Goal: Task Accomplishment & Management: Complete application form

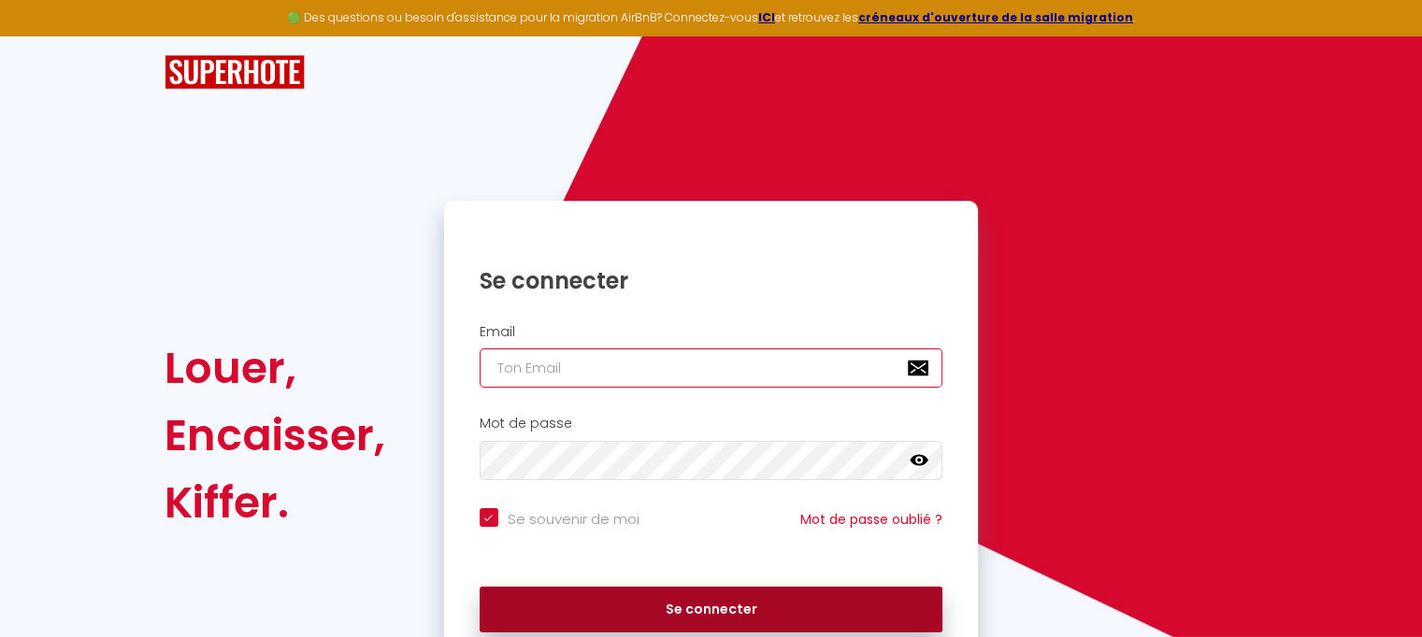
type input "[EMAIL_ADDRESS][DOMAIN_NAME]"
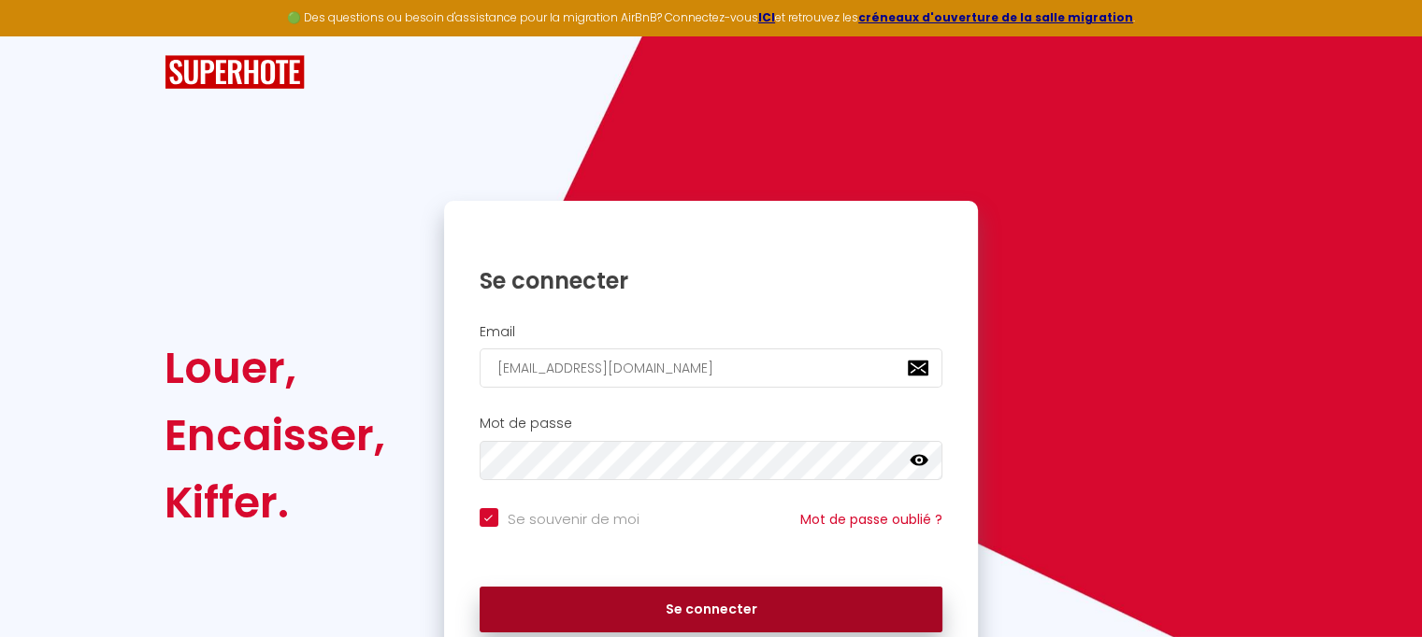
click at [692, 615] on button "Se connecter" at bounding box center [712, 610] width 464 height 47
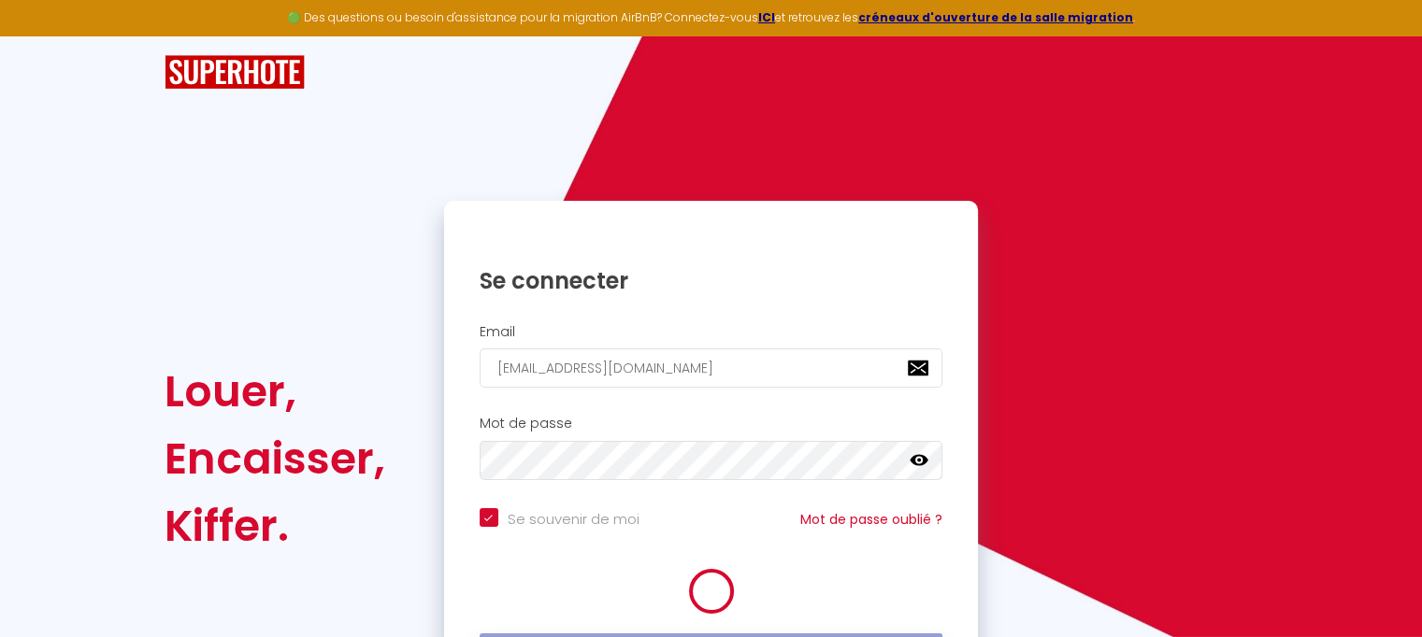
checkbox input "true"
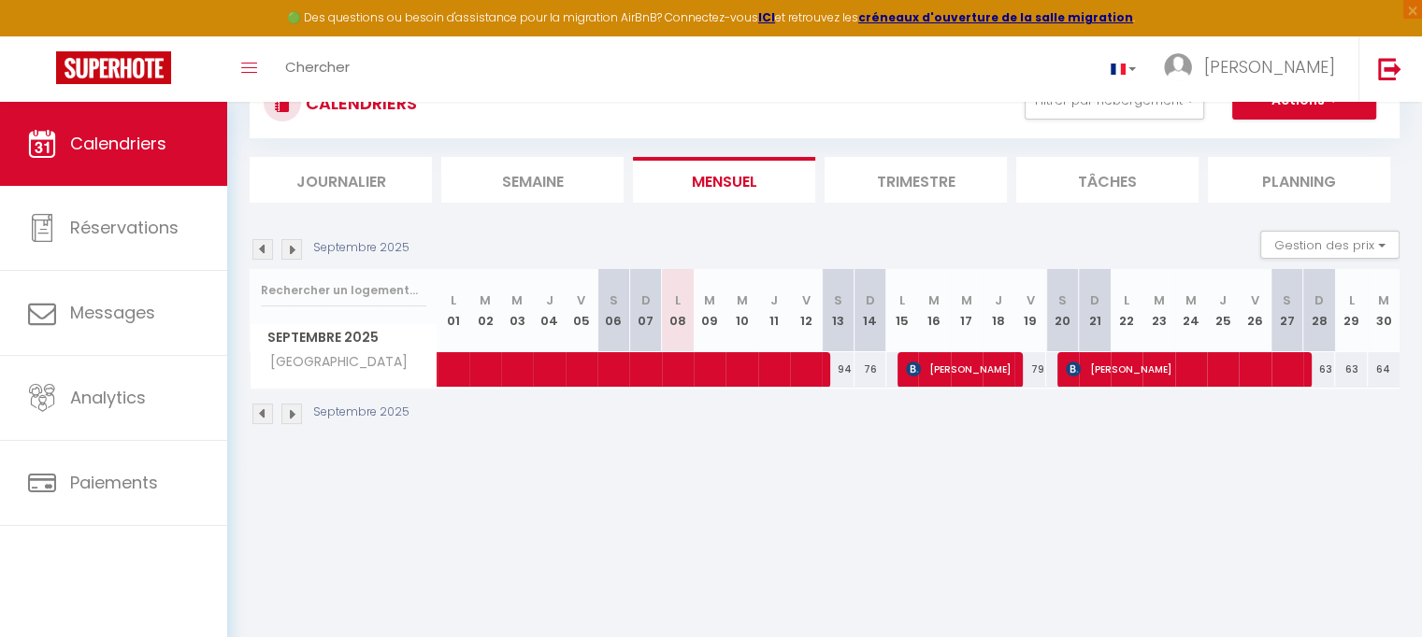
scroll to position [75, 0]
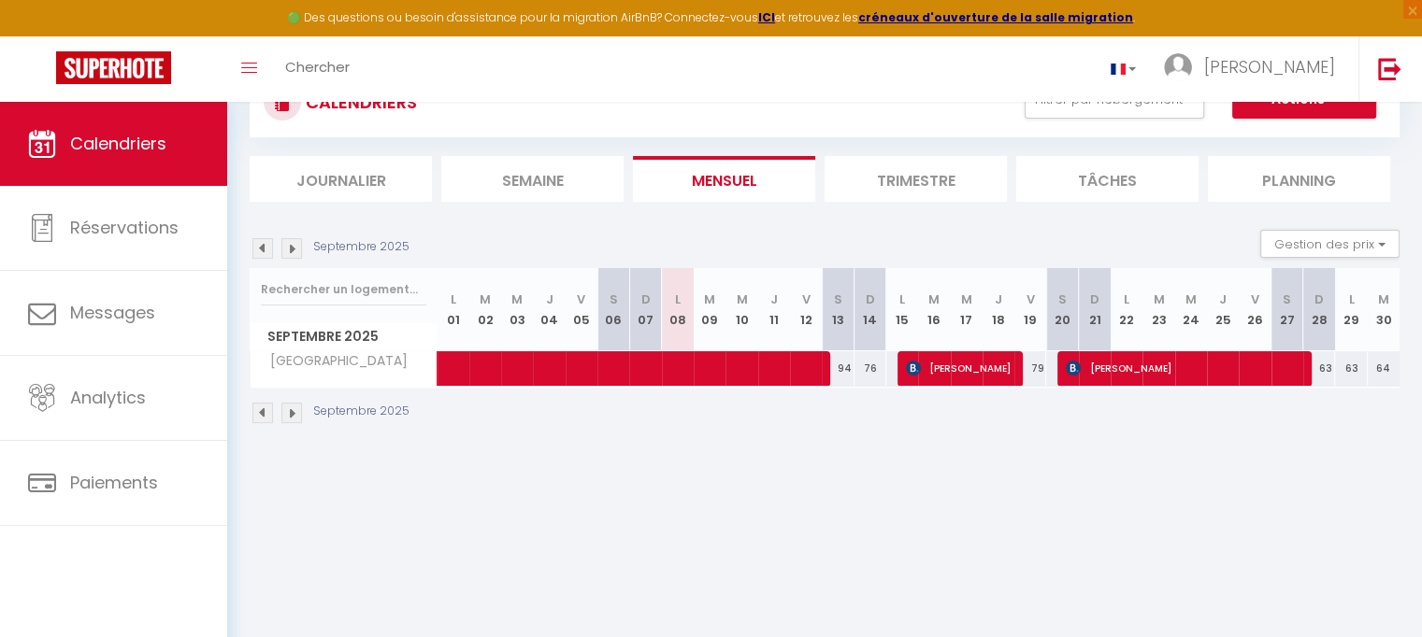
click at [288, 409] on img at bounding box center [291, 413] width 21 height 21
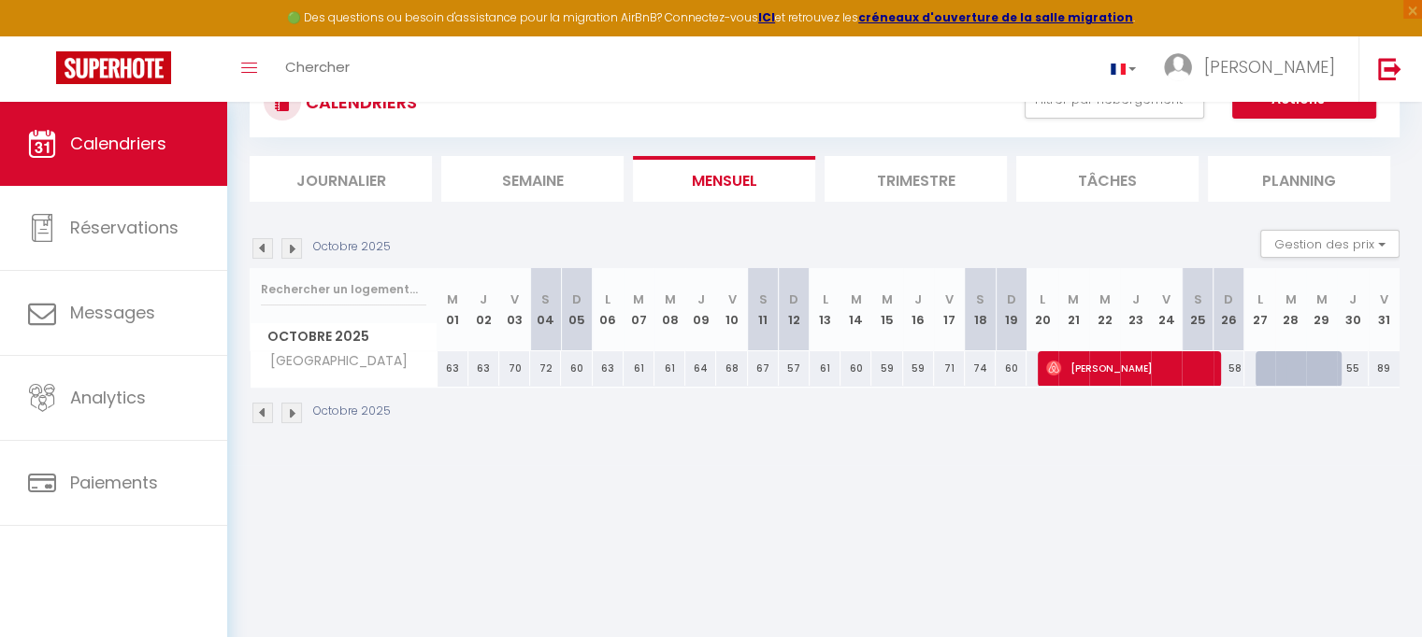
click at [1301, 371] on div at bounding box center [1301, 380] width 31 height 36
drag, startPoint x: 1301, startPoint y: 371, endPoint x: 1253, endPoint y: 447, distance: 89.5
click at [1253, 447] on div "CALENDRIERS Filtrer par hébergement Tous Patio Arena Effacer Sauvegarder Action…" at bounding box center [824, 246] width 1195 height 438
click at [1302, 371] on div at bounding box center [1301, 380] width 31 height 36
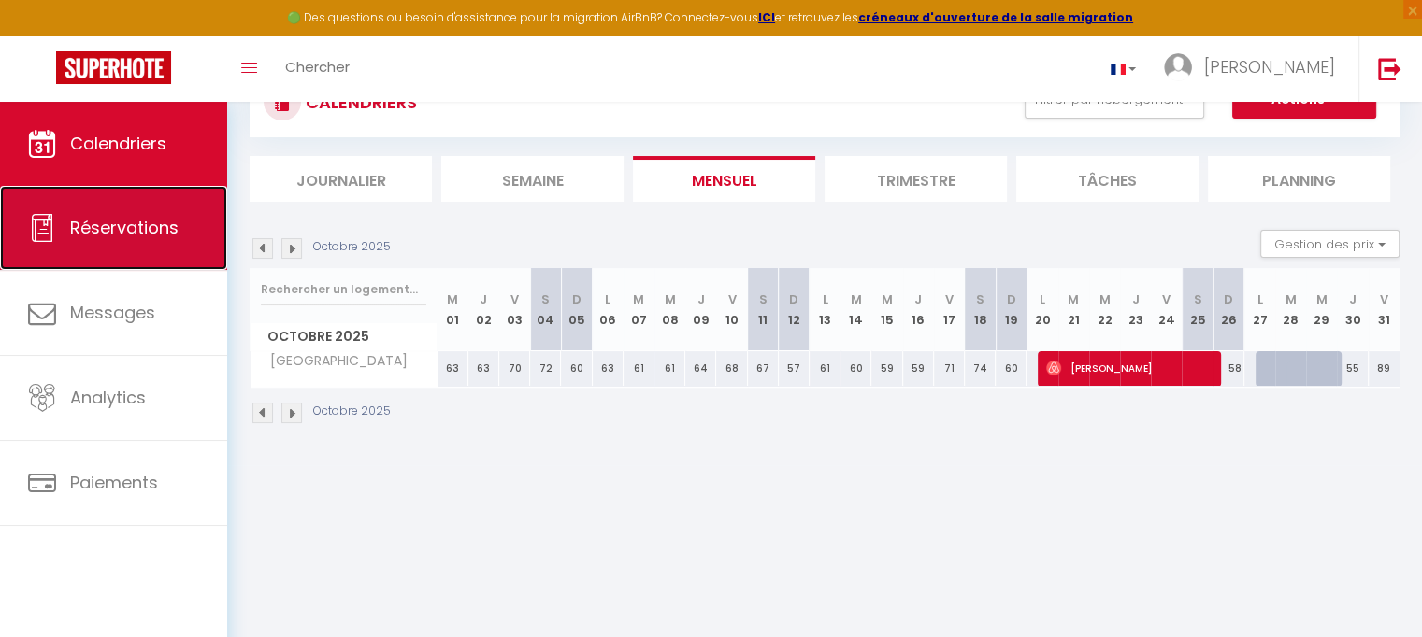
click at [75, 229] on span "Réservations" at bounding box center [124, 227] width 108 height 23
select select "not_cancelled"
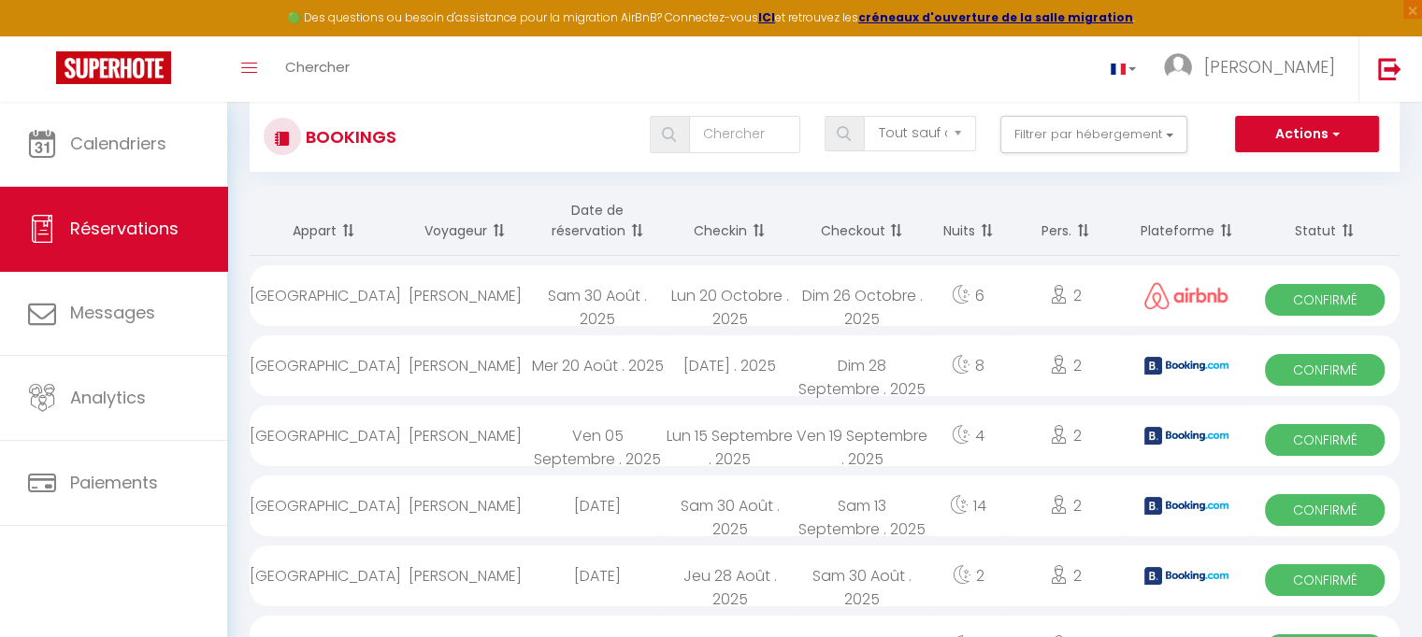
scroll to position [3, 0]
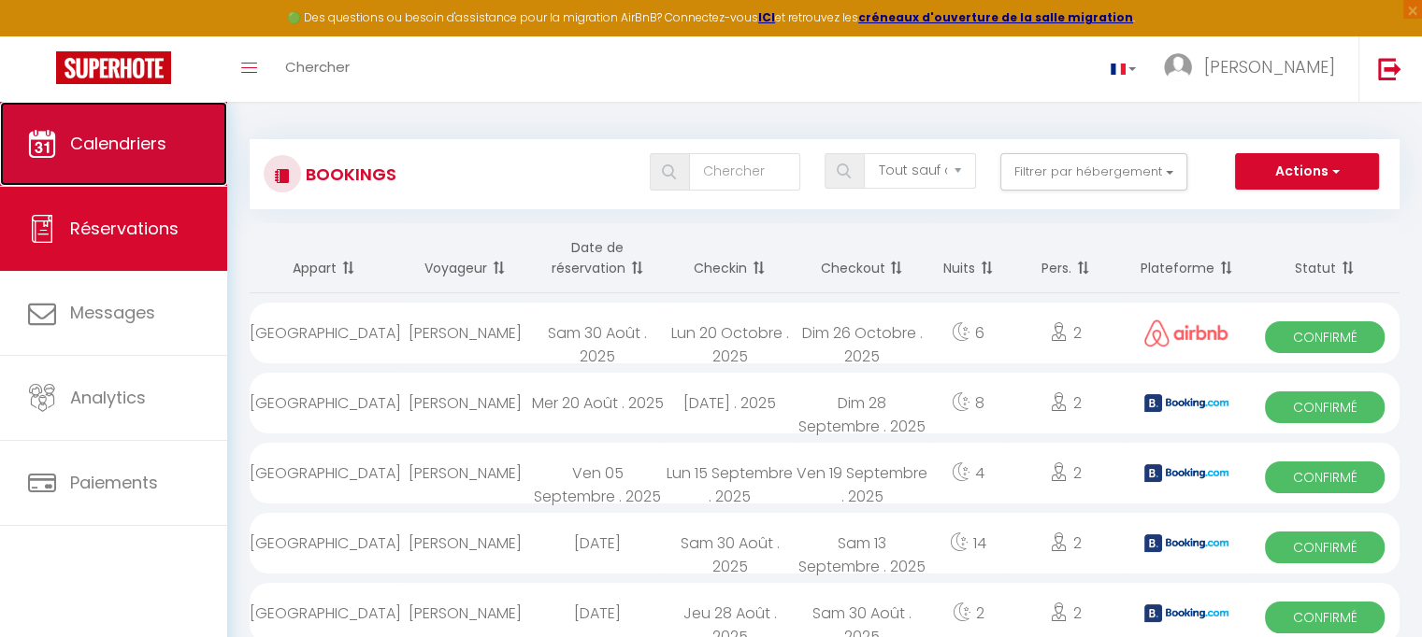
click at [147, 142] on span "Calendriers" at bounding box center [118, 143] width 96 height 23
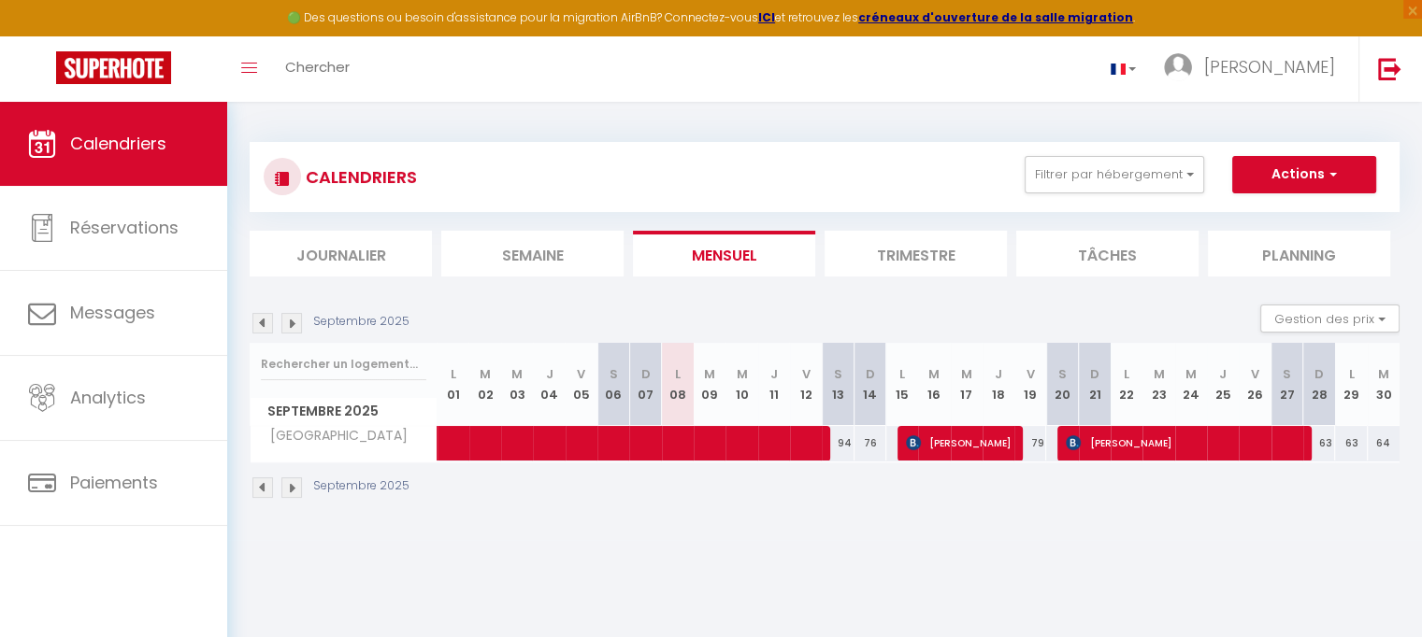
click at [295, 326] on img at bounding box center [291, 323] width 21 height 21
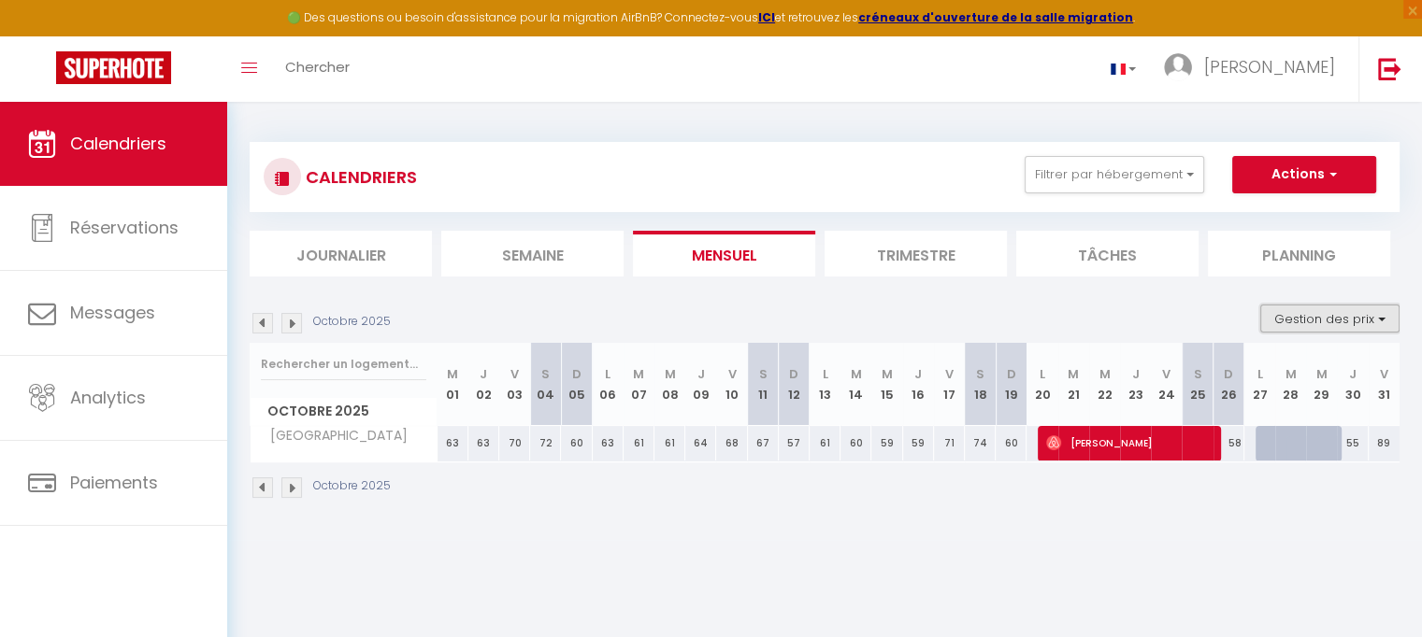
click at [1381, 318] on button "Gestion des prix" at bounding box center [1329, 319] width 139 height 28
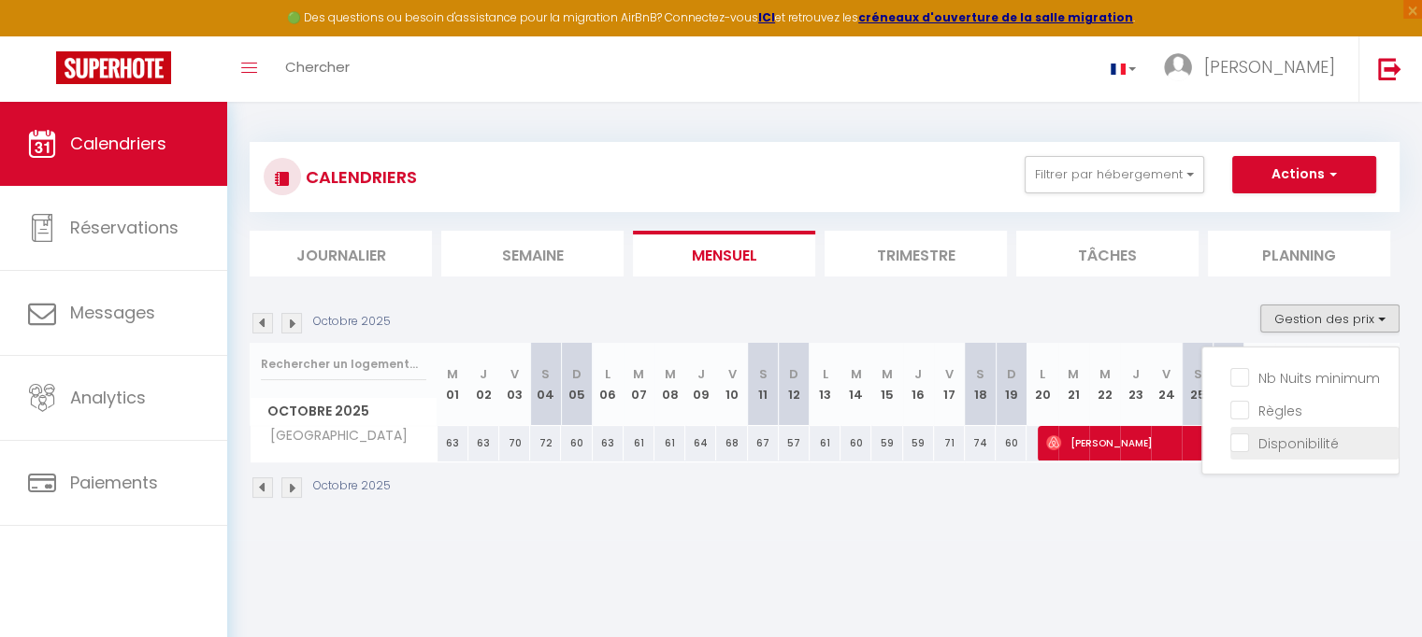
click at [1245, 439] on input "Disponibilité" at bounding box center [1314, 442] width 168 height 19
checkbox input "true"
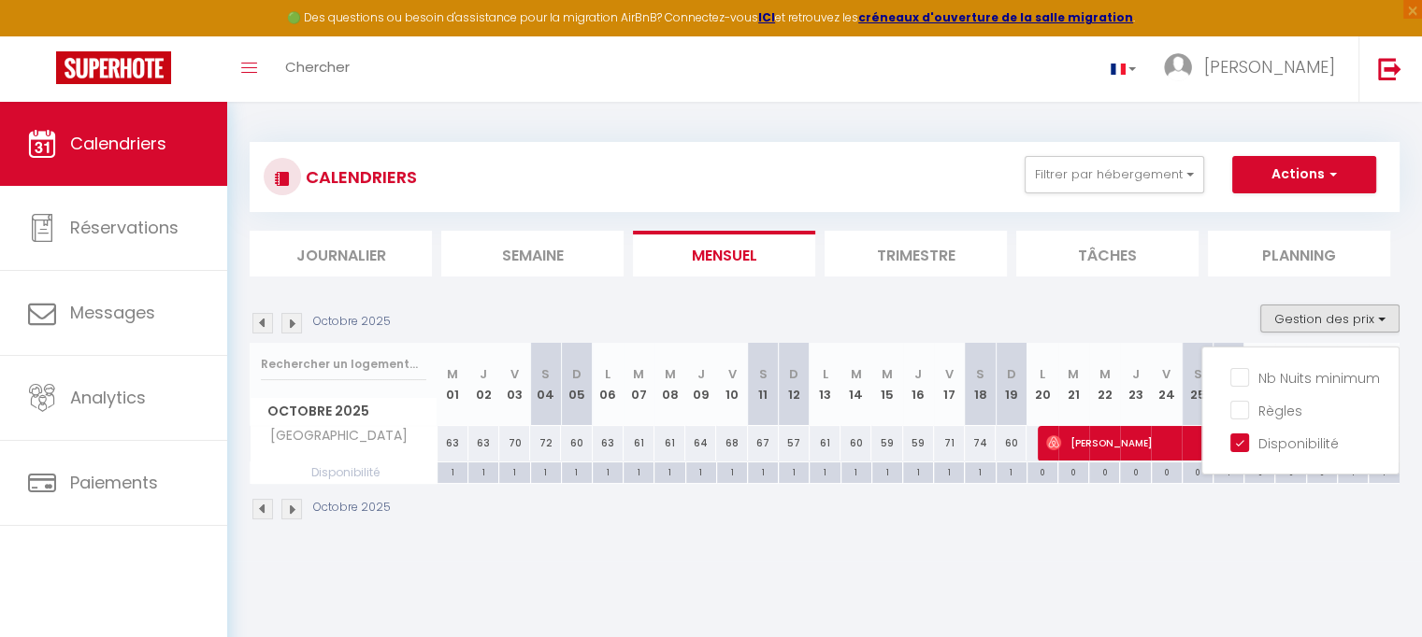
click at [1170, 566] on body "🟢 Des questions ou besoin d'assistance pour la migration AirBnB? Connectez-vous…" at bounding box center [711, 420] width 1422 height 637
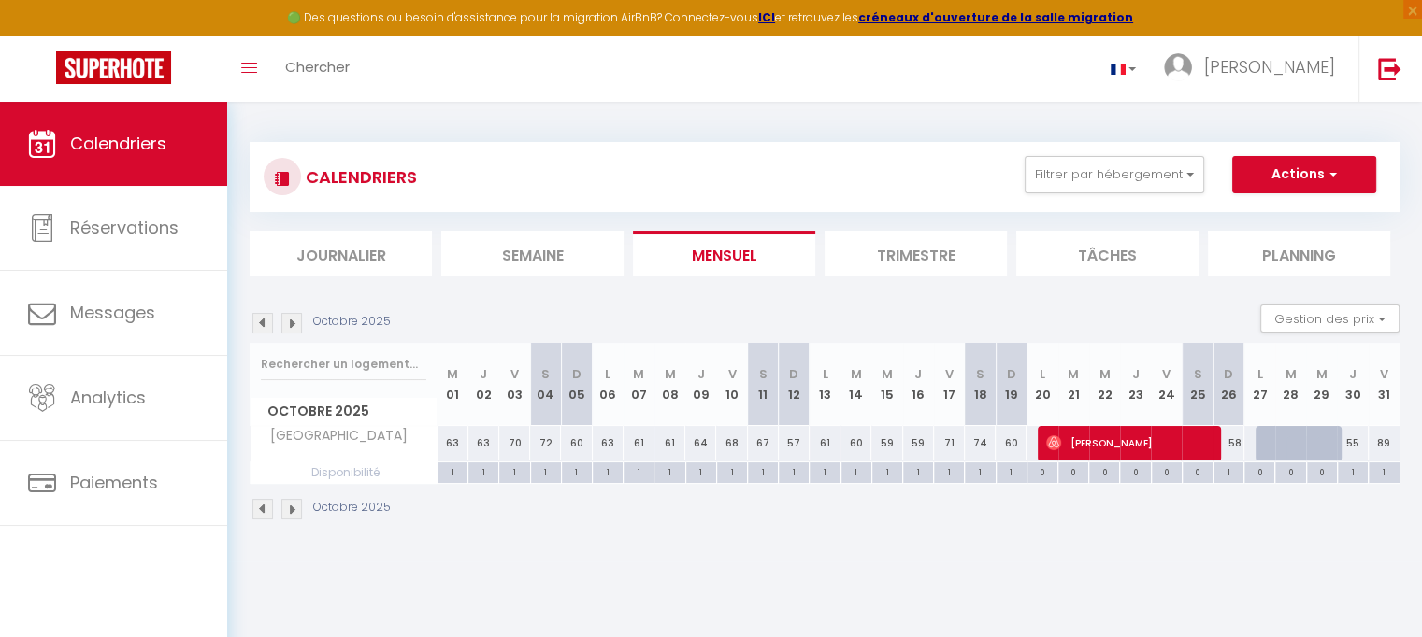
click at [1282, 446] on div at bounding box center [1290, 444] width 31 height 36
click at [1282, 448] on div at bounding box center [1290, 444] width 31 height 36
drag, startPoint x: 1282, startPoint y: 448, endPoint x: 1188, endPoint y: 534, distance: 127.7
click at [1188, 534] on div "Octobre 2025" at bounding box center [825, 511] width 1150 height 55
click at [1185, 176] on button "Filtrer par hébergement" at bounding box center [1113, 174] width 179 height 37
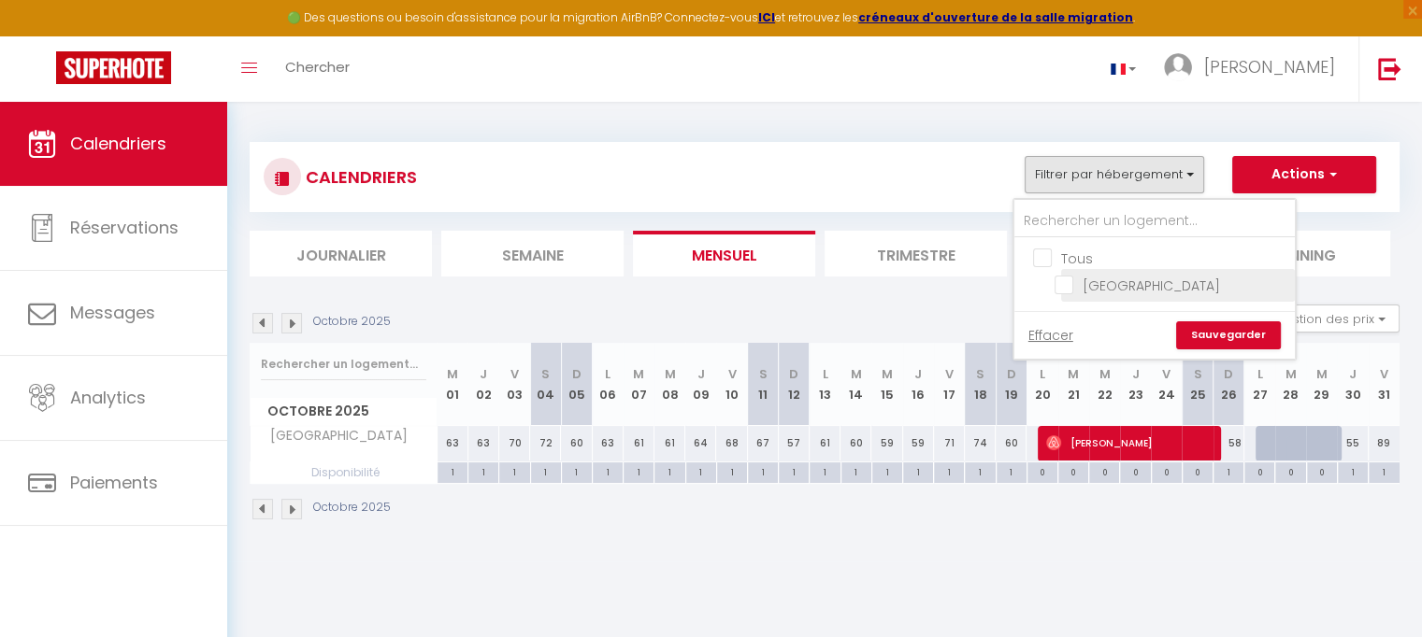
click at [1067, 282] on input "[GEOGRAPHIC_DATA]" at bounding box center [1171, 284] width 234 height 19
checkbox input "true"
click at [1210, 327] on link "Sauvegarder" at bounding box center [1228, 336] width 105 height 28
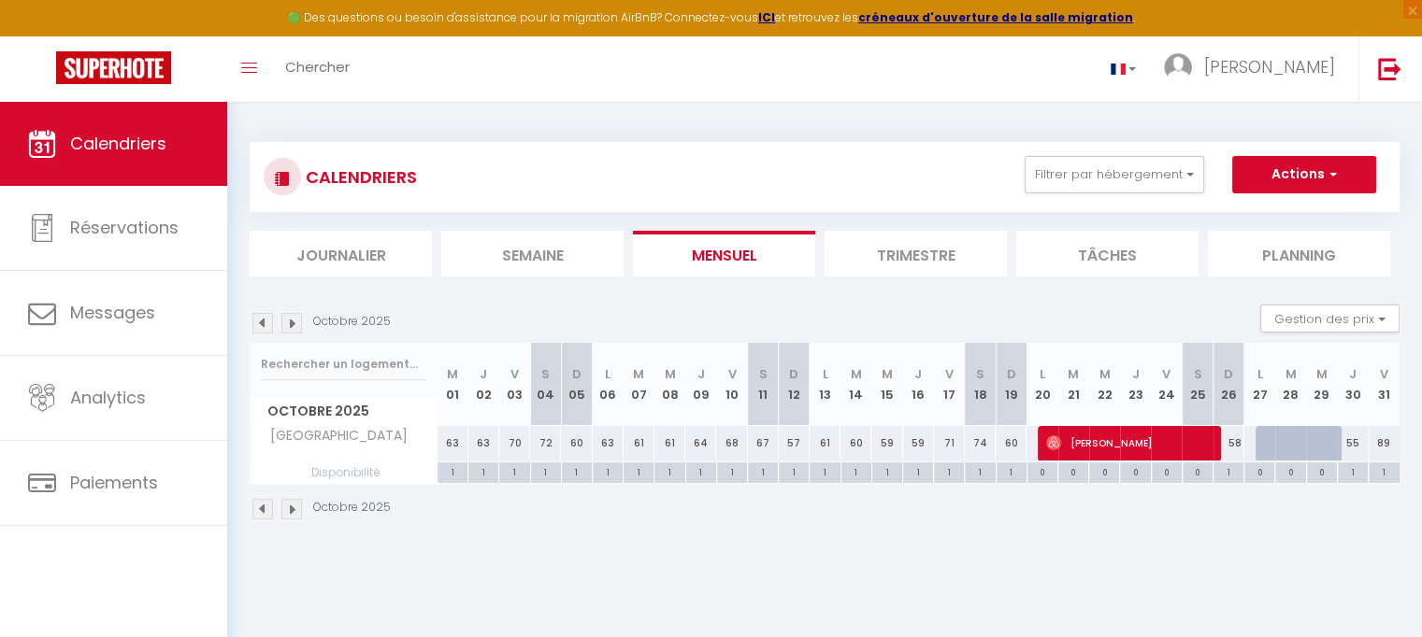
click at [1281, 449] on div at bounding box center [1290, 444] width 31 height 36
click at [1328, 255] on li "Planning" at bounding box center [1299, 254] width 182 height 46
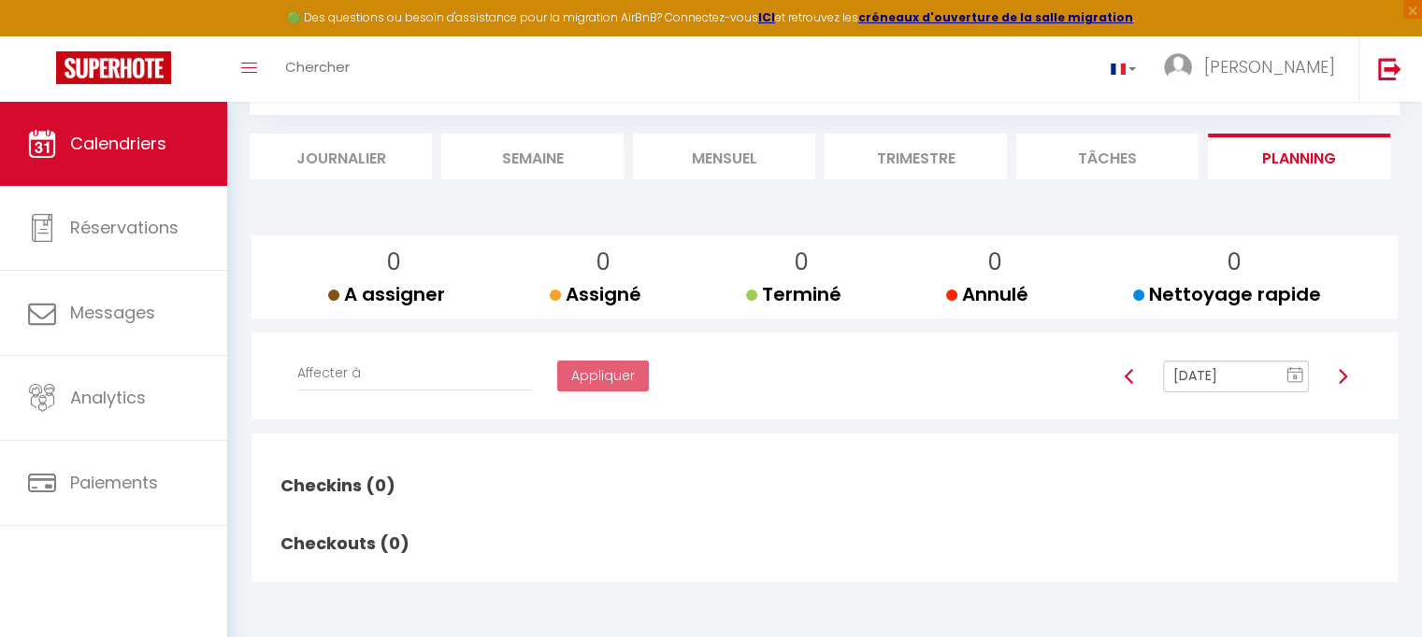
scroll to position [101, 0]
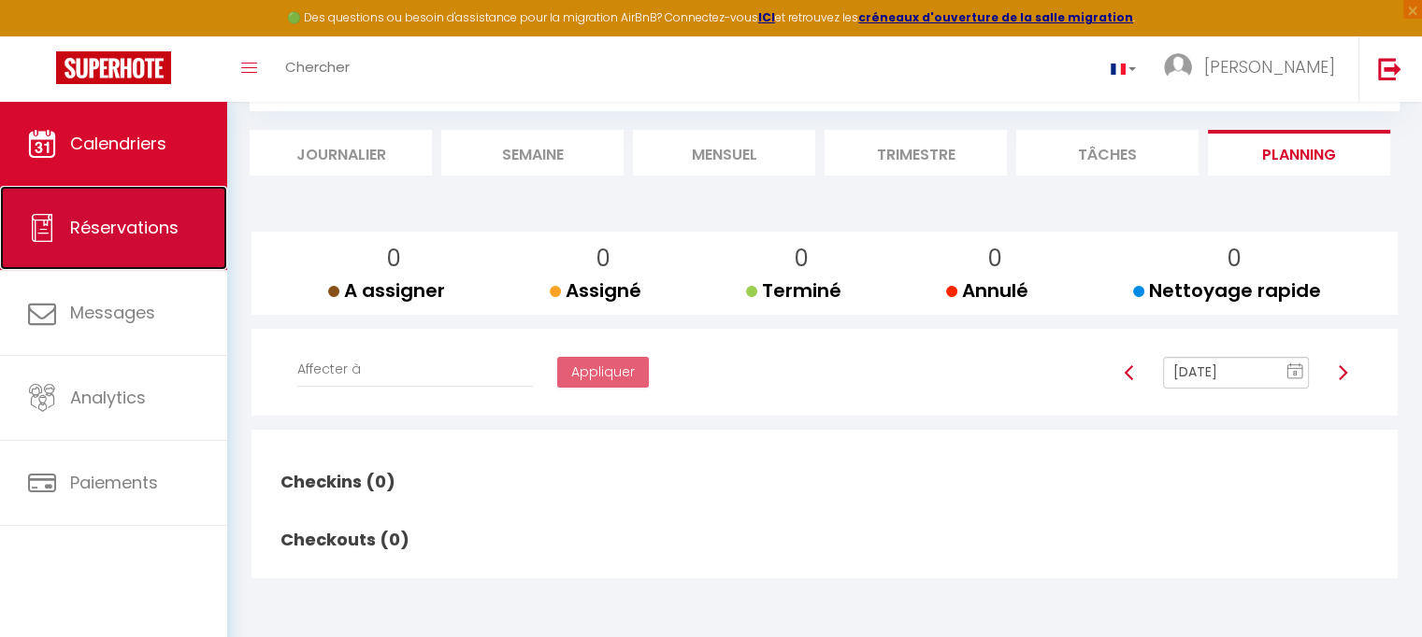
click at [137, 225] on span "Réservations" at bounding box center [124, 227] width 108 height 23
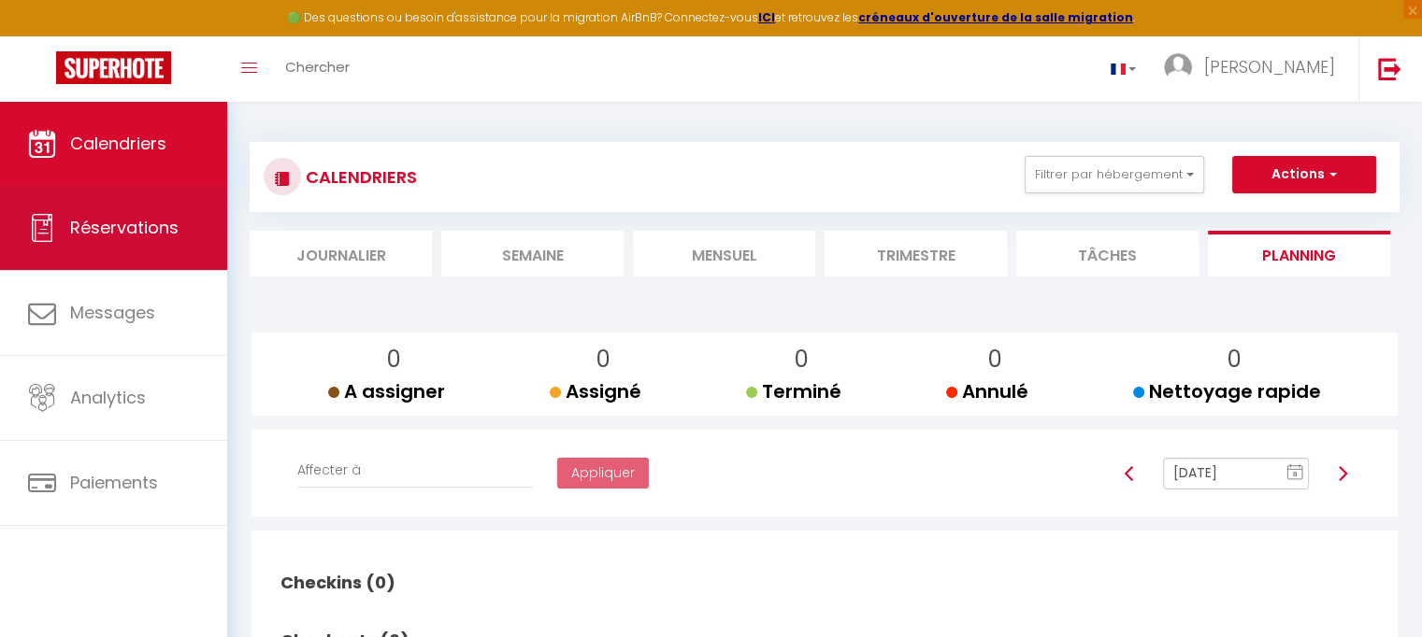
select select "not_cancelled"
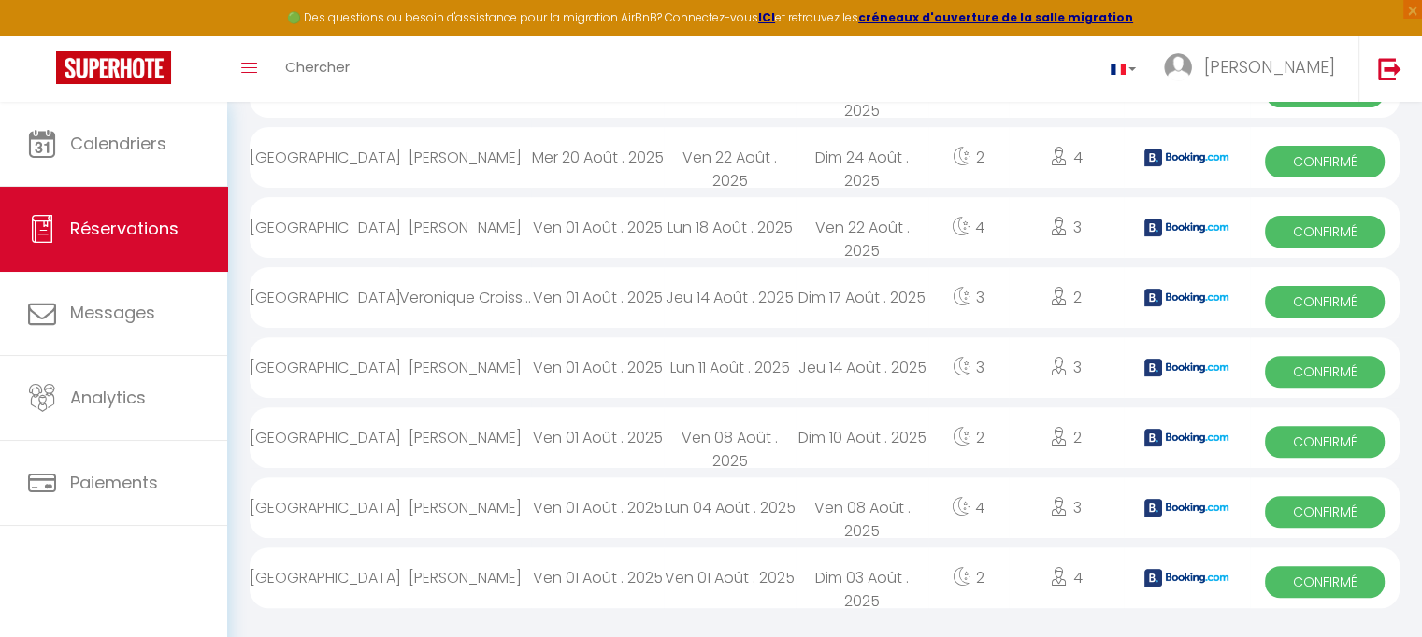
scroll to position [601, 0]
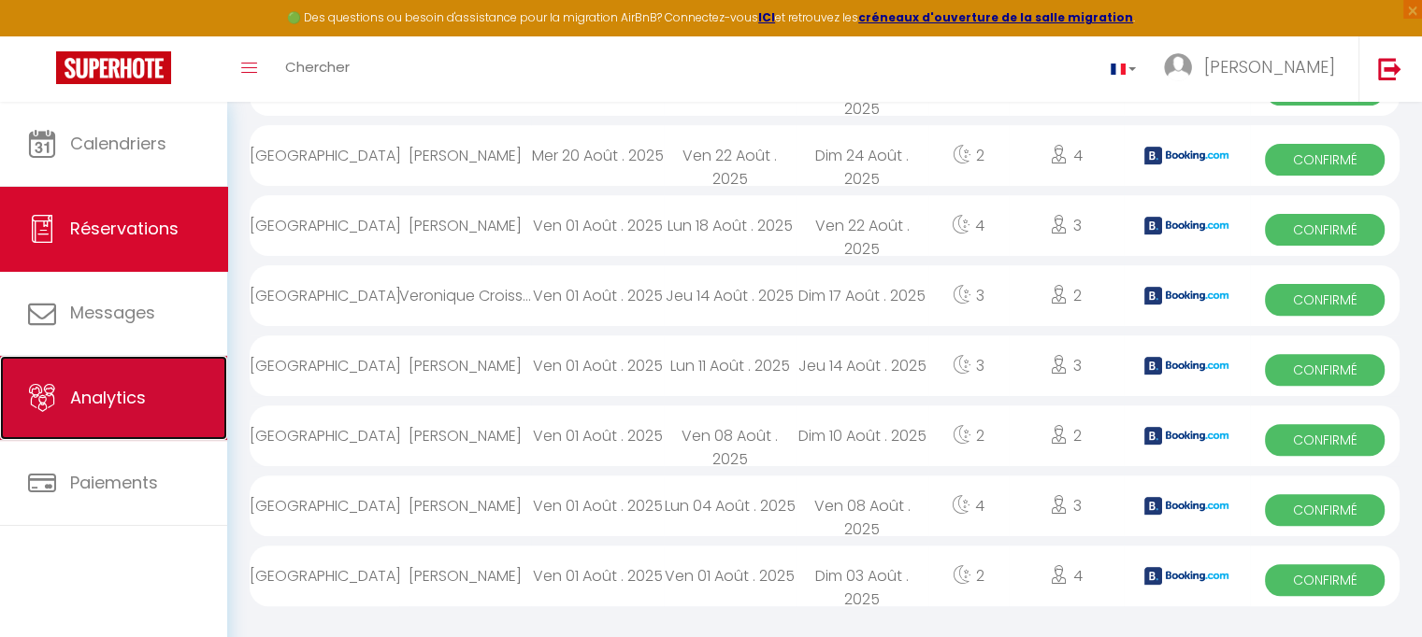
click at [105, 409] on link "Analytics" at bounding box center [113, 398] width 227 height 84
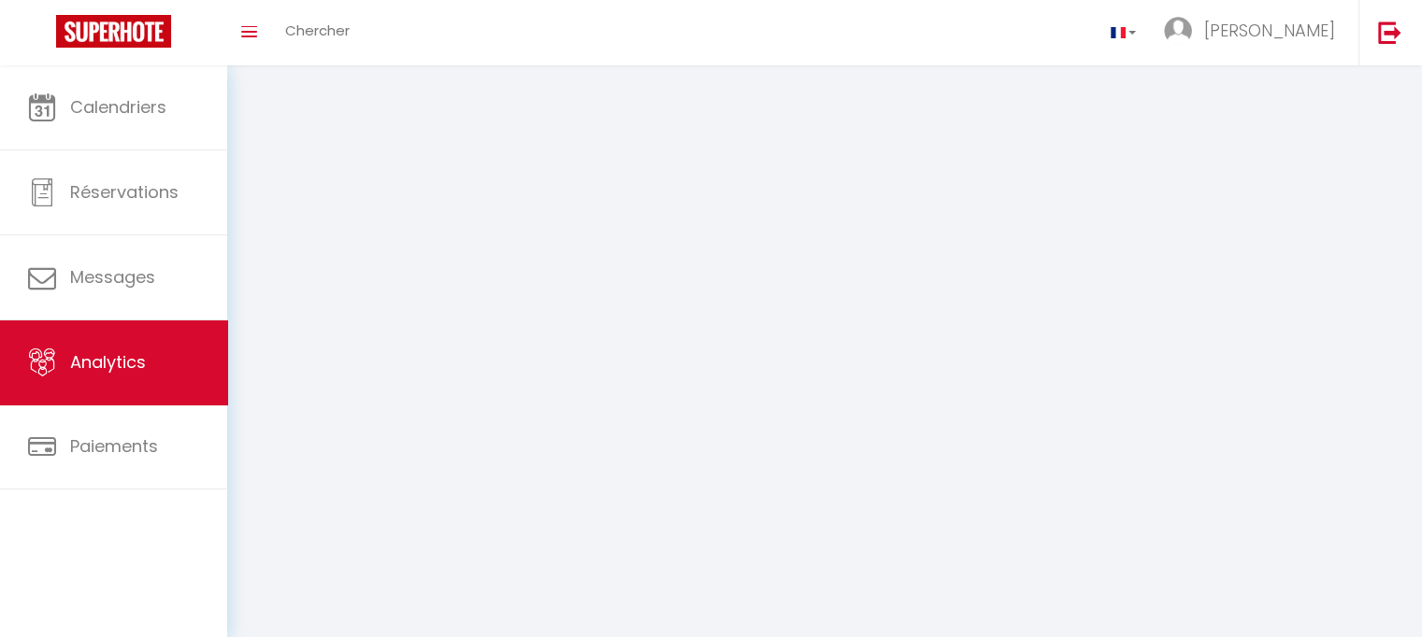
select select "2025"
select select "9"
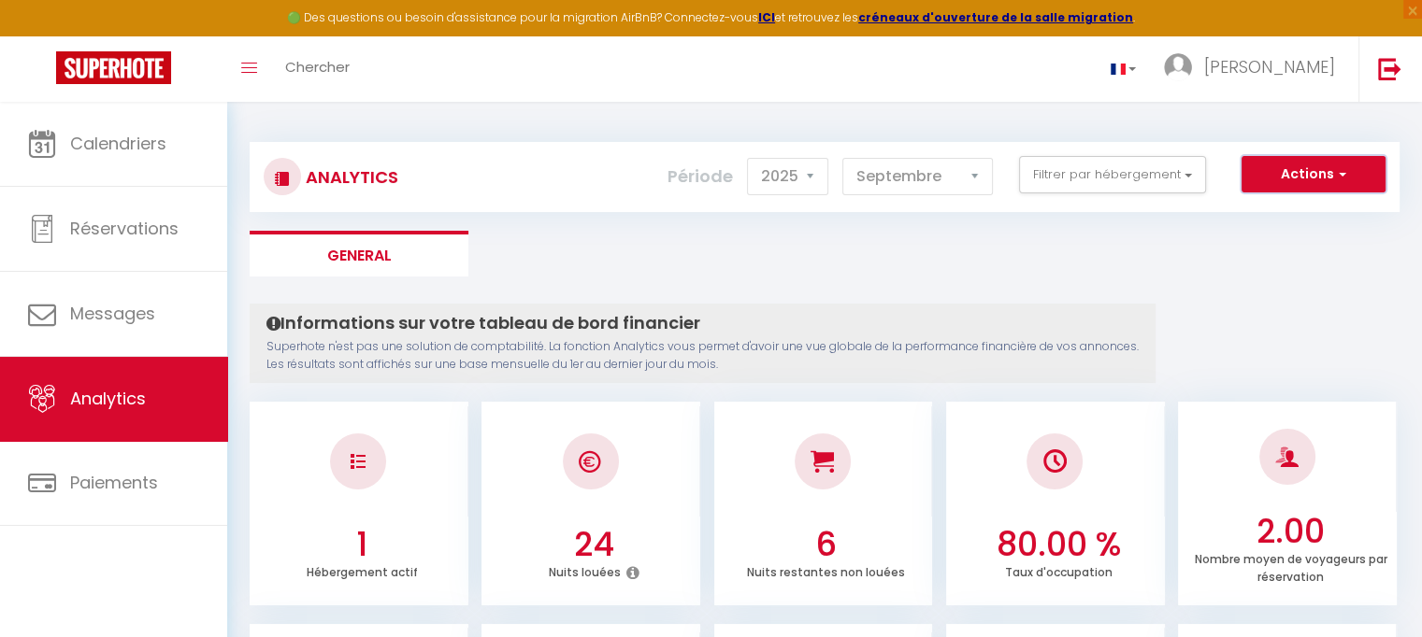
click at [1342, 168] on span "button" at bounding box center [1339, 174] width 11 height 19
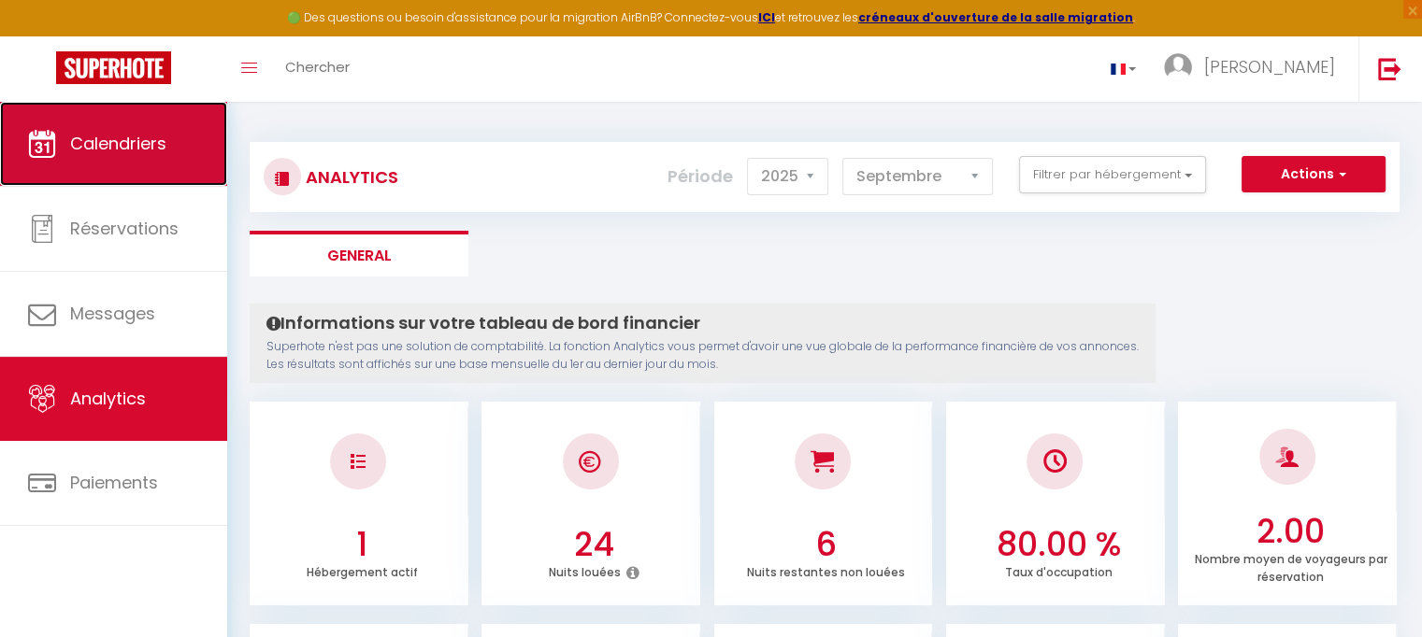
click at [143, 150] on span "Calendriers" at bounding box center [118, 143] width 96 height 23
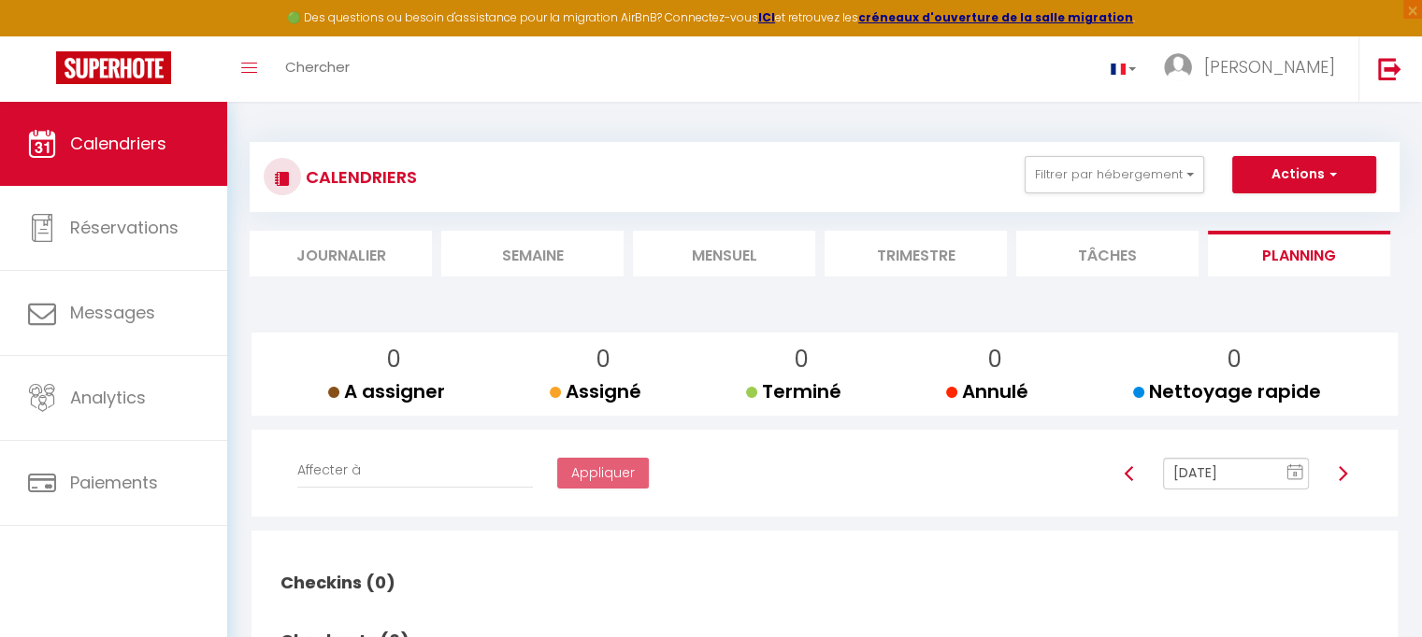
click at [530, 263] on li "Semaine" at bounding box center [532, 254] width 182 height 46
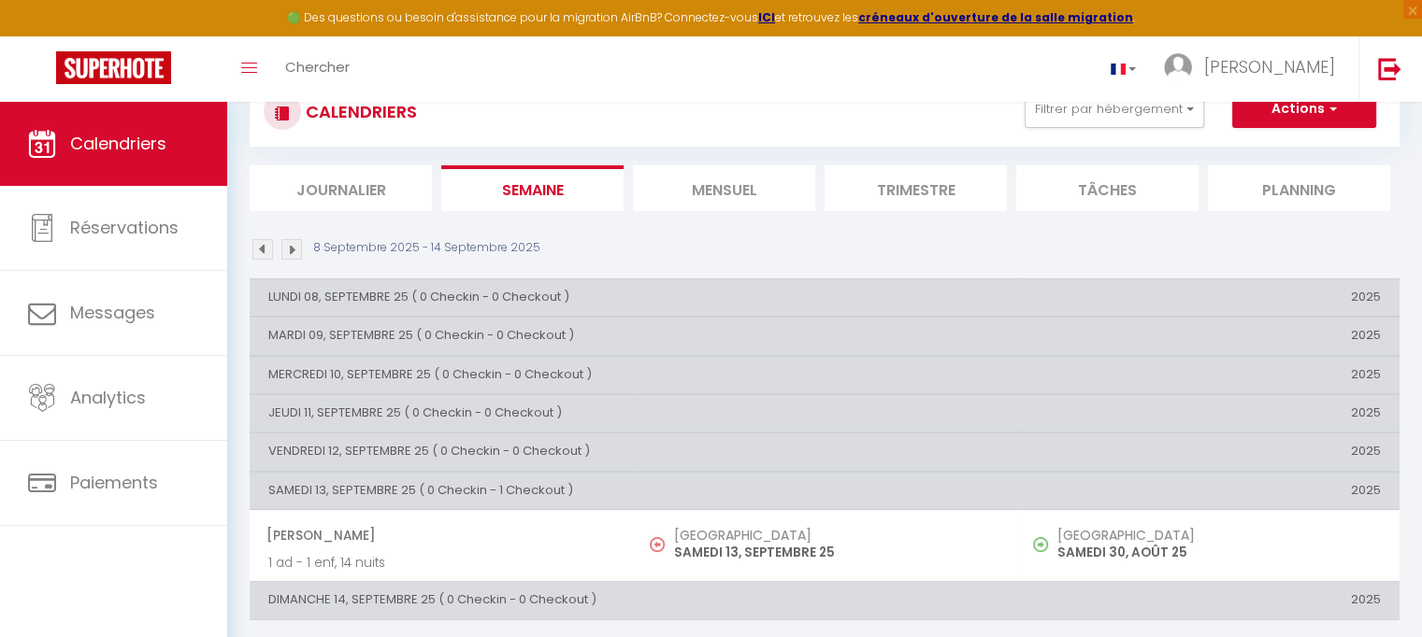
scroll to position [101, 0]
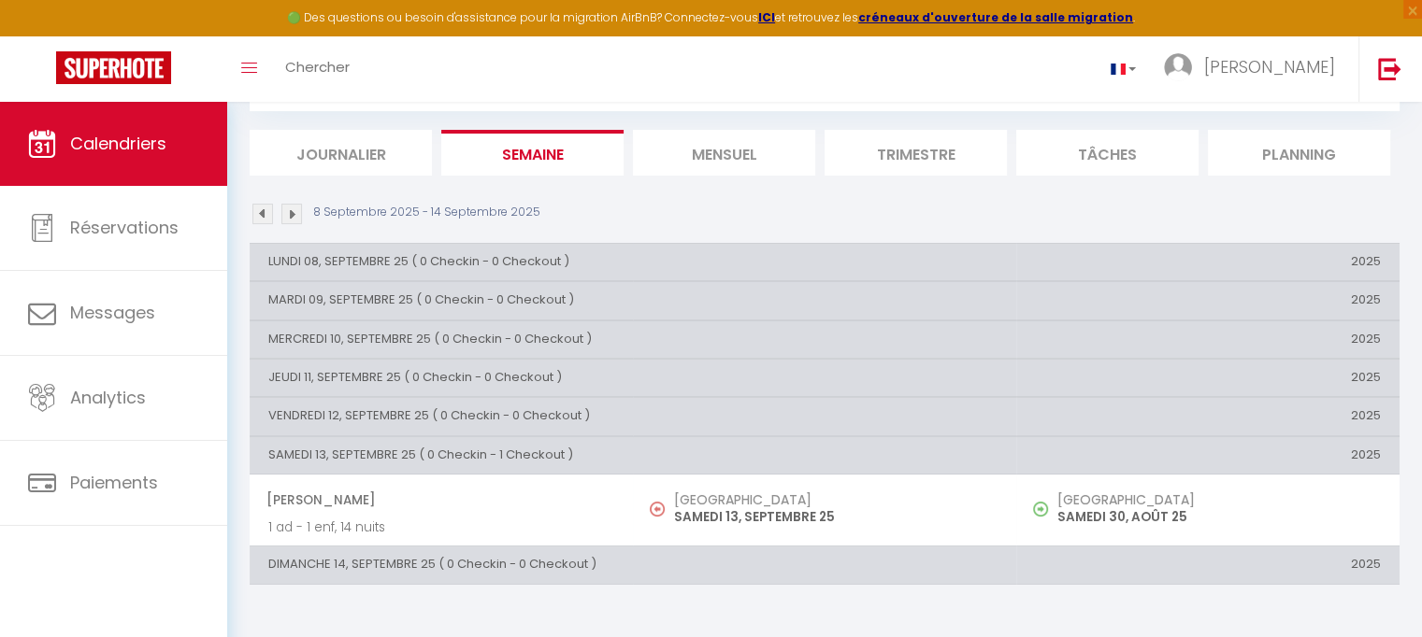
click at [293, 222] on img at bounding box center [291, 214] width 21 height 21
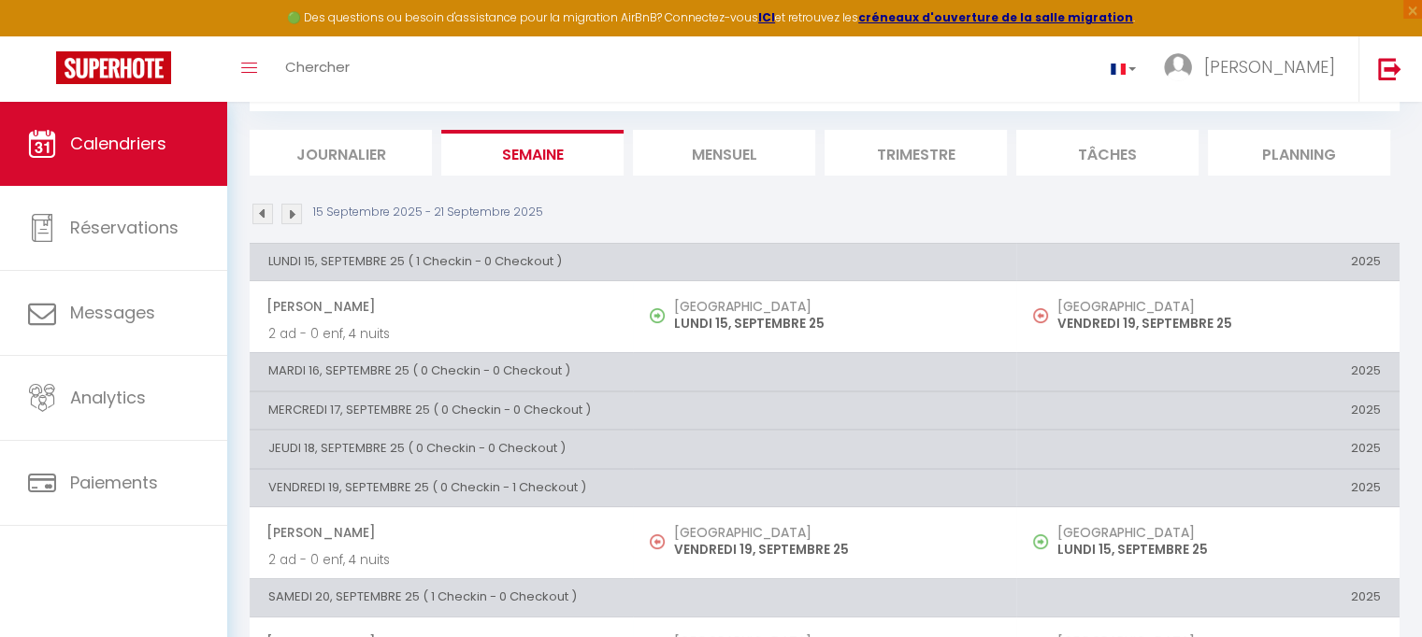
click at [293, 222] on img at bounding box center [291, 214] width 21 height 21
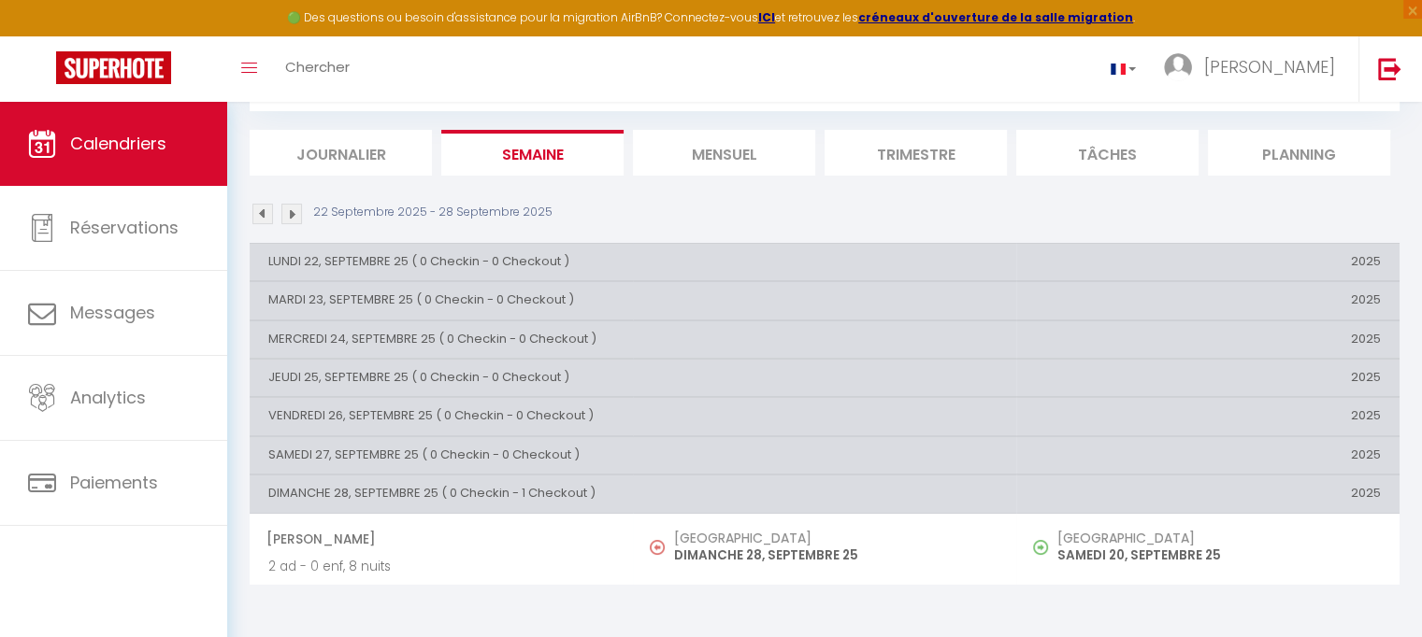
click at [293, 222] on img at bounding box center [291, 214] width 21 height 21
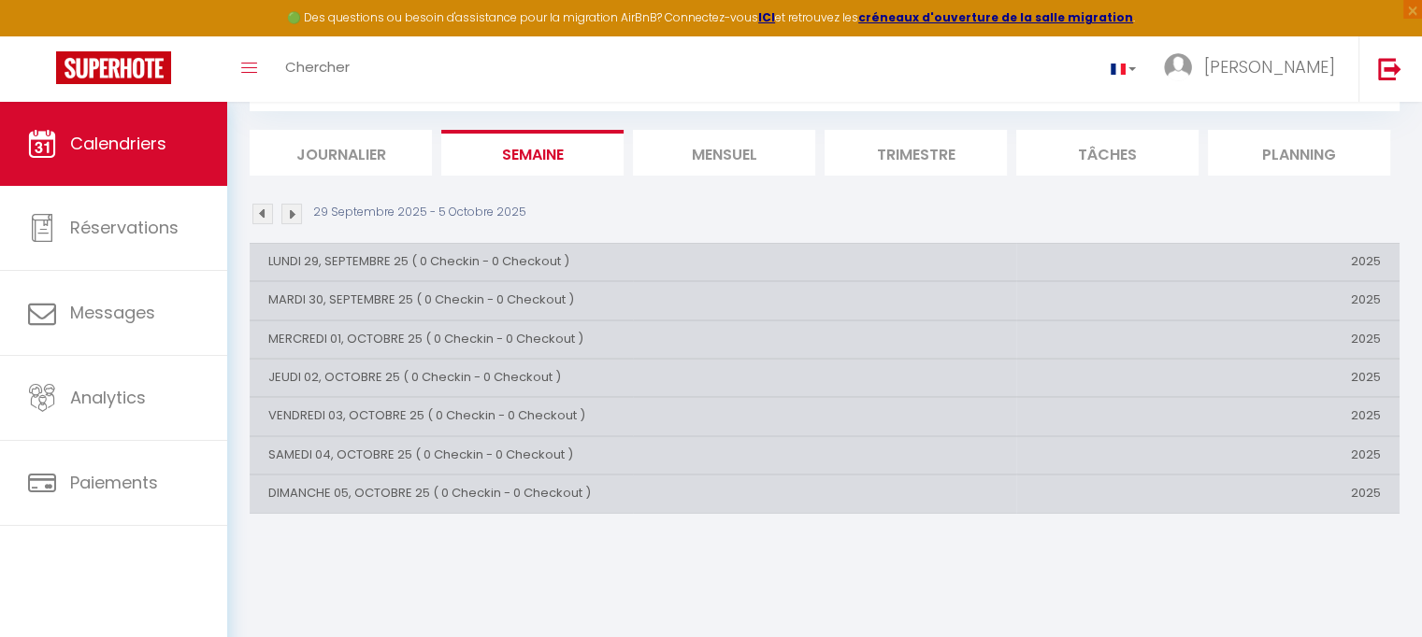
click at [293, 222] on img at bounding box center [291, 214] width 21 height 21
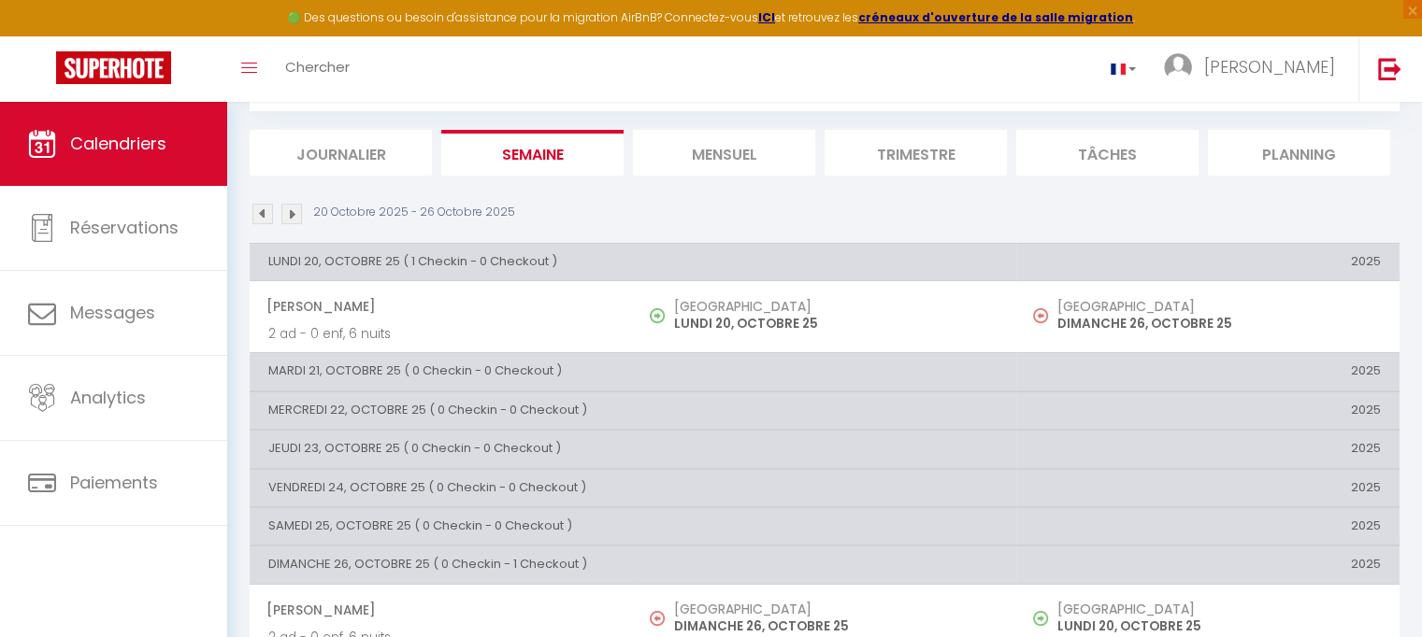
scroll to position [138, 0]
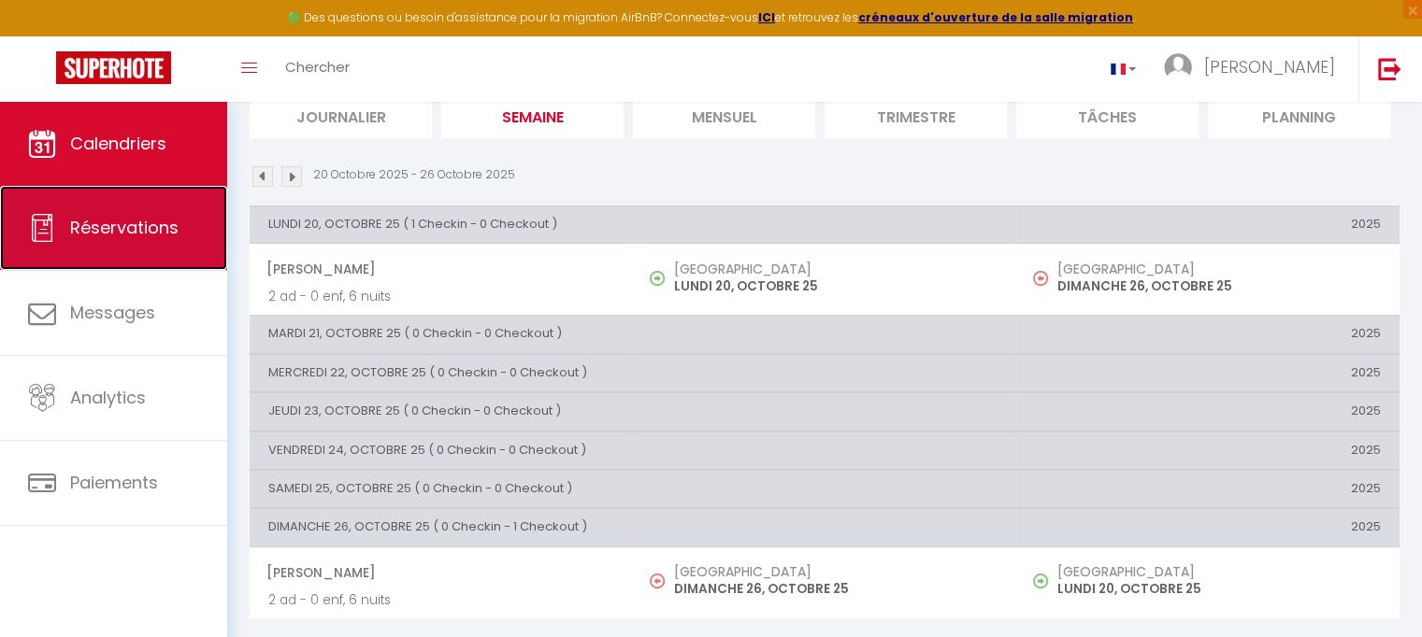
click at [145, 241] on link "Réservations" at bounding box center [113, 228] width 227 height 84
select select "not_cancelled"
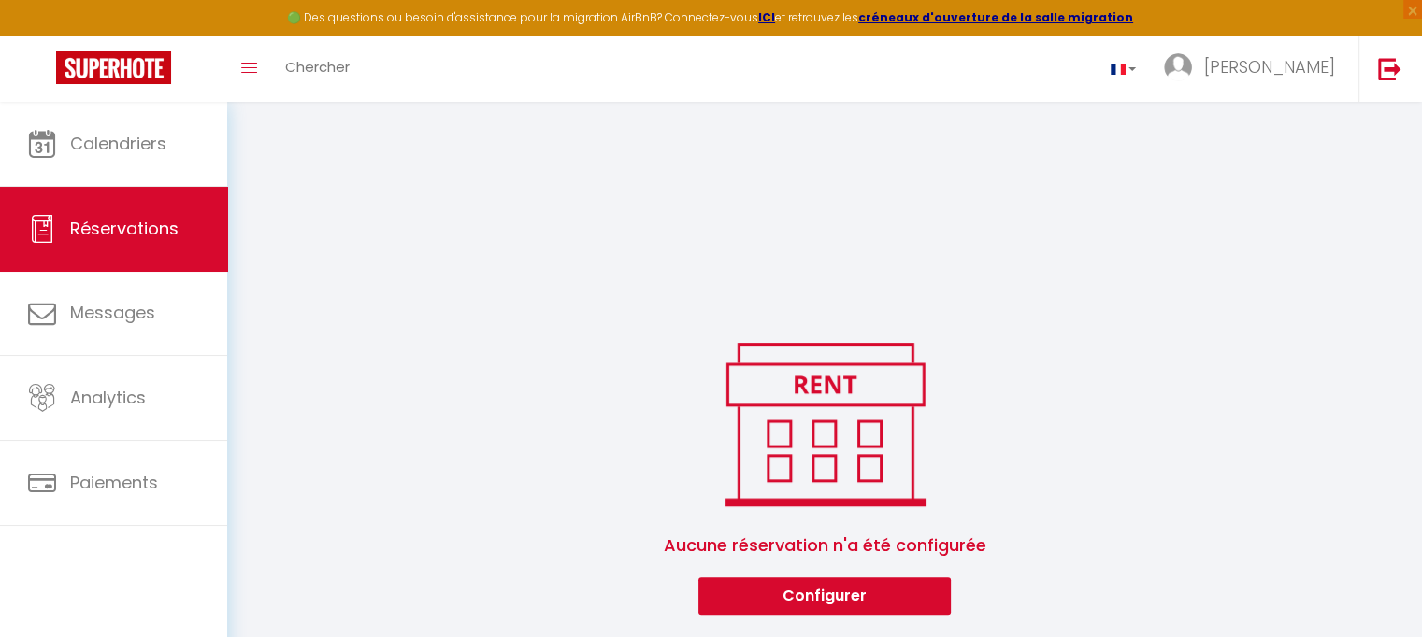
scroll to position [601, 0]
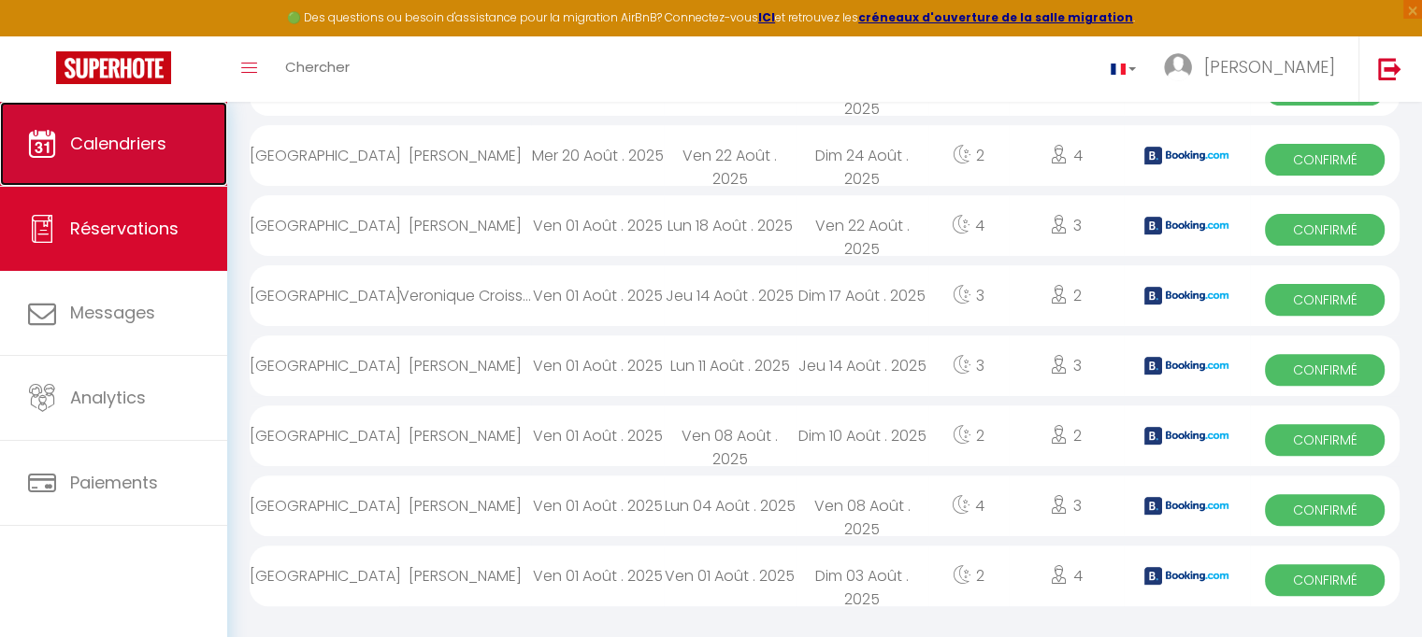
click at [121, 147] on span "Calendriers" at bounding box center [118, 143] width 96 height 23
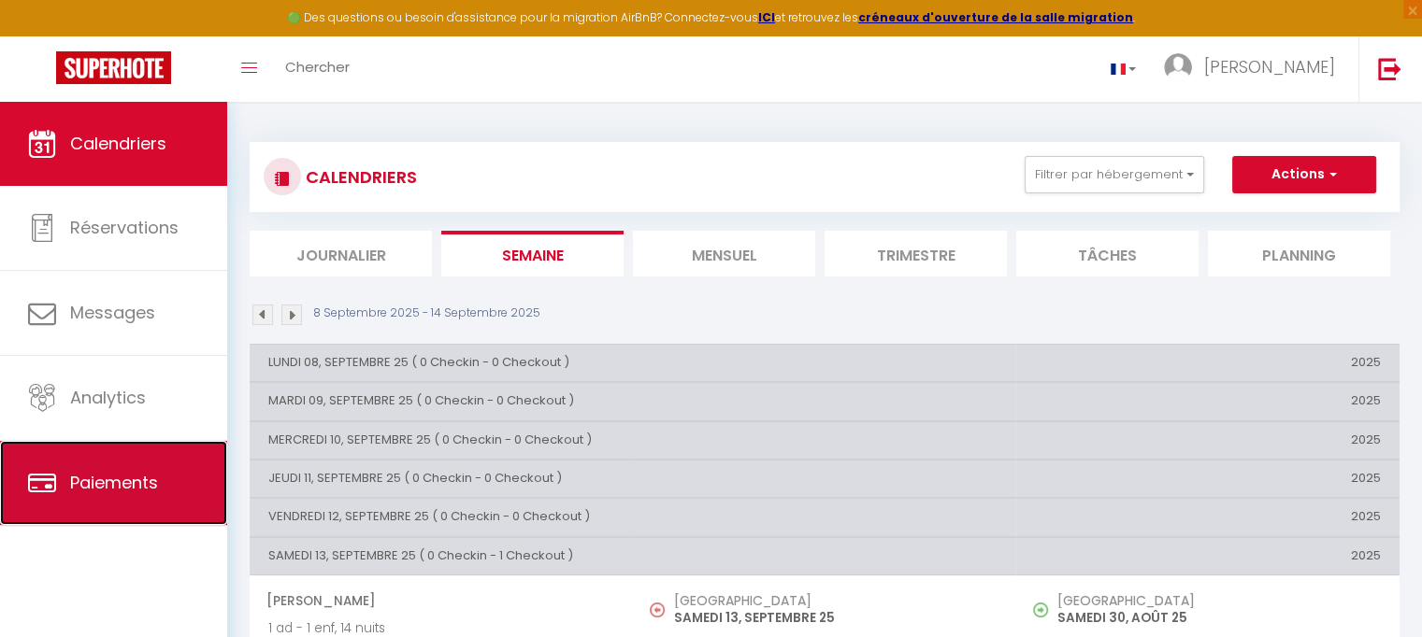
click at [100, 474] on span "Paiements" at bounding box center [114, 482] width 88 height 23
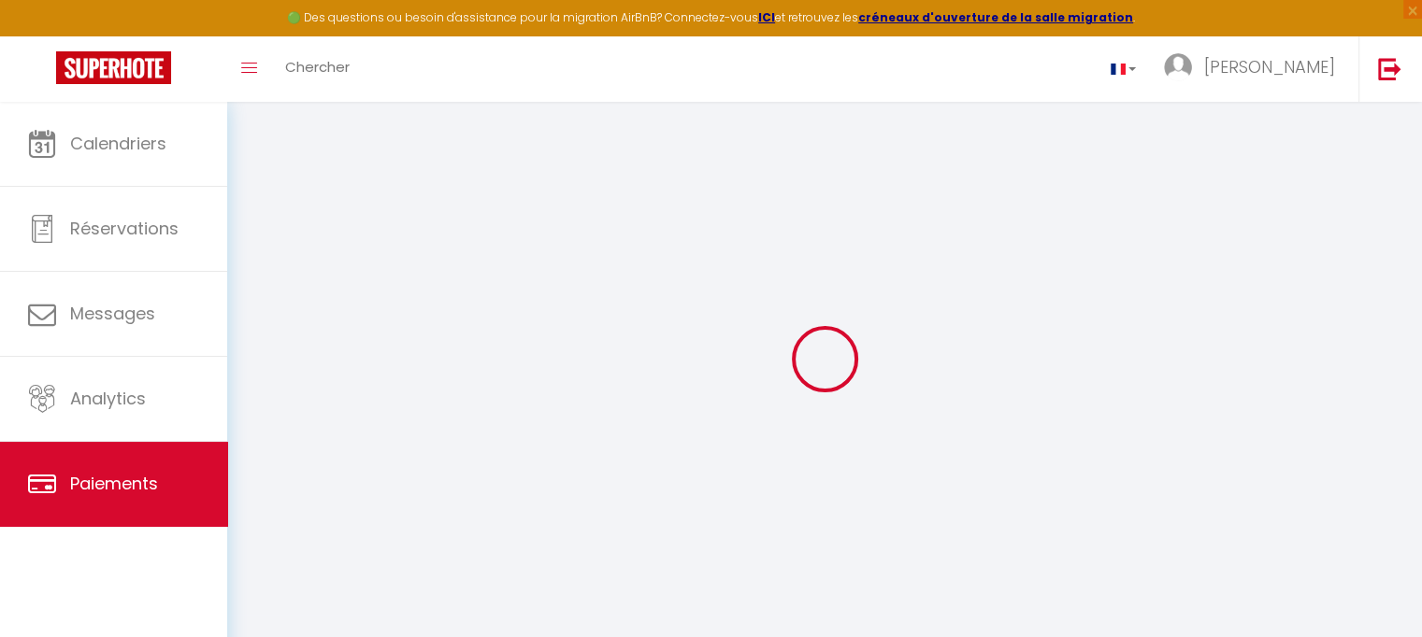
select select "2"
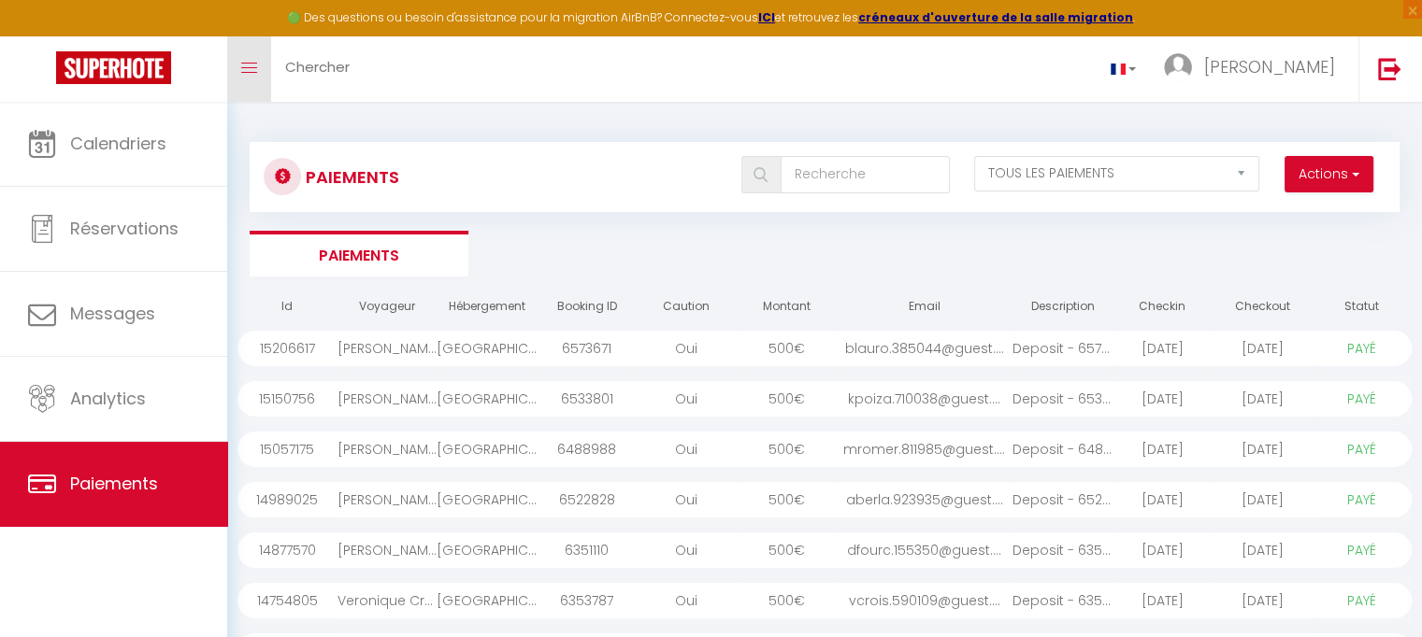
click at [251, 67] on span at bounding box center [249, 68] width 16 height 2
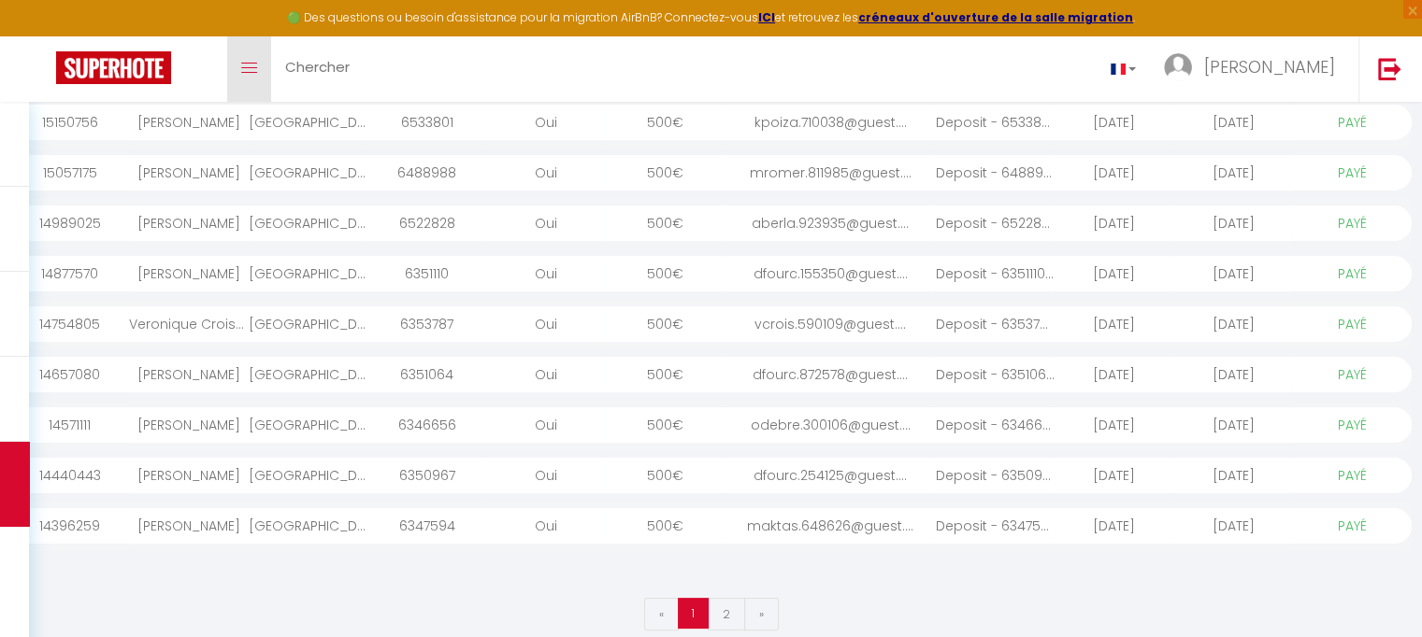
scroll to position [299, 0]
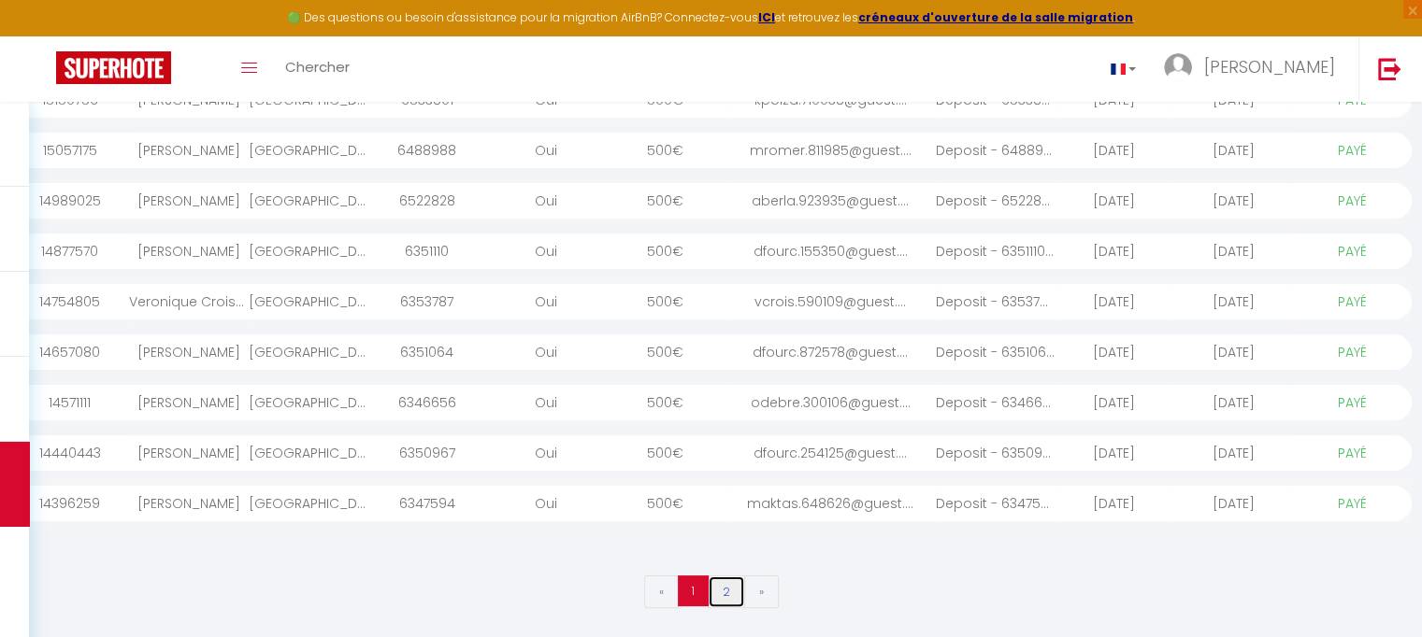
click at [728, 590] on link "2" at bounding box center [726, 592] width 37 height 33
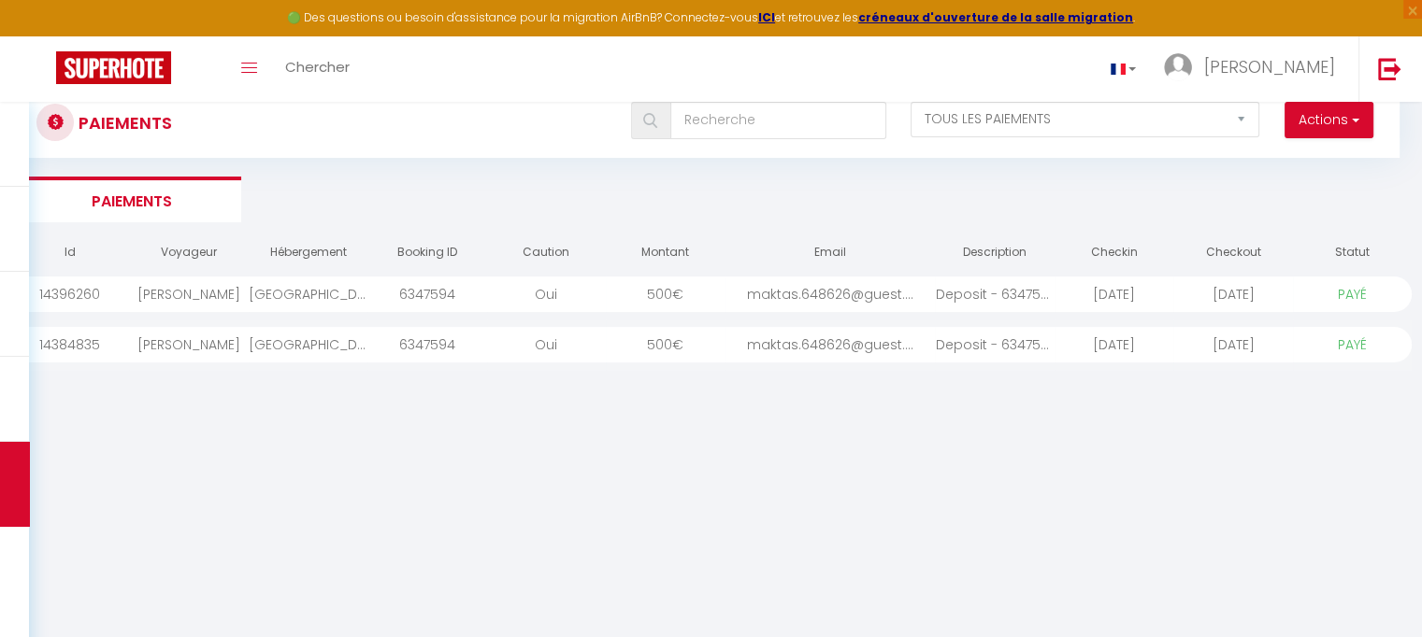
scroll to position [0, 0]
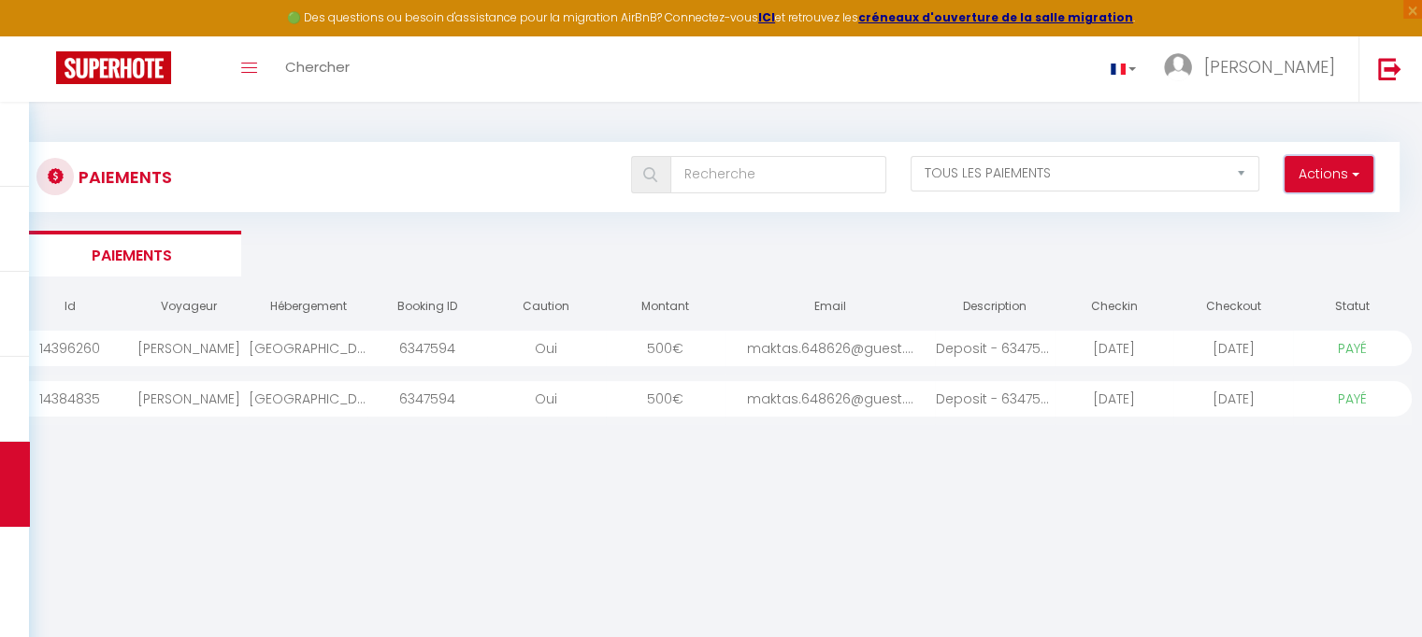
click at [1354, 173] on span "button" at bounding box center [1353, 174] width 11 height 19
click at [260, 66] on link "Toggle menubar" at bounding box center [249, 68] width 44 height 65
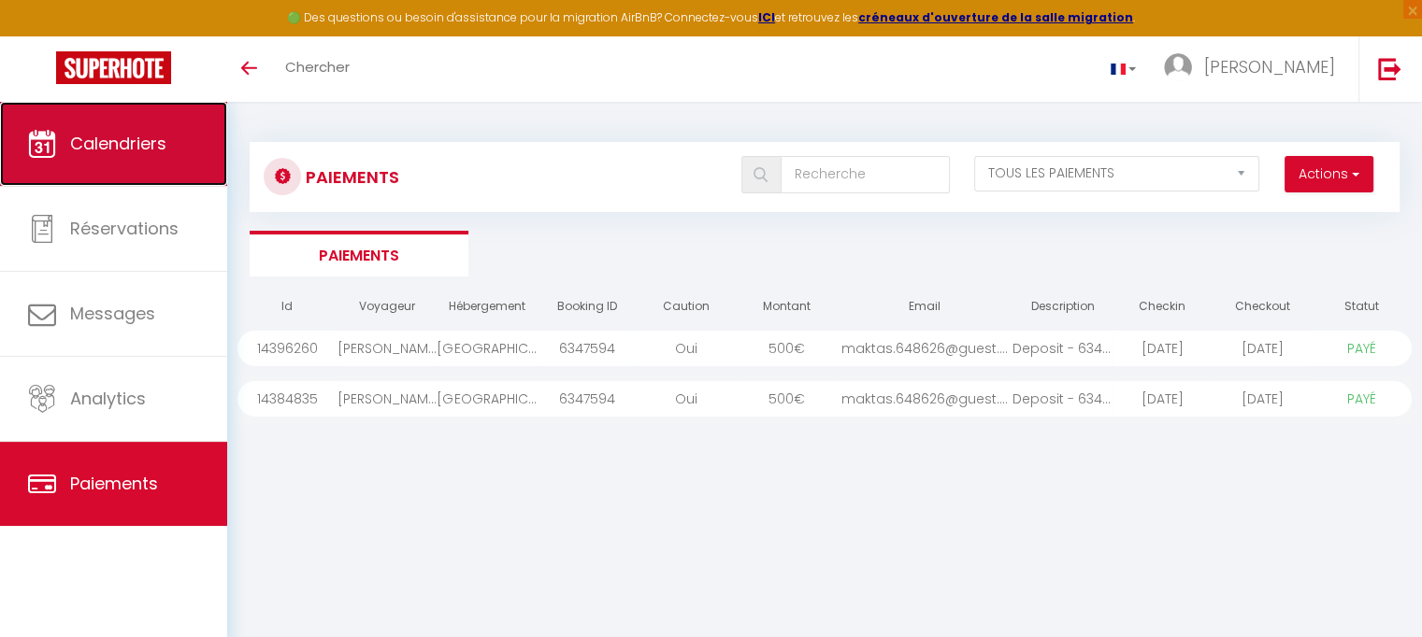
click at [107, 147] on span "Calendriers" at bounding box center [118, 143] width 96 height 23
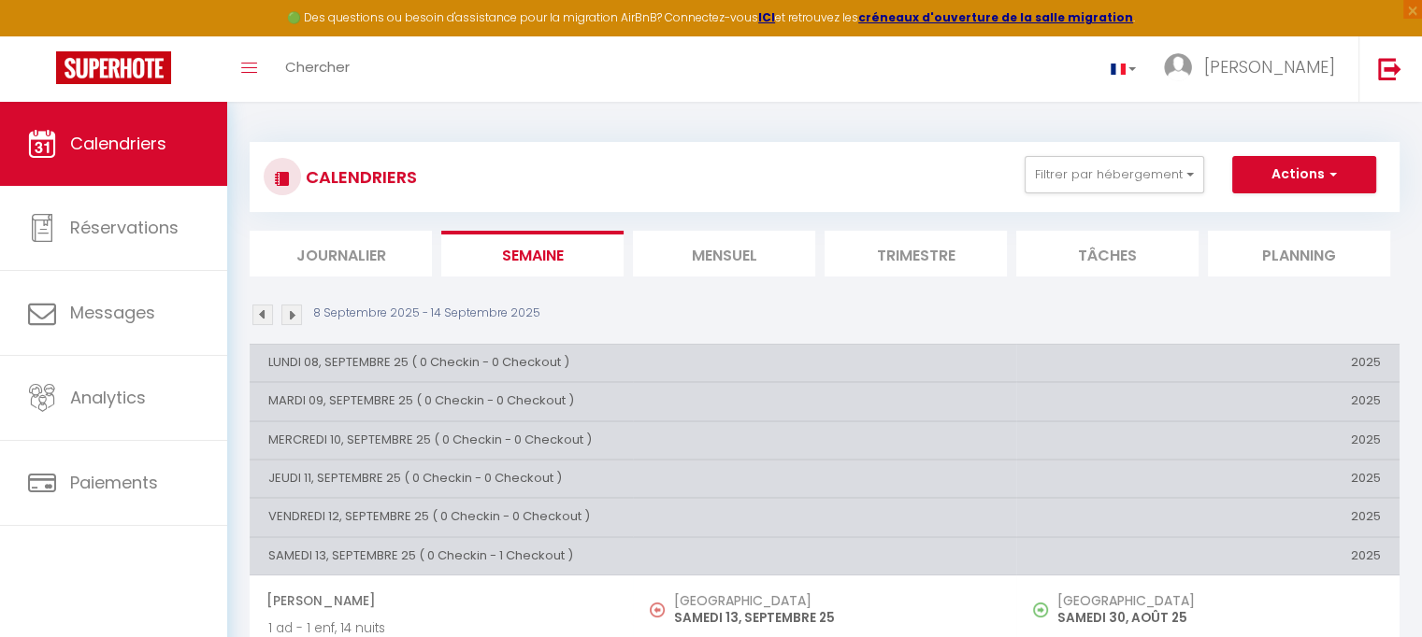
click at [914, 259] on li "Trimestre" at bounding box center [915, 254] width 182 height 46
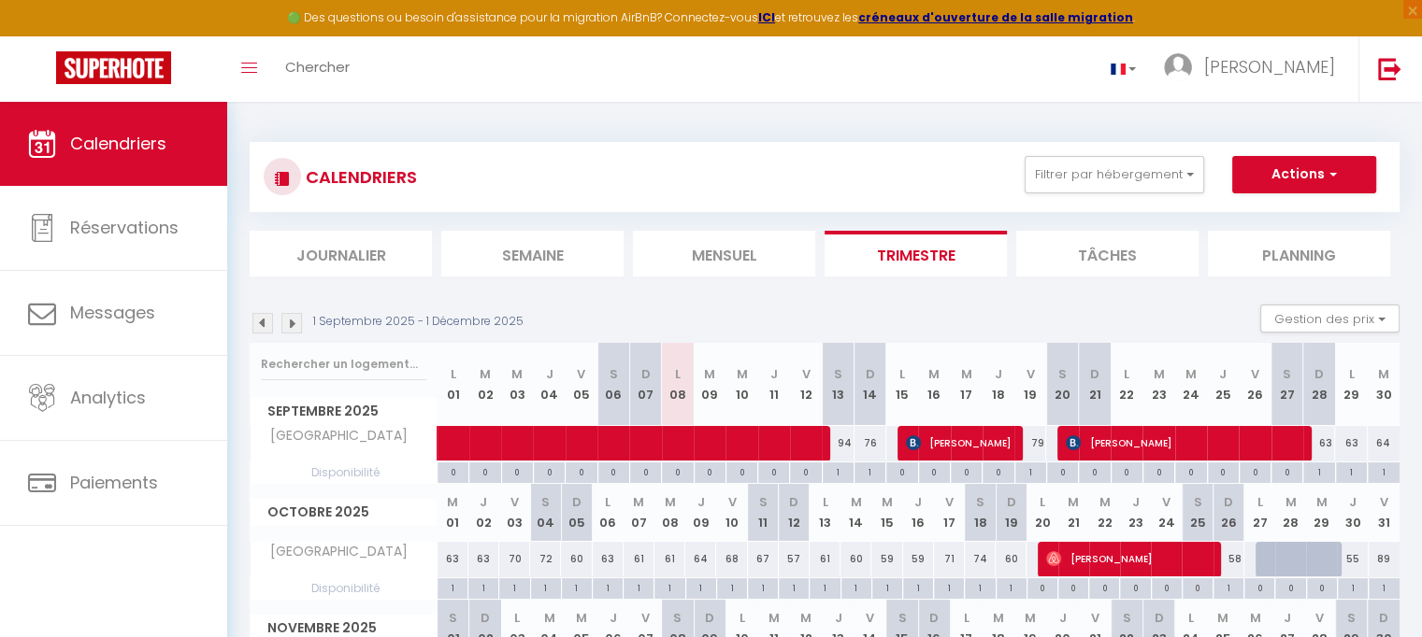
click at [1352, 521] on th "J 30" at bounding box center [1352, 512] width 31 height 57
click at [1292, 563] on div at bounding box center [1301, 570] width 31 height 36
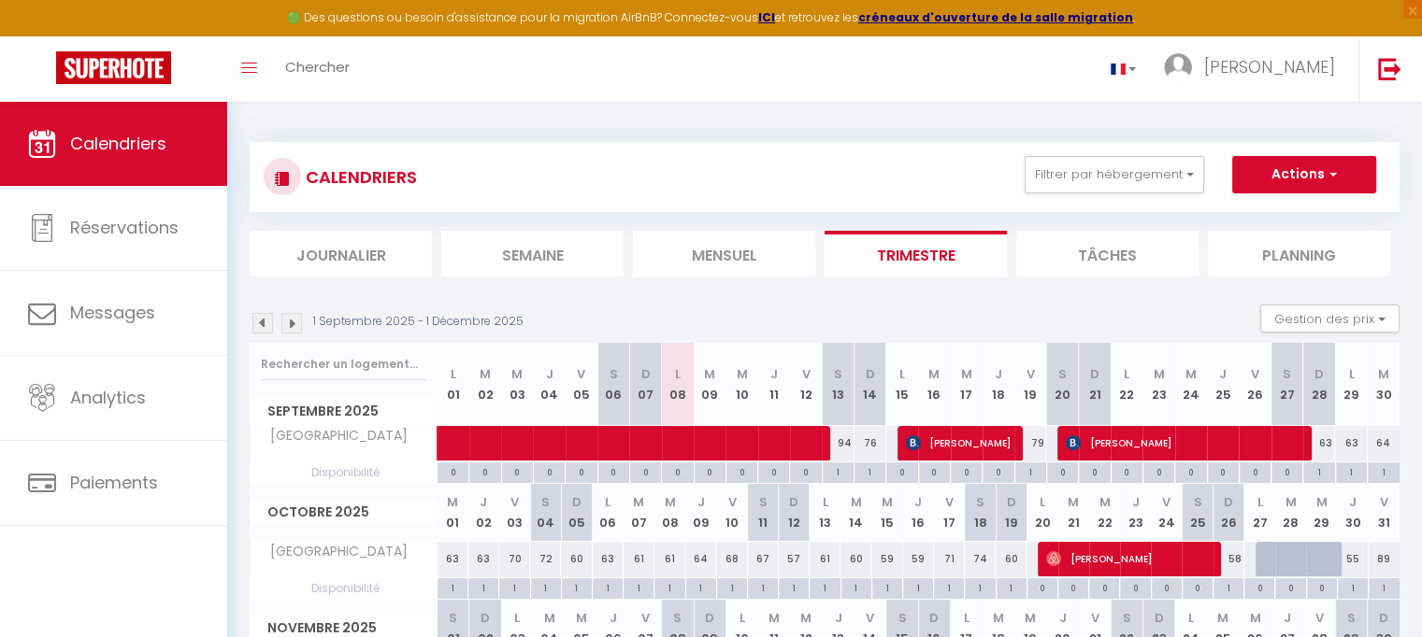
click at [1292, 563] on div at bounding box center [1301, 570] width 31 height 36
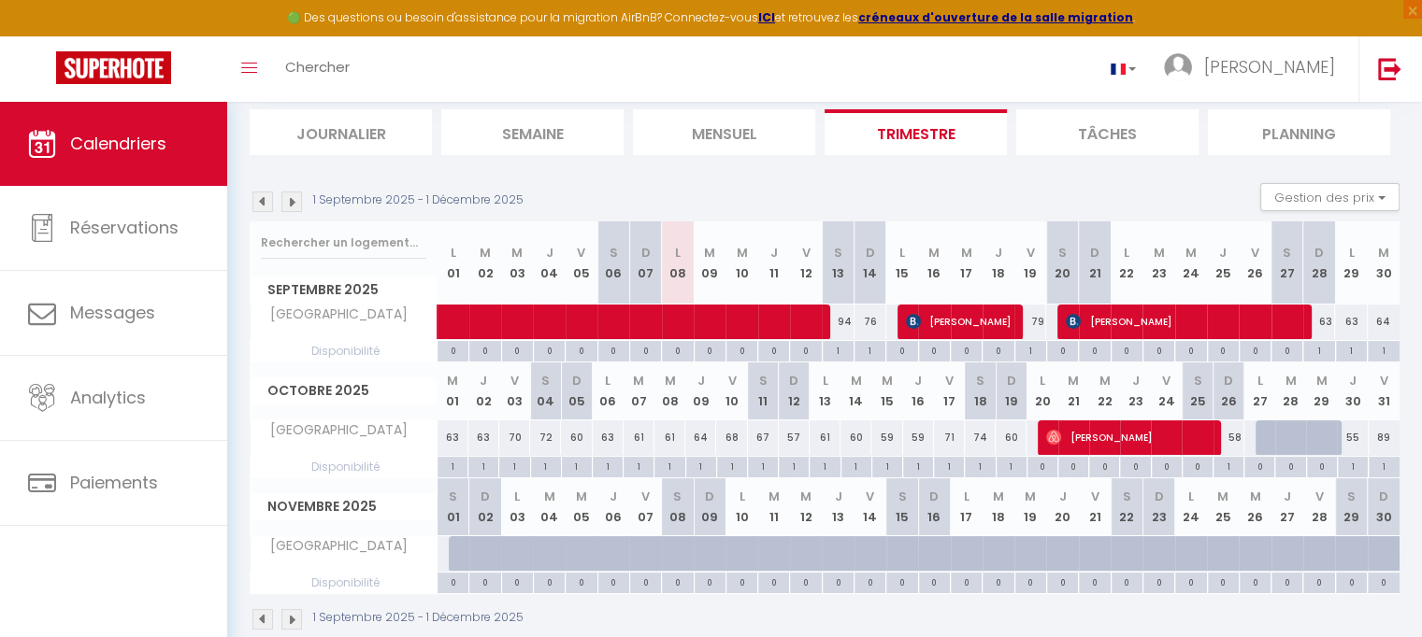
scroll to position [150, 0]
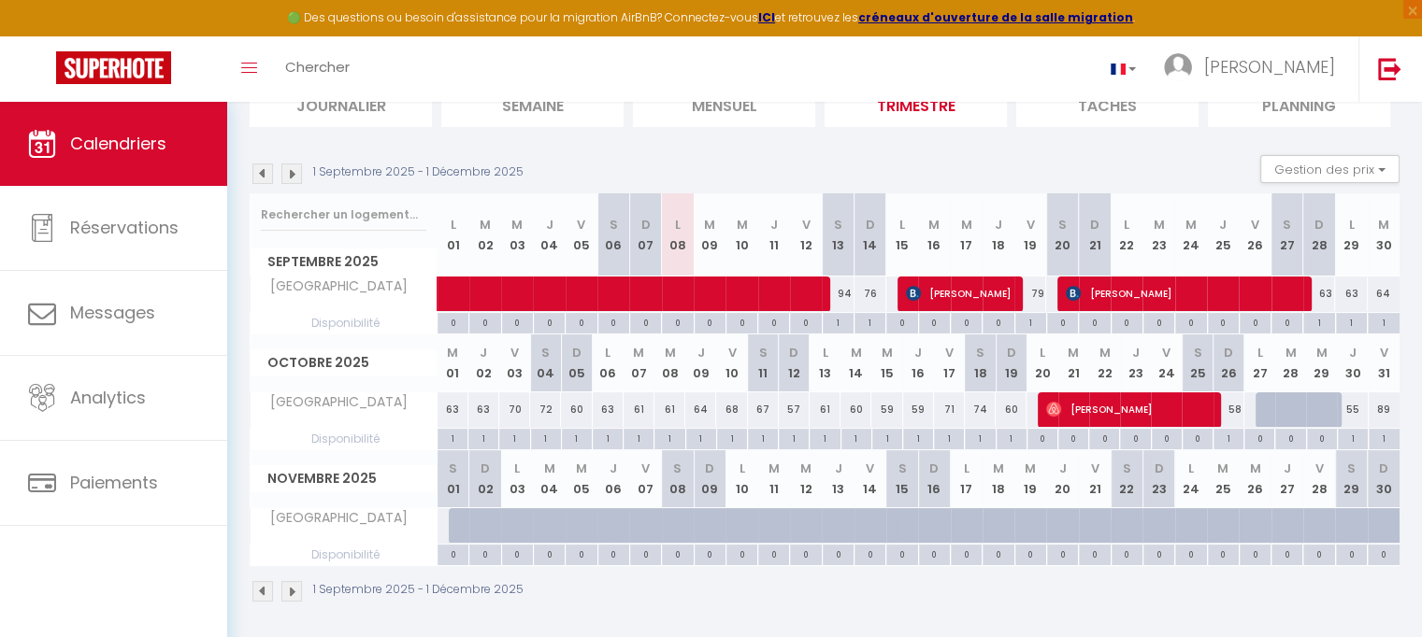
click at [1299, 403] on div at bounding box center [1301, 421] width 31 height 36
click at [1387, 170] on button "Gestion des prix" at bounding box center [1329, 169] width 139 height 28
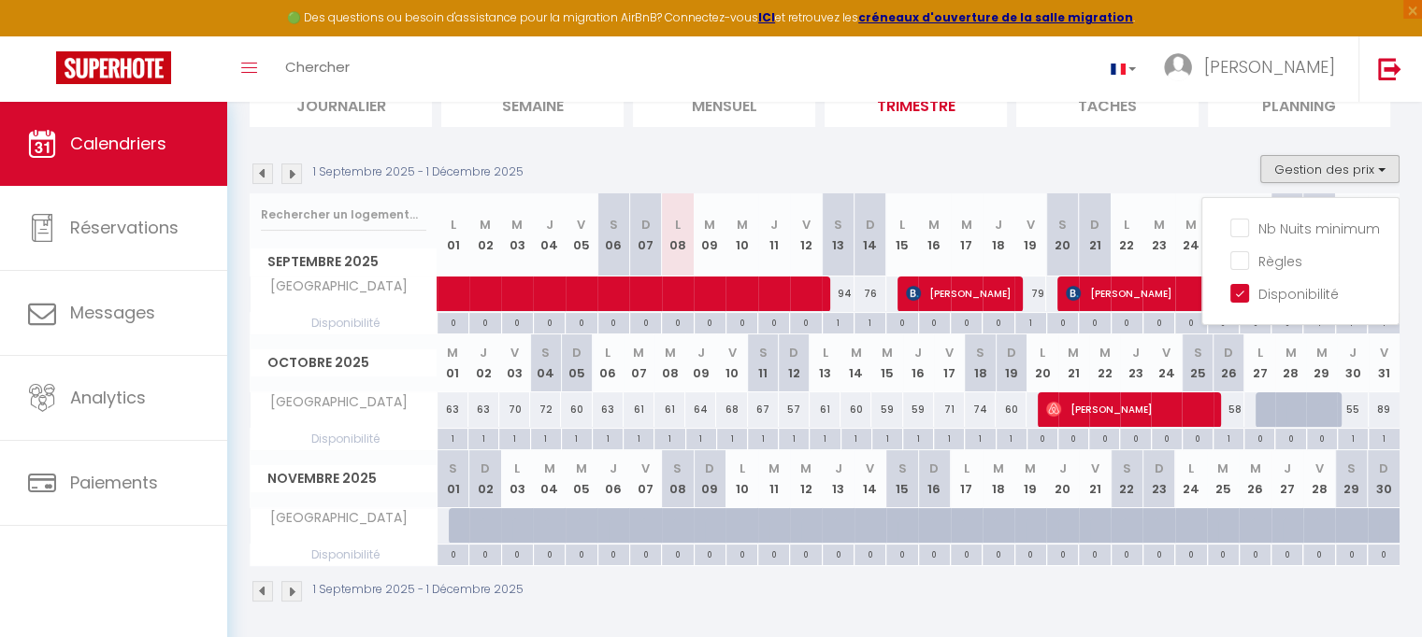
click at [1279, 406] on div at bounding box center [1290, 411] width 31 height 36
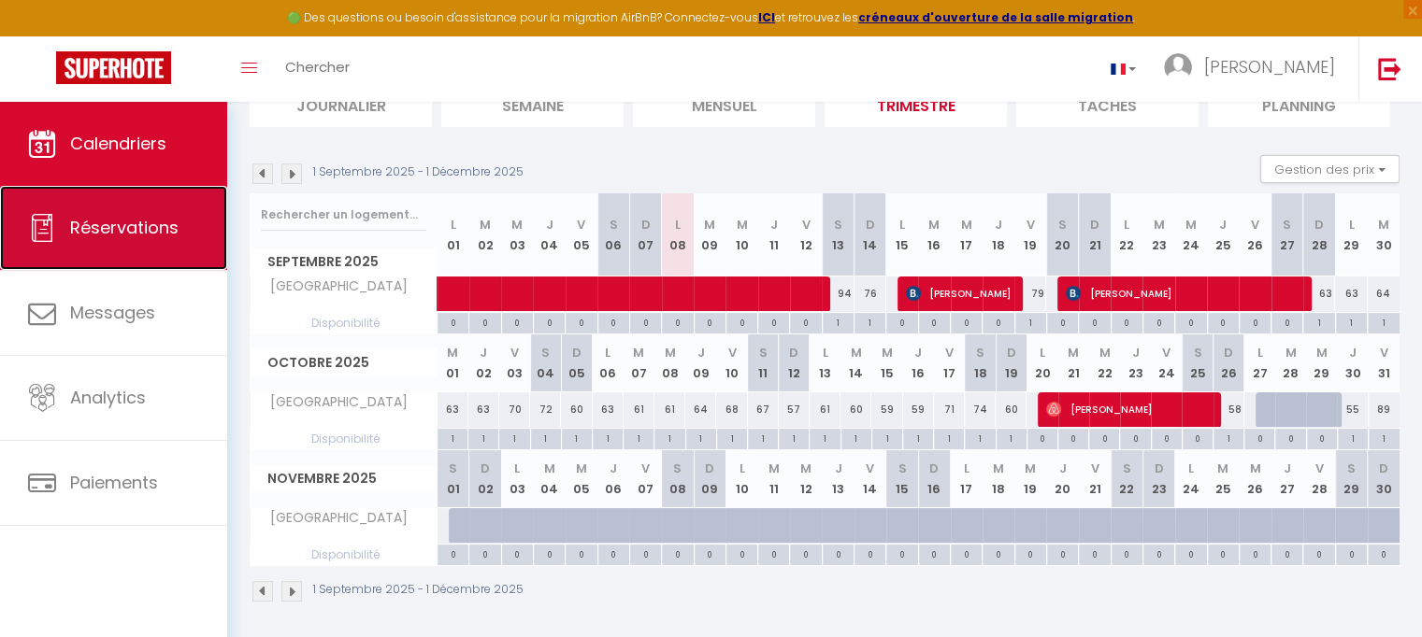
click at [182, 236] on link "Réservations" at bounding box center [113, 228] width 227 height 84
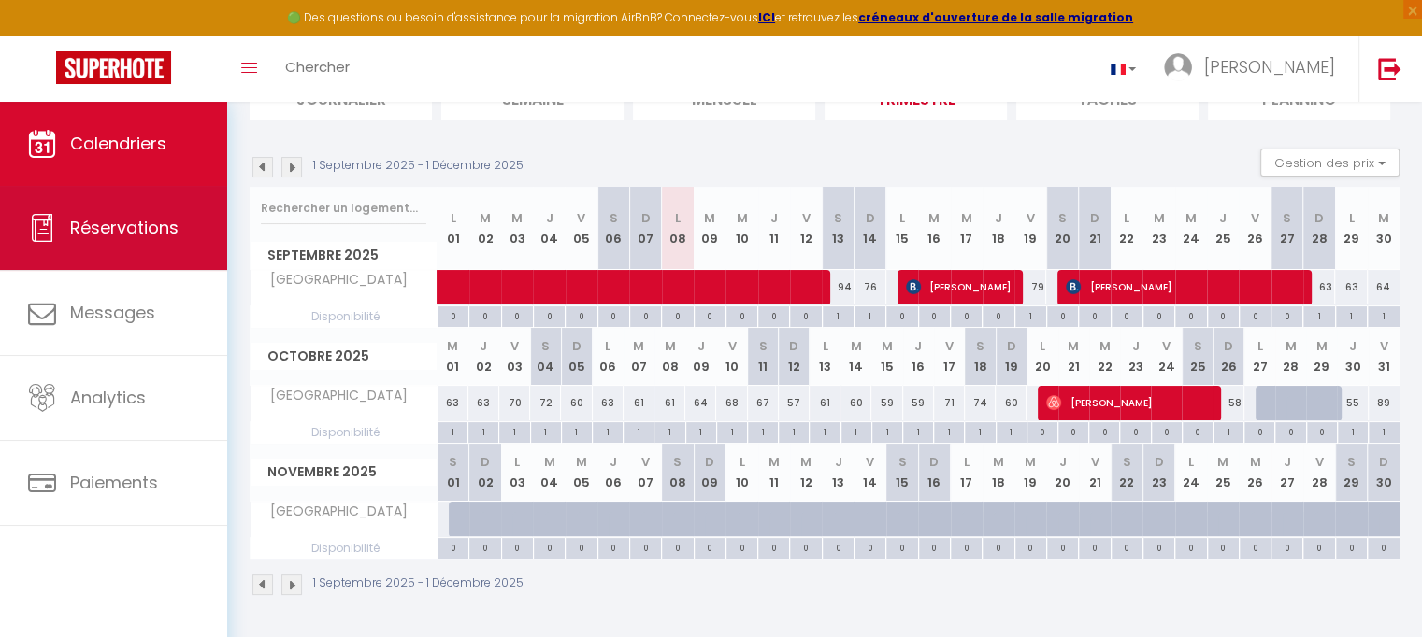
select select "not_cancelled"
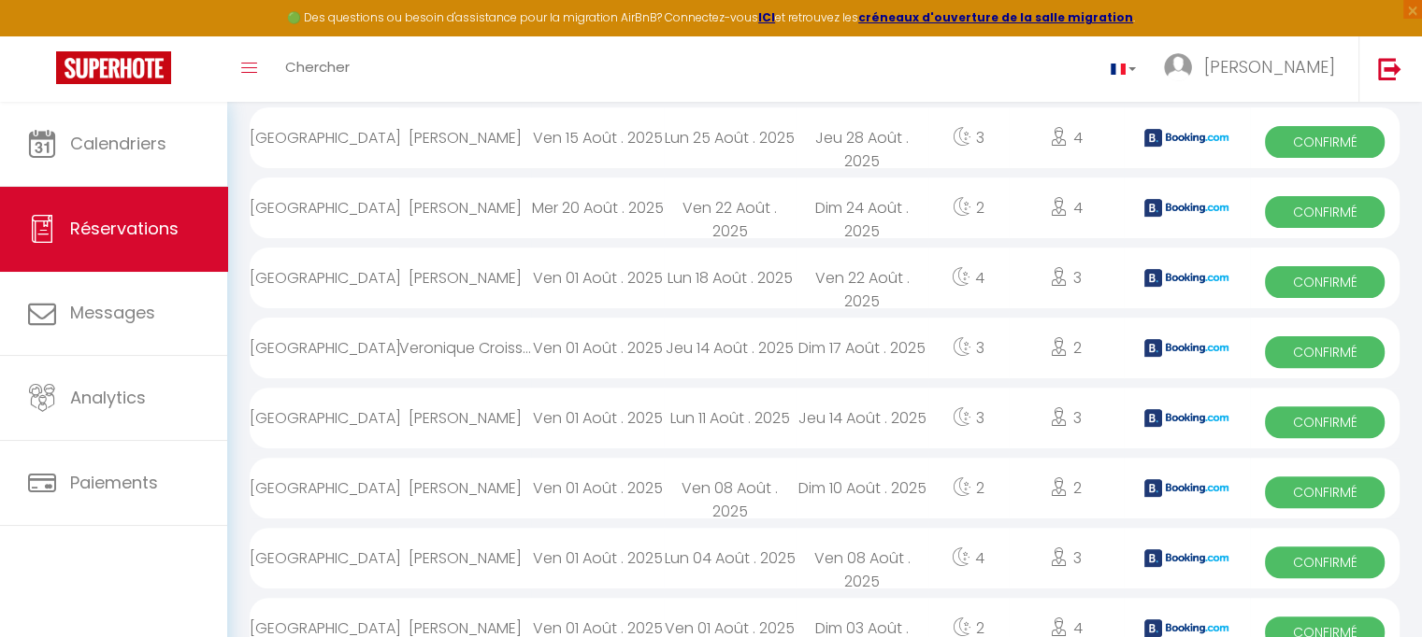
scroll to position [601, 0]
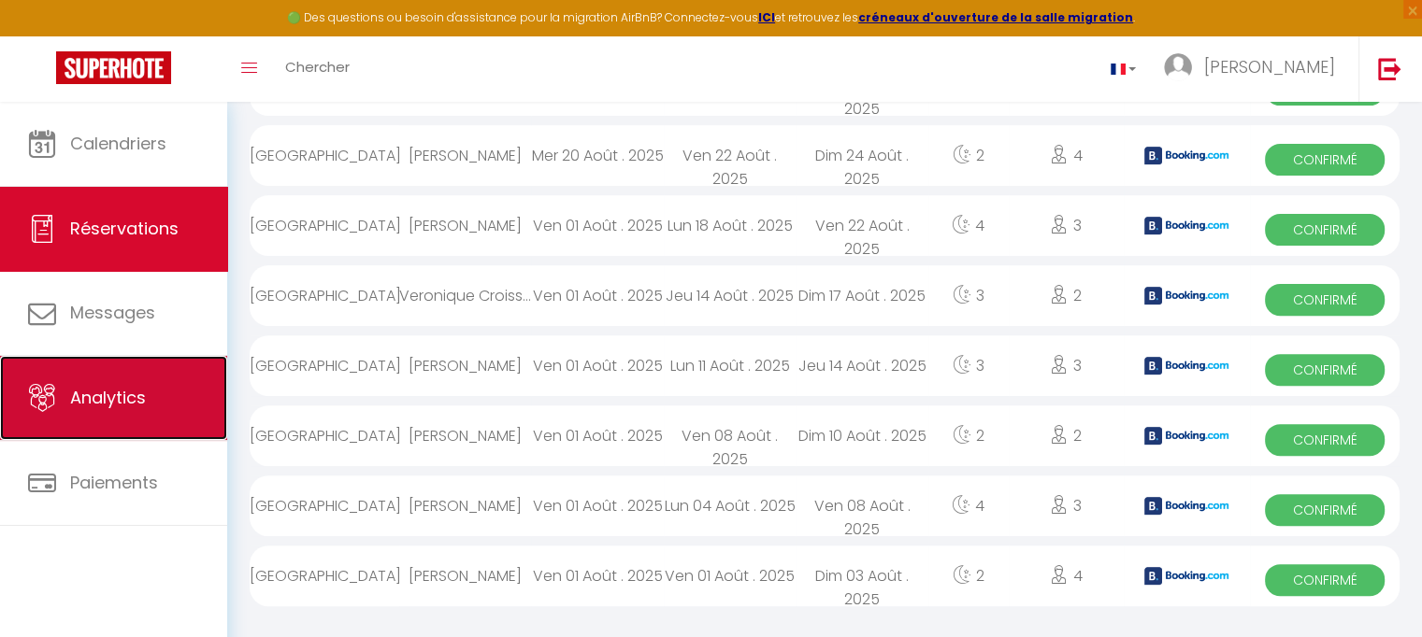
click at [81, 398] on span "Analytics" at bounding box center [108, 397] width 76 height 23
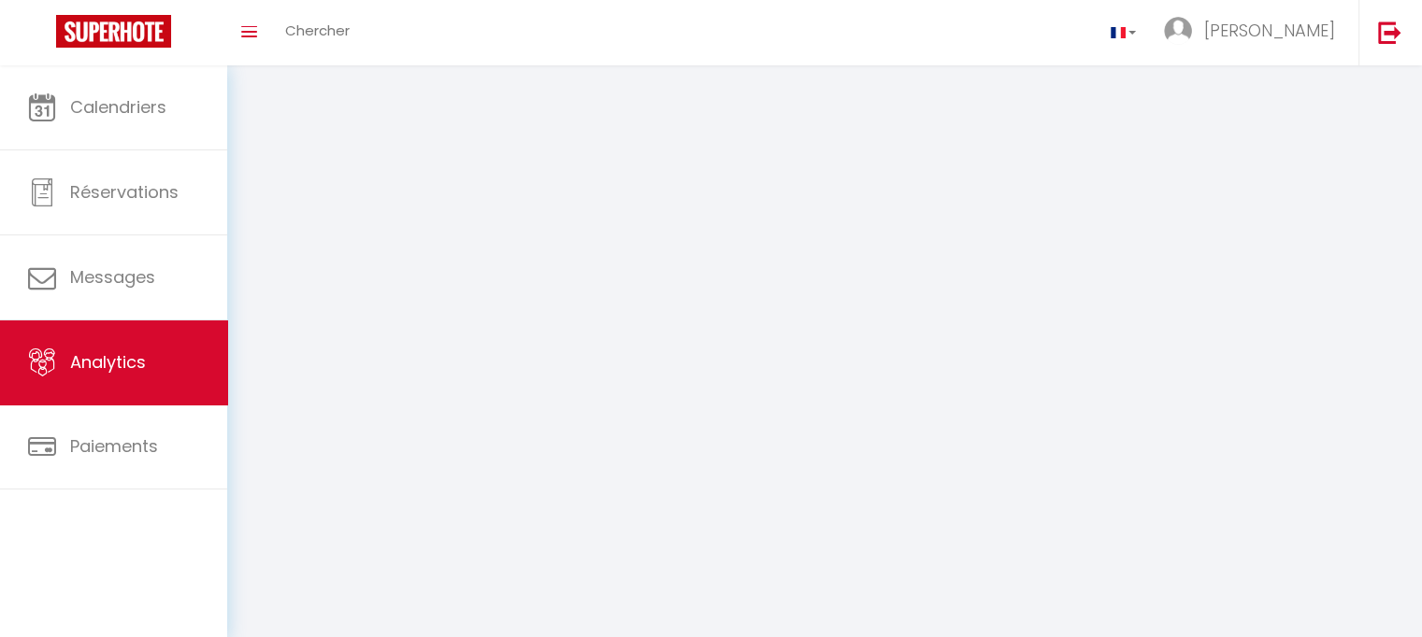
select select "2025"
select select "9"
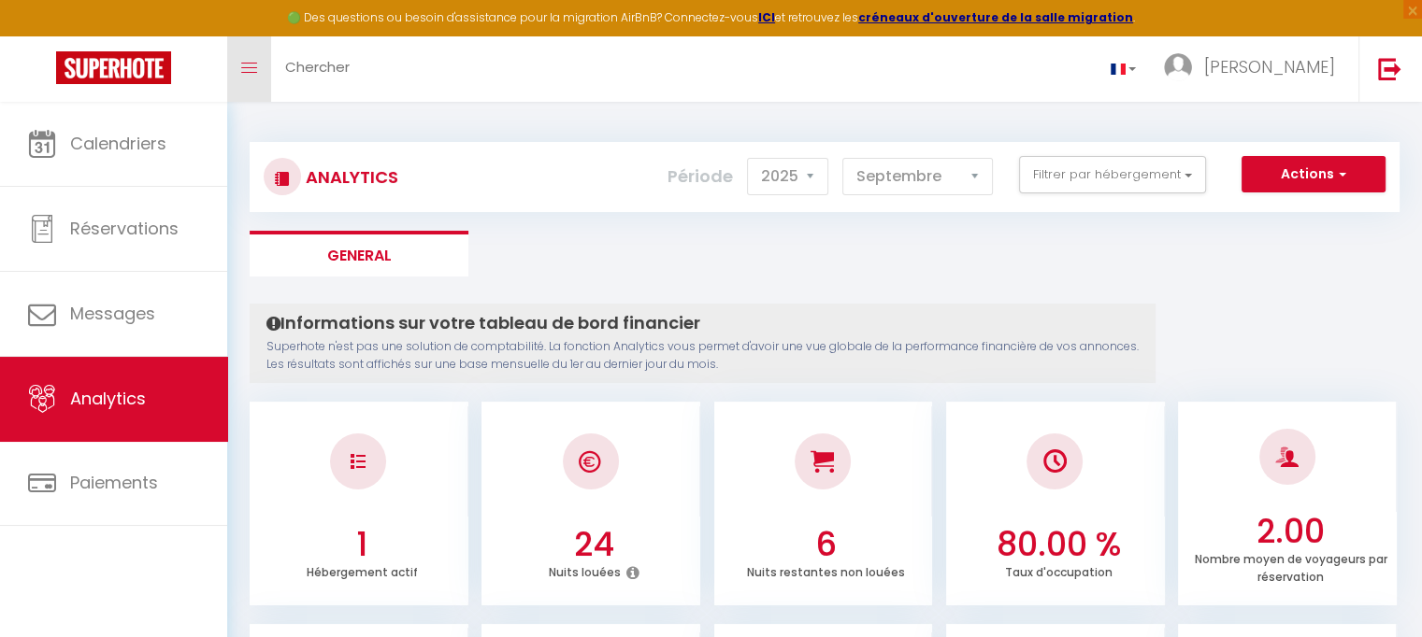
click at [246, 68] on span at bounding box center [249, 68] width 16 height 2
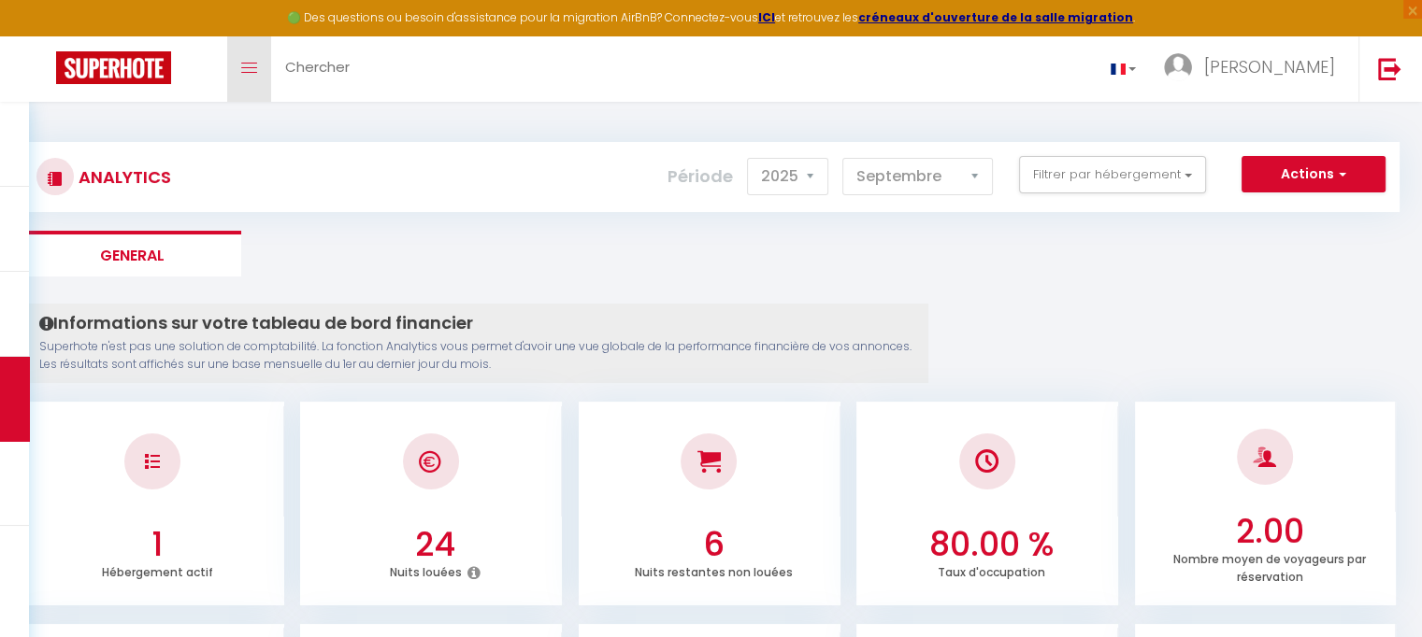
click at [253, 63] on icon "Toggle menubar" at bounding box center [249, 68] width 16 height 11
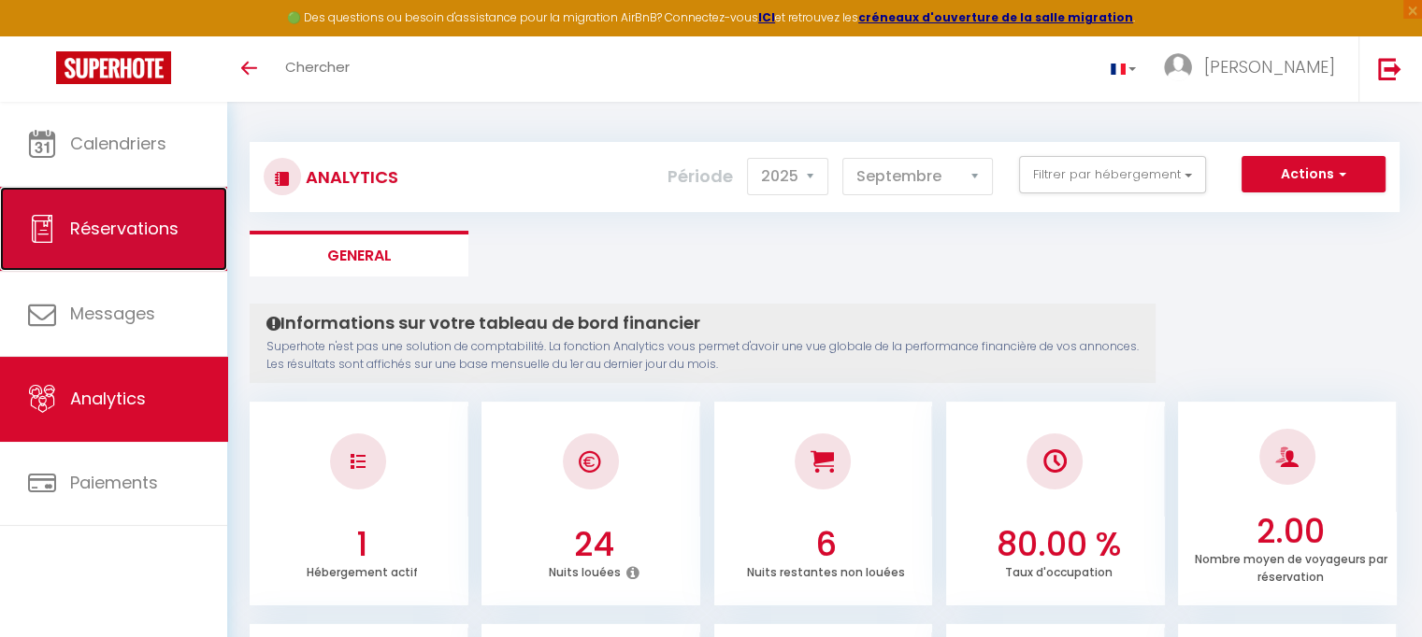
click at [105, 236] on span "Réservations" at bounding box center [124, 228] width 108 height 23
select select "not_cancelled"
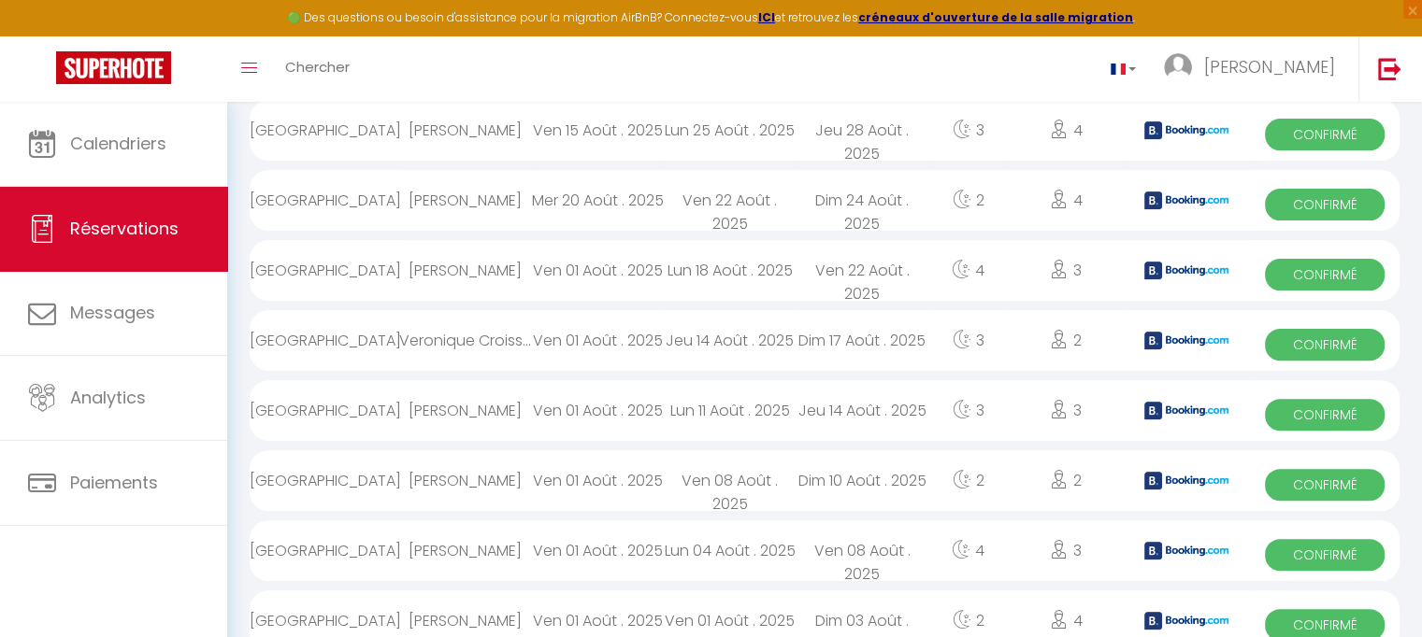
scroll to position [571, 0]
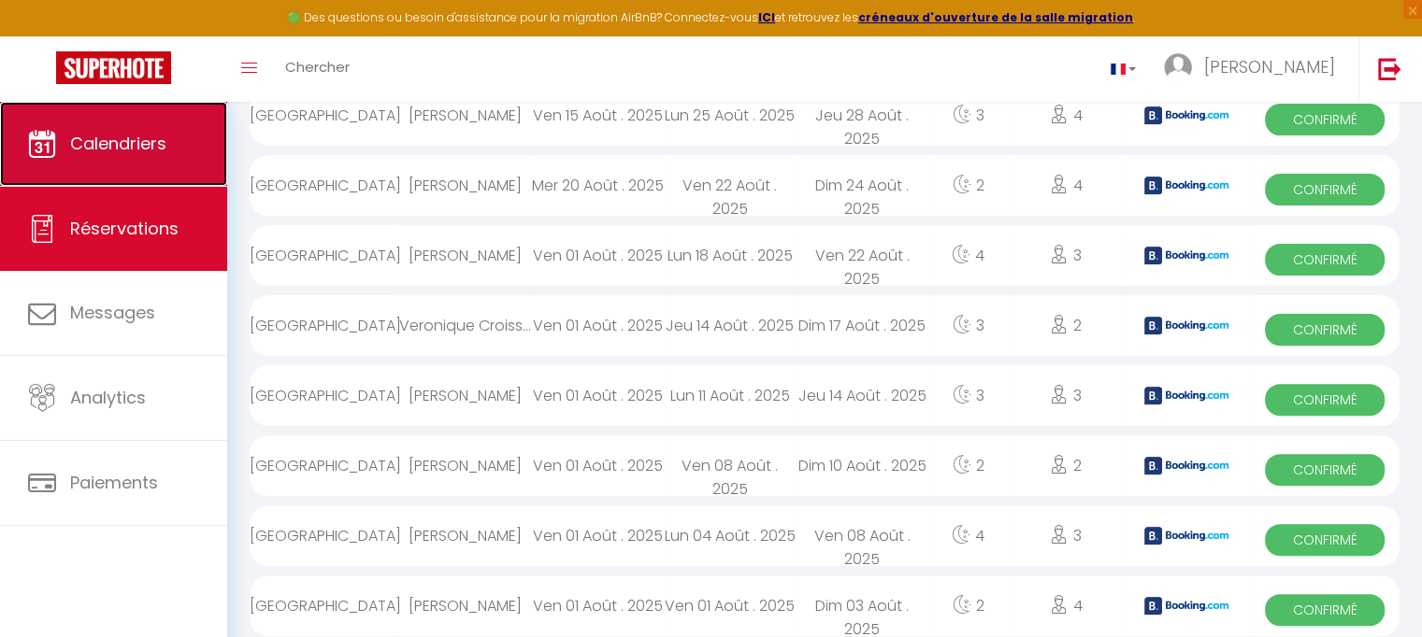
click at [123, 133] on span "Calendriers" at bounding box center [118, 143] width 96 height 23
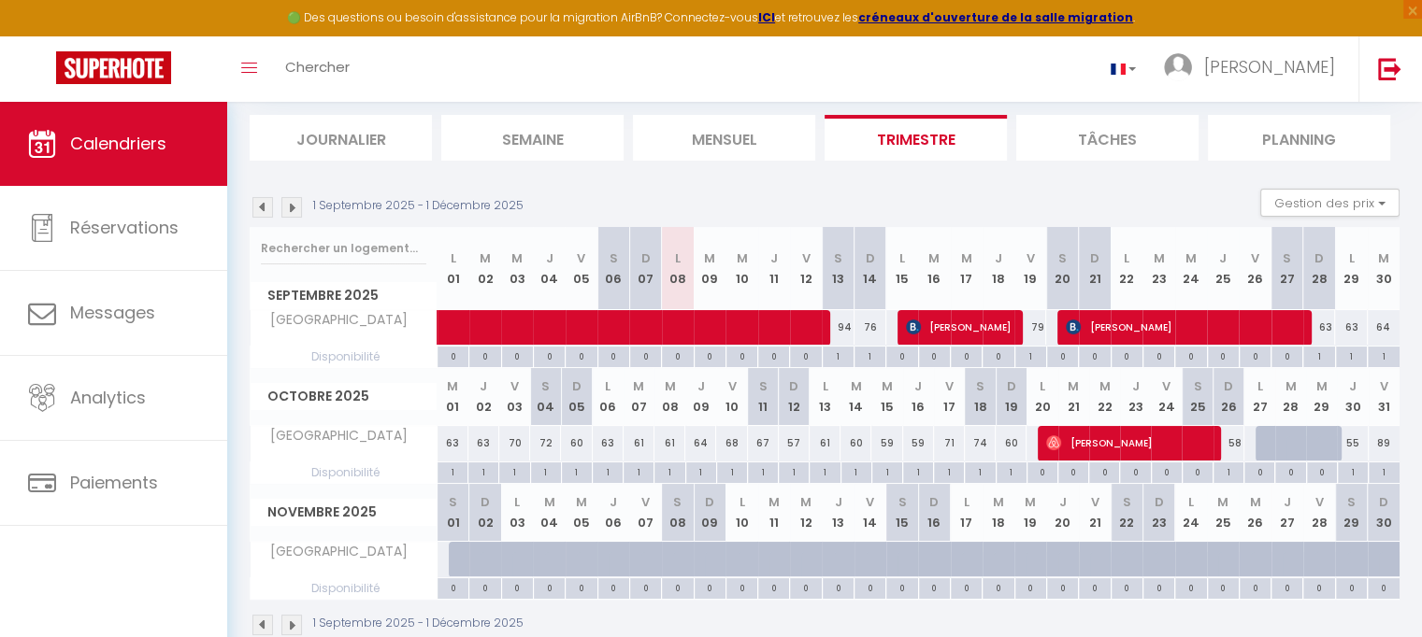
scroll to position [153, 0]
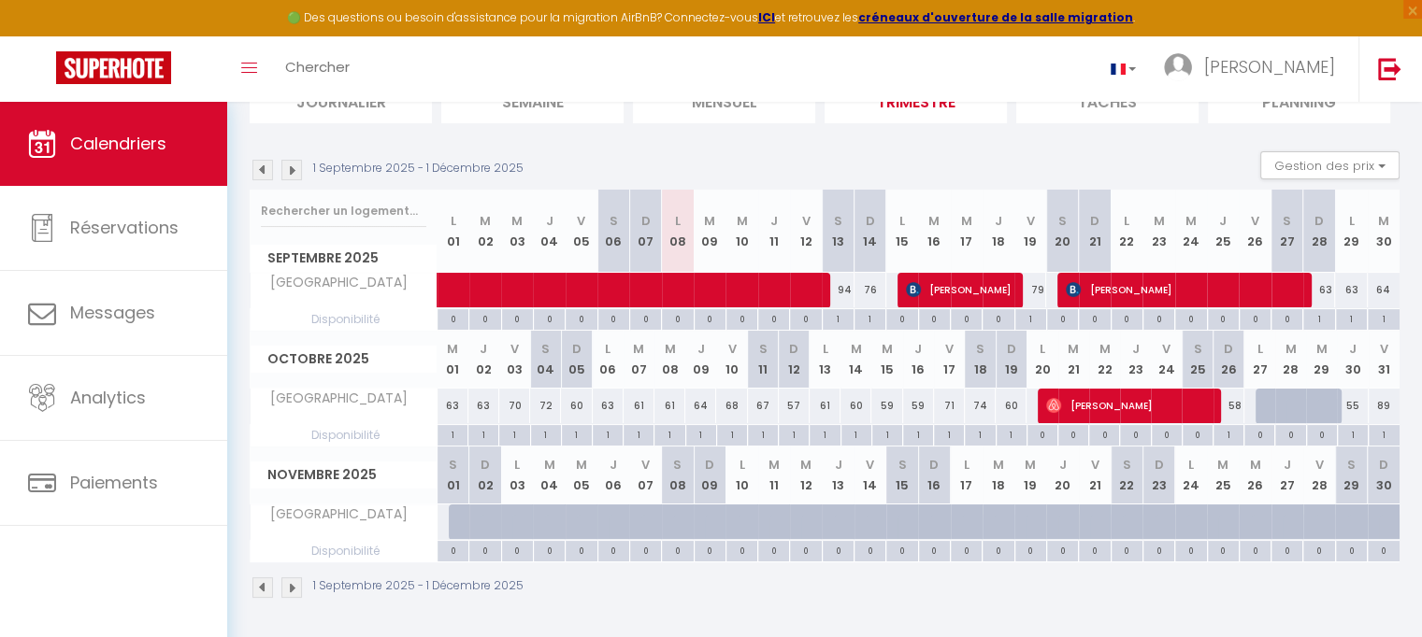
click at [1284, 408] on div at bounding box center [1290, 407] width 31 height 36
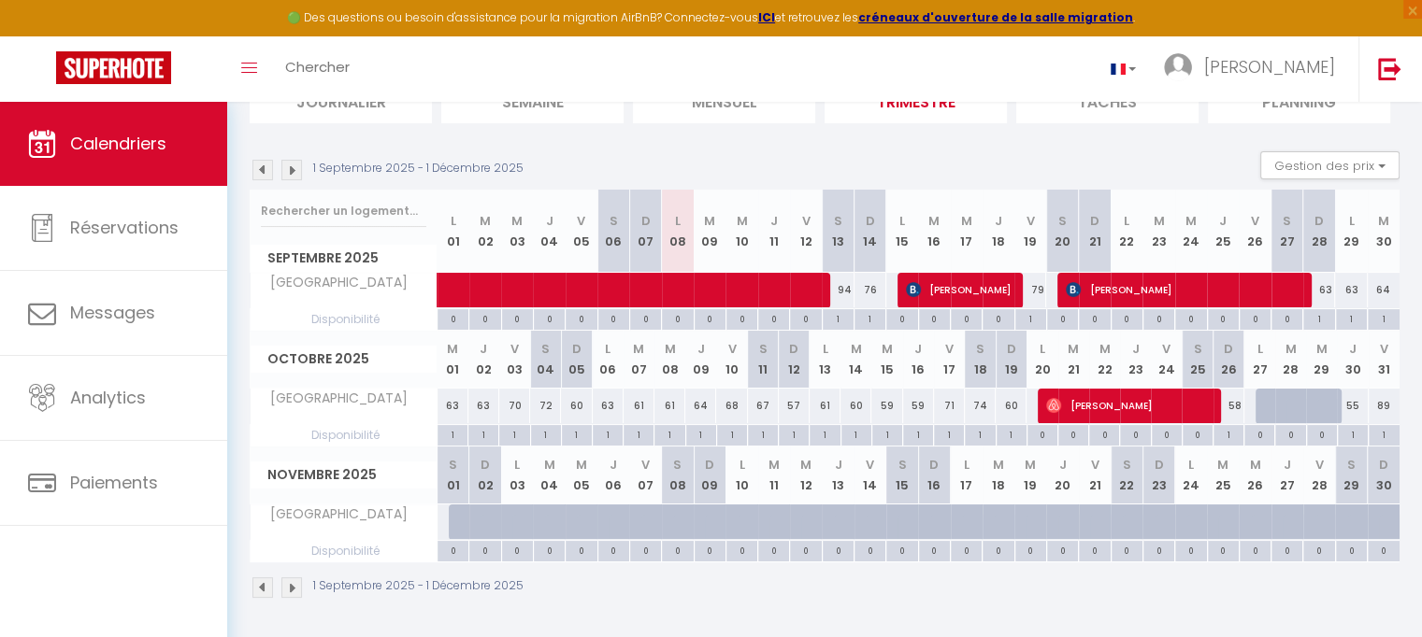
click at [1275, 362] on th "M 28" at bounding box center [1290, 359] width 31 height 57
click at [1275, 405] on div at bounding box center [1290, 407] width 31 height 36
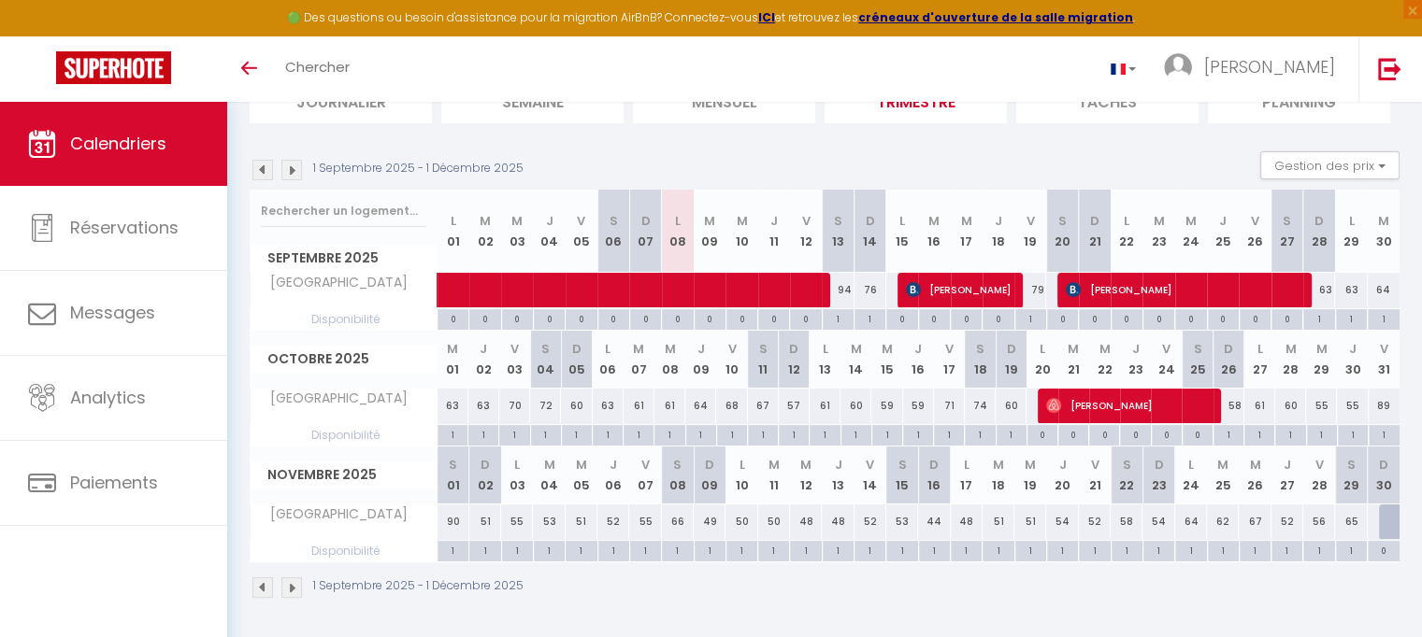
click at [1264, 408] on div "61" at bounding box center [1259, 406] width 31 height 35
type input "61"
type input "Lun 27 Octobre 2025"
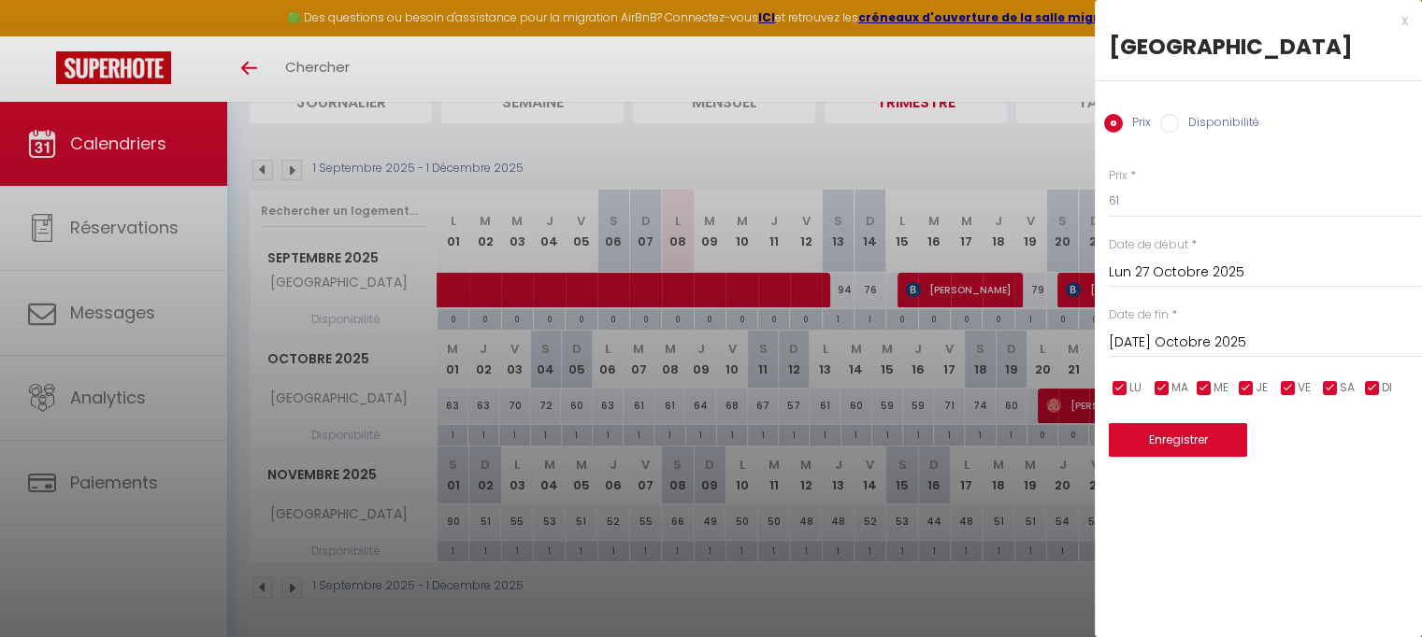
click at [1366, 340] on input "[DATE] Octobre 2025" at bounding box center [1265, 343] width 313 height 24
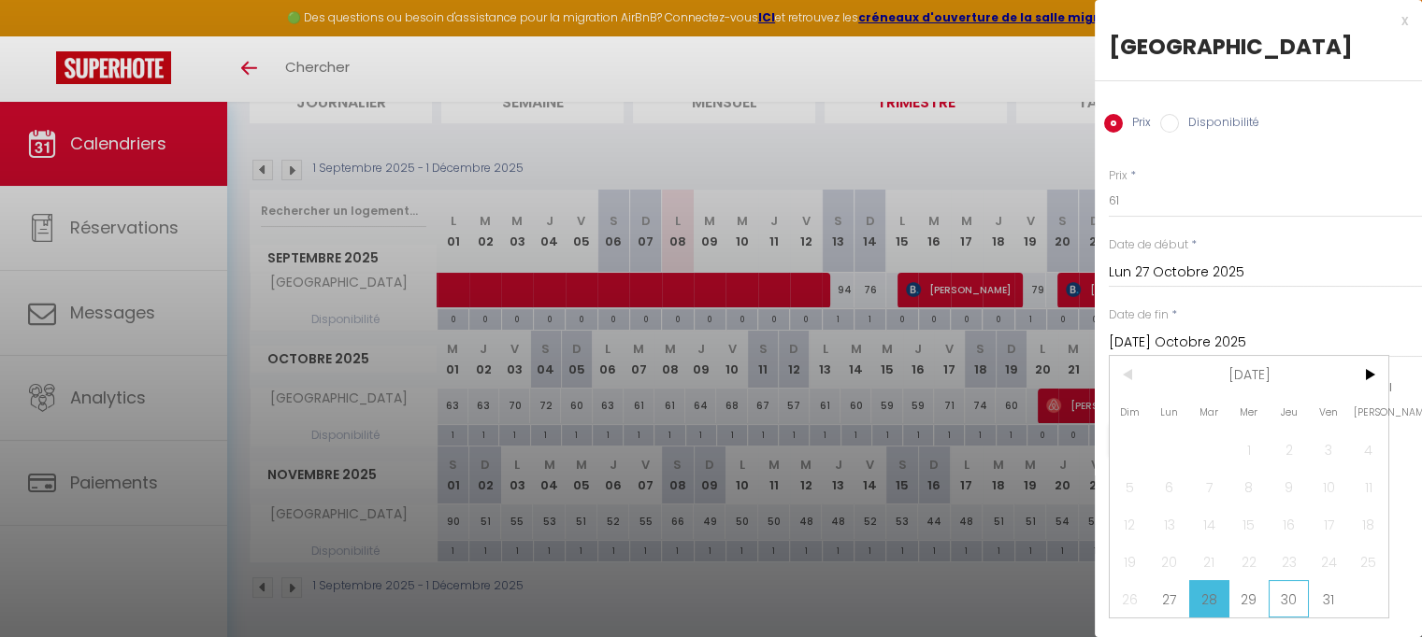
click at [1296, 599] on span "30" at bounding box center [1288, 598] width 40 height 37
type input "Jeu 30 Octobre 2025"
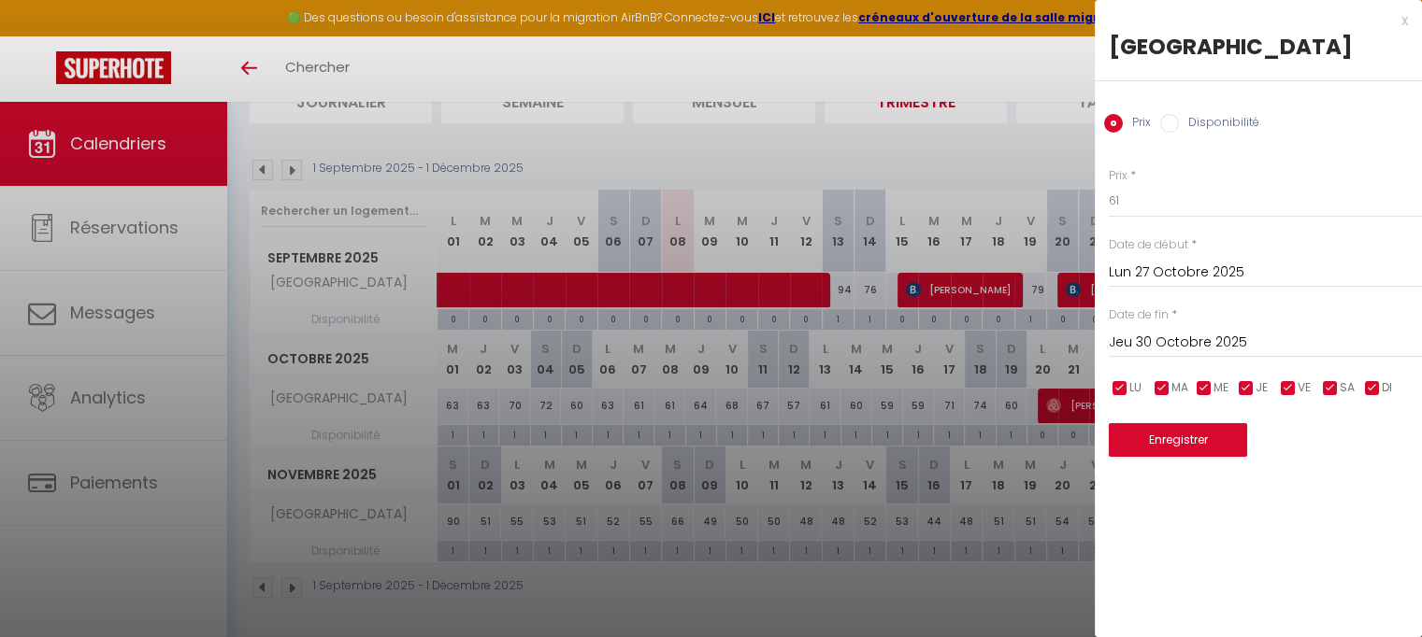
click at [1217, 124] on label "Disponibilité" at bounding box center [1219, 124] width 80 height 21
click at [1179, 124] on input "Disponibilité" at bounding box center [1169, 123] width 19 height 19
radio input "true"
radio input "false"
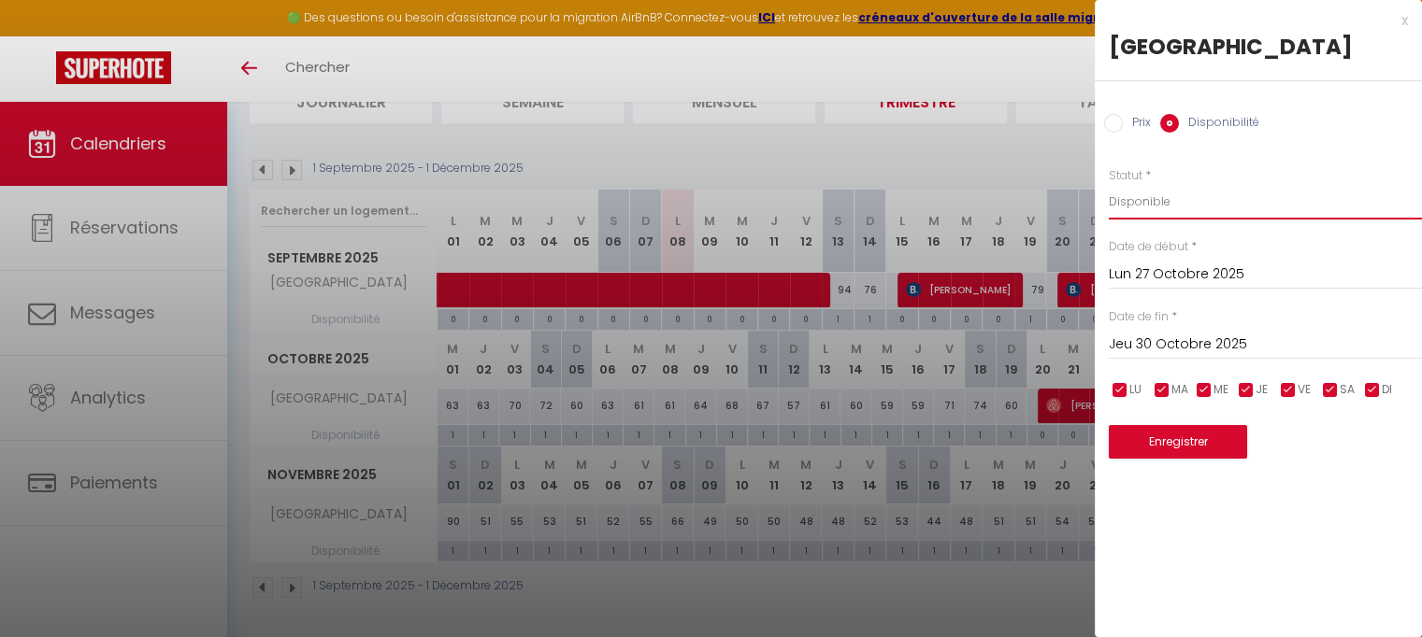
click at [1160, 205] on select "Disponible Indisponible" at bounding box center [1265, 202] width 313 height 36
select select "0"
click at [1109, 184] on select "Disponible Indisponible" at bounding box center [1265, 202] width 313 height 36
click at [1174, 442] on button "Enregistrer" at bounding box center [1178, 442] width 138 height 34
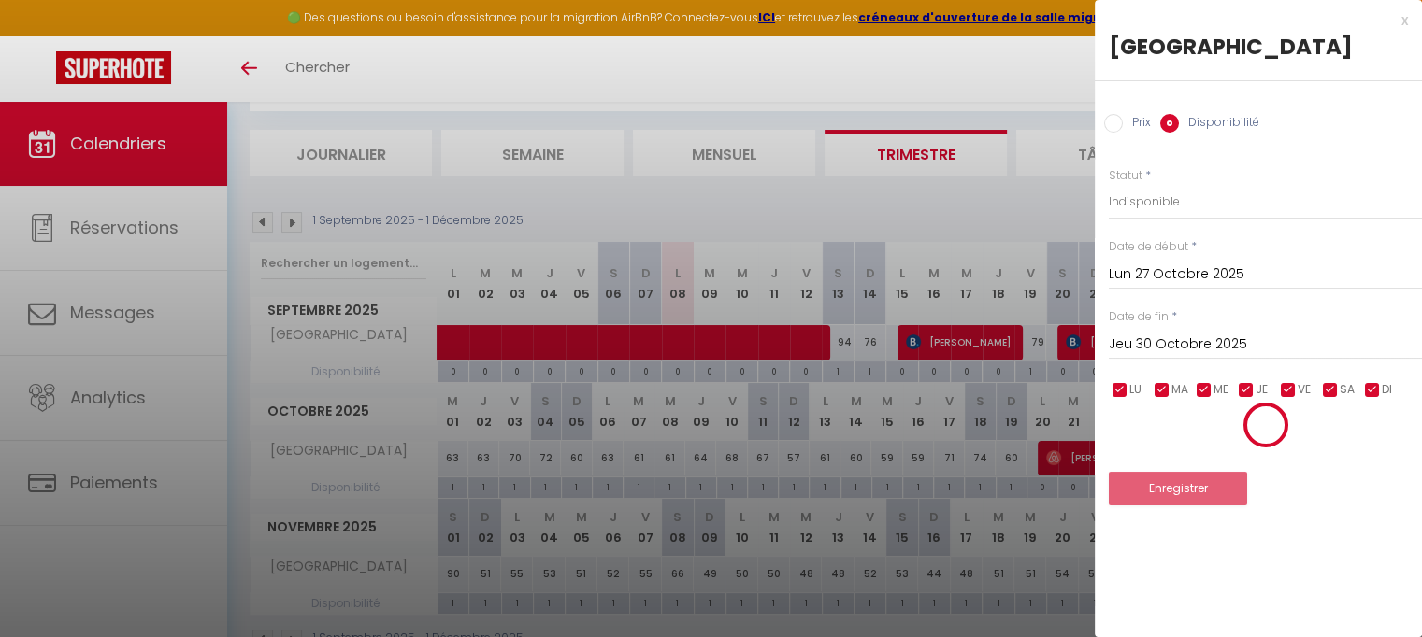
select select "0"
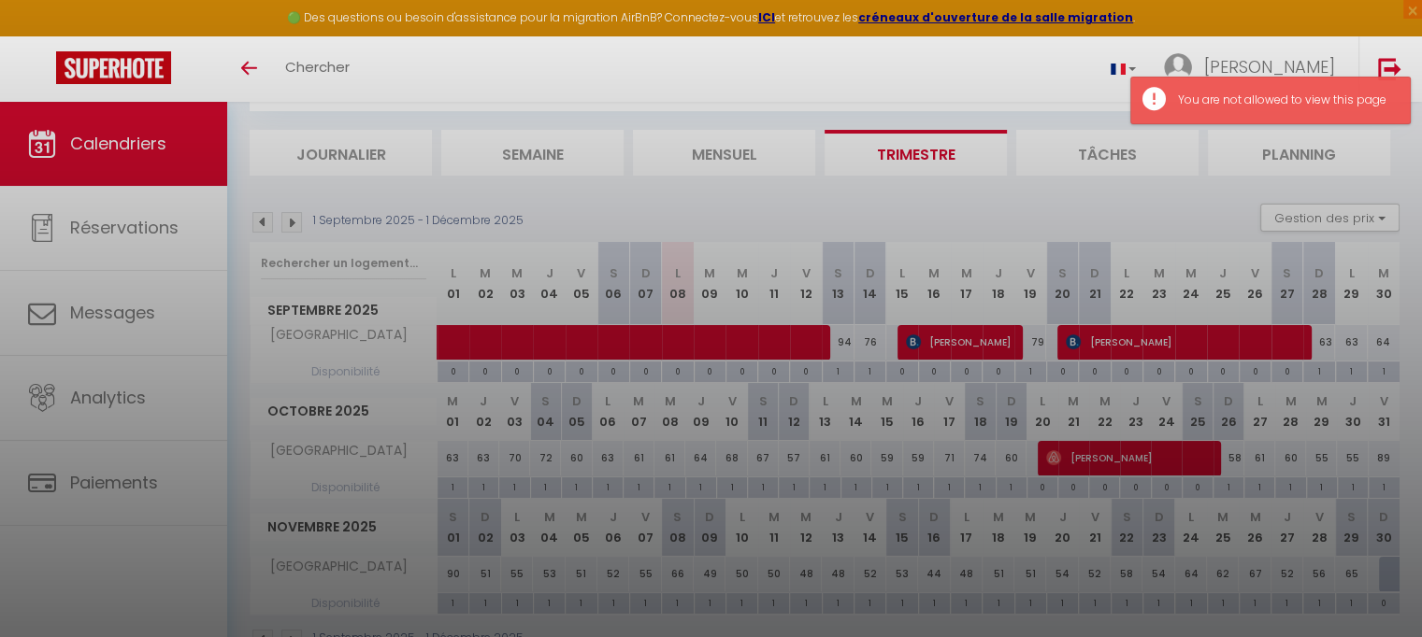
scroll to position [153, 0]
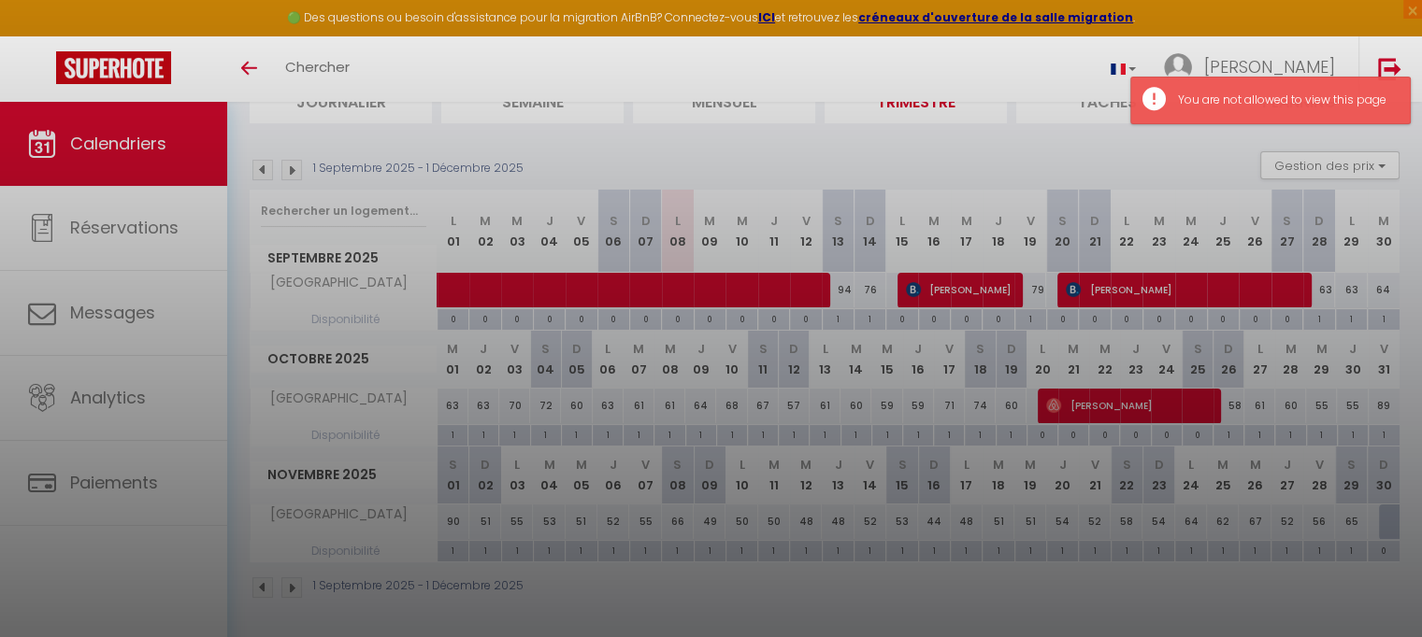
click at [107, 229] on div at bounding box center [711, 318] width 1422 height 637
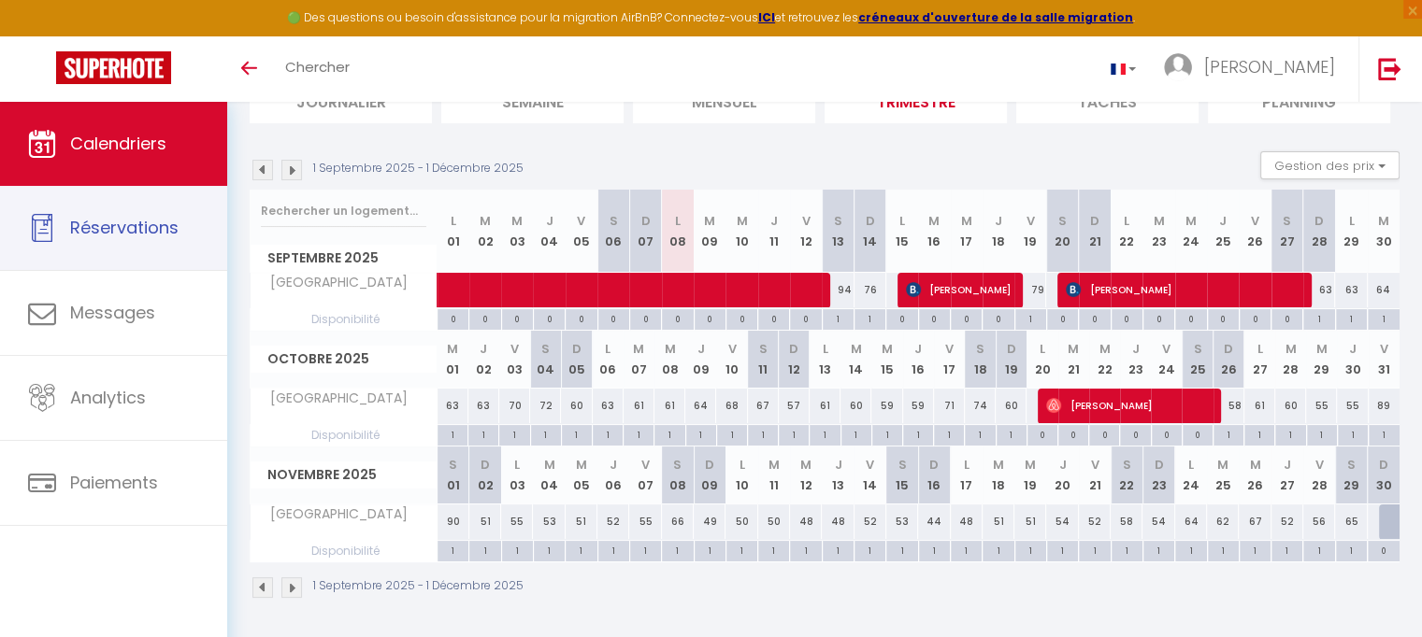
click at [107, 229] on span "Réservations" at bounding box center [124, 227] width 108 height 23
select select "not_cancelled"
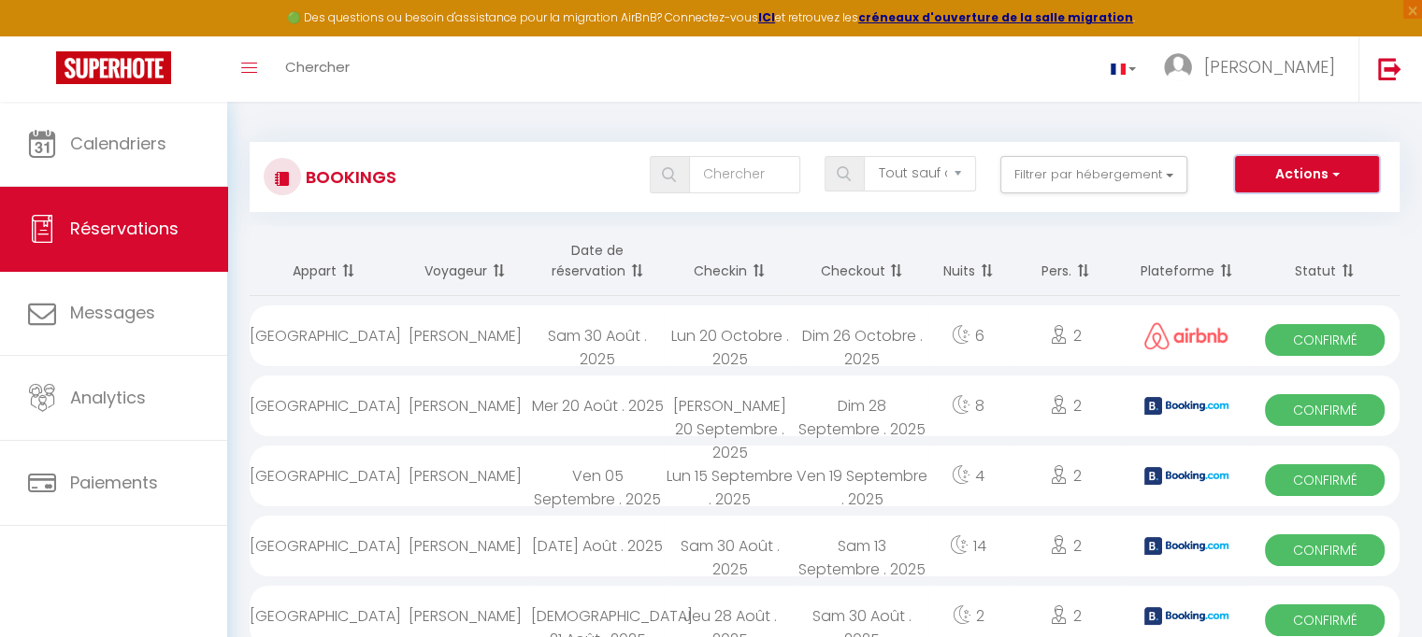
click at [1339, 173] on button "Actions" at bounding box center [1307, 174] width 144 height 37
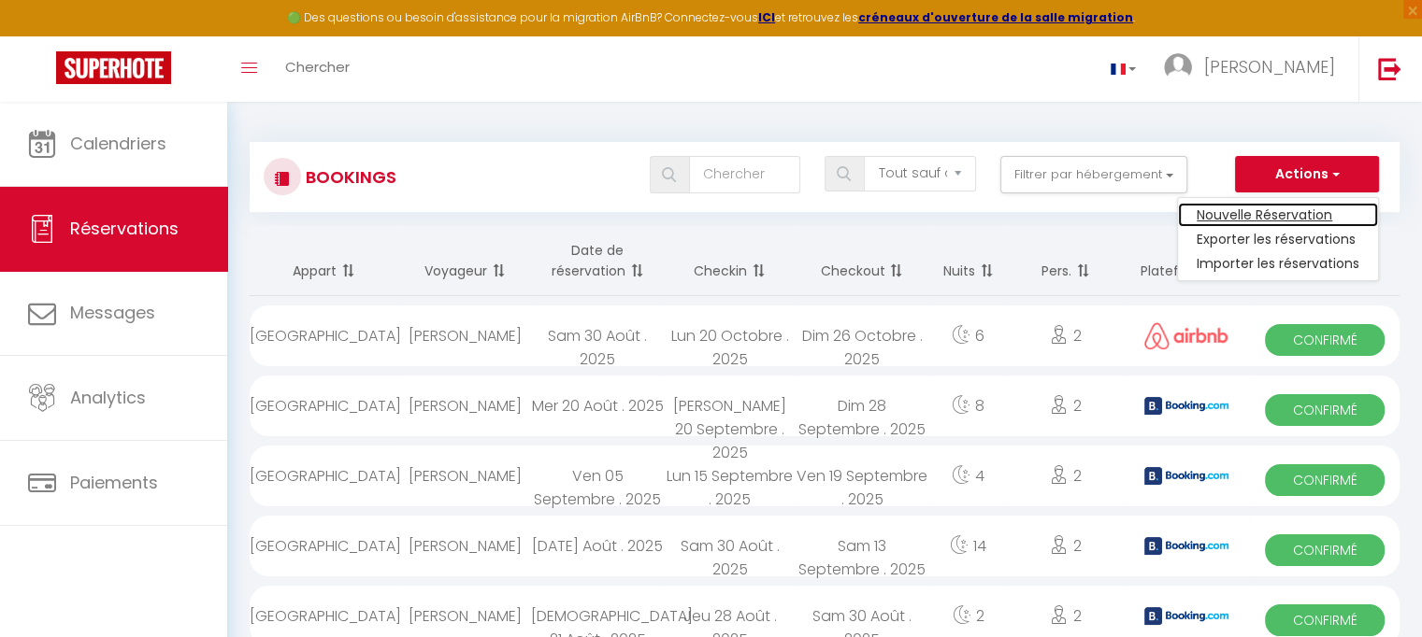
click at [1279, 222] on link "Nouvelle Réservation" at bounding box center [1278, 215] width 200 height 24
select select
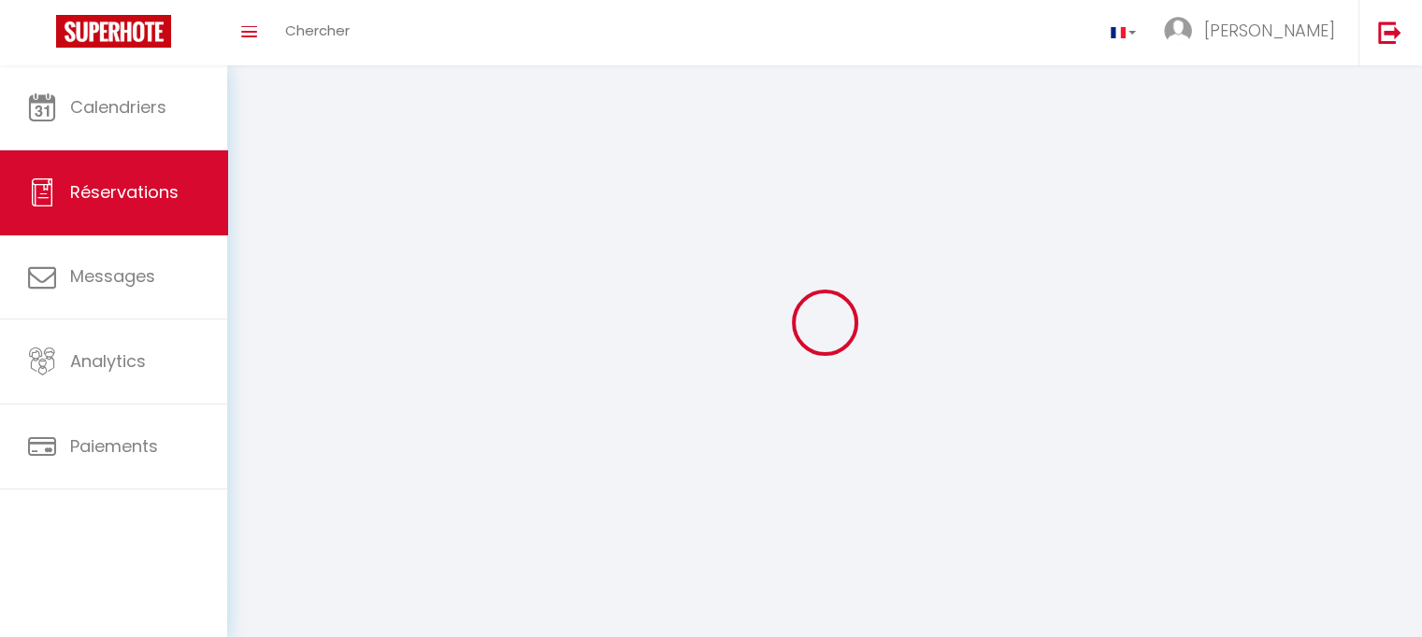
select select
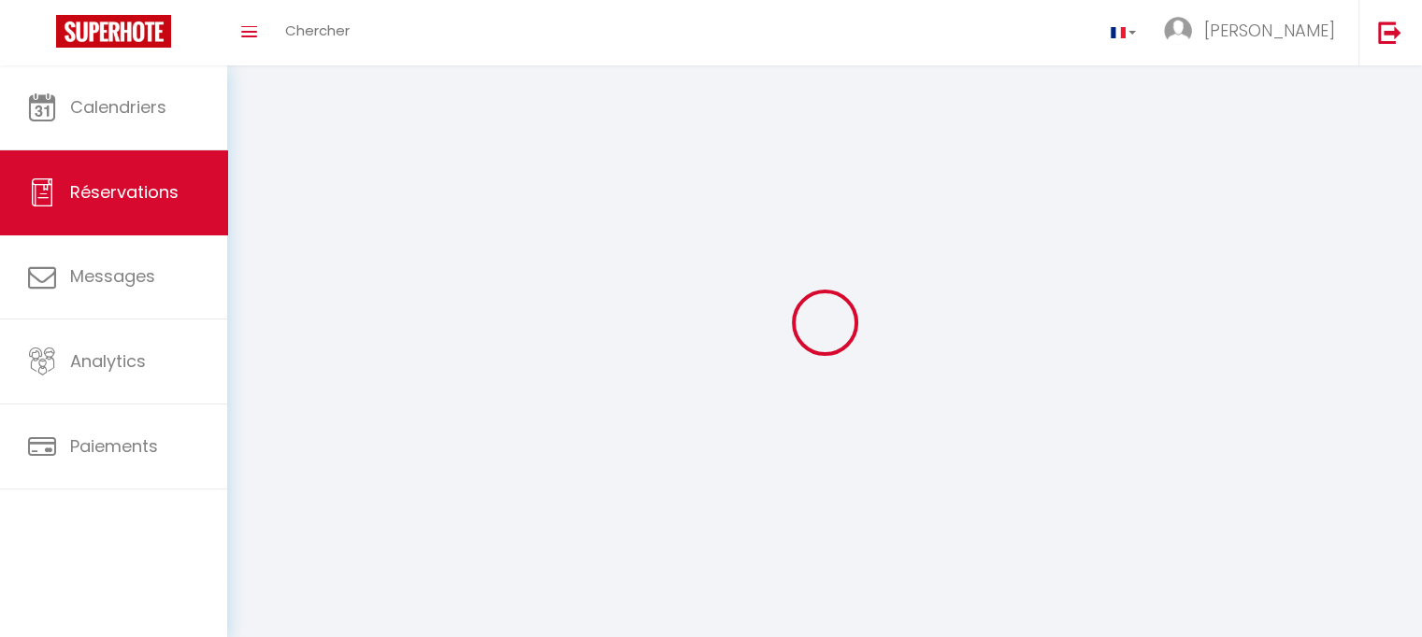
select select
checkbox input "false"
select select
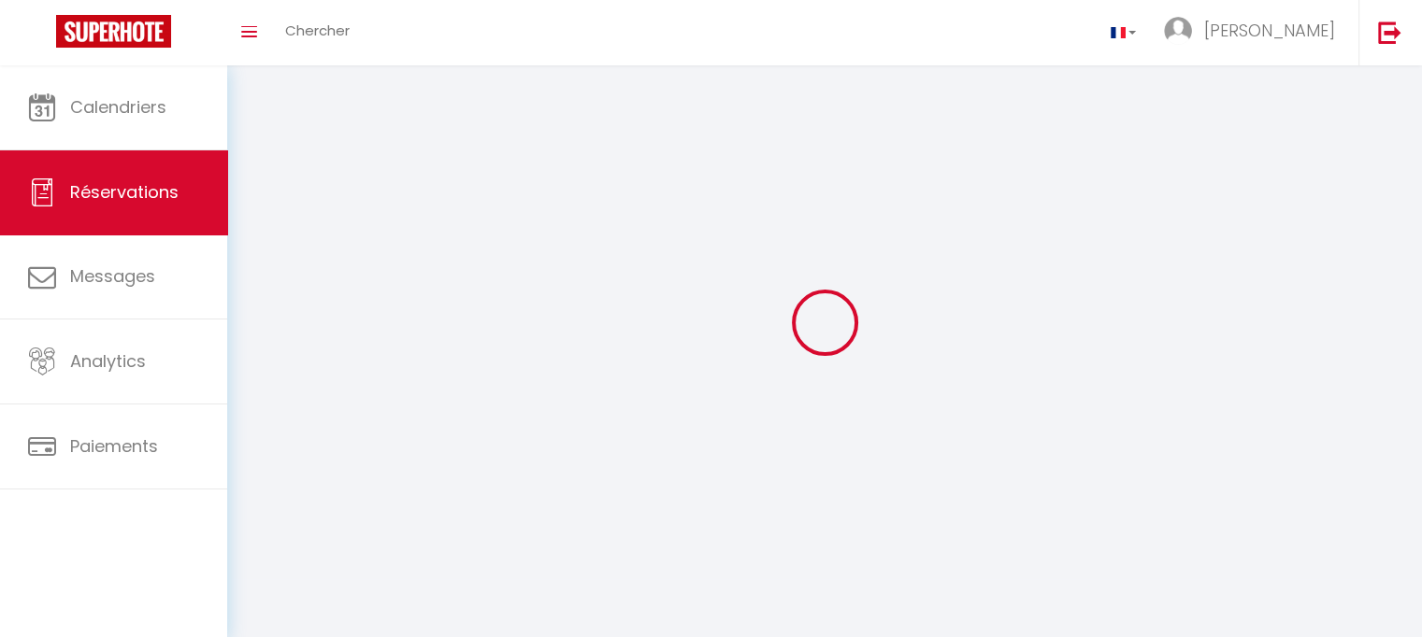
select select
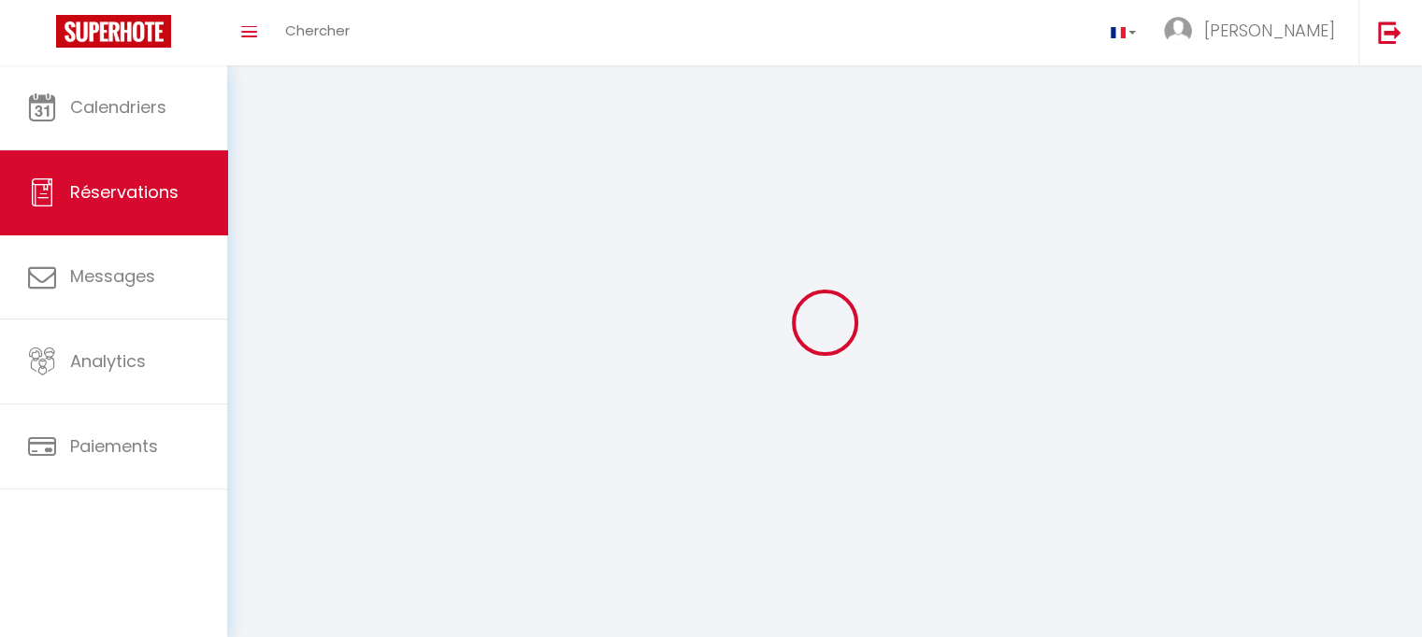
select select
checkbox input "false"
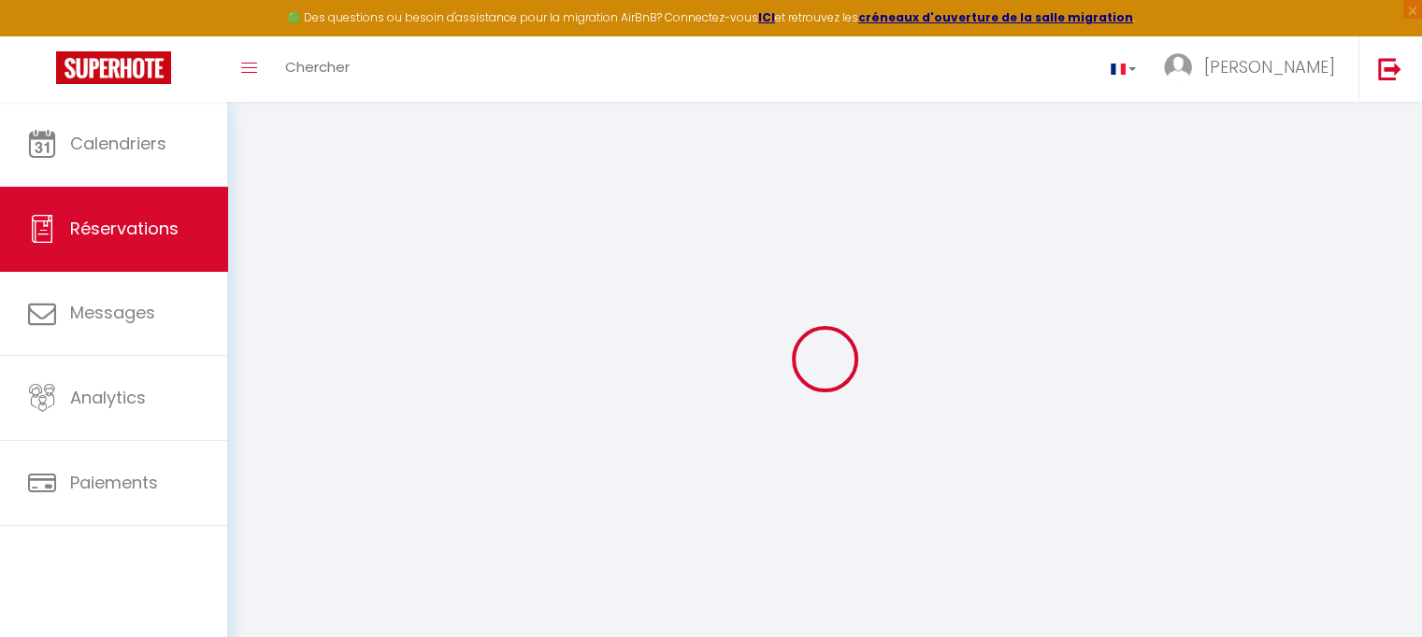
select select
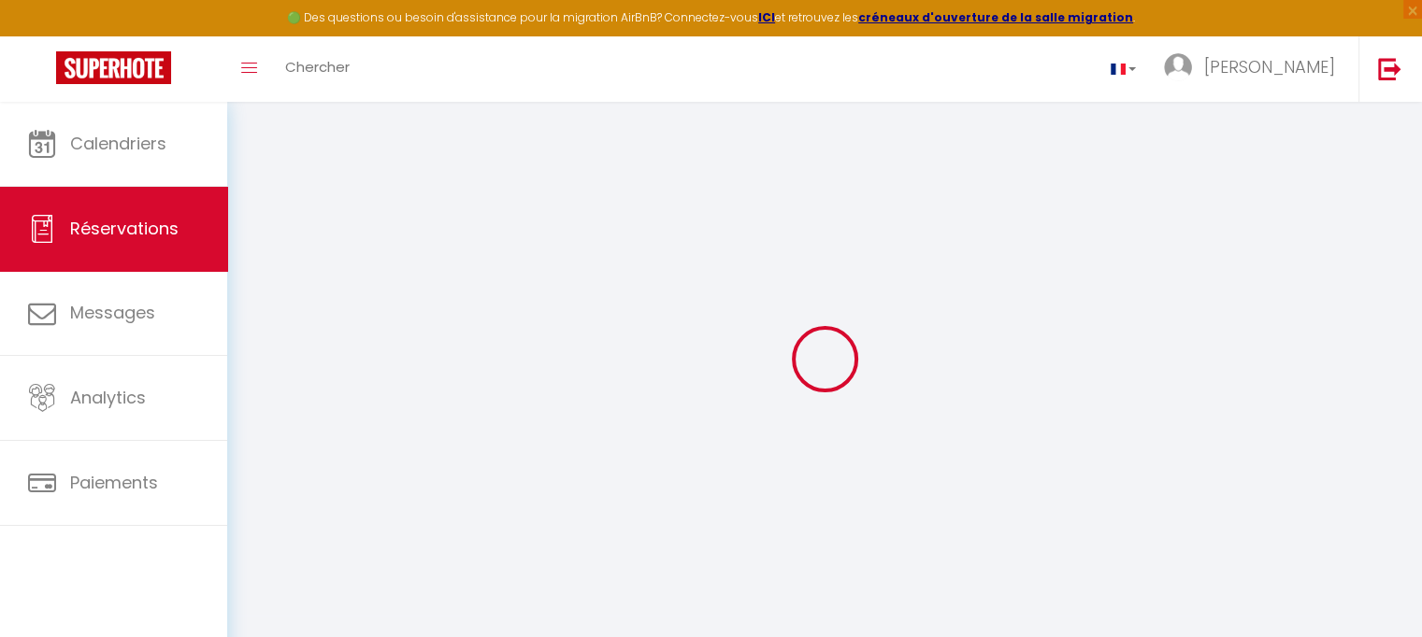
select select
checkbox input "false"
select select
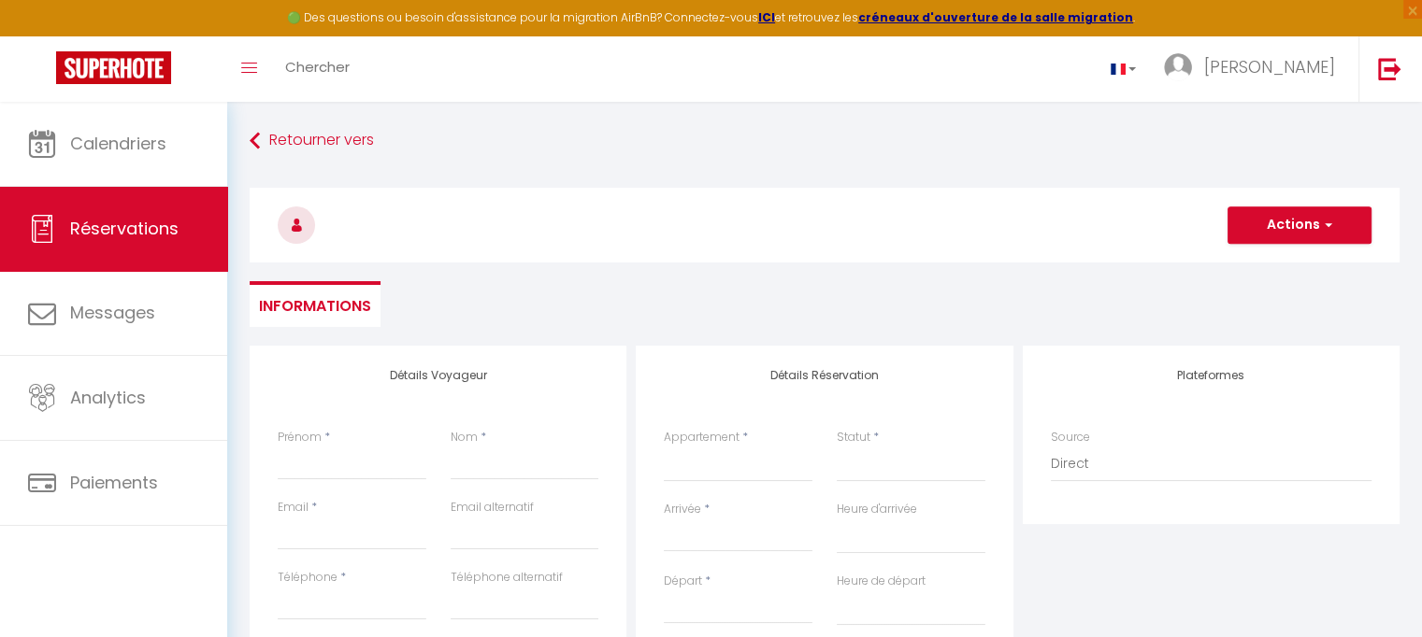
select select
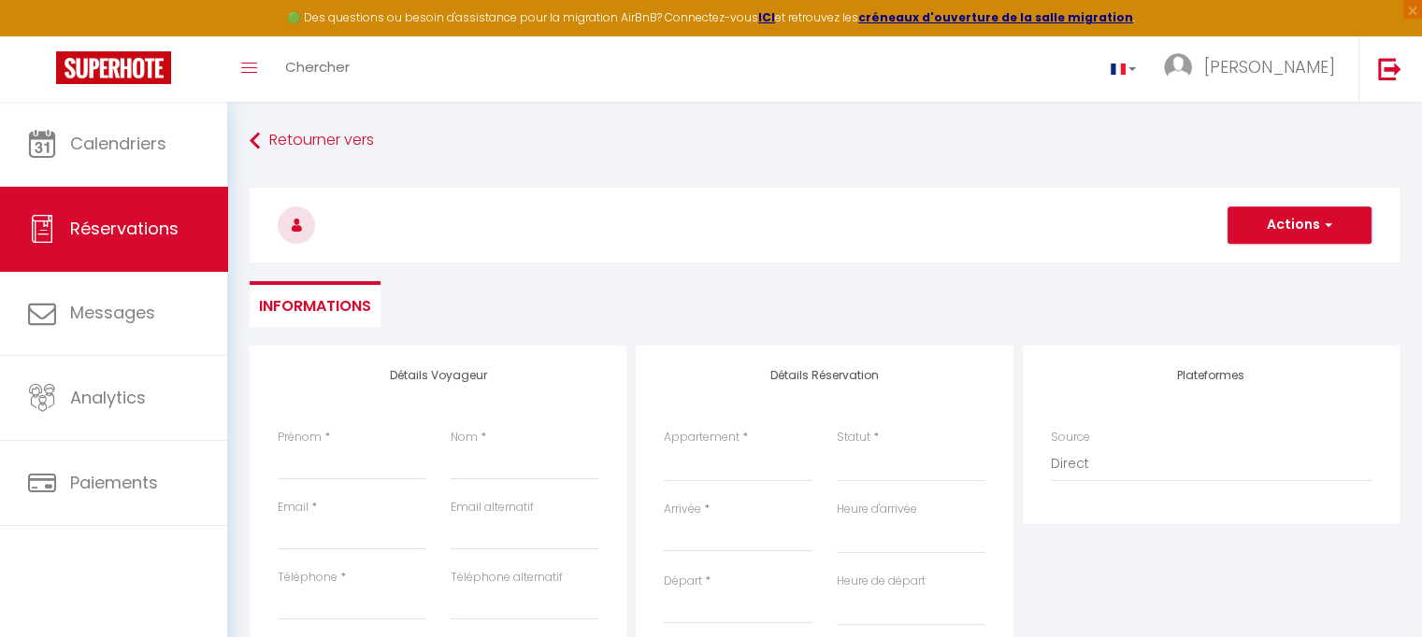
select select
checkbox input "false"
select select
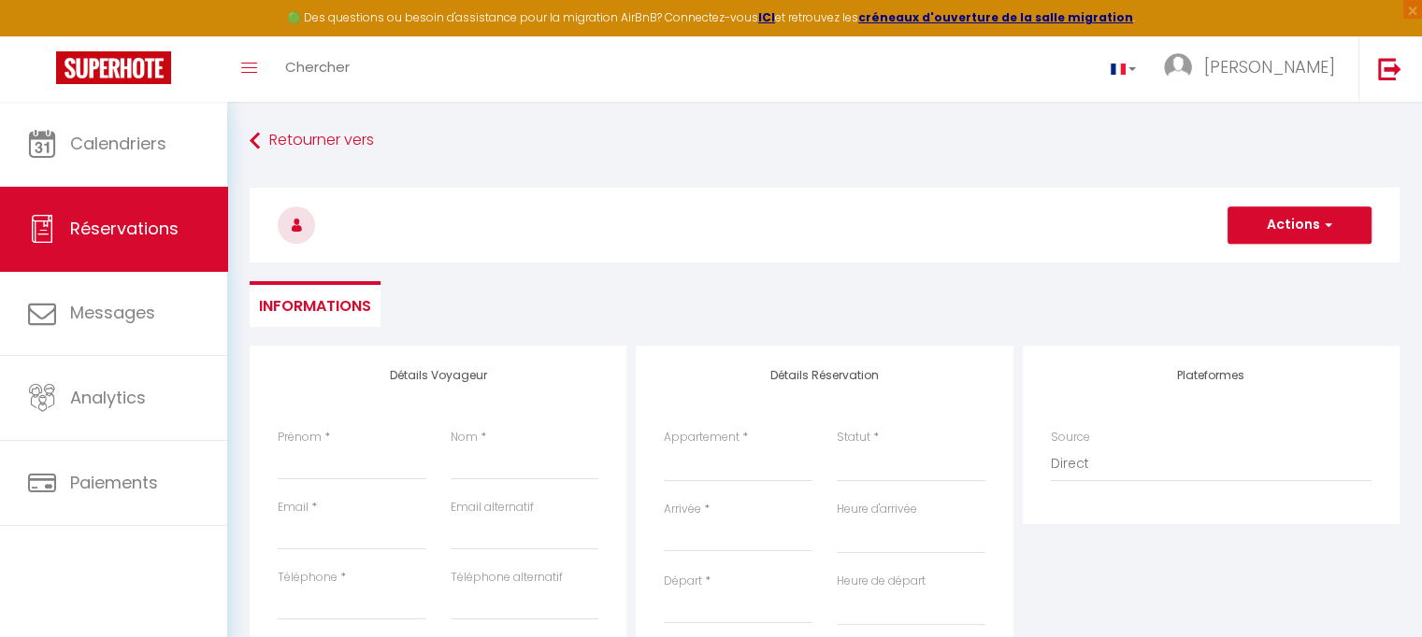
select select
checkbox input "false"
select select
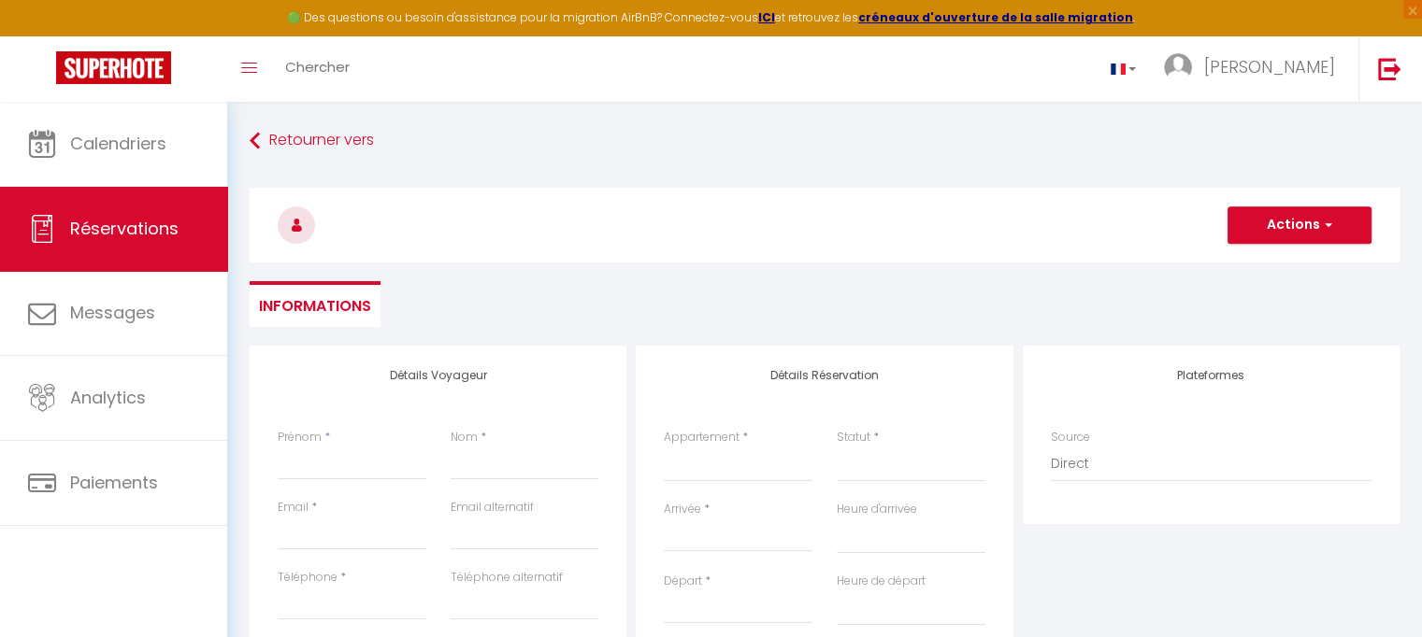
select select
click at [293, 466] on input "Prénom" at bounding box center [352, 464] width 149 height 34
type input "p"
select select
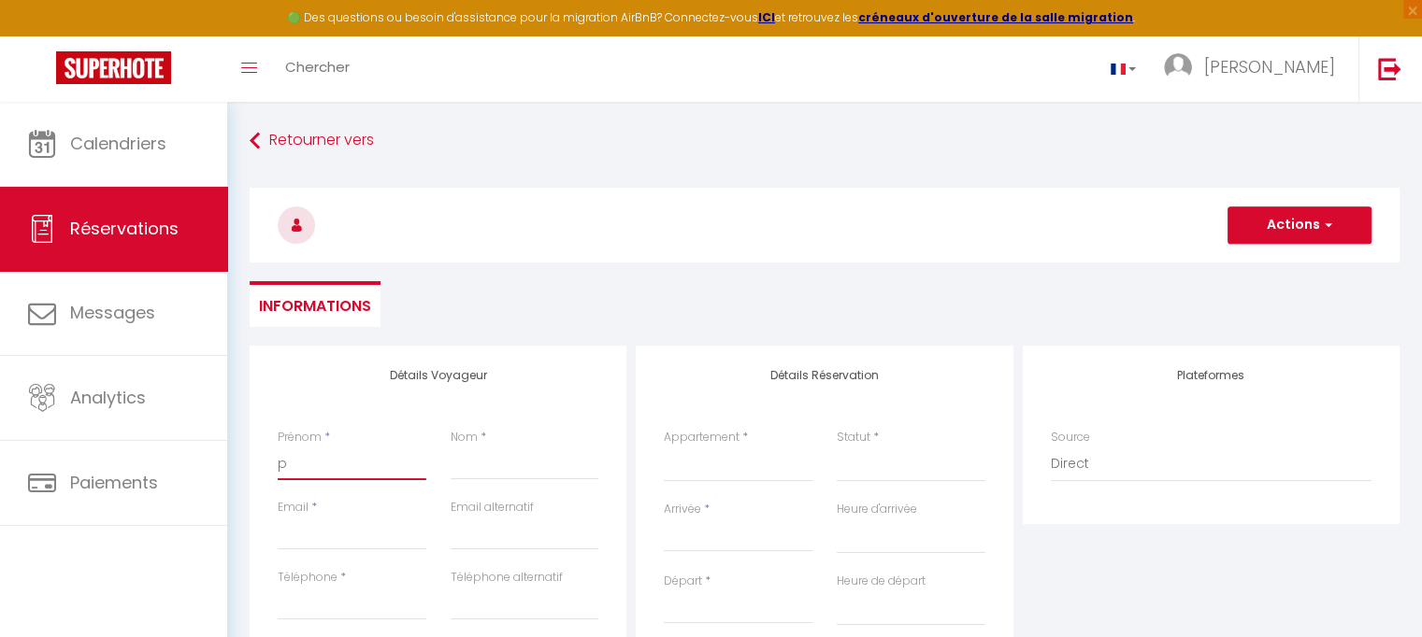
select select
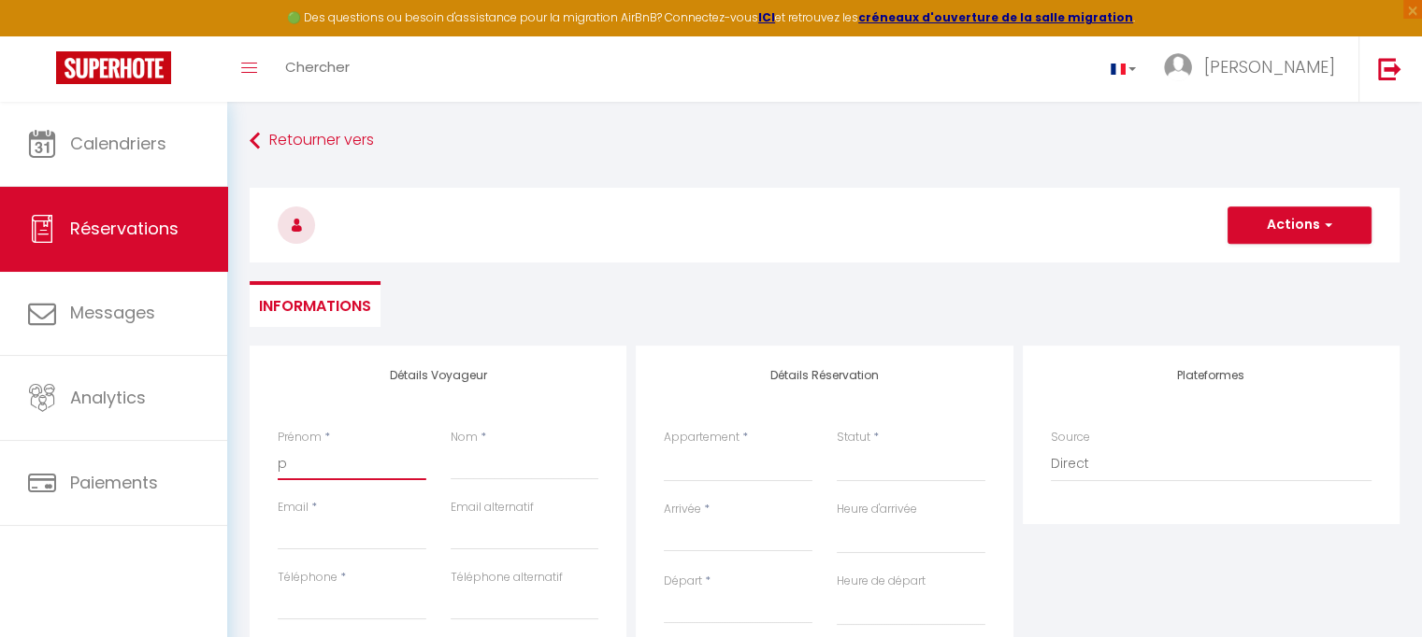
checkbox input "false"
type input "pr"
select select
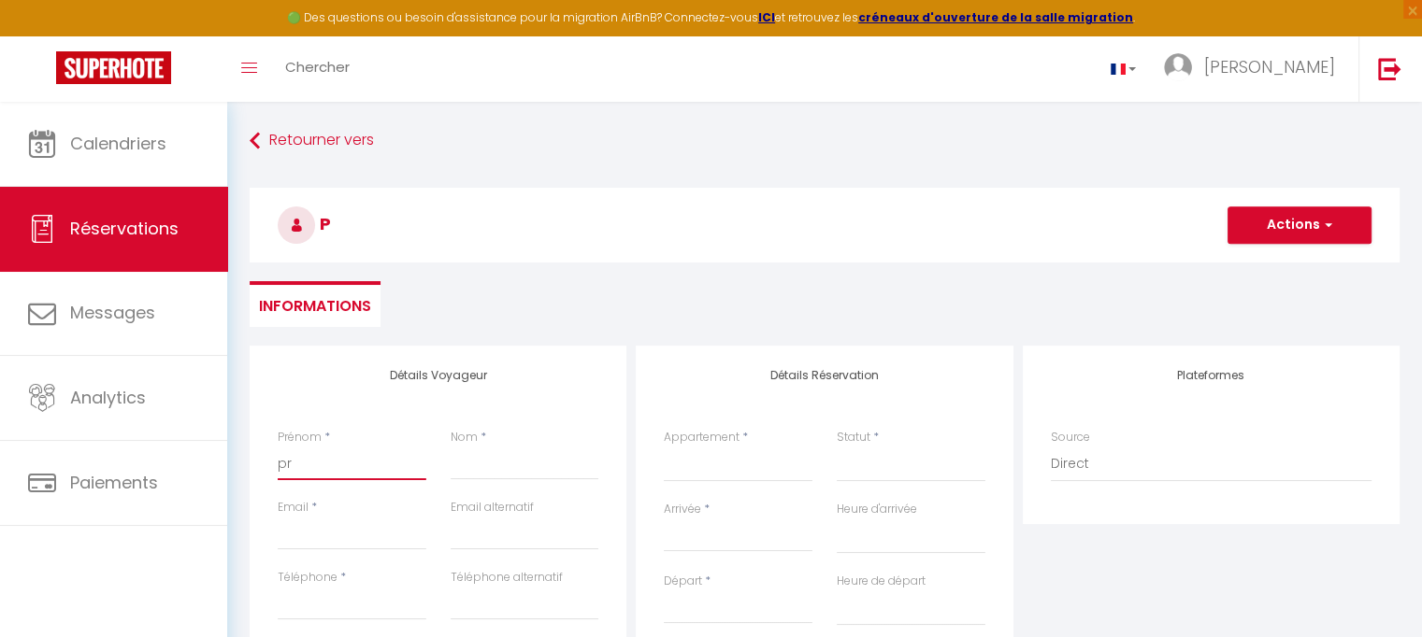
select select
checkbox input "false"
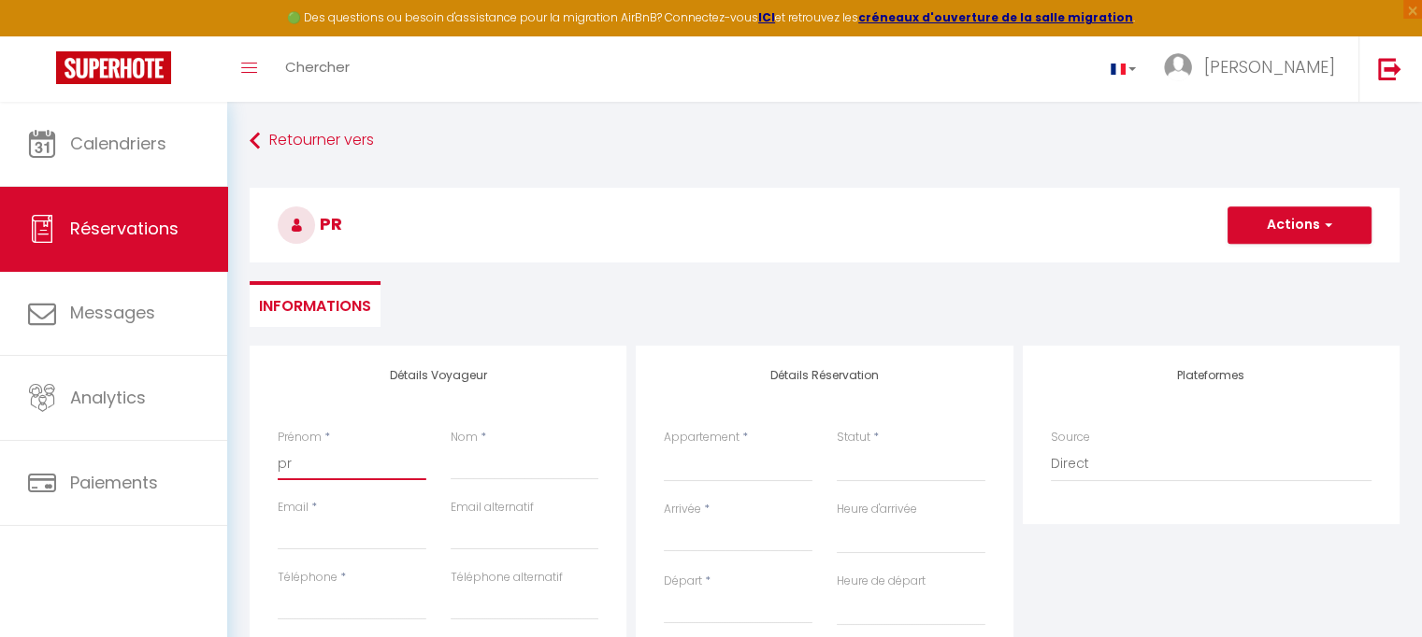
type input "p"
select select
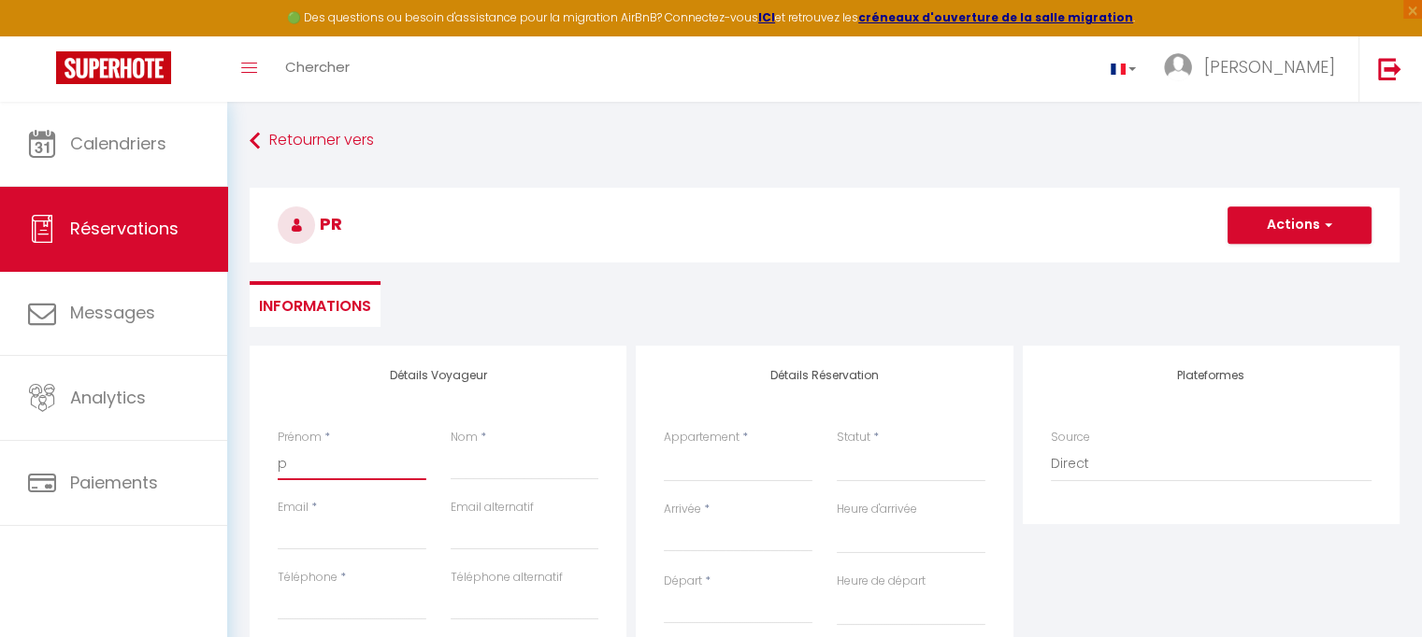
select select
checkbox input "false"
select select
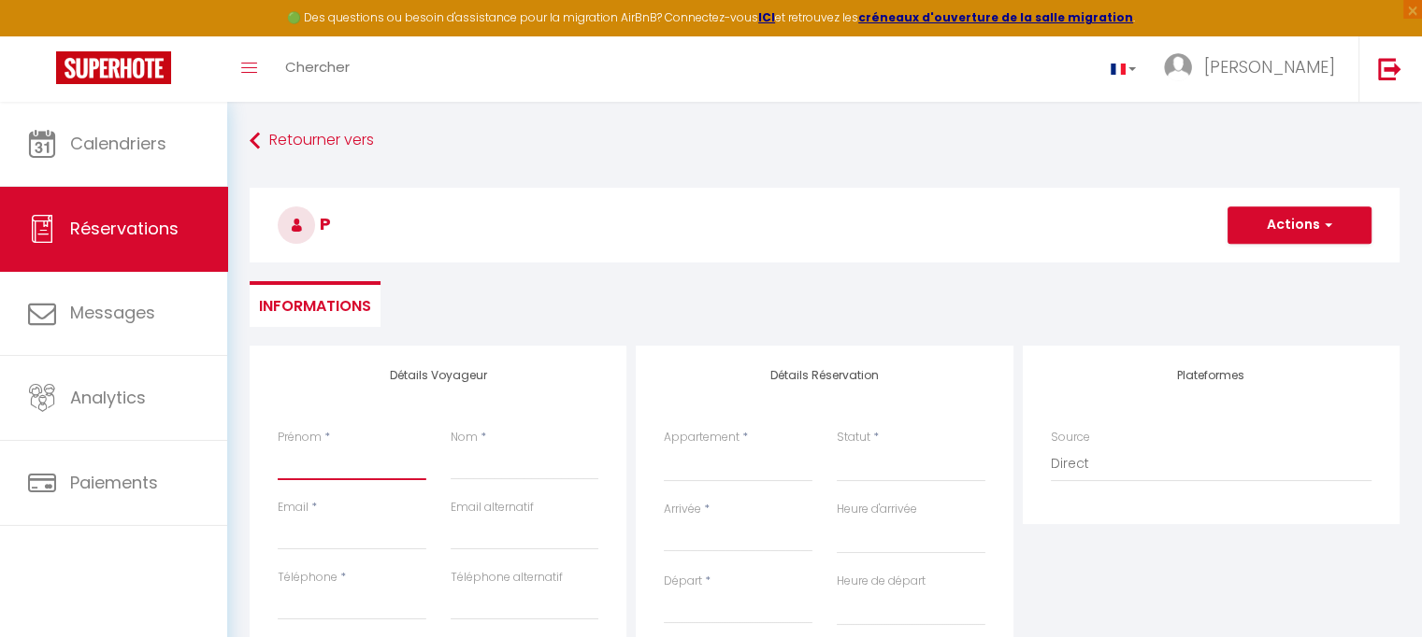
select select
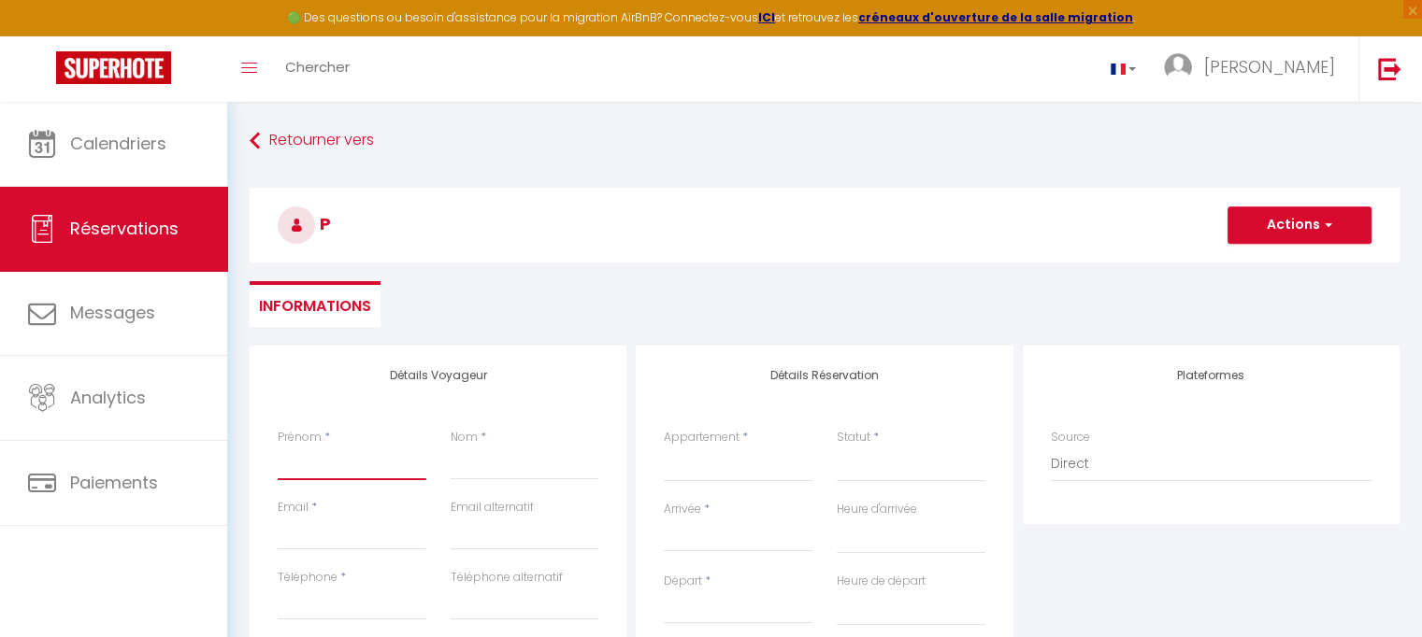
select select
checkbox input "false"
type input "U"
select select
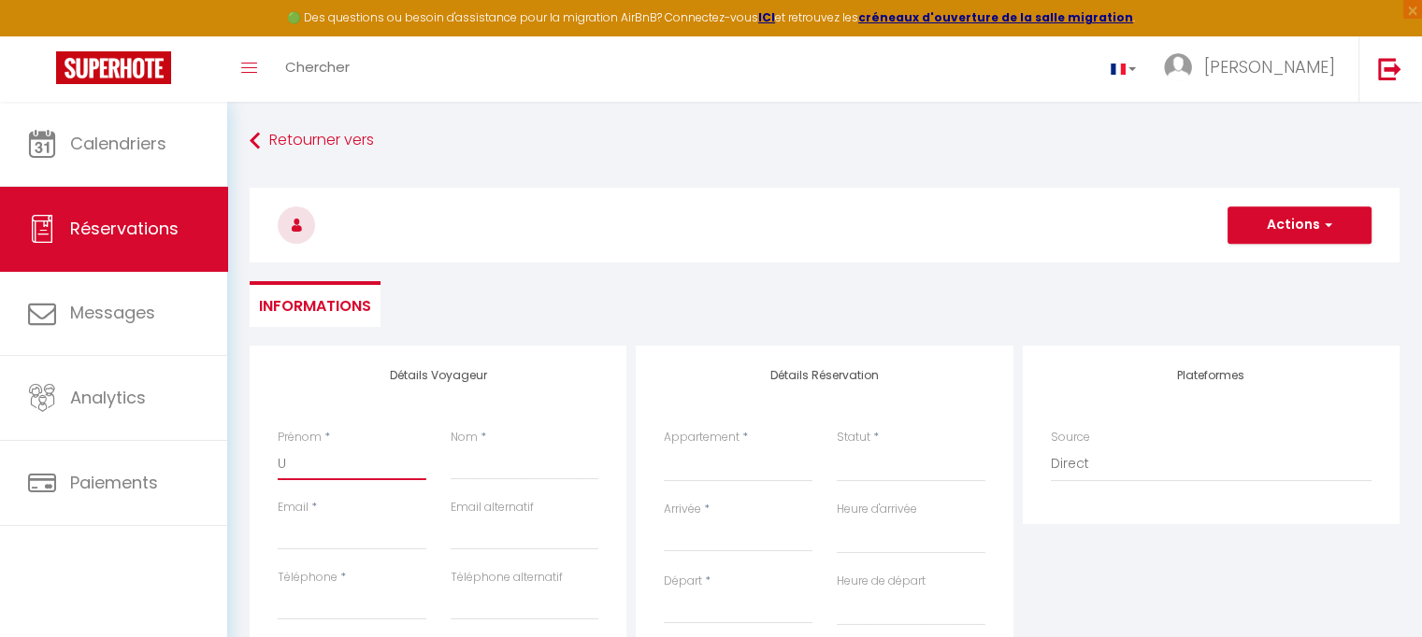
select select
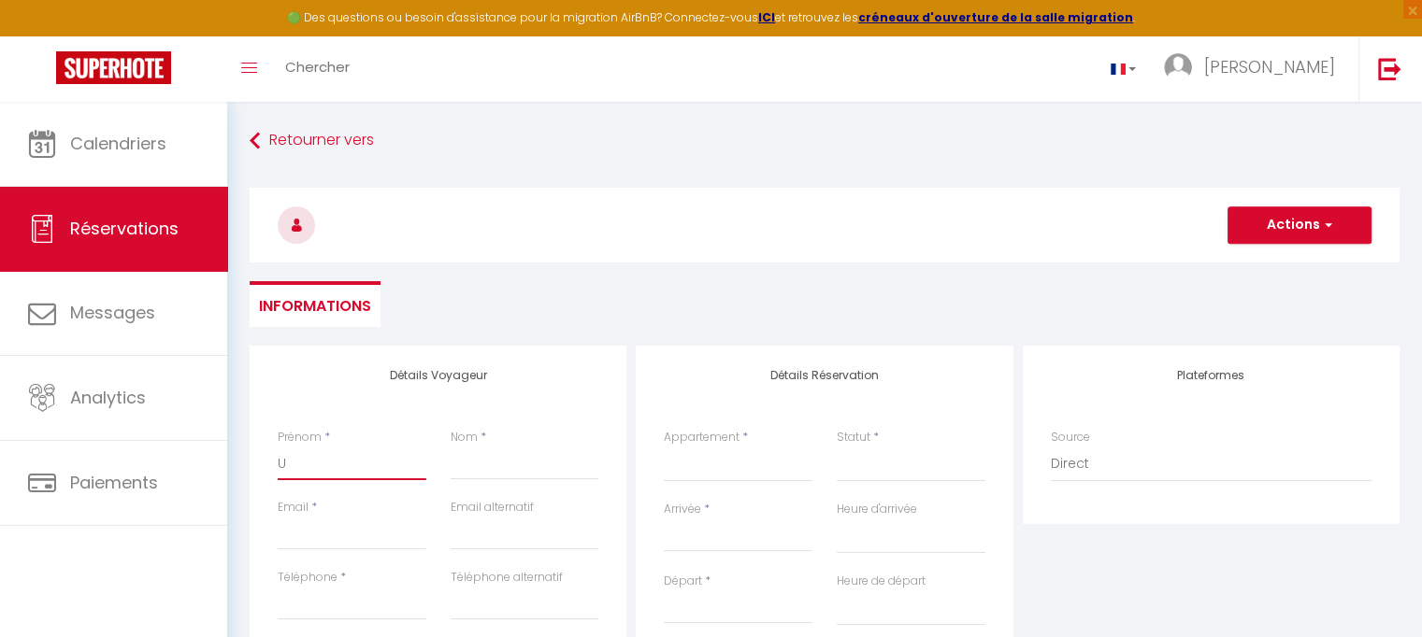
checkbox input "false"
type input "Us"
select select
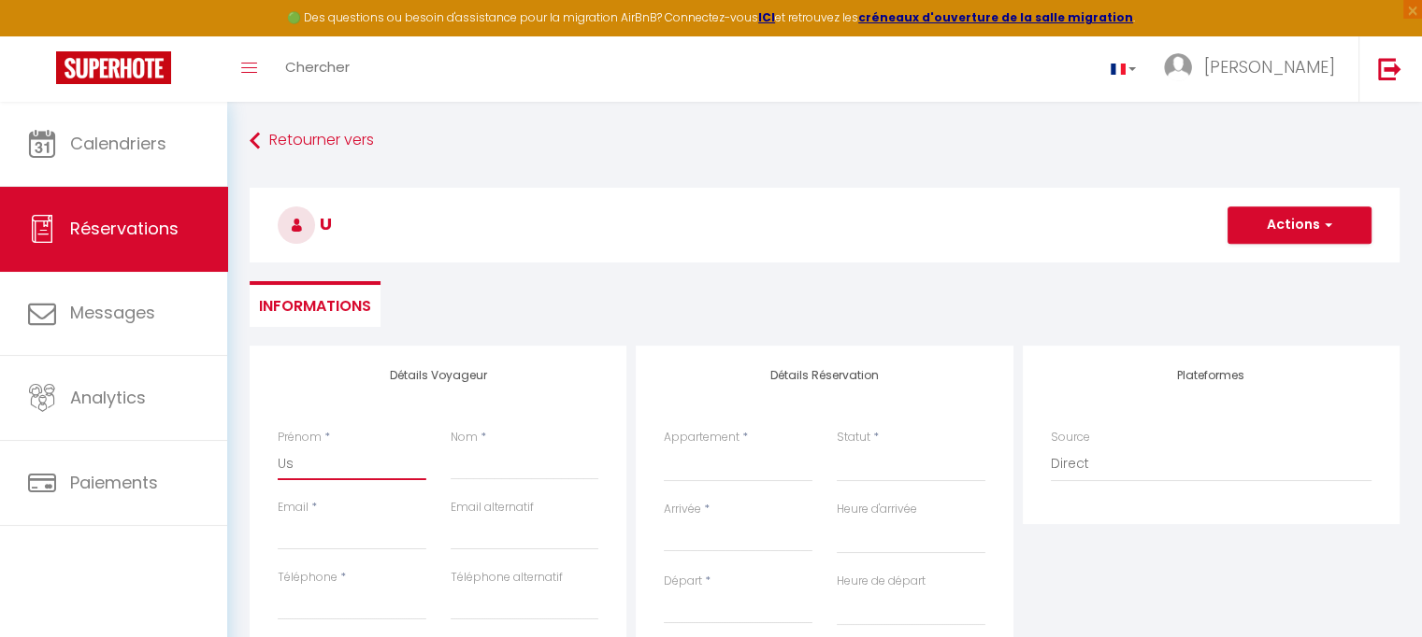
select select
checkbox input "false"
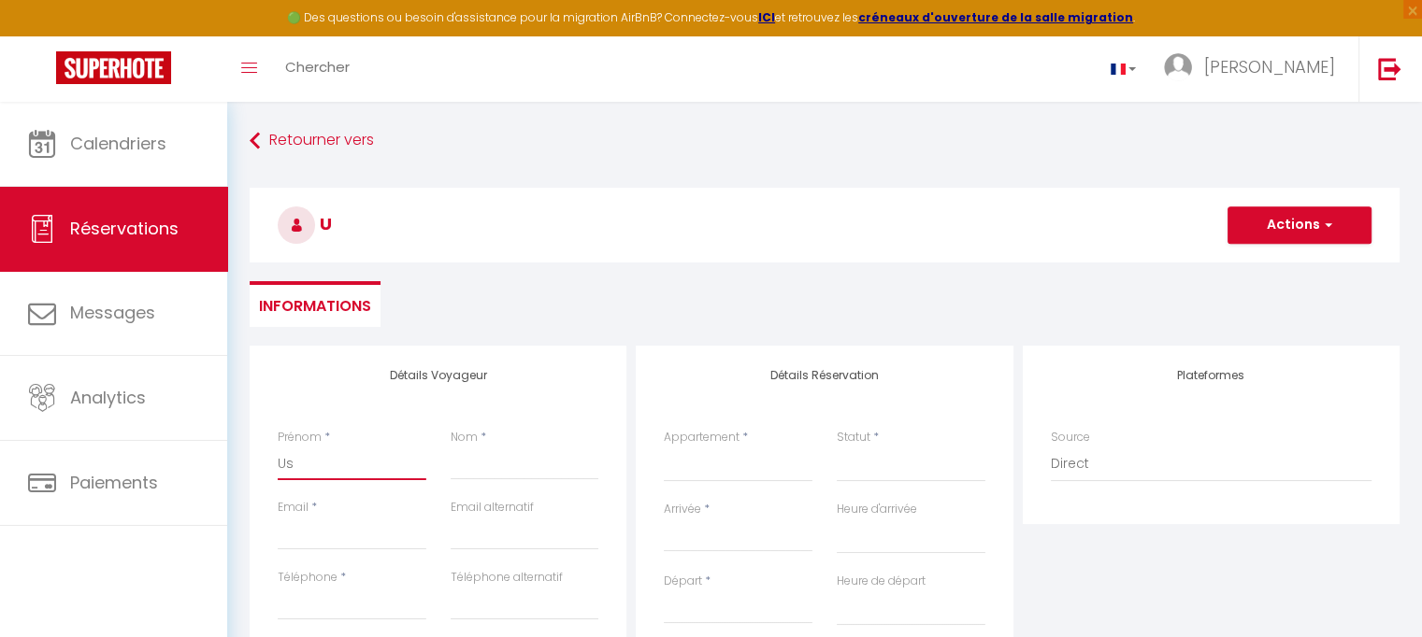
type input "Usa"
select select
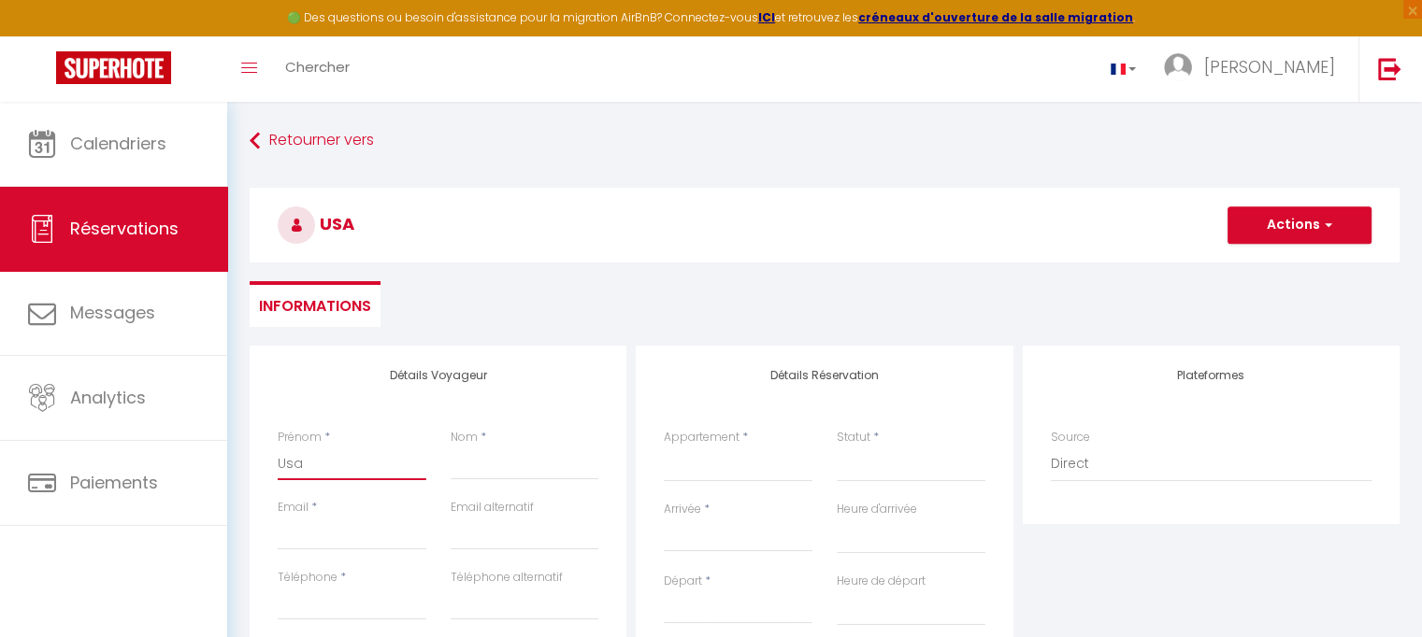
select select
checkbox input "false"
type input "Usag"
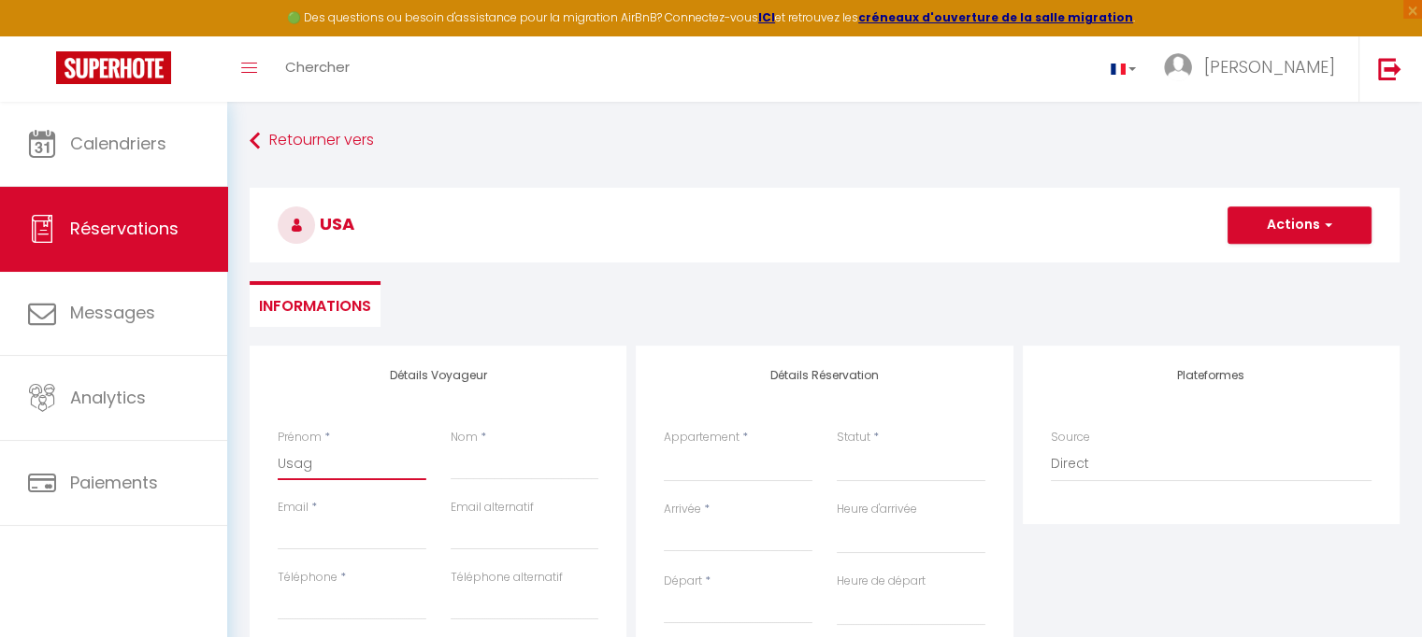
select select
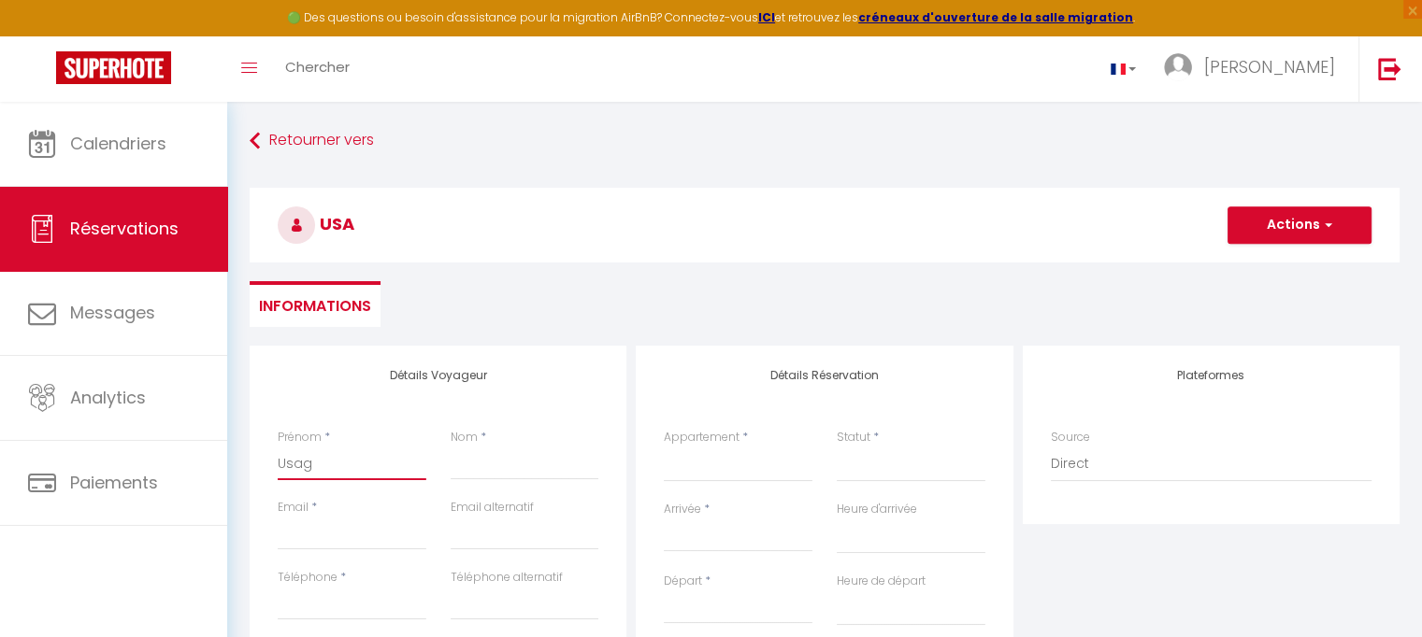
select select
checkbox input "false"
type input "Usage"
select select
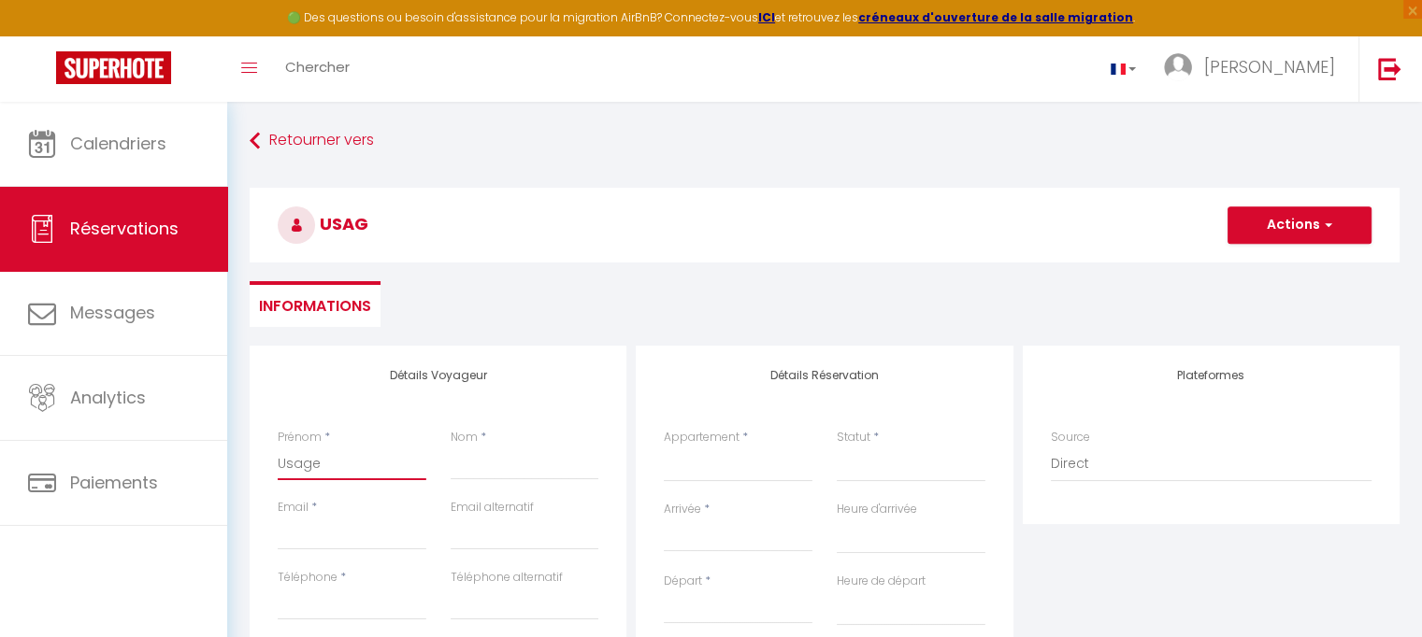
select select
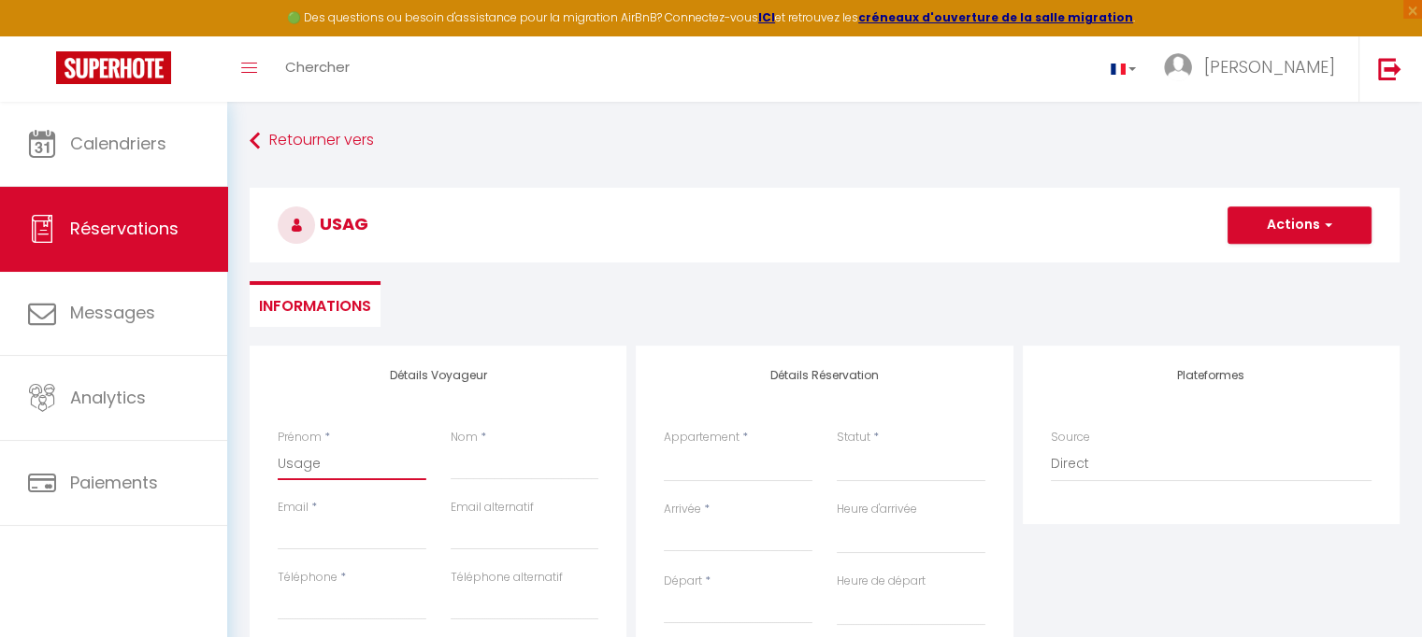
select select
checkbox input "false"
type input "Usage"
select select
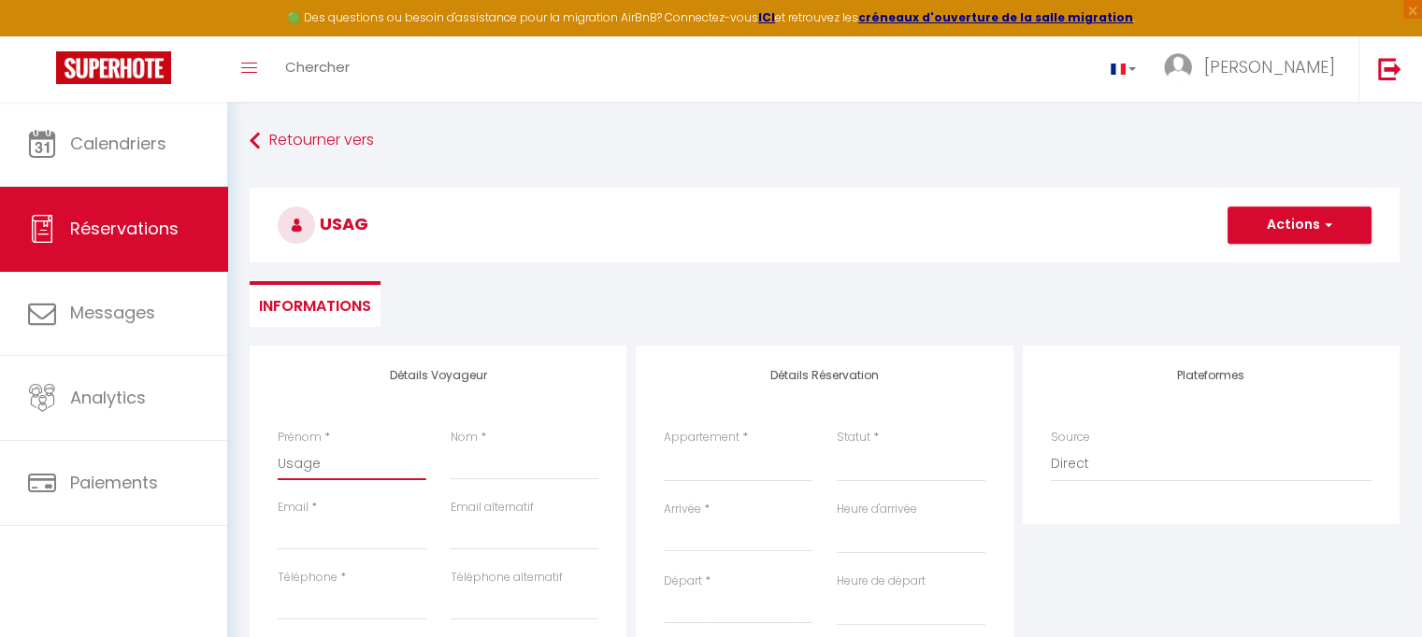
select select
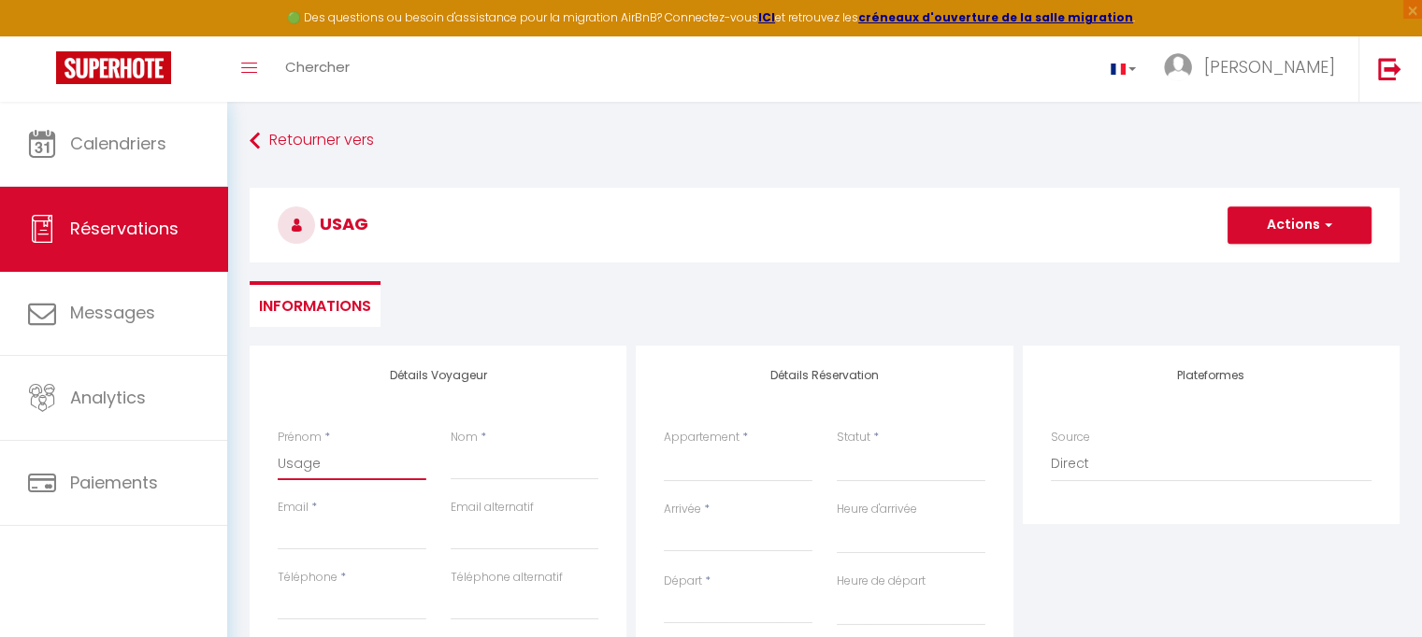
checkbox input "false"
type input "Usage p"
select select
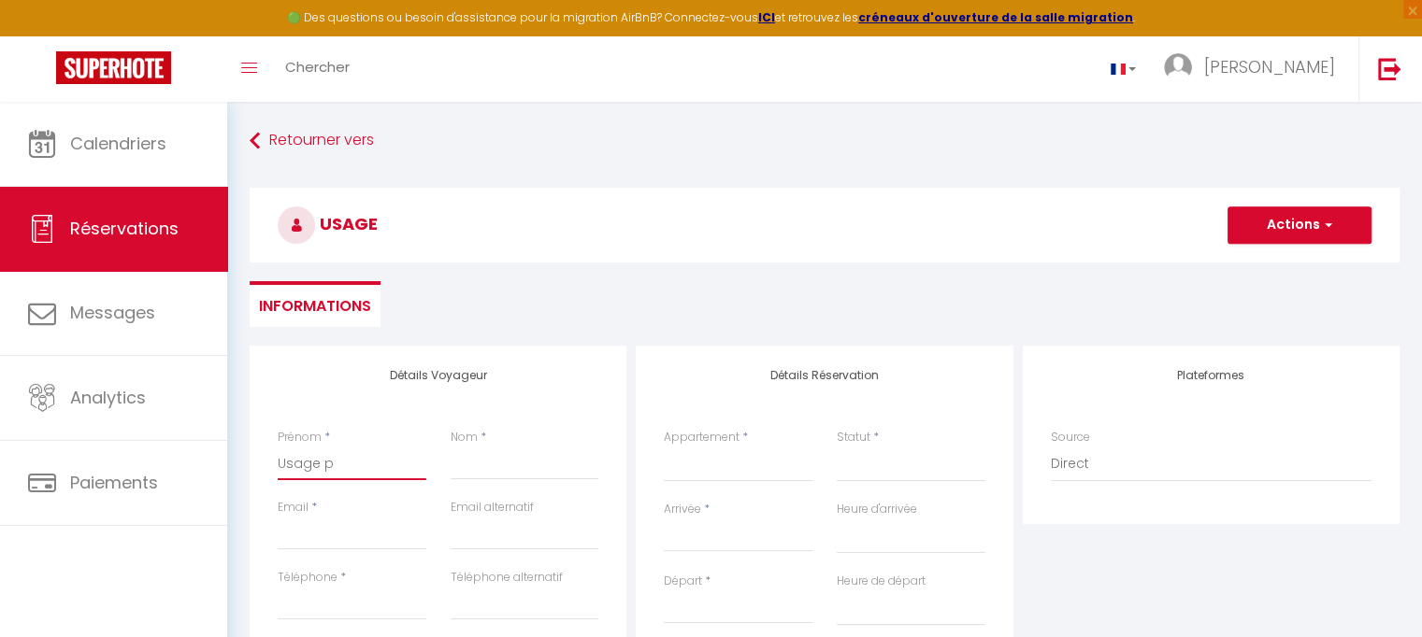
select select
checkbox input "false"
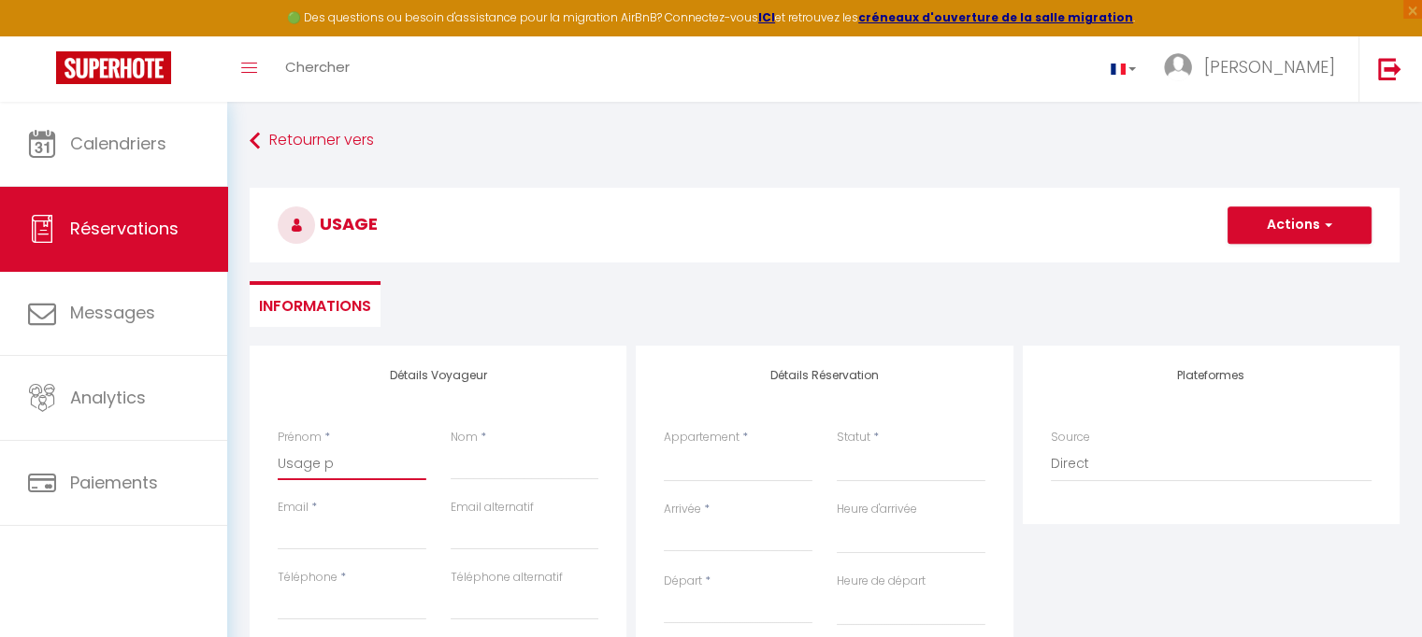
type input "Usage pe"
select select
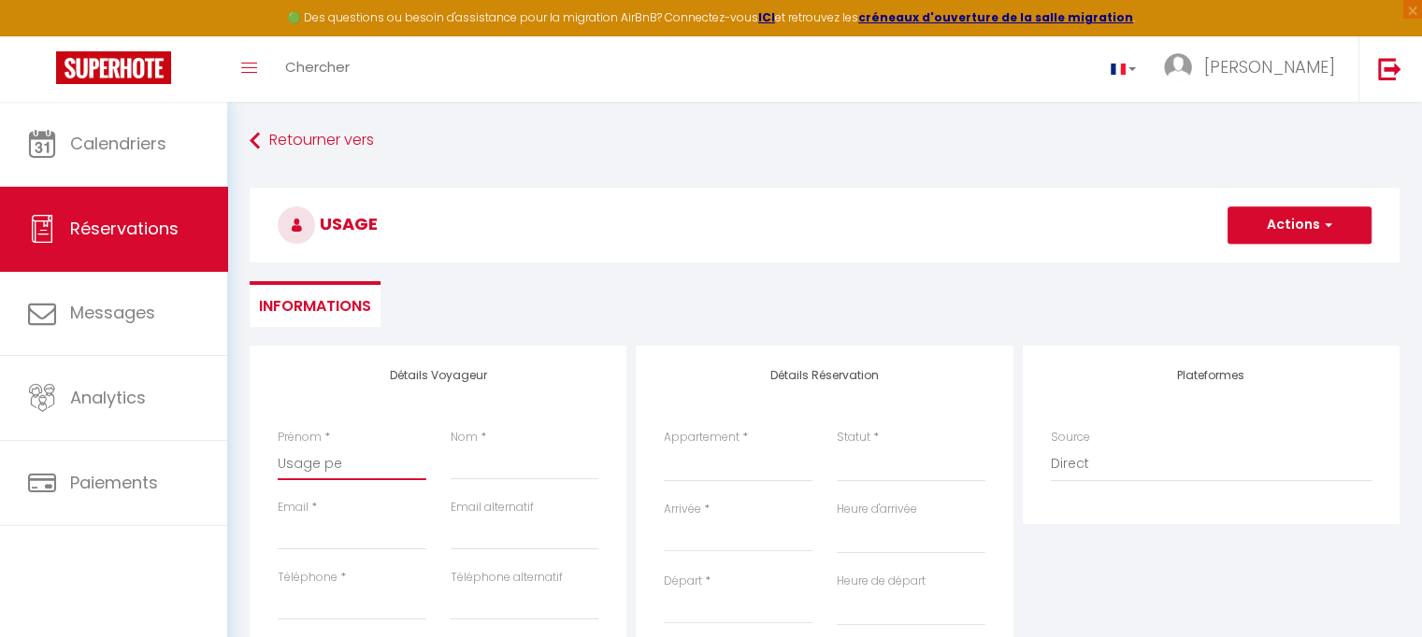
select select
checkbox input "false"
type input "Usage per"
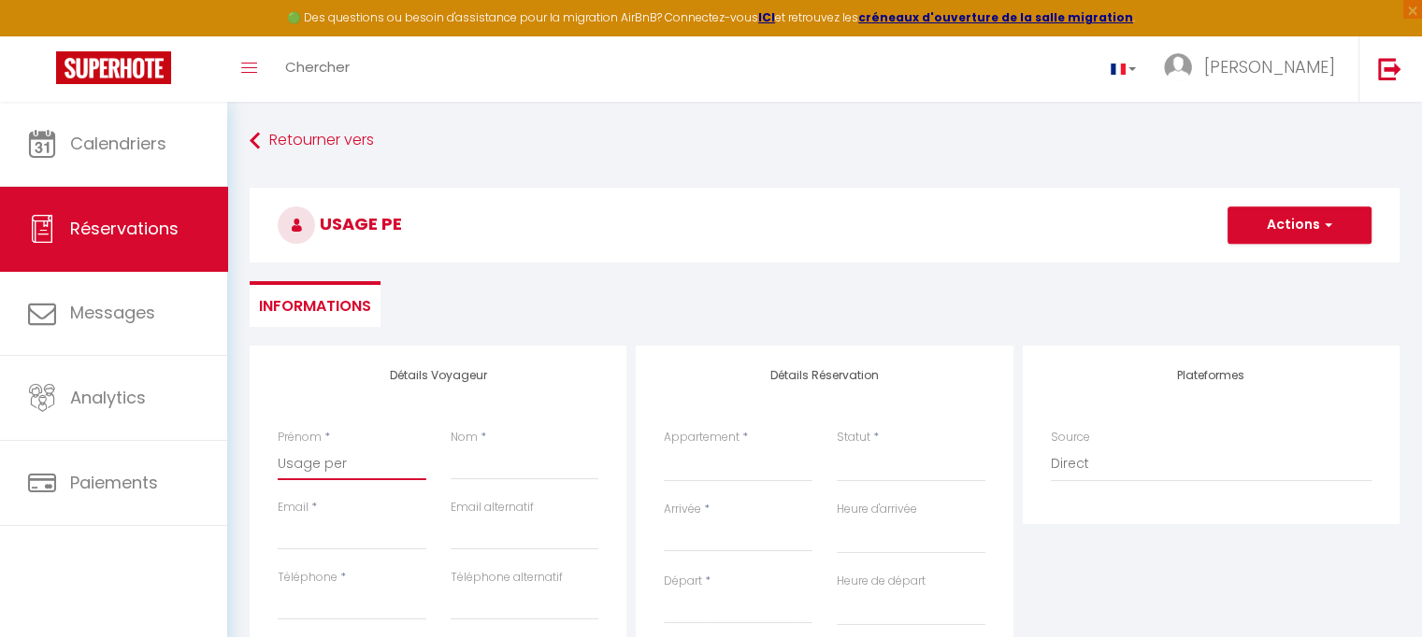
select select
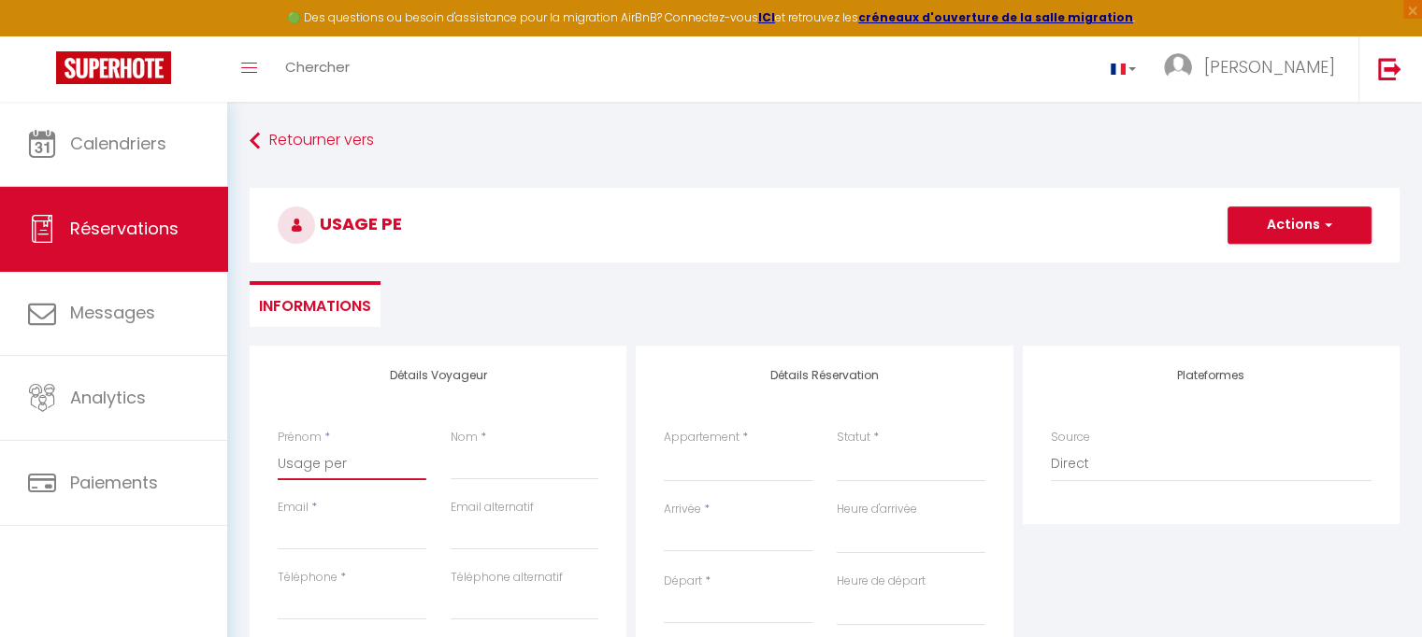
select select
checkbox input "false"
type input "Usage pero"
select select
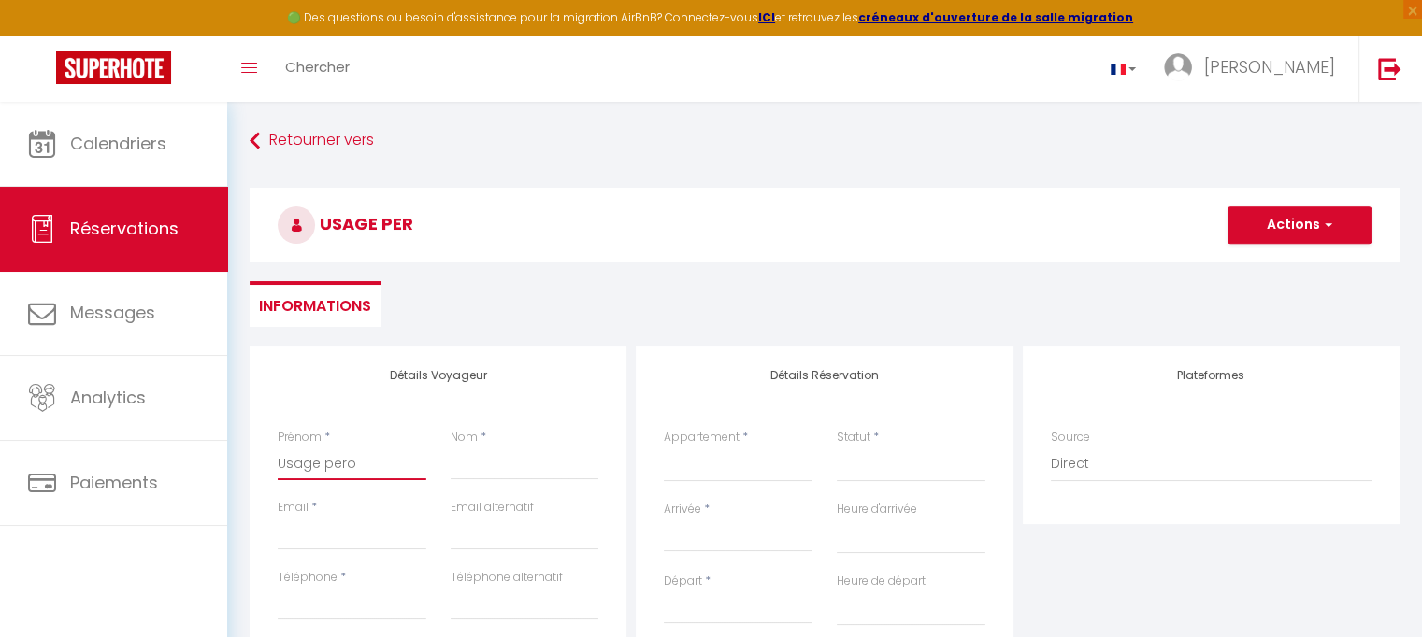
select select
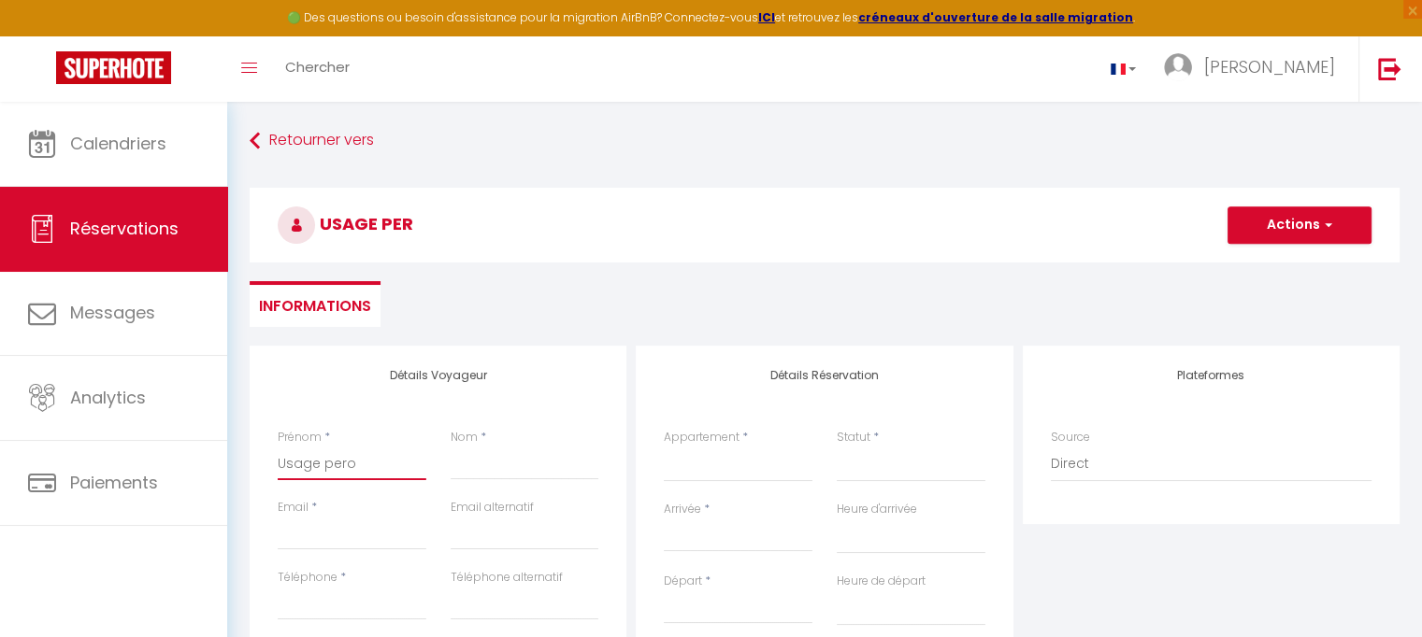
select select
checkbox input "false"
type input "Usage per"
select select
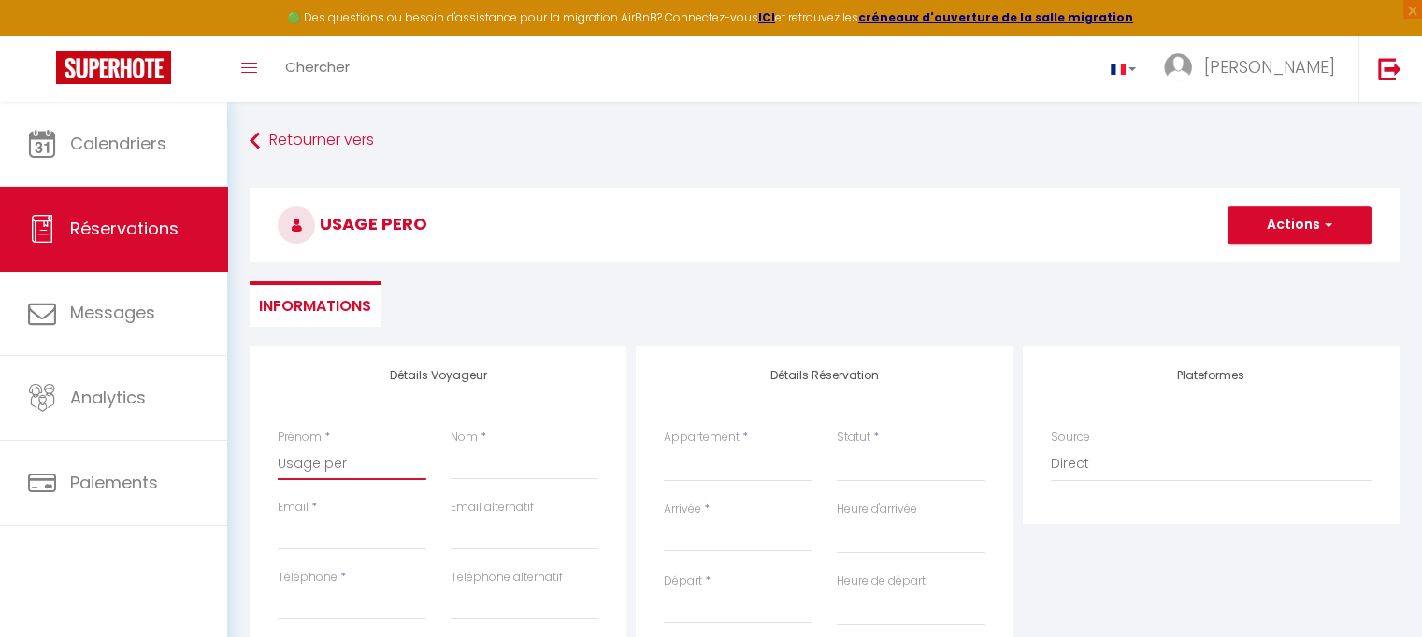
select select
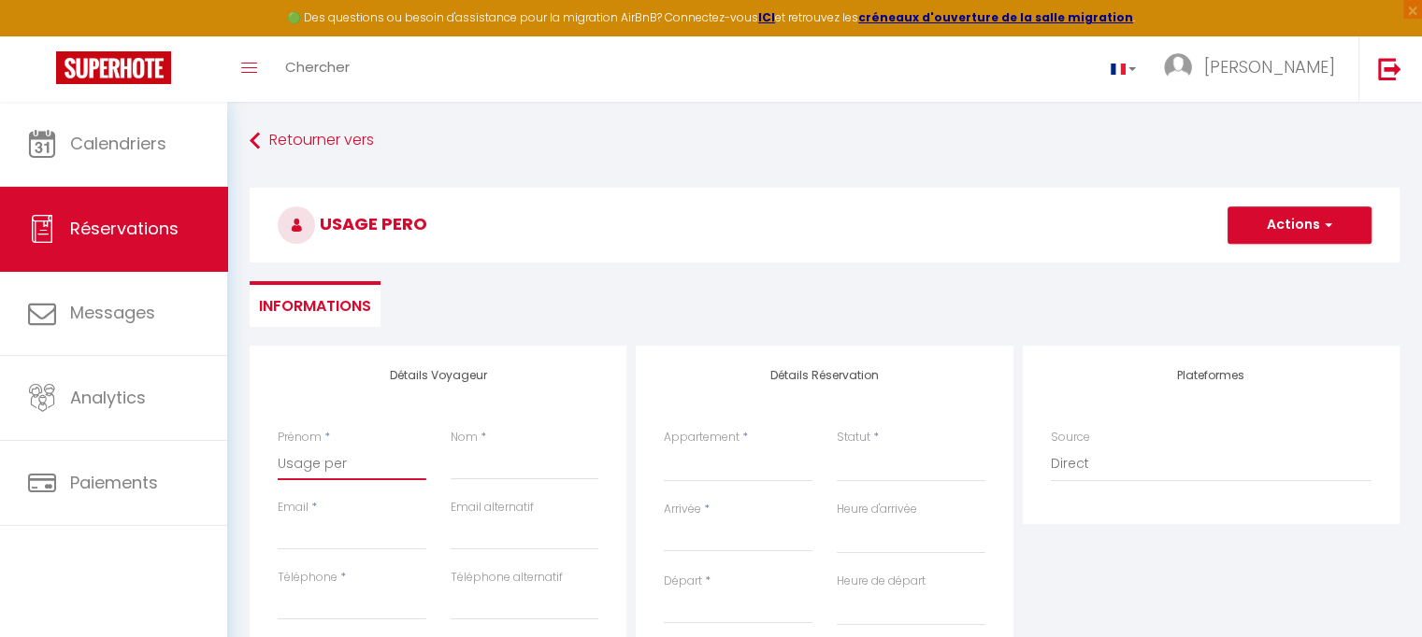
checkbox input "false"
type input "Usage pers"
select select
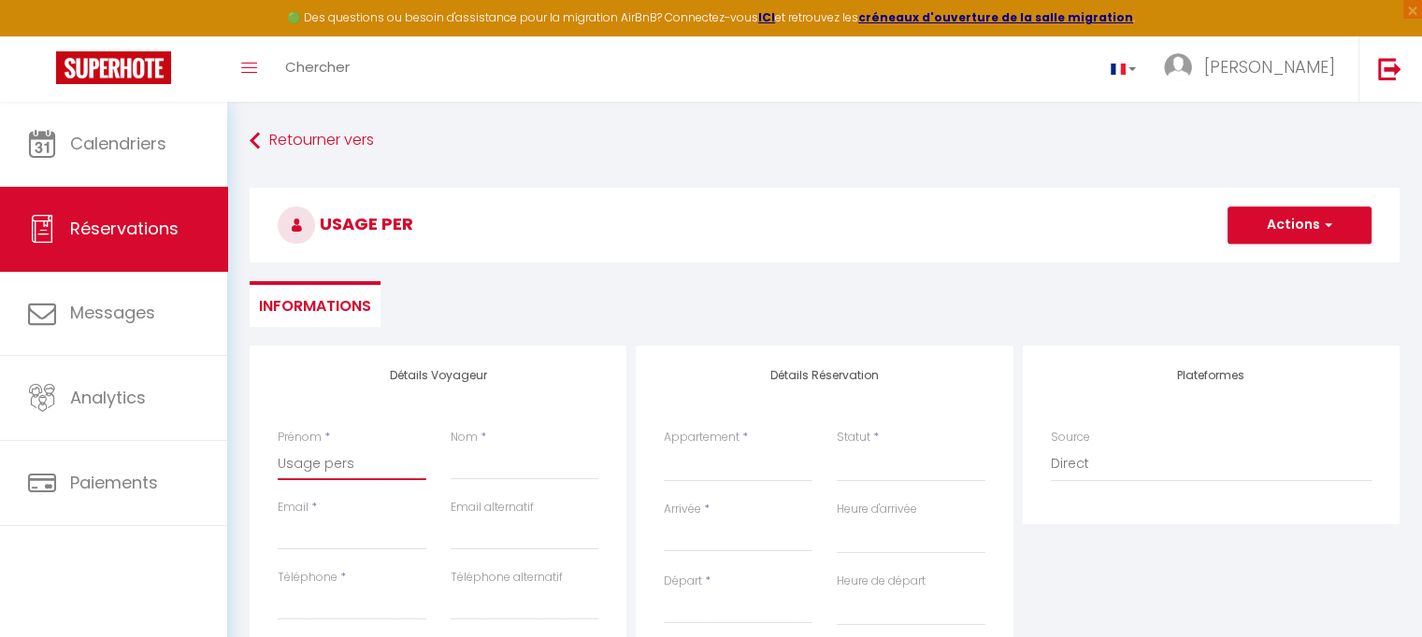
select select
checkbox input "false"
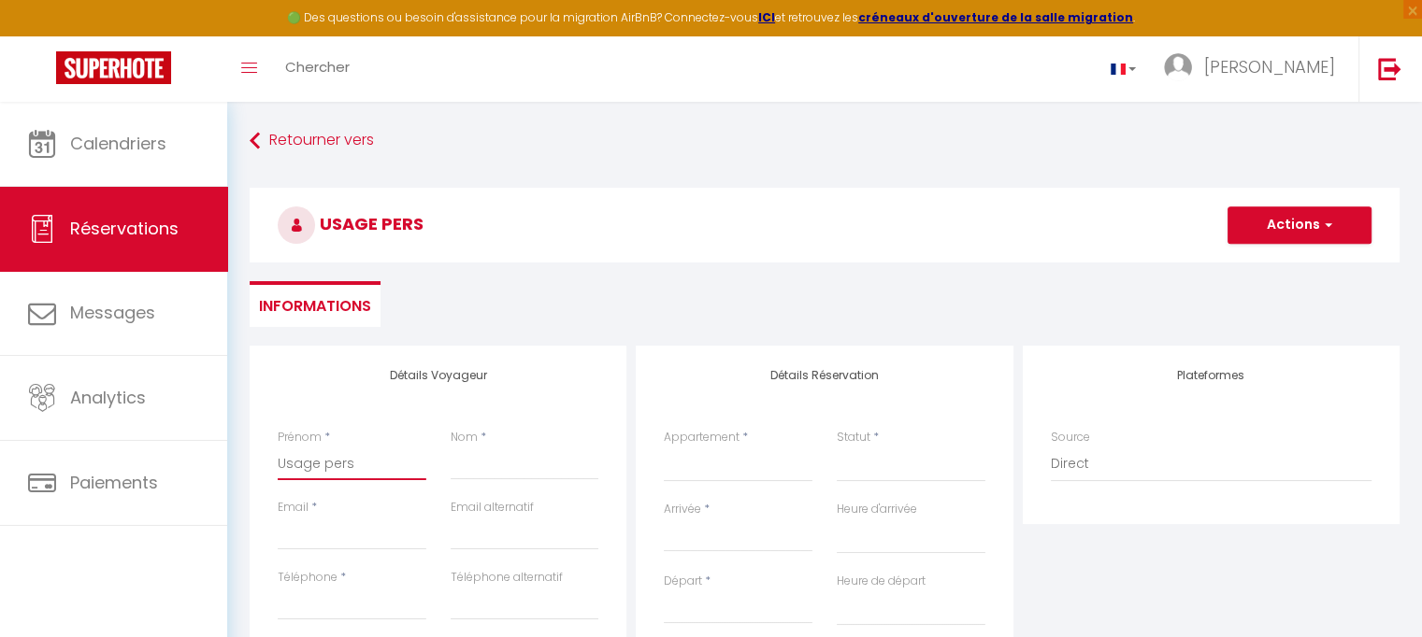
type input "Usage perso"
select select
click at [486, 475] on input "Nom" at bounding box center [525, 464] width 149 height 34
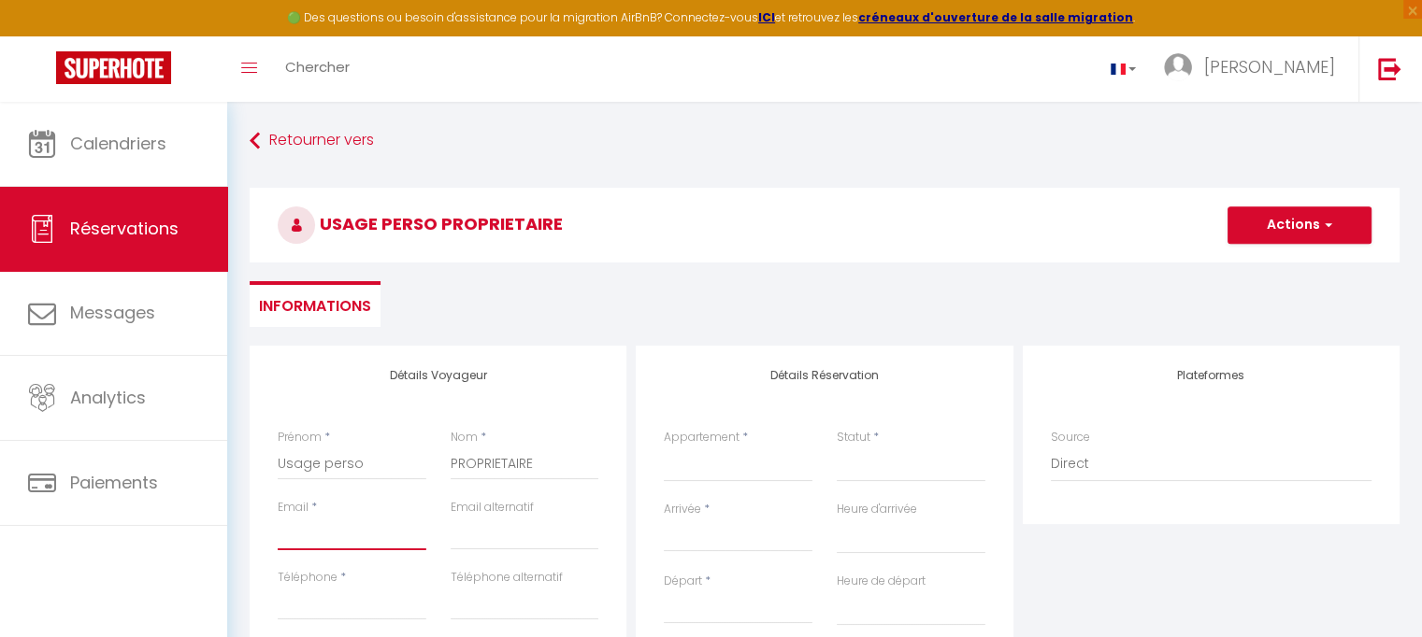
click at [327, 541] on input "Email" at bounding box center [352, 534] width 149 height 34
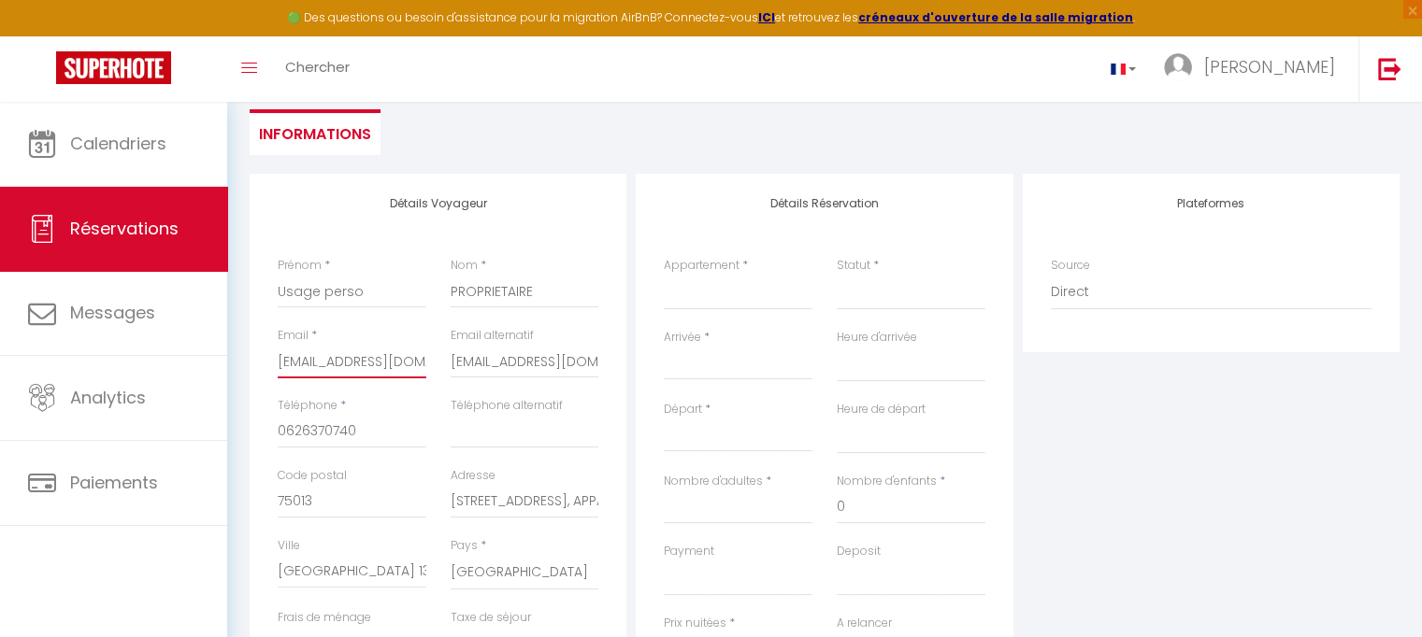
scroll to position [135, 0]
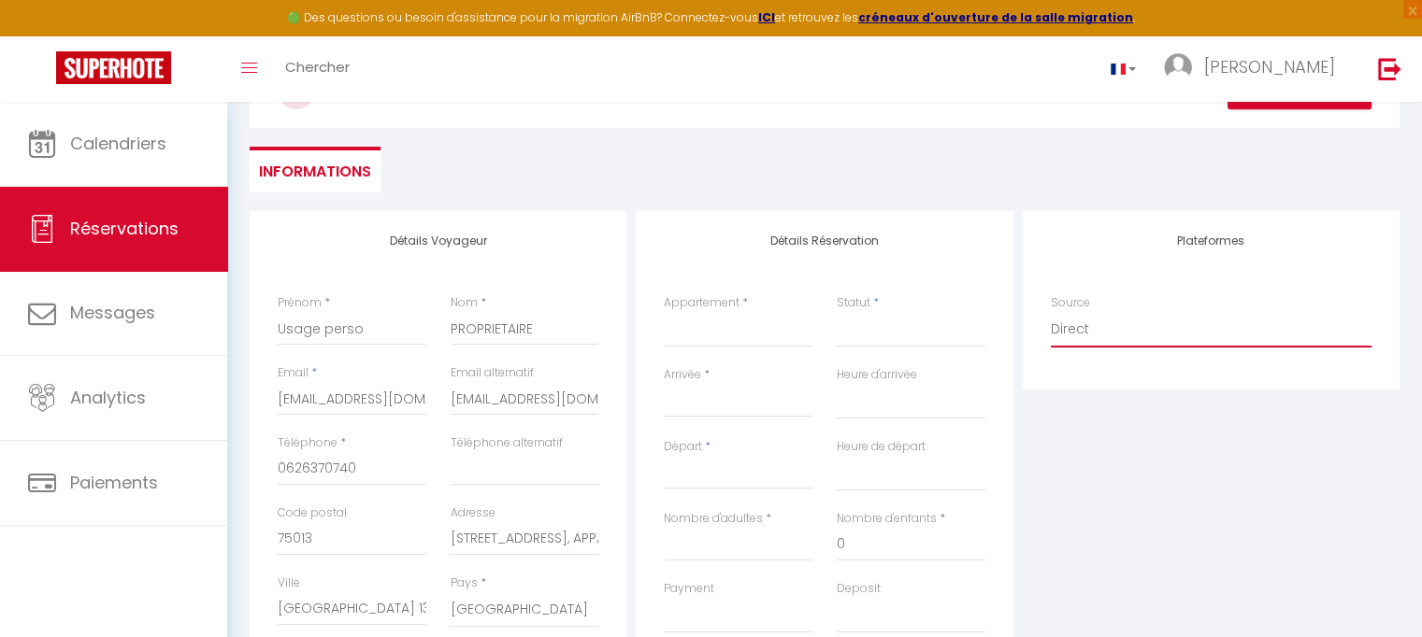
click at [1356, 336] on select "Direct [DOMAIN_NAME] [DOMAIN_NAME] Chalet montagne Expedia Gite de [GEOGRAPHIC_…" at bounding box center [1211, 330] width 321 height 36
click at [1051, 312] on select "Direct [DOMAIN_NAME] [DOMAIN_NAME] Chalet montagne Expedia Gite de [GEOGRAPHIC_…" at bounding box center [1211, 330] width 321 height 36
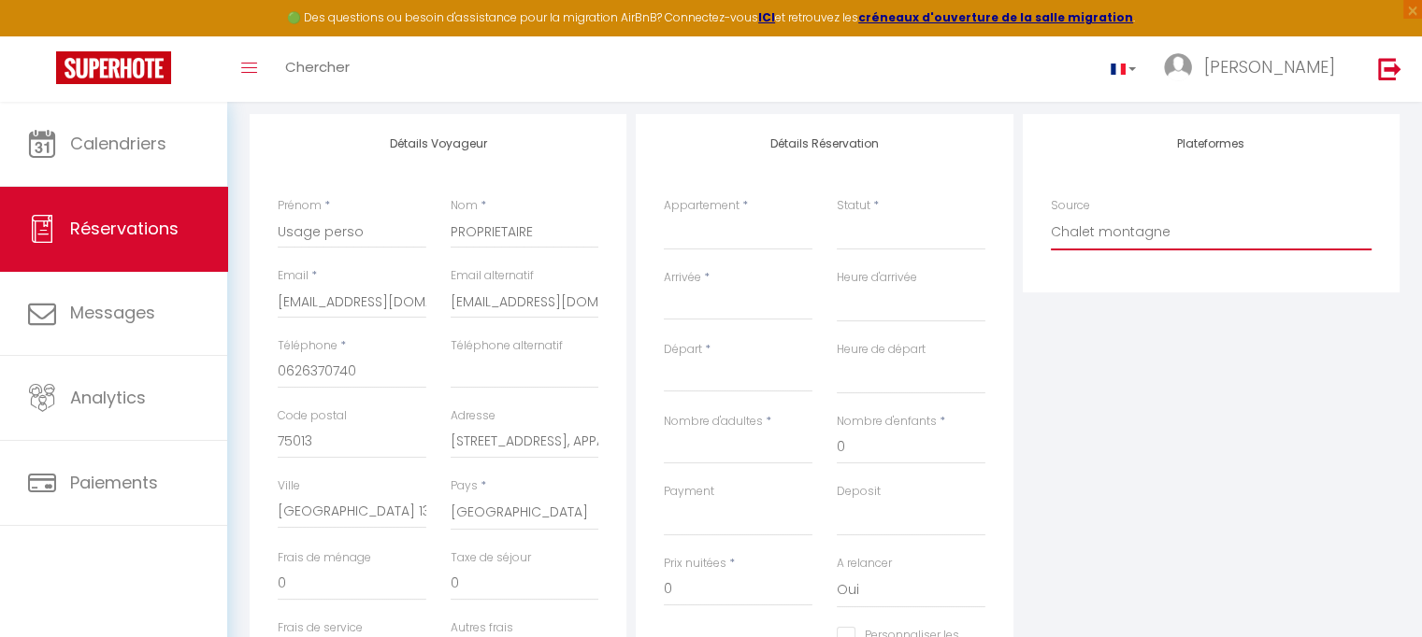
scroll to position [209, 0]
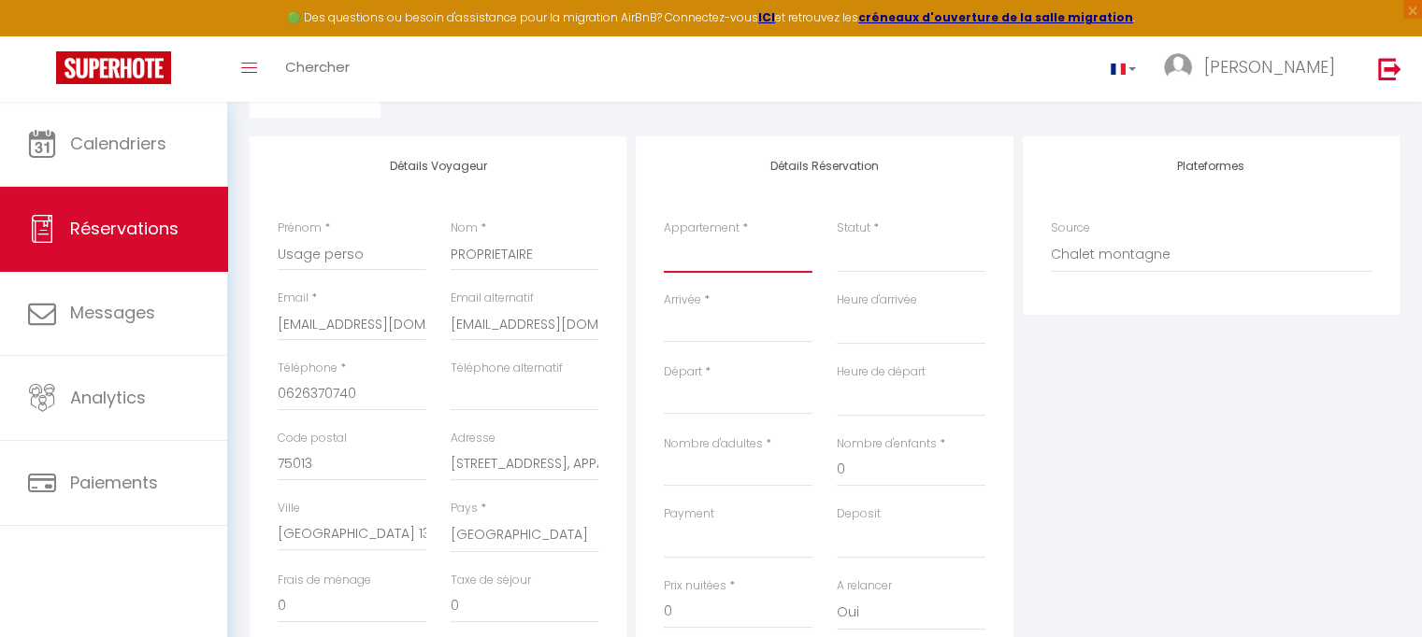
click at [728, 251] on select "[GEOGRAPHIC_DATA]" at bounding box center [738, 255] width 149 height 36
click at [664, 237] on select "[GEOGRAPHIC_DATA]" at bounding box center [738, 255] width 149 height 36
click at [853, 253] on select "Confirmé Non Confirmé [PERSON_NAME] par le voyageur No Show Request" at bounding box center [911, 255] width 149 height 36
click at [878, 233] on span "*" at bounding box center [876, 228] width 6 height 16
click at [860, 230] on label "Statut" at bounding box center [854, 229] width 34 height 18
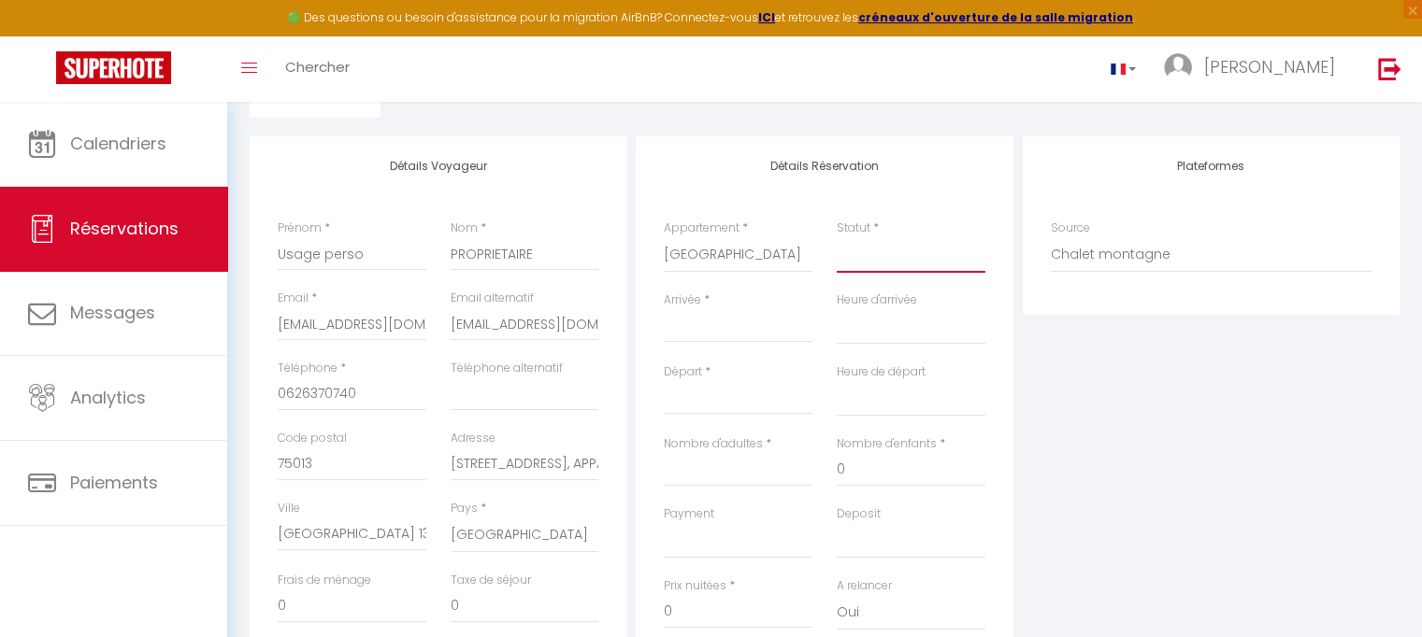
click at [860, 237] on select "Confirmé Non Confirmé [PERSON_NAME] par le voyageur No Show Request" at bounding box center [911, 255] width 149 height 36
click at [722, 322] on input "Arrivée" at bounding box center [738, 328] width 149 height 24
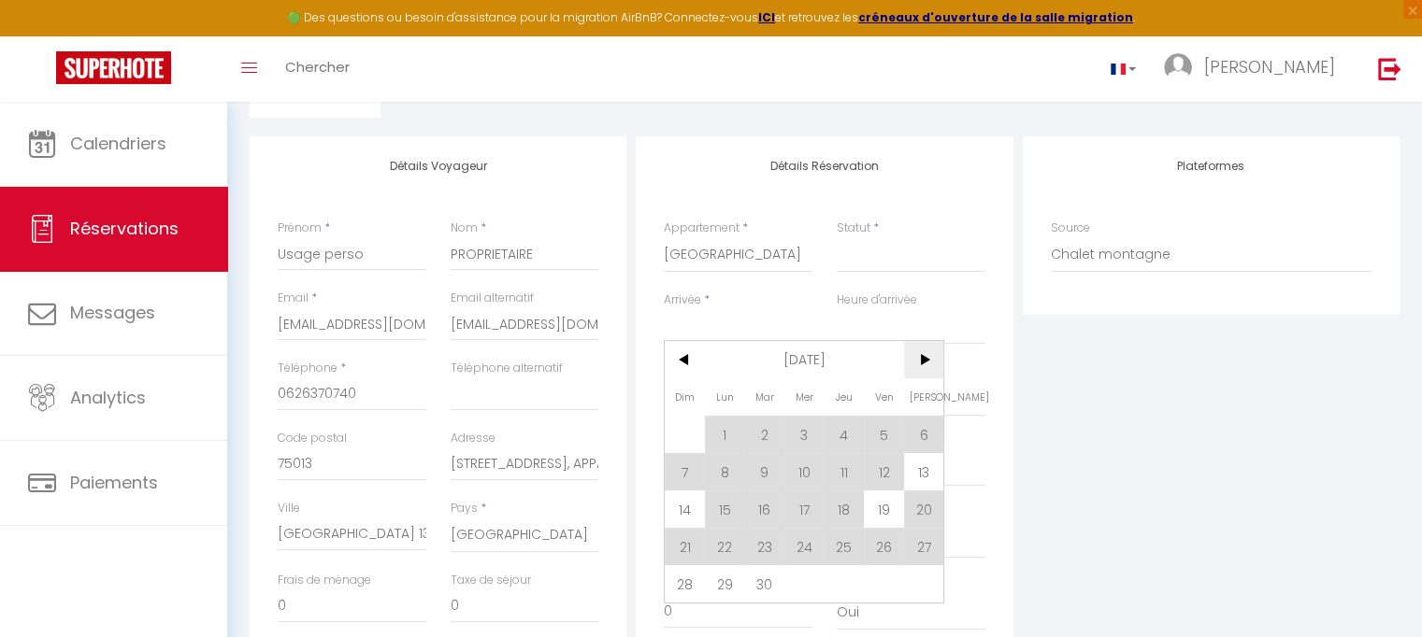
click at [925, 362] on span ">" at bounding box center [924, 359] width 40 height 37
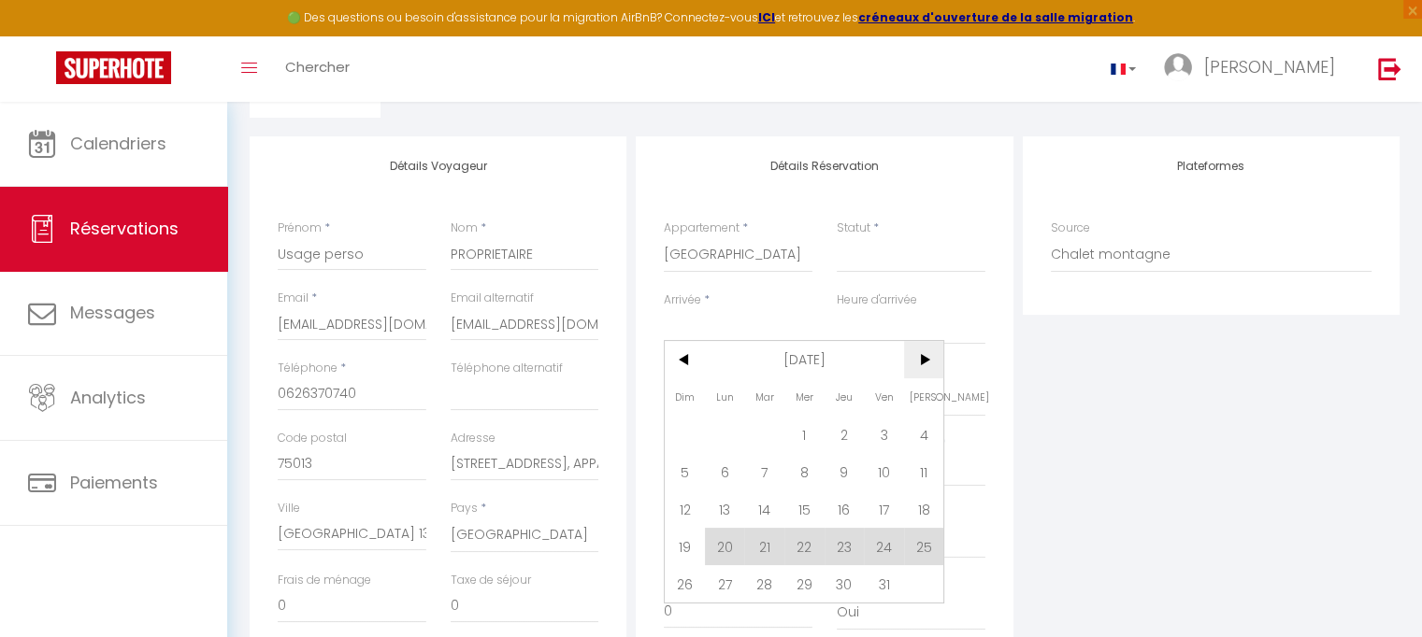
click at [925, 362] on span ">" at bounding box center [924, 359] width 40 height 37
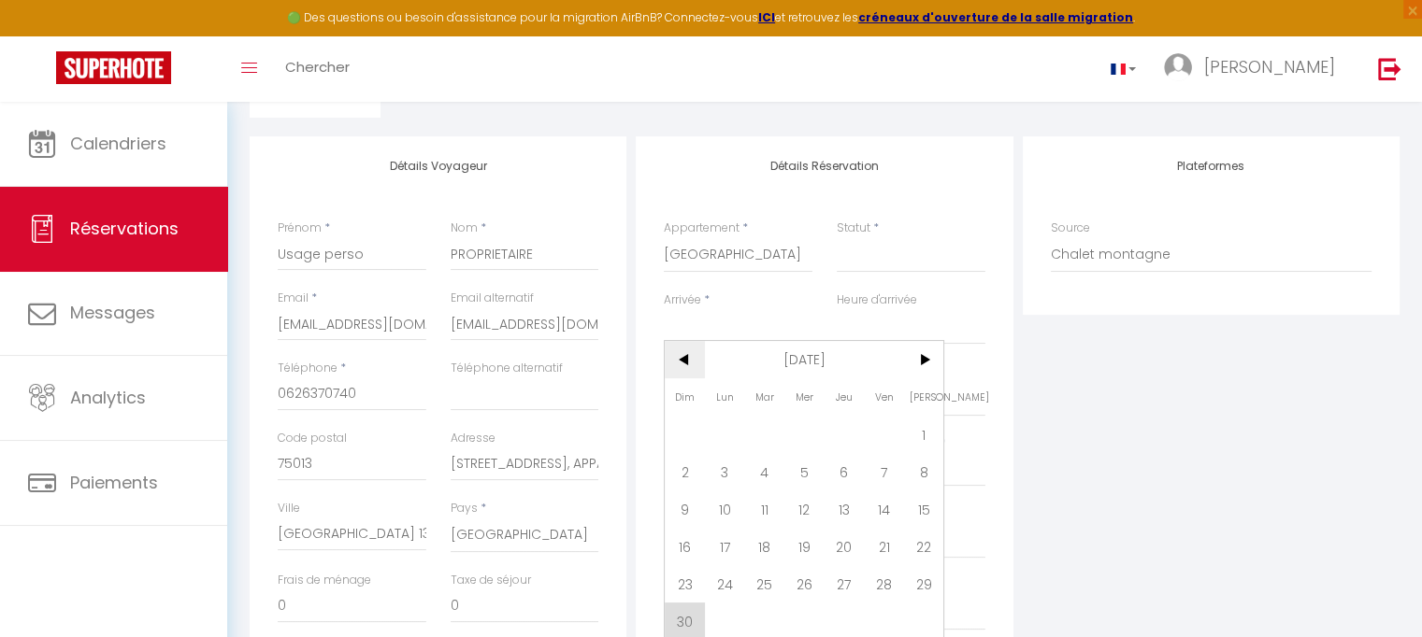
click at [684, 359] on span "<" at bounding box center [685, 359] width 40 height 37
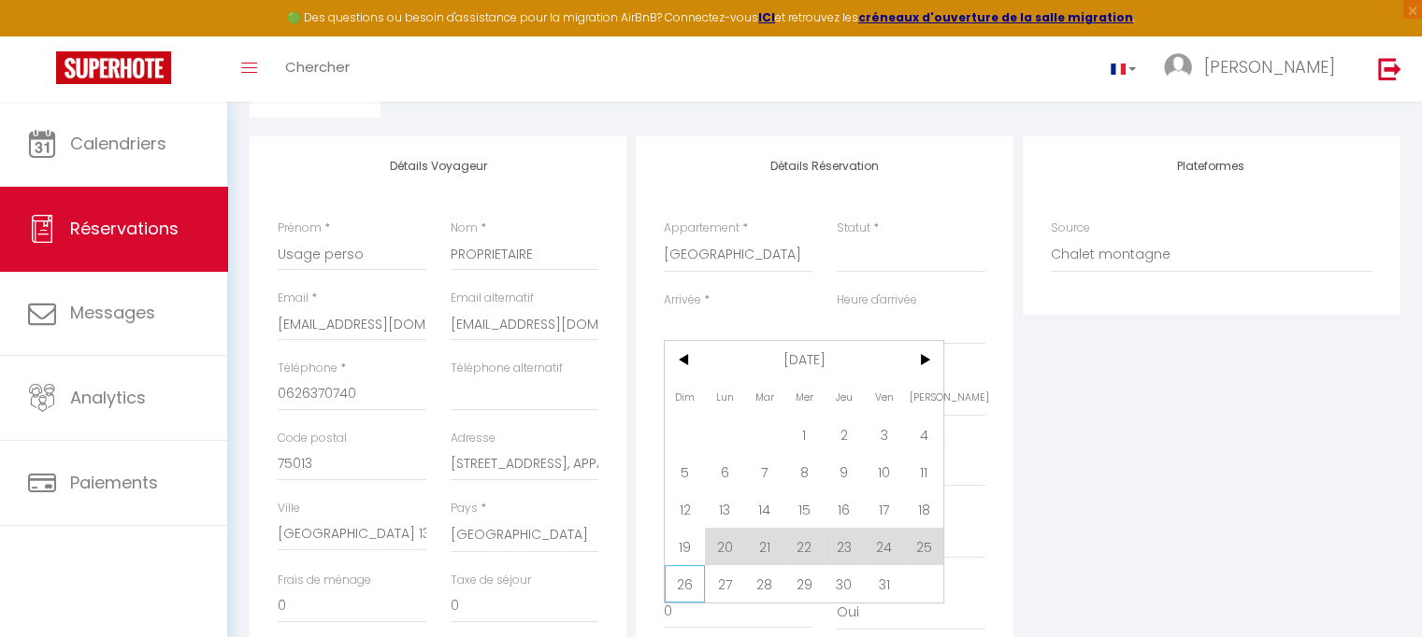
click at [683, 589] on span "26" at bounding box center [685, 584] width 40 height 37
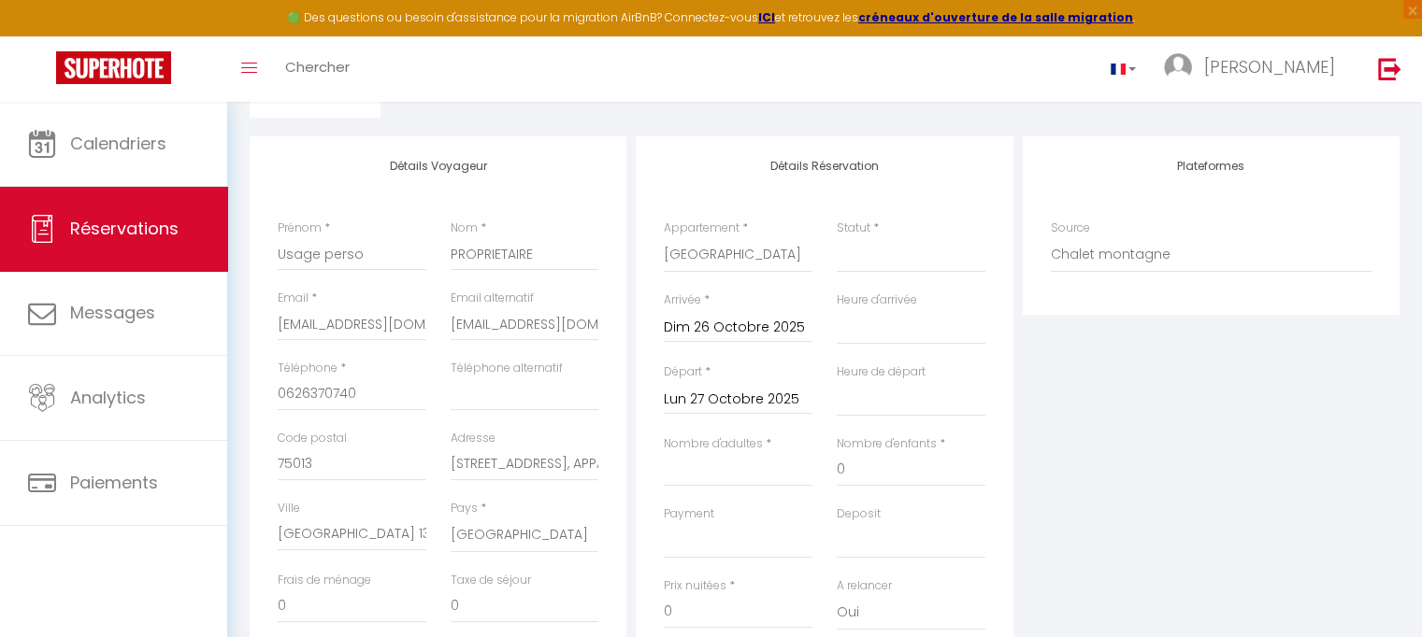
click at [683, 593] on label "Prix nuitées" at bounding box center [695, 587] width 63 height 18
click at [683, 595] on input "0" at bounding box center [738, 612] width 149 height 34
click at [781, 319] on input "Dim 26 Octobre 2025" at bounding box center [738, 328] width 149 height 24
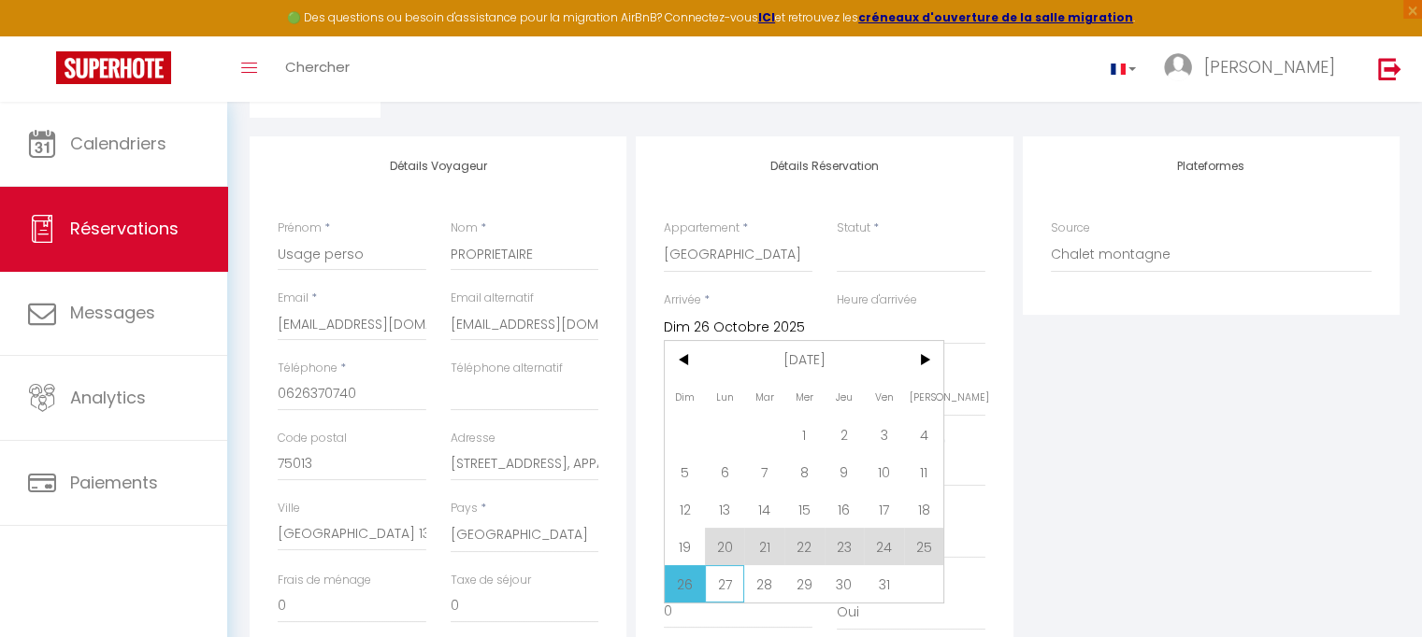
click at [722, 588] on span "27" at bounding box center [725, 584] width 40 height 37
click at [722, 588] on label "Prix nuitées" at bounding box center [695, 587] width 63 height 18
click at [722, 595] on input "0" at bounding box center [738, 612] width 149 height 34
click at [722, 588] on label "Prix nuitées" at bounding box center [695, 587] width 63 height 18
click at [722, 595] on input "0" at bounding box center [738, 612] width 149 height 34
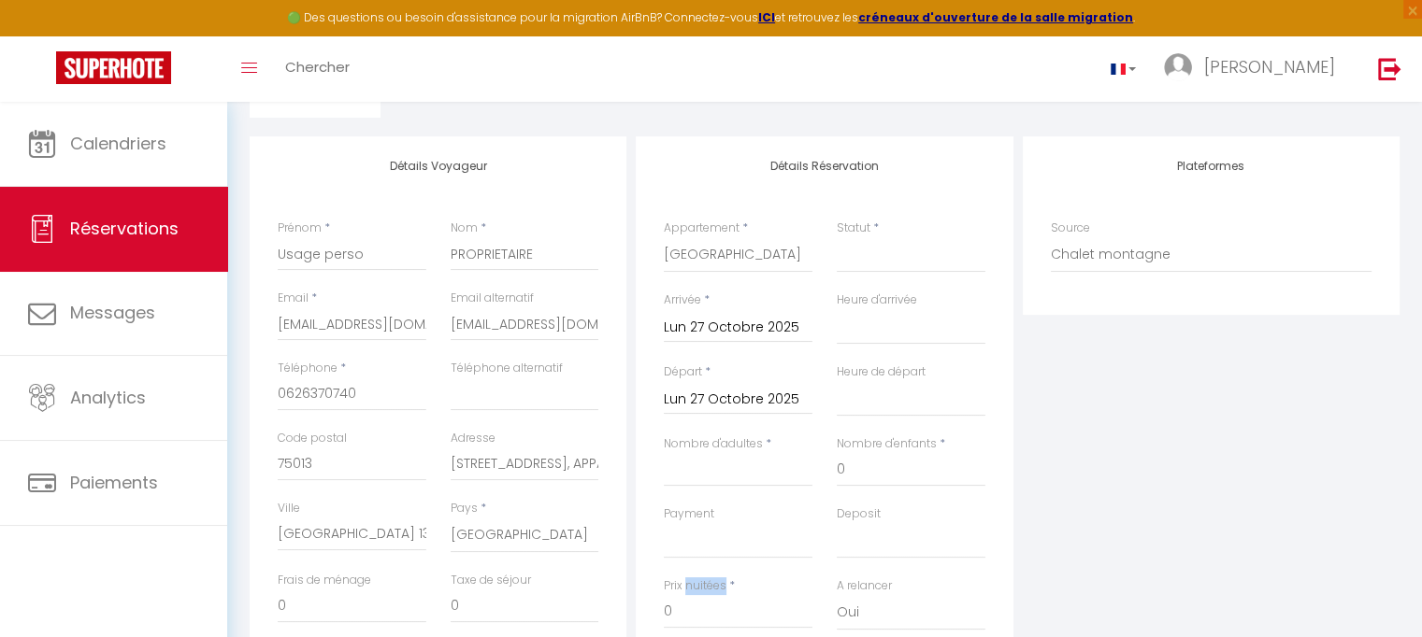
click at [722, 588] on label "Prix nuitées" at bounding box center [695, 587] width 63 height 18
click at [722, 595] on input "0" at bounding box center [738, 612] width 149 height 34
click at [765, 404] on input "Lun 27 Octobre 2025" at bounding box center [738, 400] width 149 height 24
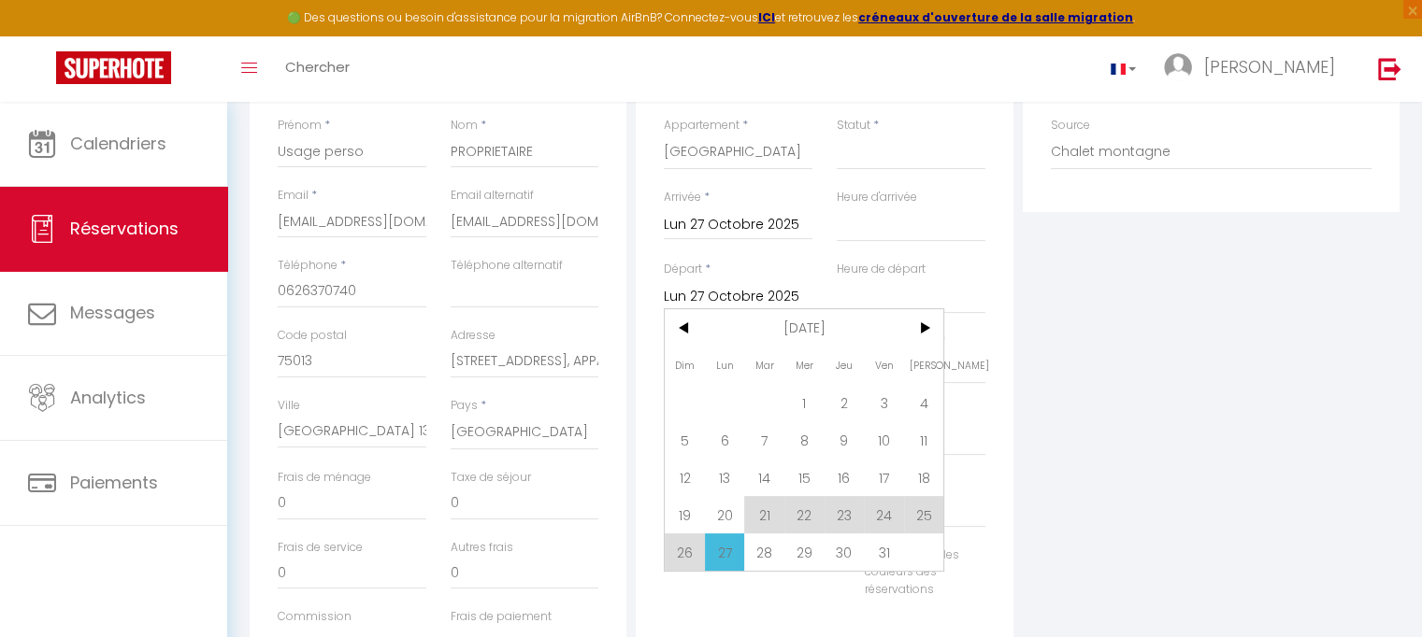
scroll to position [359, 0]
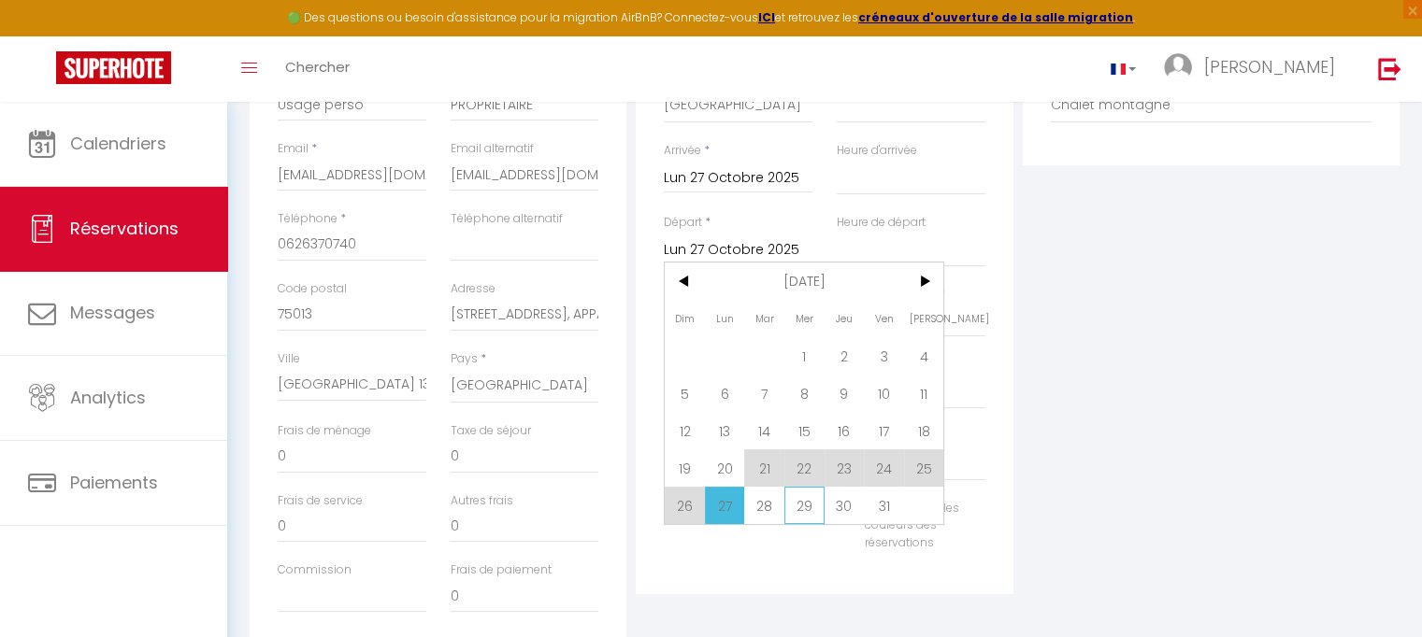
click at [809, 509] on span "29" at bounding box center [804, 505] width 40 height 37
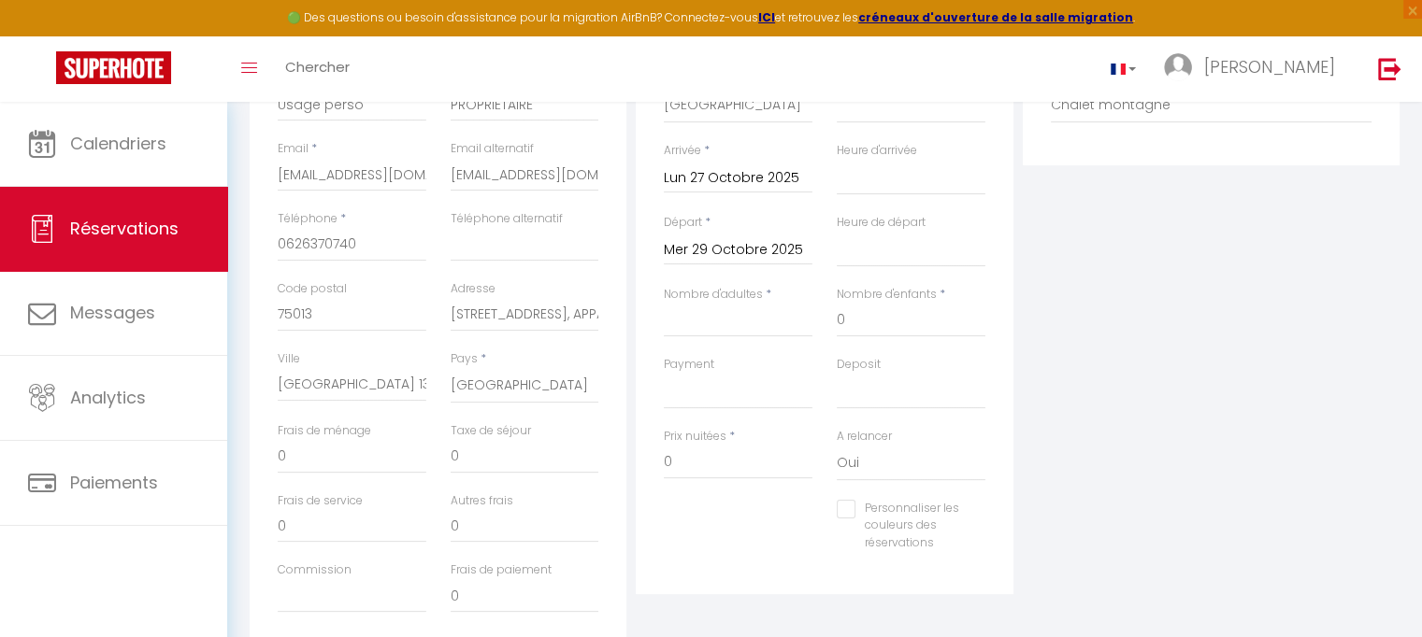
click at [809, 509] on div "Personnaliser les couleurs des réservations #D7092E" at bounding box center [825, 536] width 346 height 72
click at [919, 323] on input "0" at bounding box center [911, 321] width 149 height 34
click at [774, 326] on input "Nombre d'adultes" at bounding box center [738, 321] width 149 height 34
click at [714, 397] on select "OK KO" at bounding box center [738, 392] width 149 height 36
click at [1168, 375] on div "Plateformes Source Direct [DOMAIN_NAME] [DOMAIN_NAME] Chalet montagne Expedia G…" at bounding box center [1211, 321] width 386 height 668
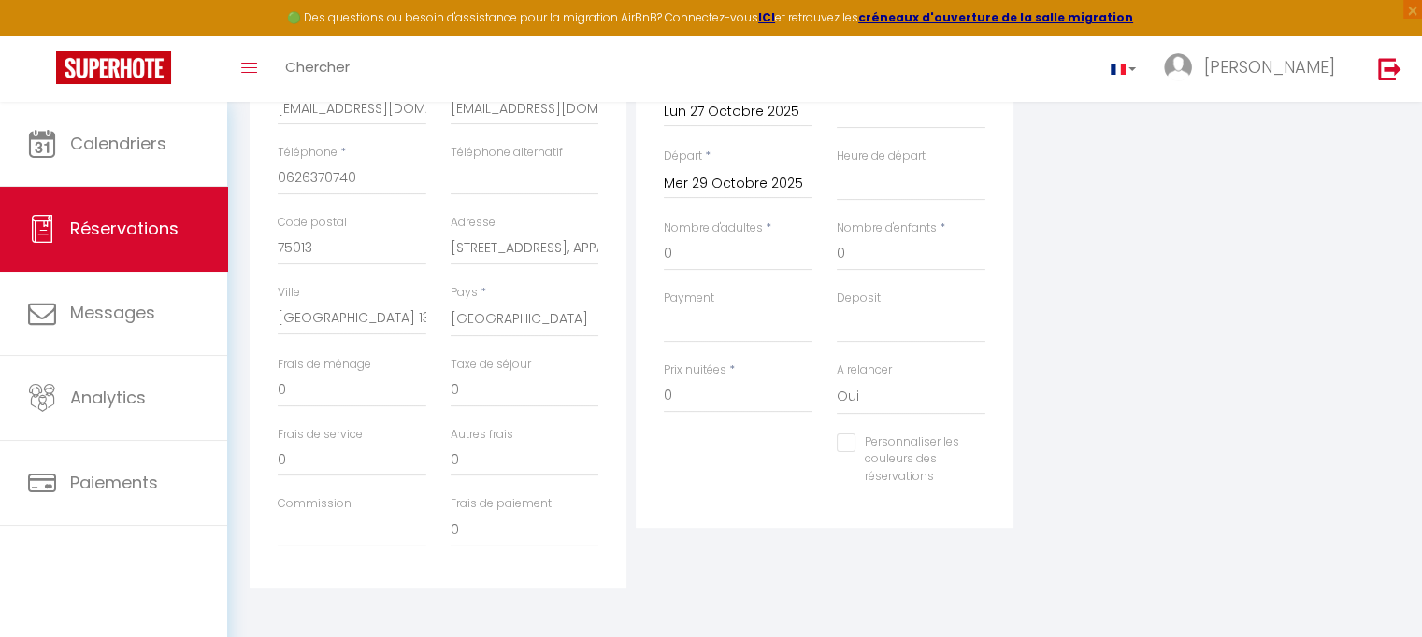
scroll to position [434, 0]
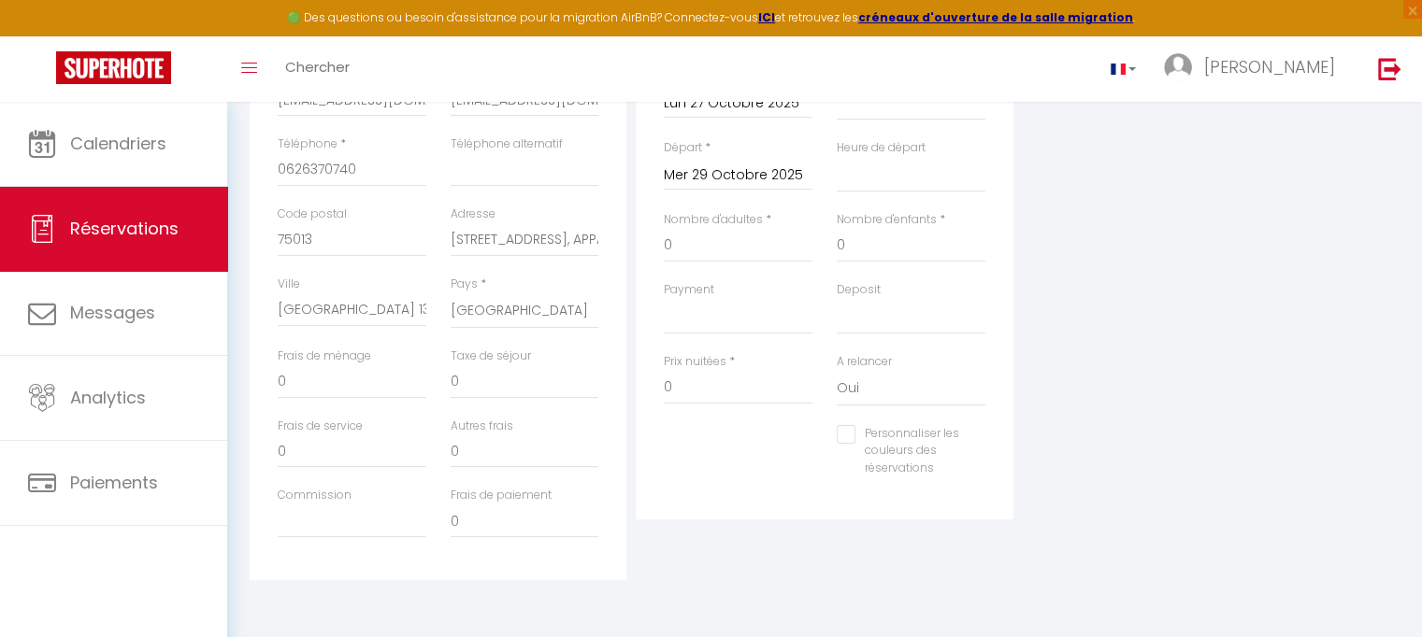
drag, startPoint x: 1435, startPoint y: 225, endPoint x: 1389, endPoint y: 136, distance: 100.7
click at [1389, 136] on div "Plateformes Source Direct [DOMAIN_NAME] [DOMAIN_NAME] Chalet montagne Expedia G…" at bounding box center [1211, 246] width 386 height 668
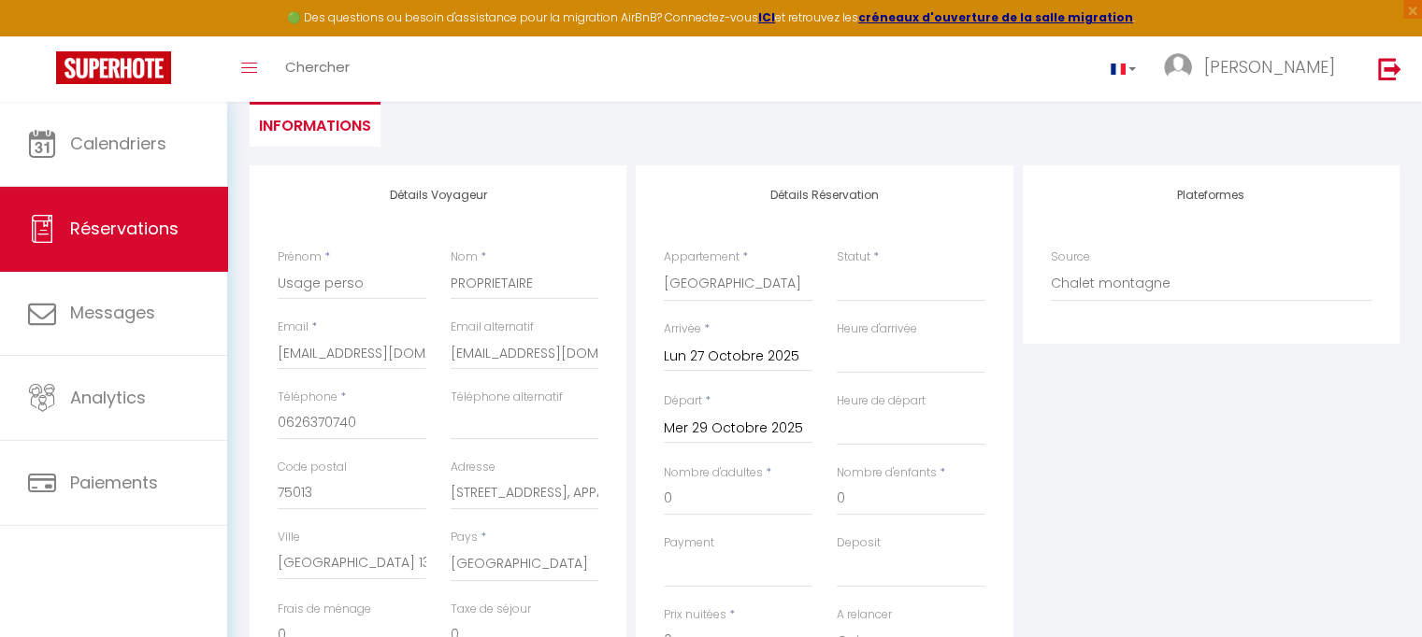
scroll to position [165, 0]
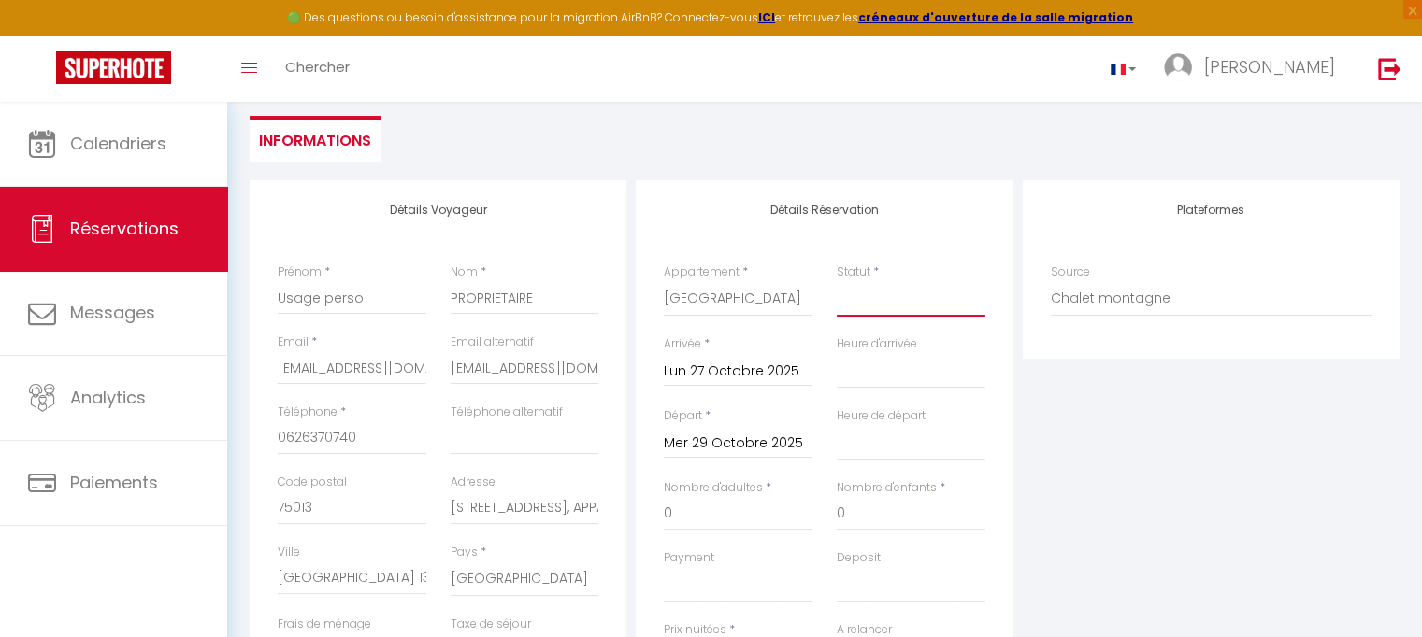
click at [867, 291] on select "Confirmé Non Confirmé [PERSON_NAME] par le voyageur No Show Request" at bounding box center [911, 299] width 149 height 36
click at [837, 281] on select "Confirmé Non Confirmé [PERSON_NAME] par le voyageur No Show Request" at bounding box center [911, 299] width 149 height 36
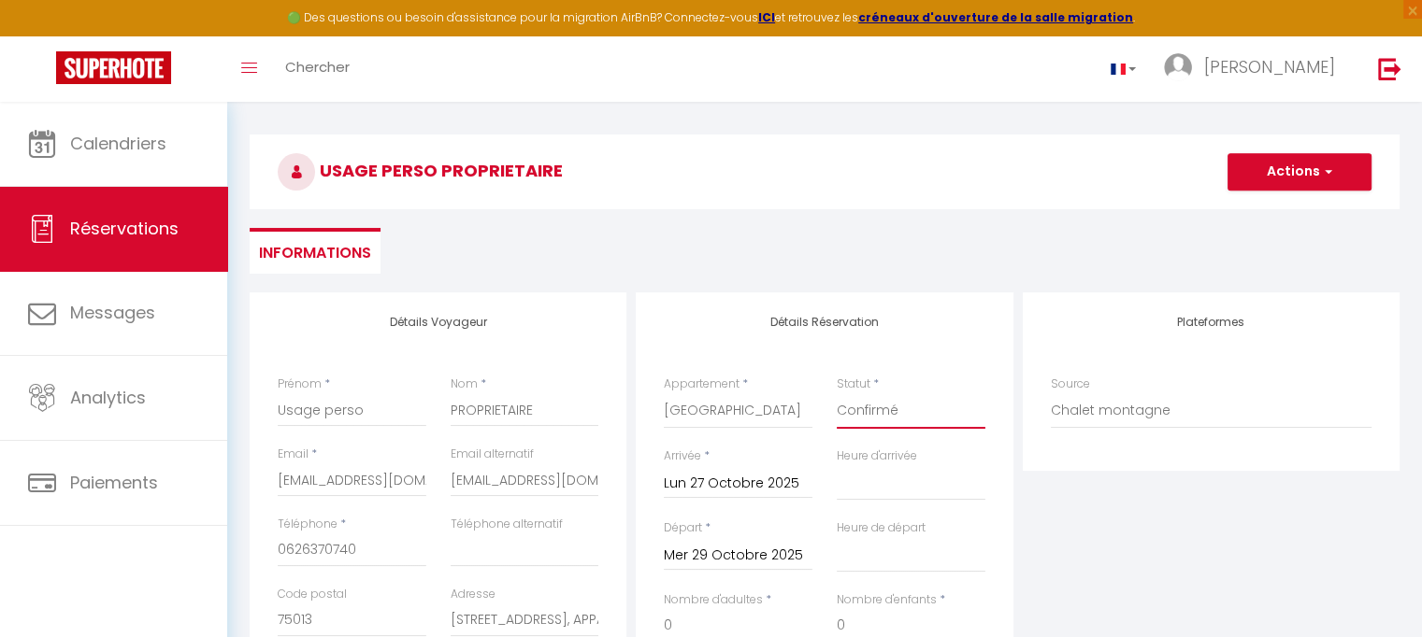
scroll to position [26, 0]
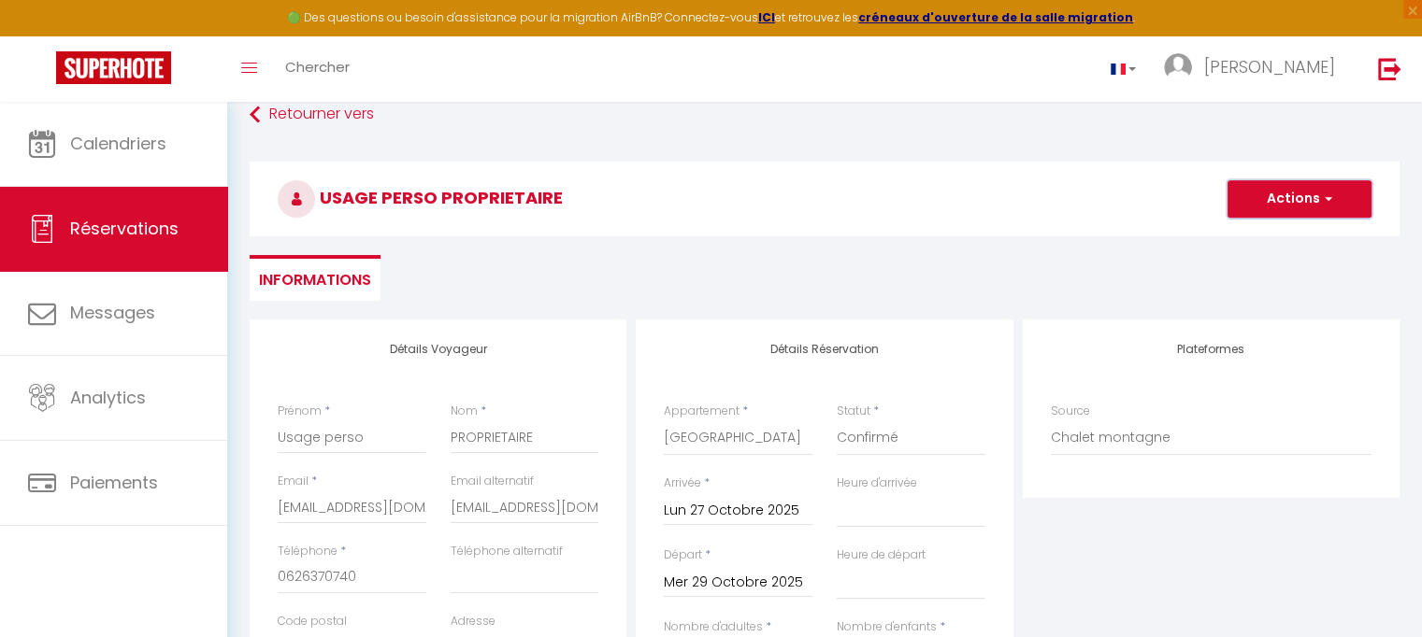
click at [1335, 196] on button "Actions" at bounding box center [1299, 198] width 144 height 37
click at [1275, 239] on link "Enregistrer" at bounding box center [1281, 240] width 148 height 24
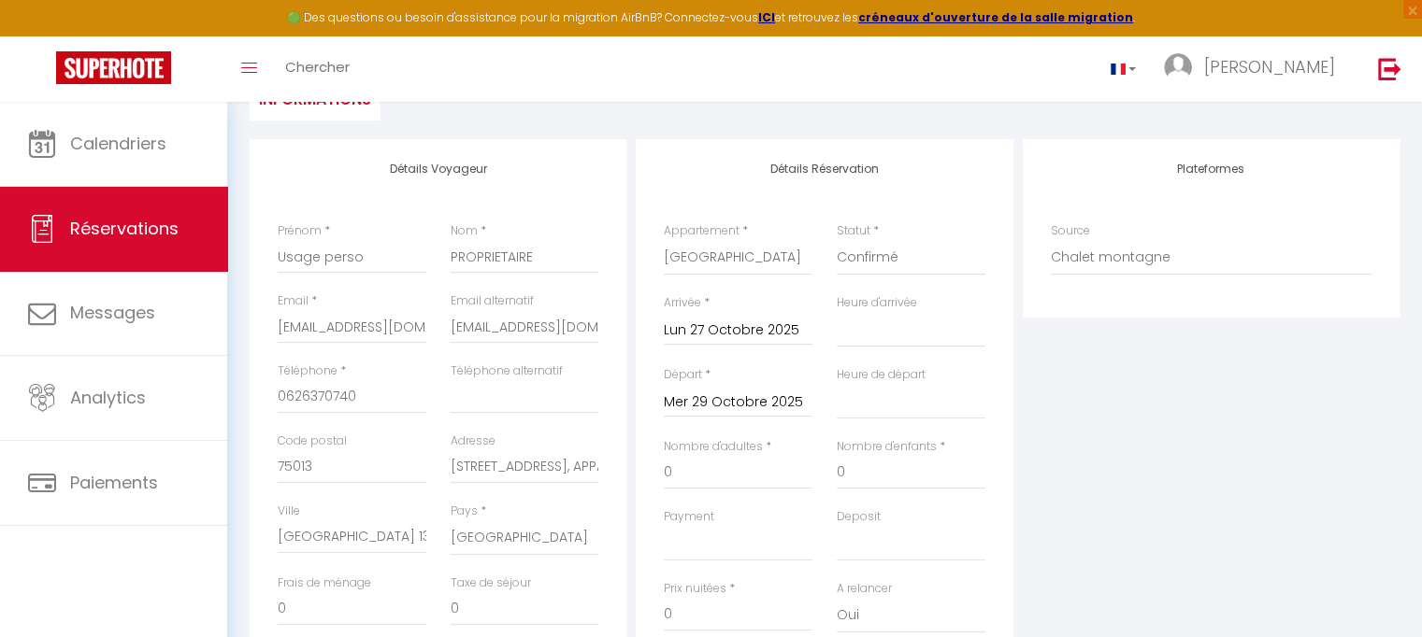
scroll to position [213, 0]
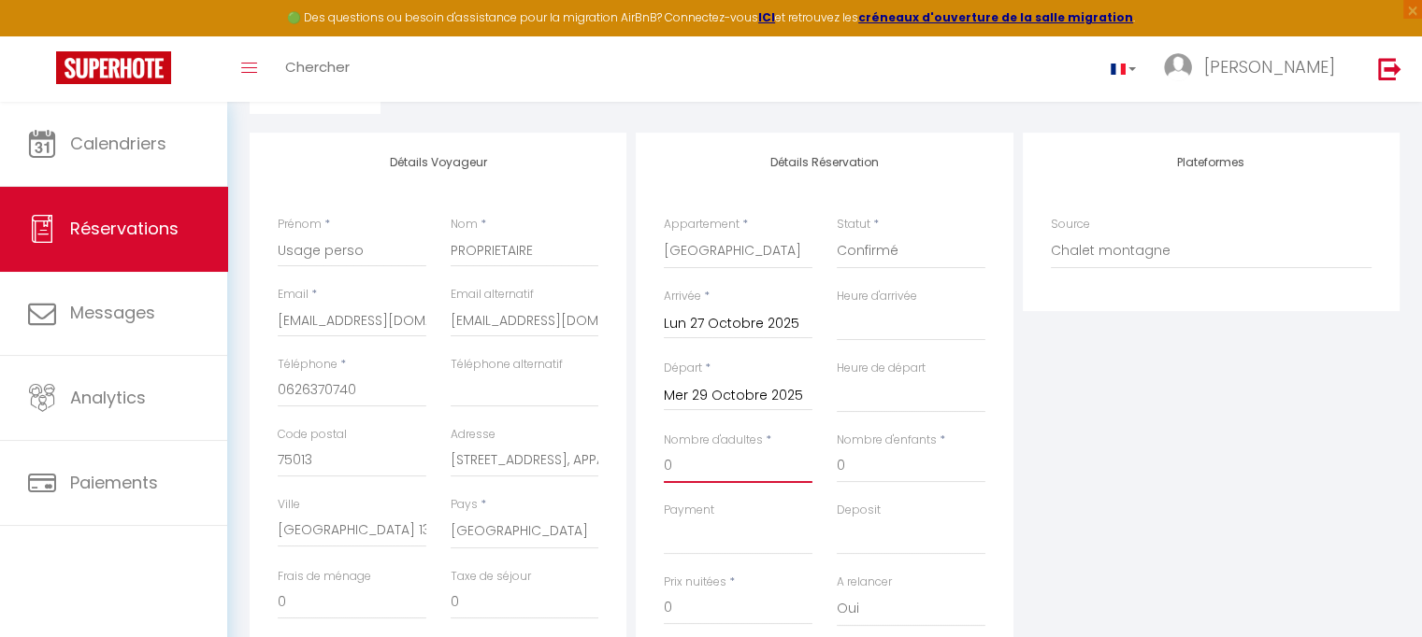
click at [693, 473] on input "0" at bounding box center [738, 467] width 149 height 34
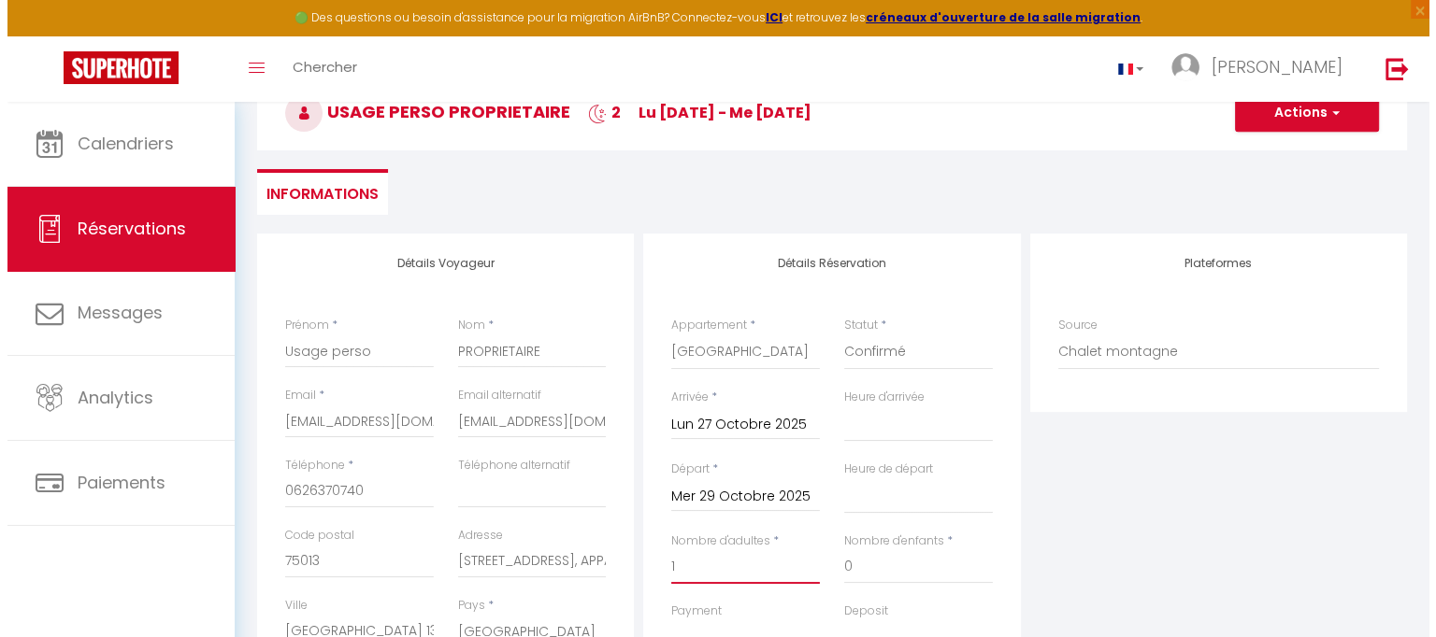
scroll to position [86, 0]
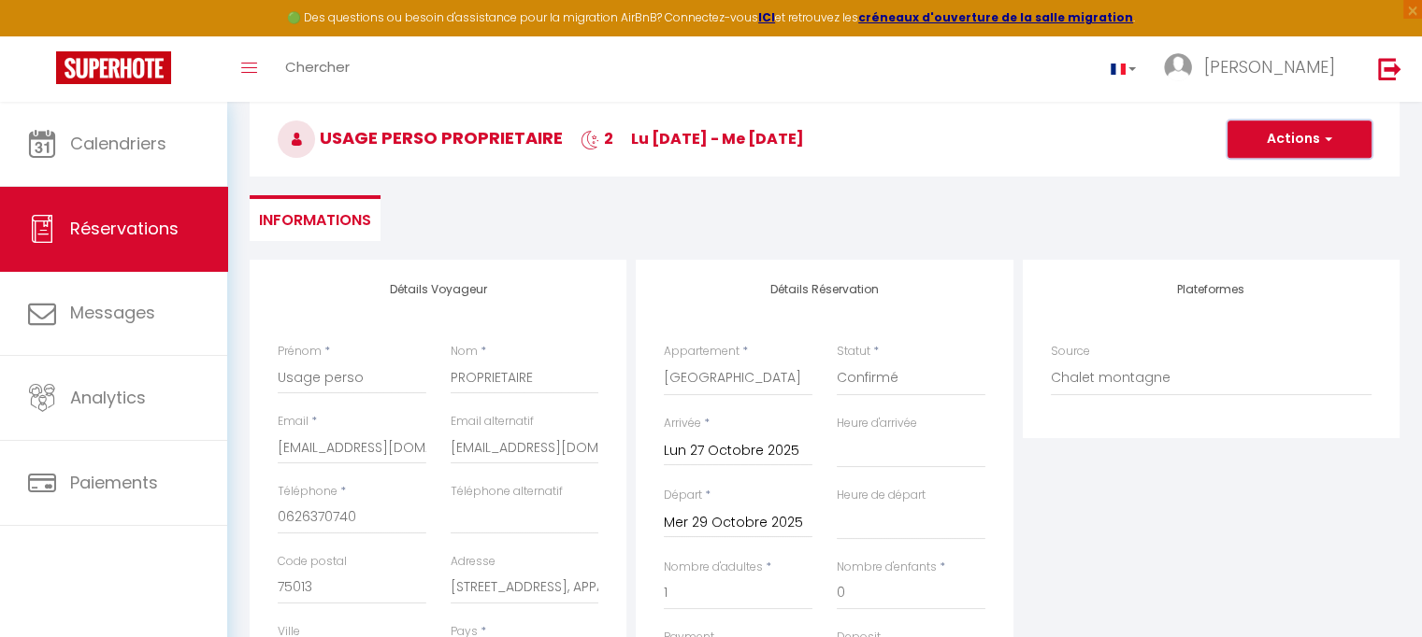
click at [1329, 133] on span "button" at bounding box center [1325, 139] width 11 height 17
click at [1281, 178] on link "Enregistrer" at bounding box center [1281, 180] width 148 height 24
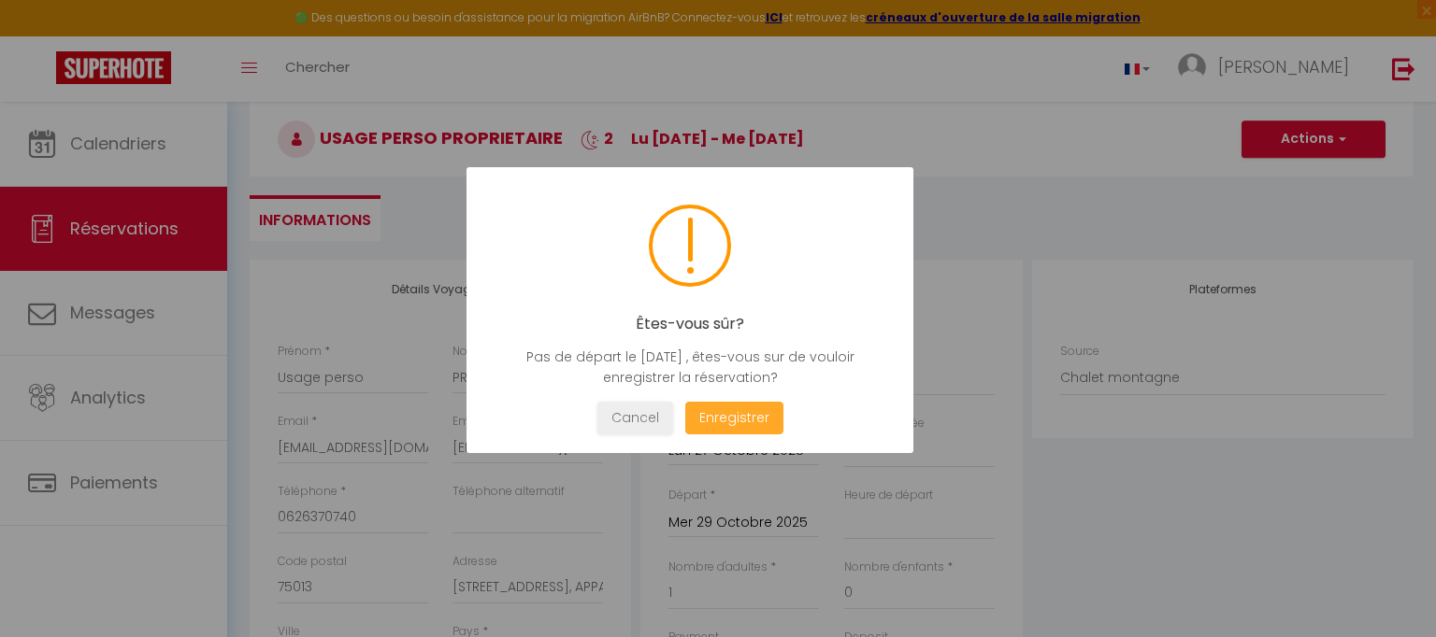
click at [731, 416] on button "Enregistrer" at bounding box center [734, 418] width 98 height 33
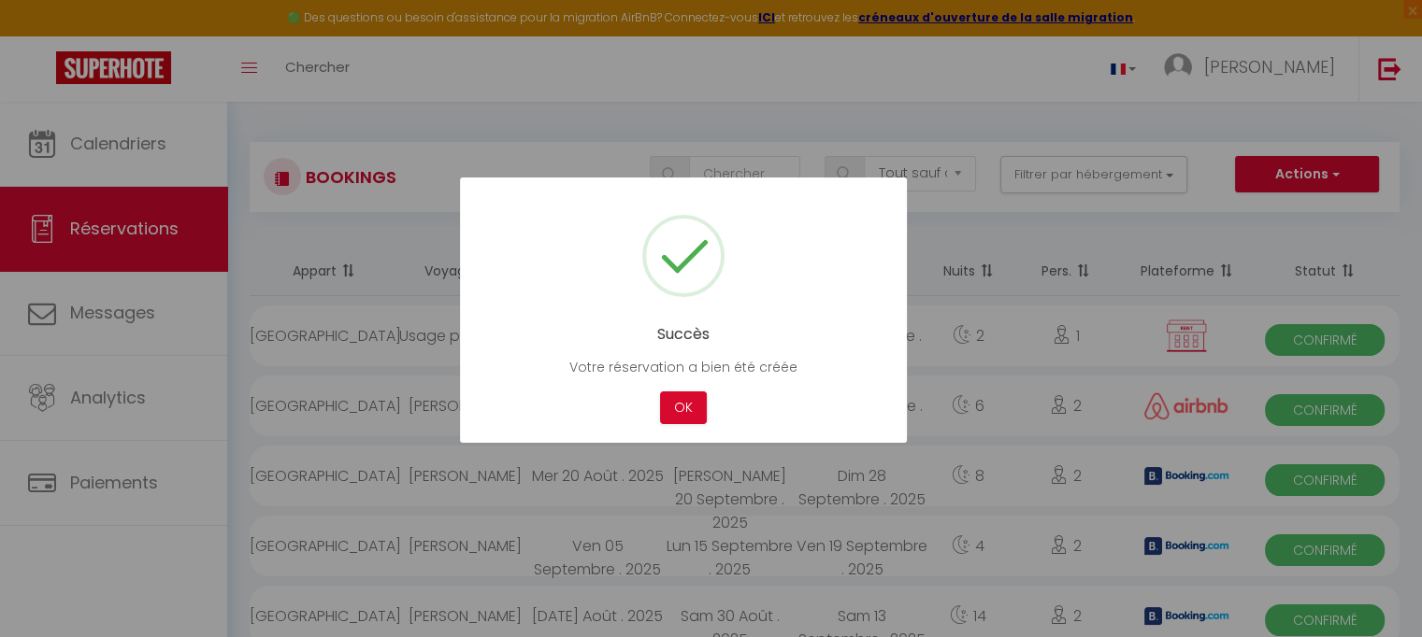
click at [897, 73] on div at bounding box center [711, 318] width 1422 height 637
click at [678, 412] on button "OK" at bounding box center [683, 408] width 47 height 33
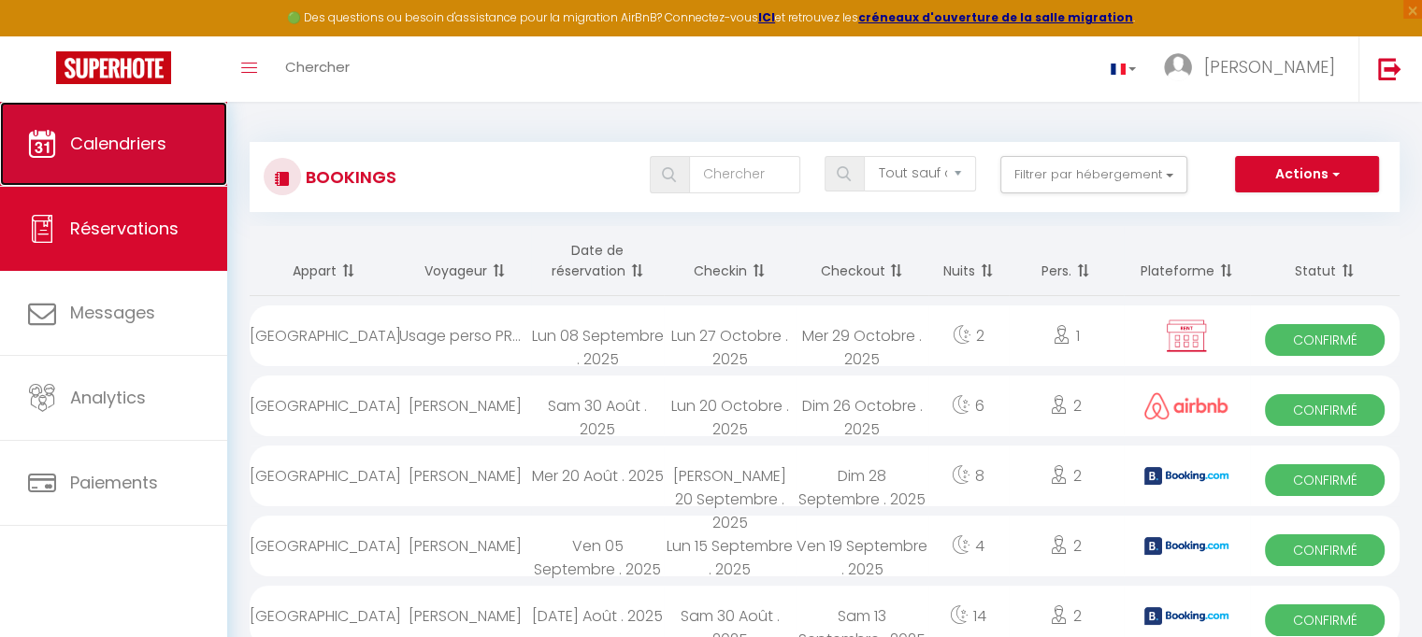
click at [70, 144] on span "Calendriers" at bounding box center [118, 143] width 96 height 23
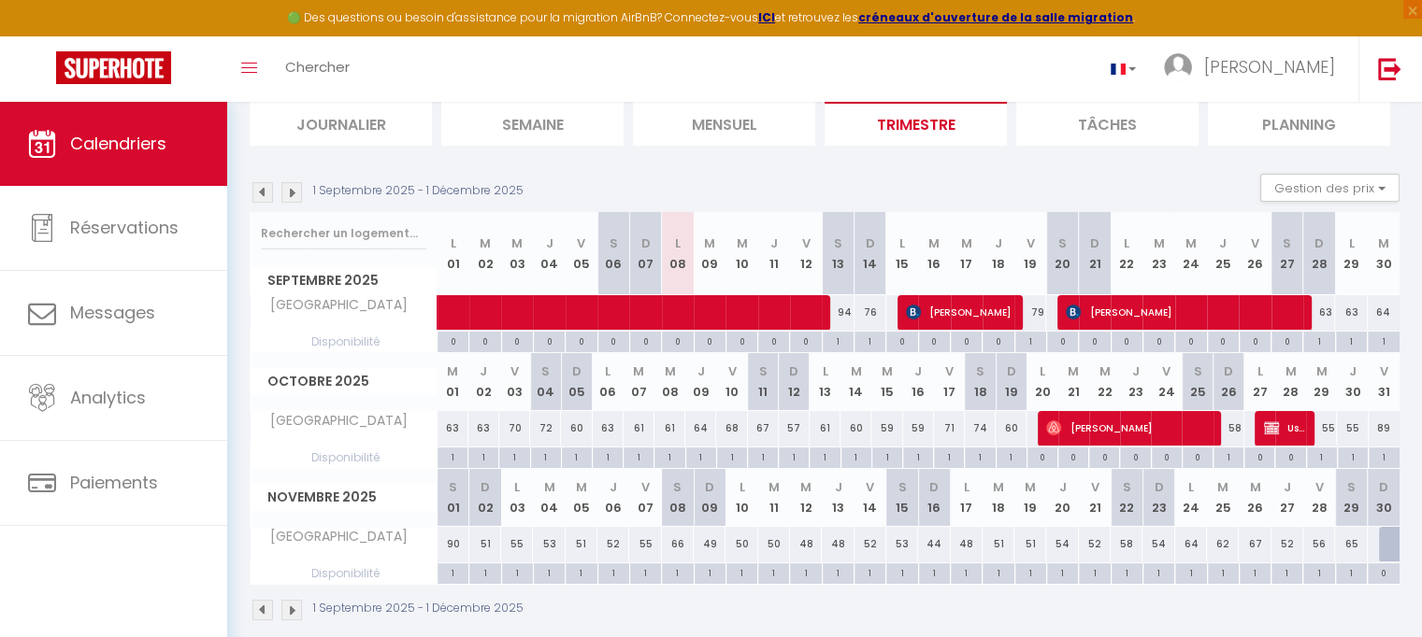
scroll to position [153, 0]
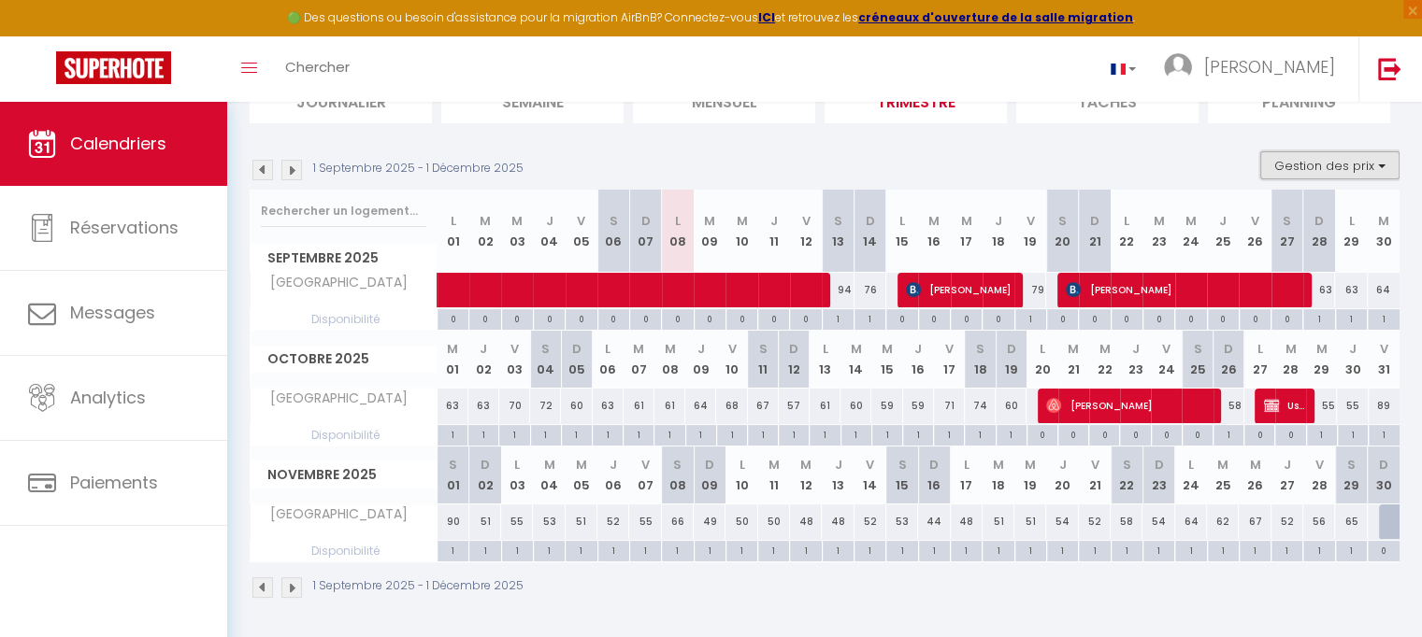
click at [1383, 166] on button "Gestion des prix" at bounding box center [1329, 165] width 139 height 28
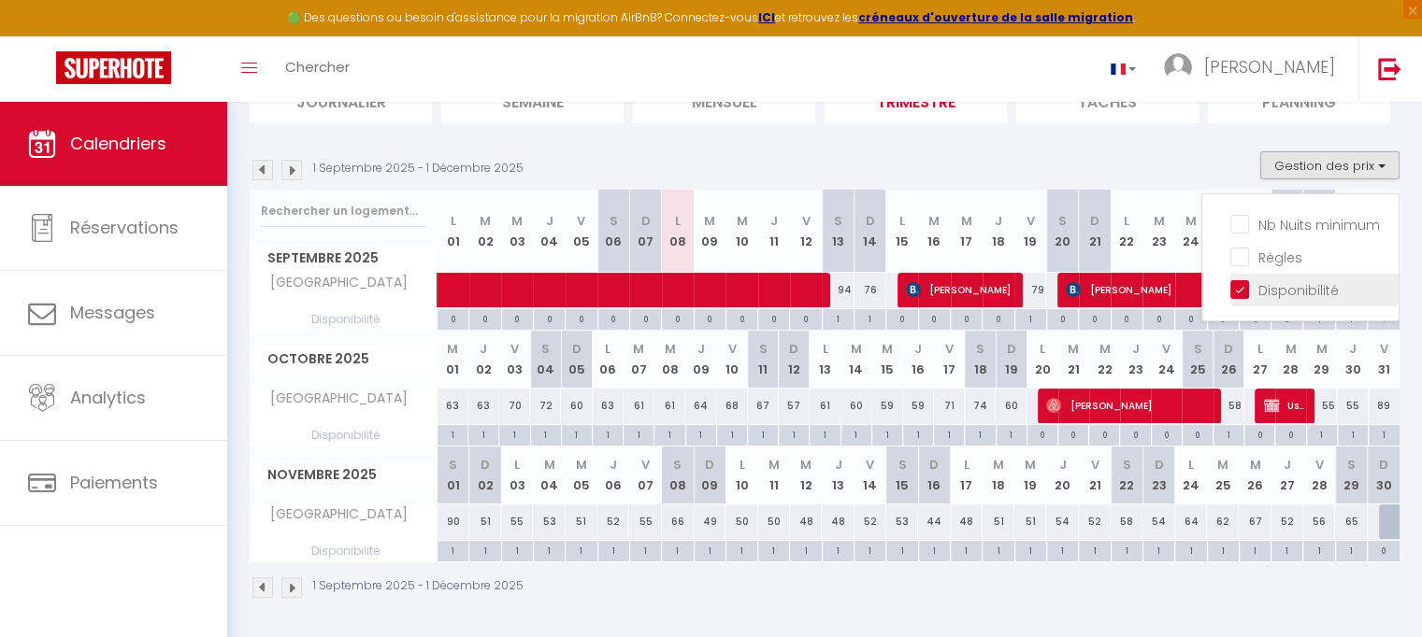
click at [1260, 289] on input "Disponibilité" at bounding box center [1314, 288] width 168 height 19
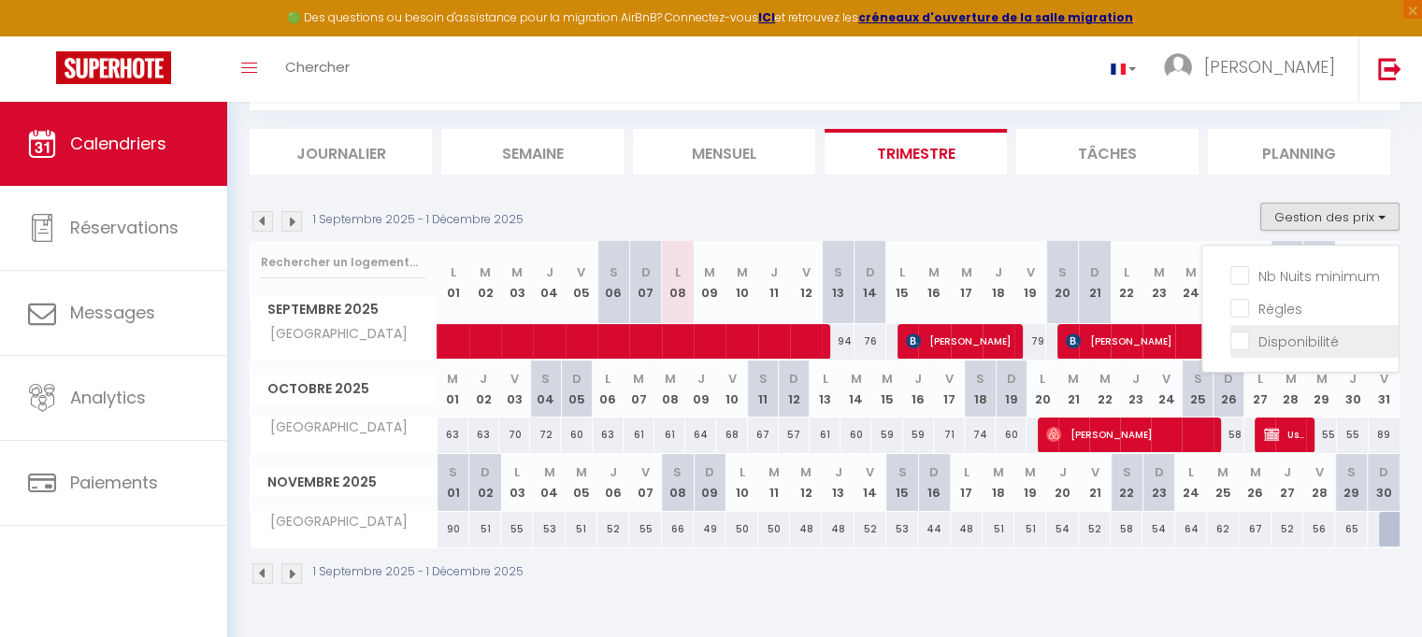
scroll to position [101, 0]
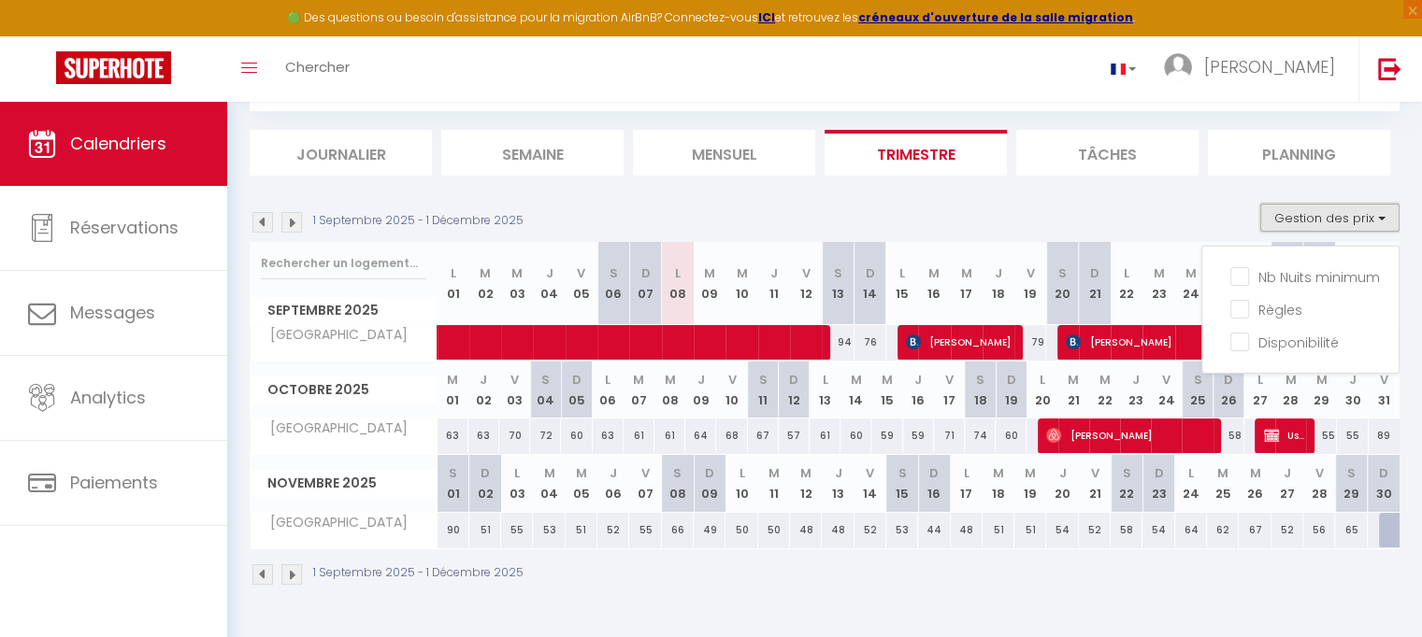
click at [1382, 222] on button "Gestion des prix" at bounding box center [1329, 218] width 139 height 28
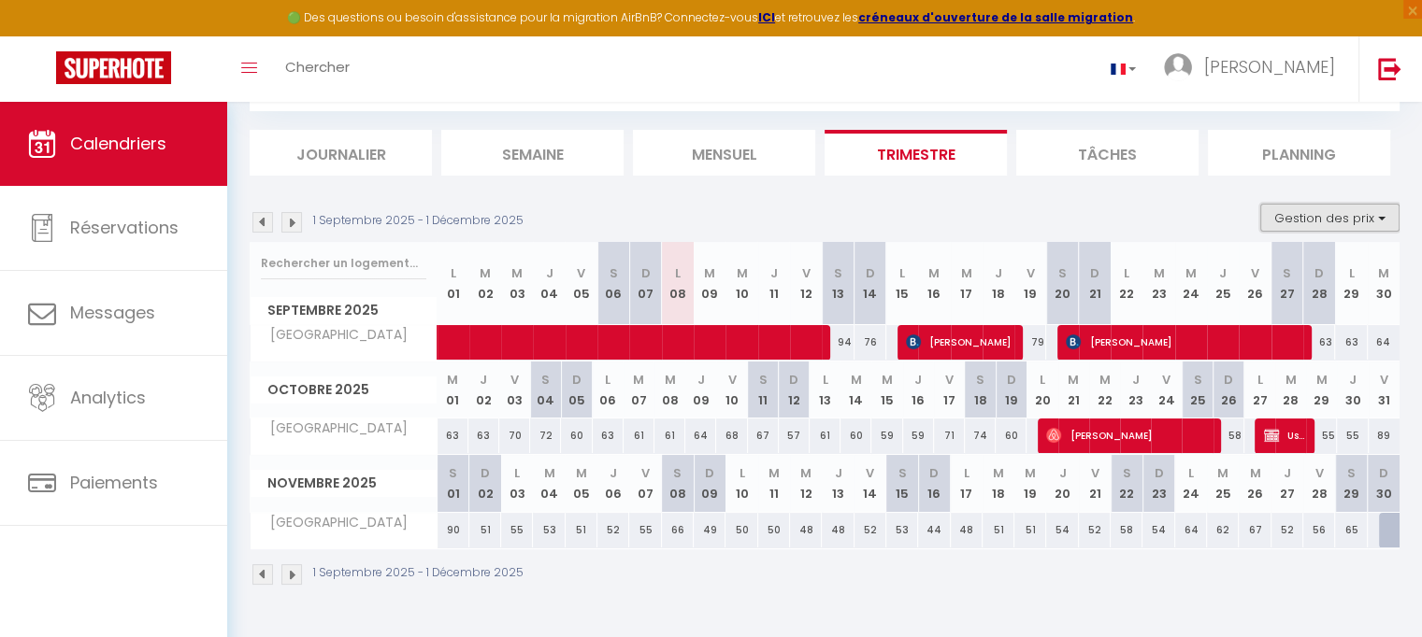
click at [1381, 222] on button "Gestion des prix" at bounding box center [1329, 218] width 139 height 28
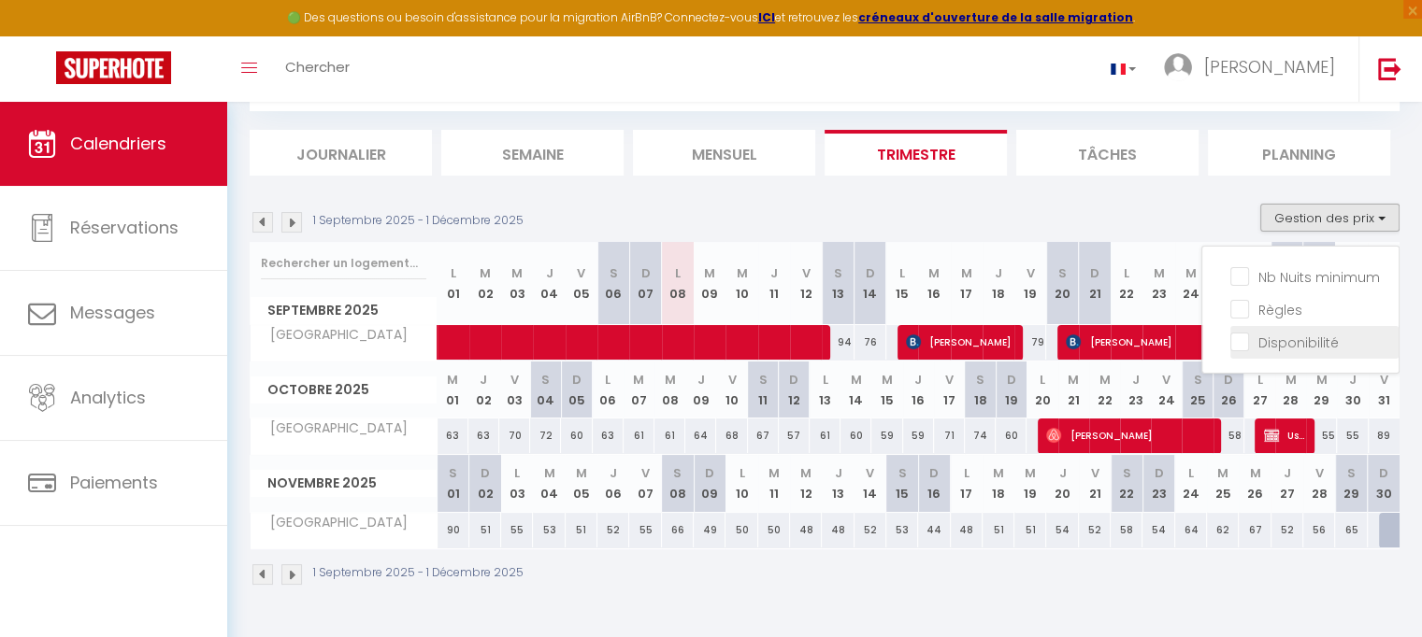
click at [1244, 340] on input "Disponibilité" at bounding box center [1314, 341] width 168 height 19
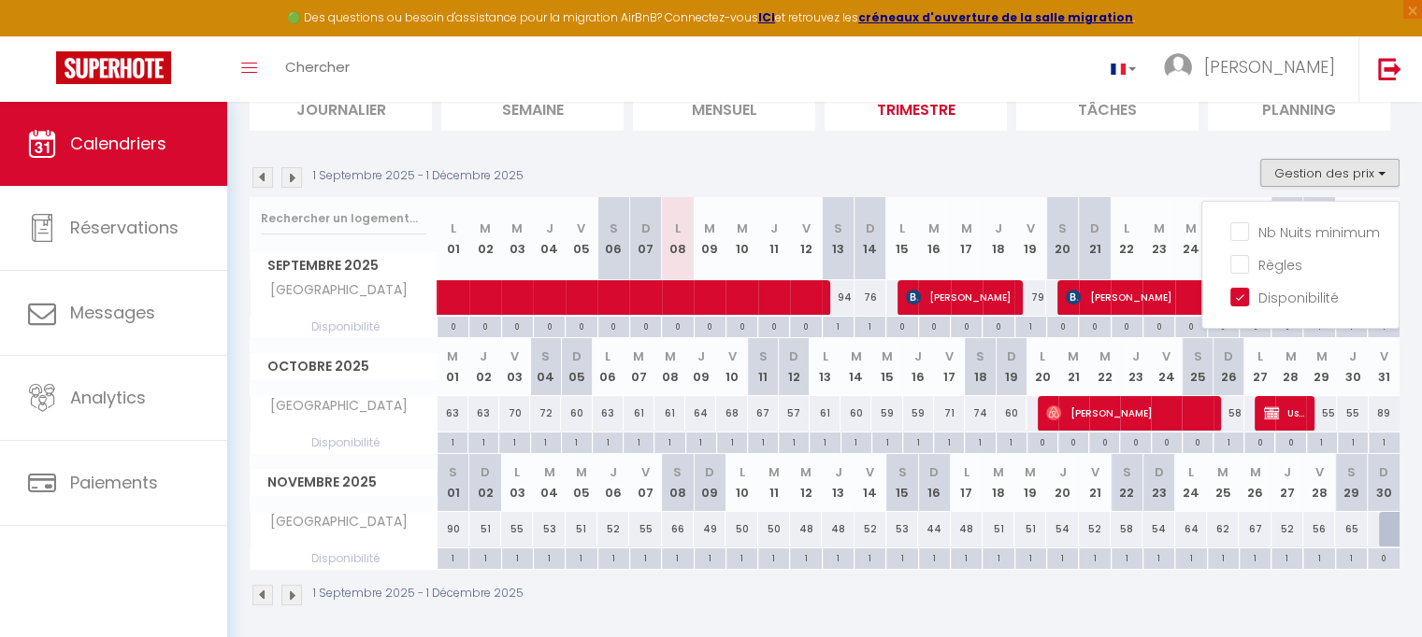
scroll to position [153, 0]
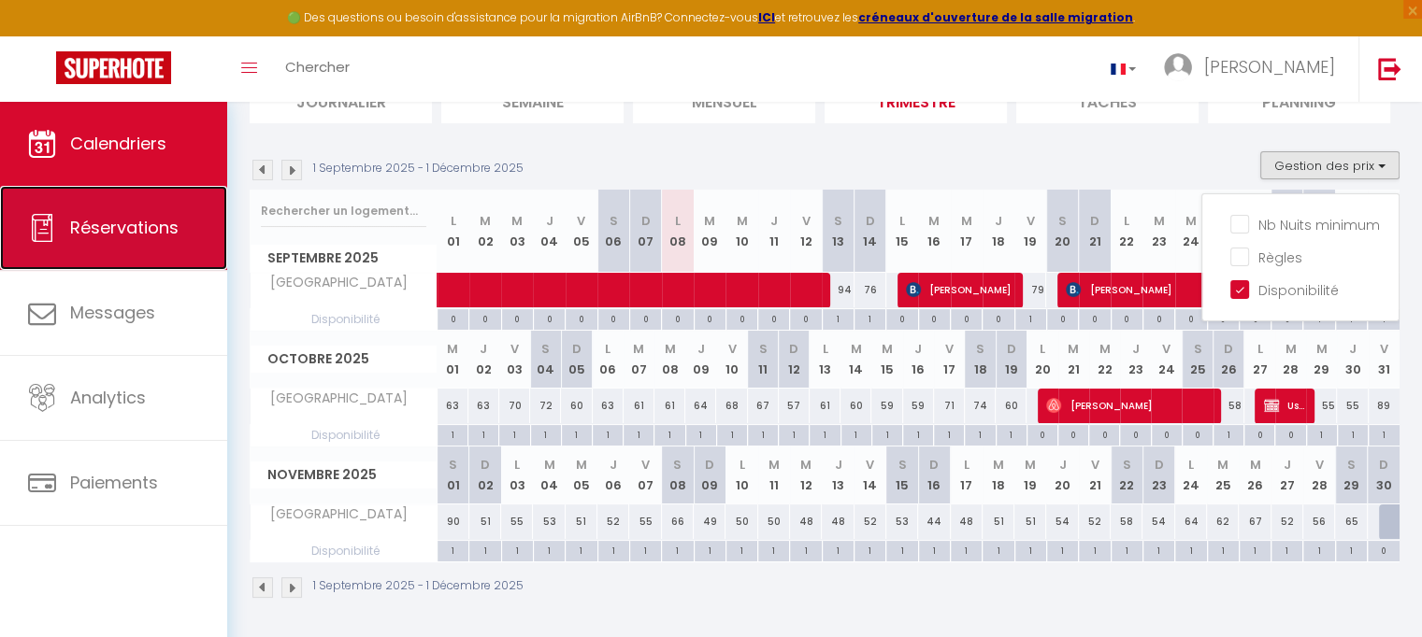
click at [120, 225] on span "Réservations" at bounding box center [124, 227] width 108 height 23
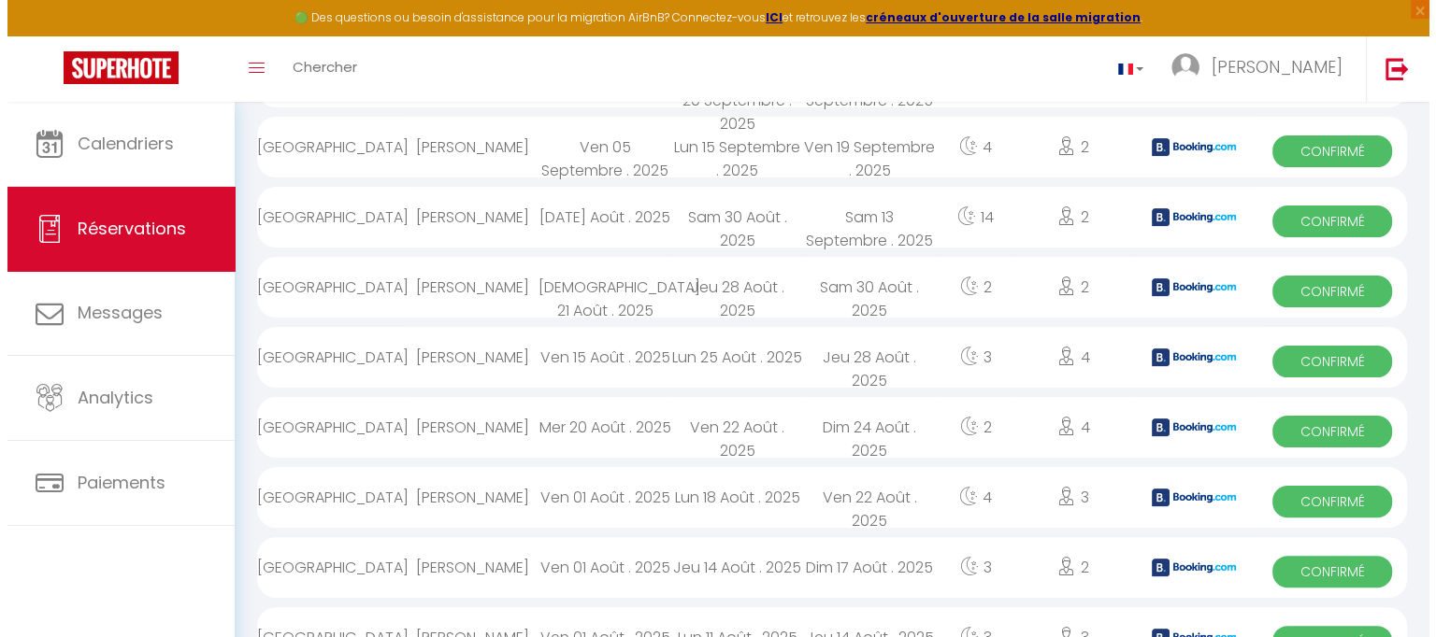
scroll to position [670, 0]
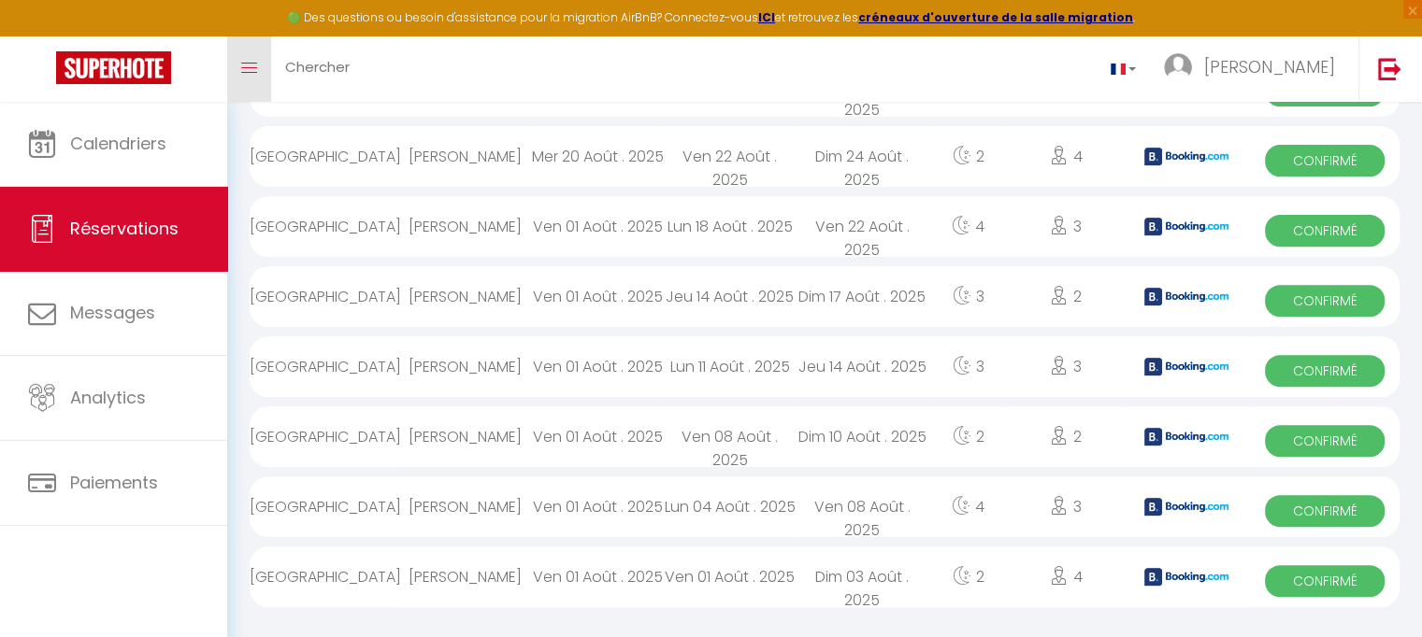
click at [247, 54] on link "Toggle menubar" at bounding box center [249, 68] width 44 height 65
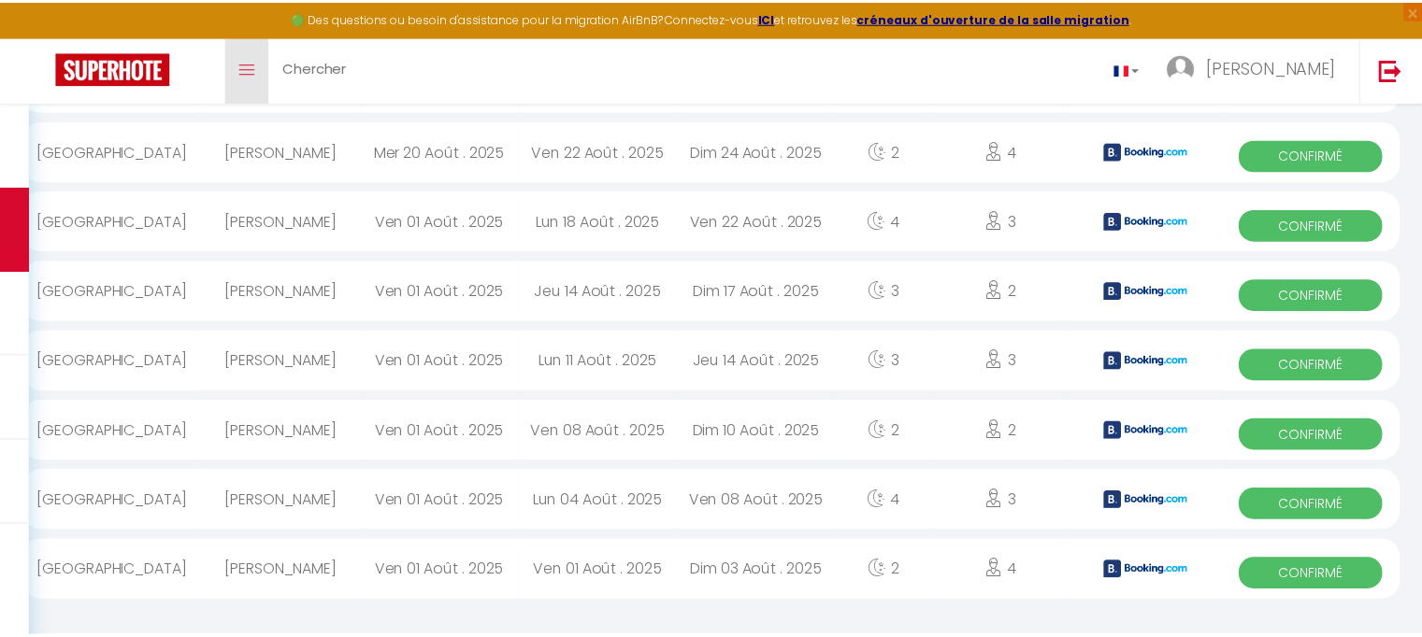
scroll to position [650, 0]
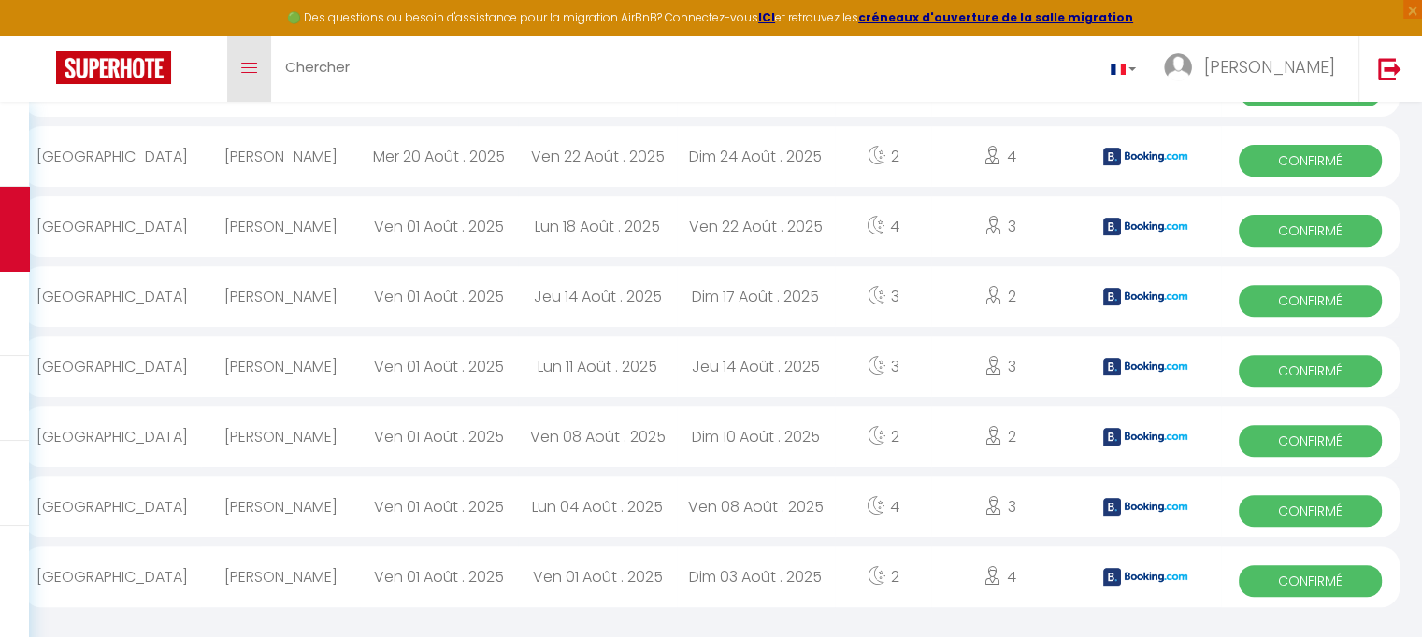
click at [240, 79] on link "Toggle menubar" at bounding box center [249, 68] width 44 height 65
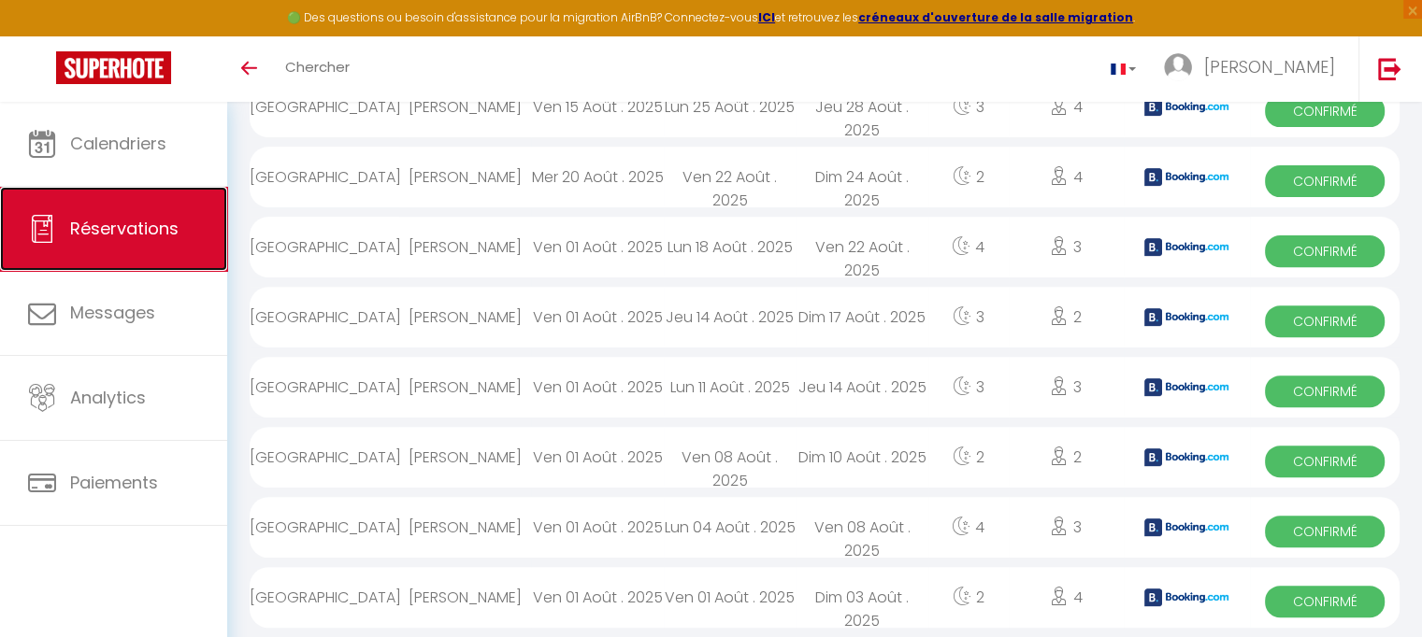
click at [138, 225] on span "Réservations" at bounding box center [124, 228] width 108 height 23
click at [249, 69] on icon "Toggle menubar" at bounding box center [249, 68] width 16 height 11
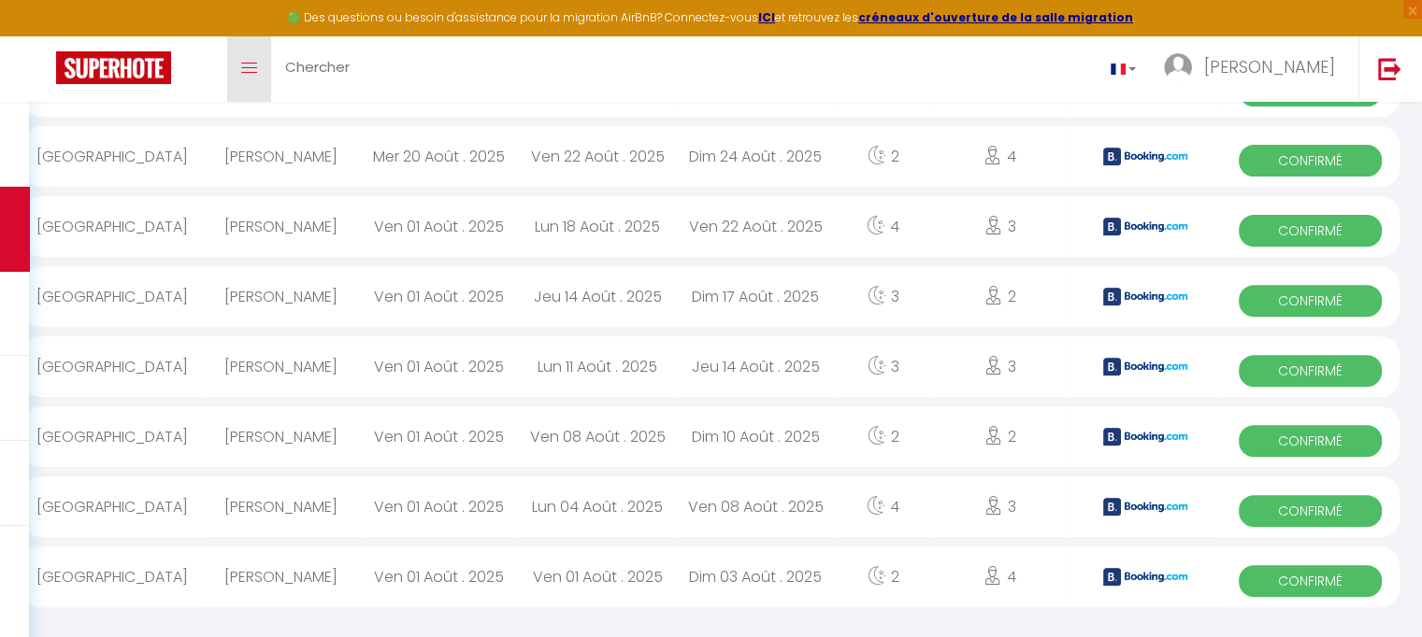
click at [251, 71] on icon "Toggle menubar" at bounding box center [249, 68] width 16 height 11
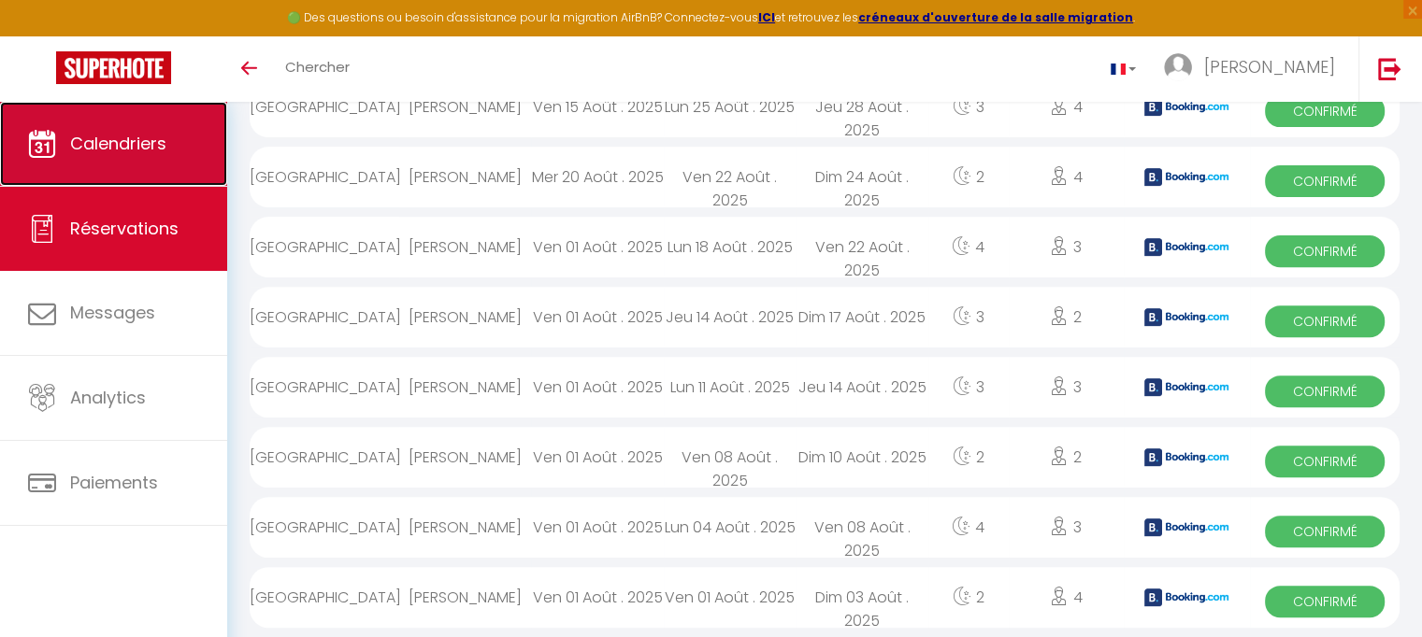
click at [130, 147] on span "Calendriers" at bounding box center [118, 143] width 96 height 23
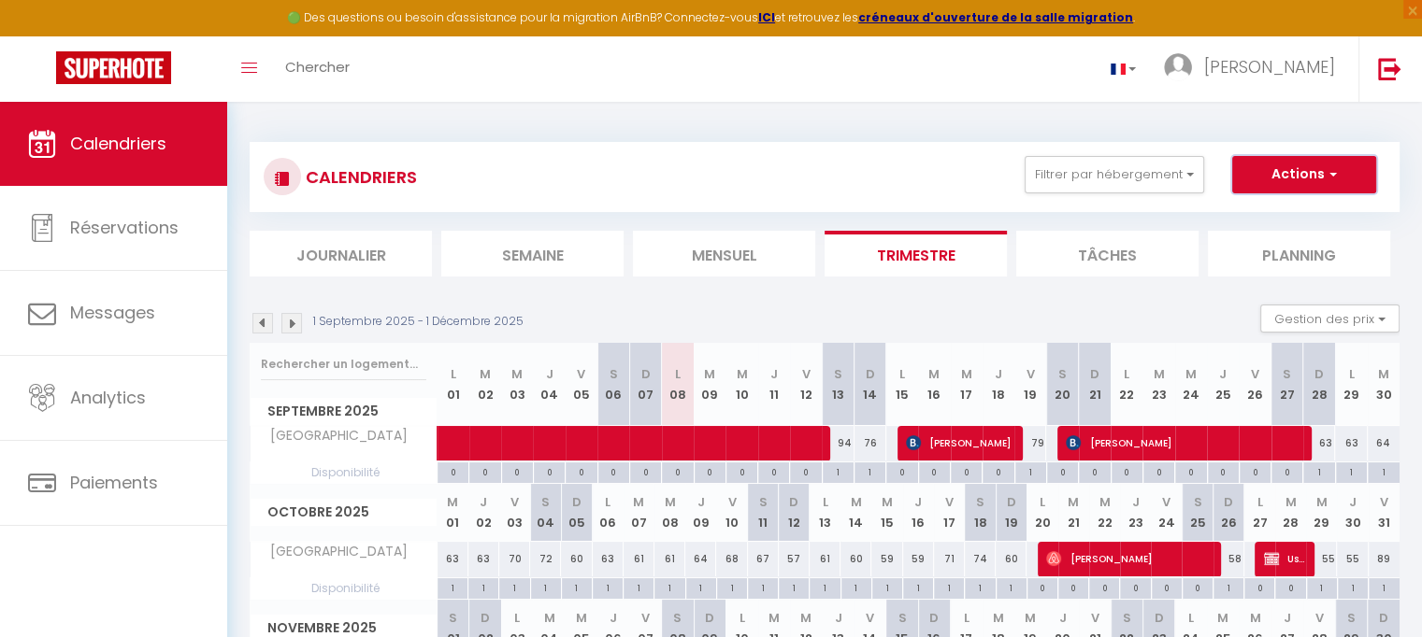
click at [1335, 177] on span "button" at bounding box center [1330, 174] width 11 height 19
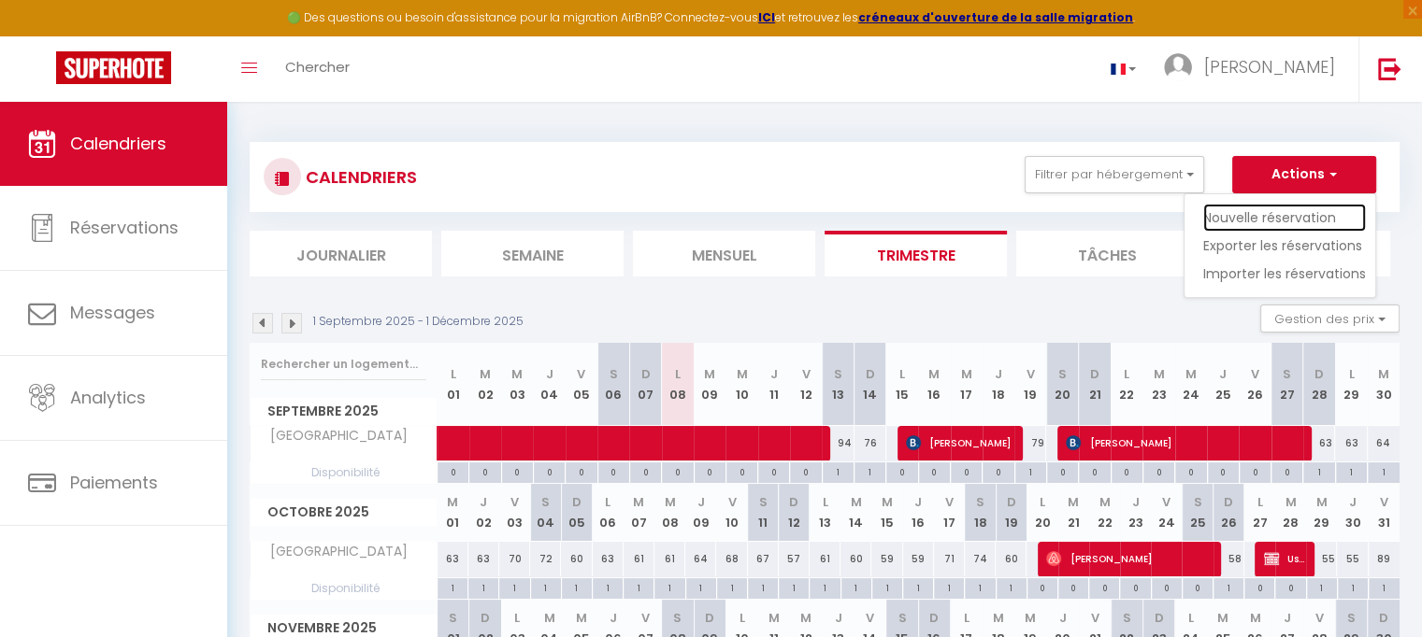
click at [1280, 219] on link "Nouvelle réservation" at bounding box center [1284, 218] width 163 height 28
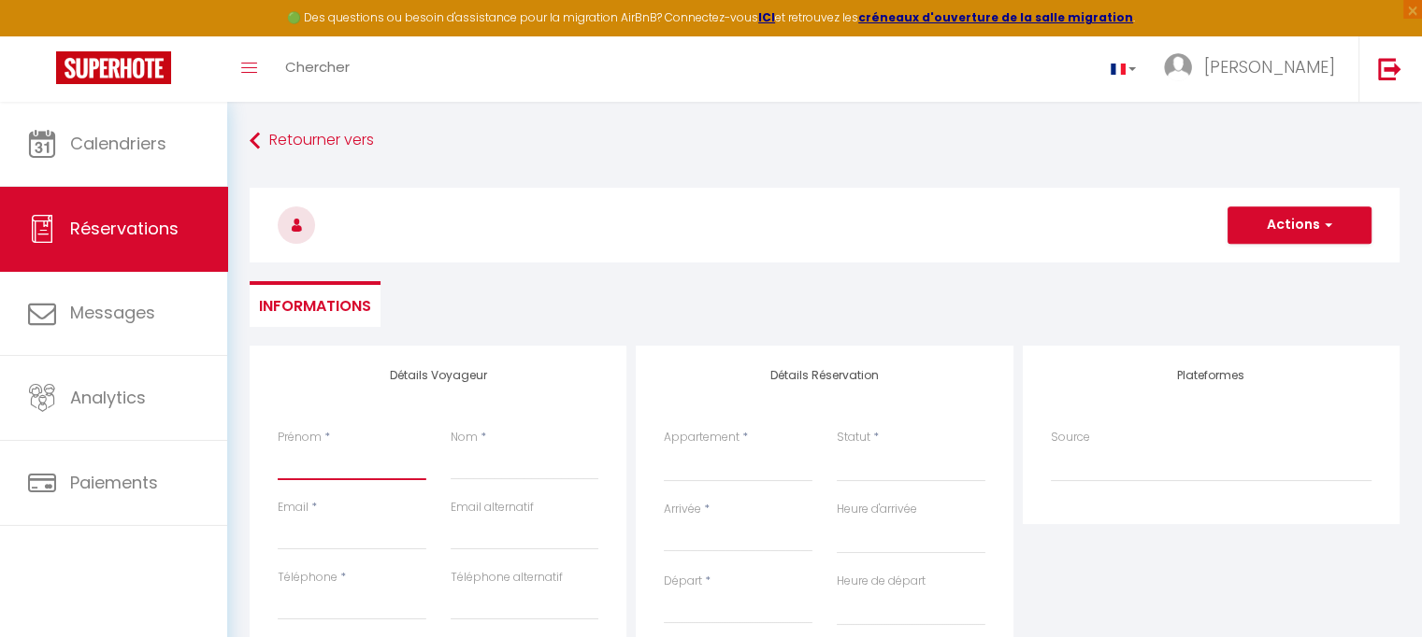
click at [331, 459] on input "Prénom" at bounding box center [352, 464] width 149 height 34
click at [458, 479] on input "Nom" at bounding box center [525, 464] width 149 height 34
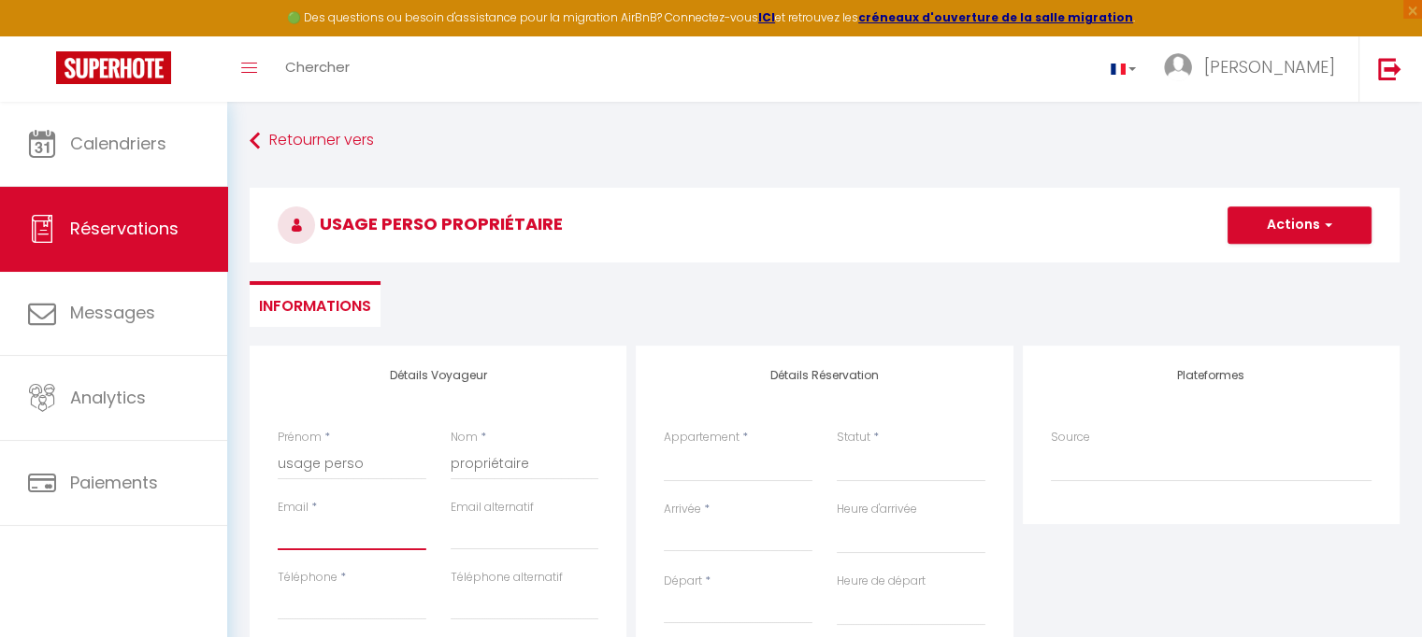
click at [363, 529] on input "Email" at bounding box center [352, 534] width 149 height 34
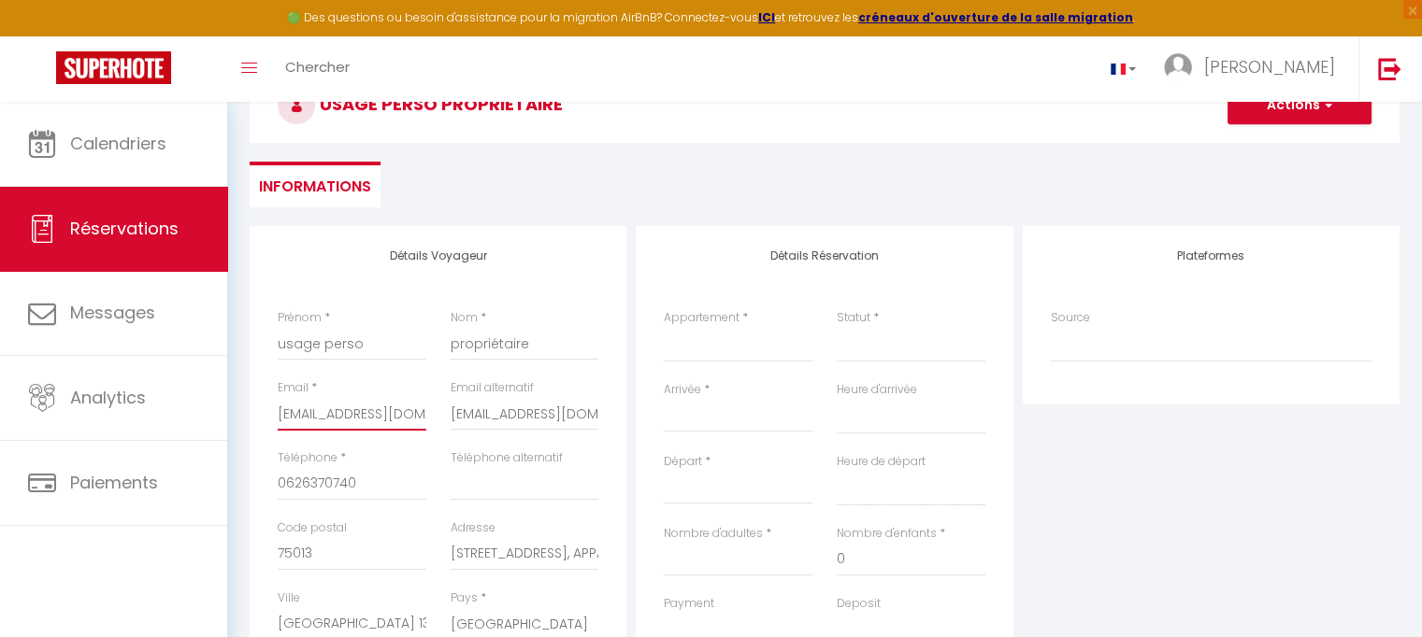
scroll to position [107, 0]
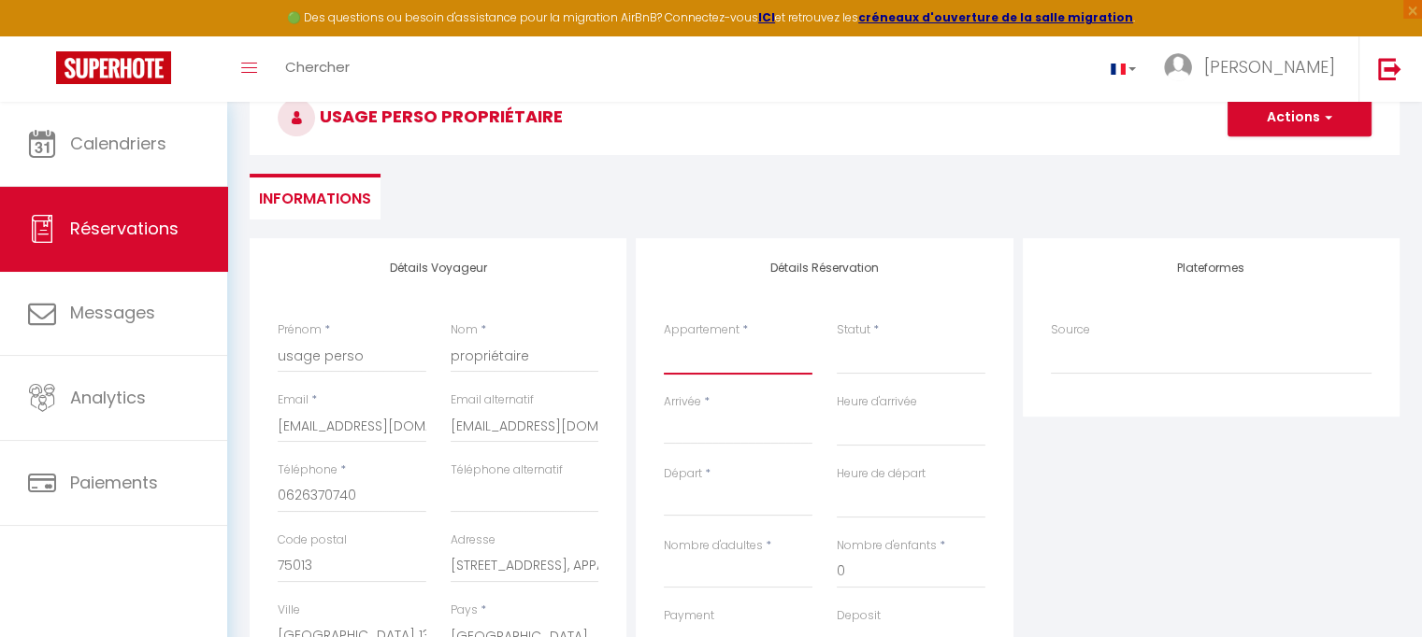
click at [749, 346] on select "[GEOGRAPHIC_DATA]" at bounding box center [738, 357] width 149 height 36
click at [664, 339] on select "[GEOGRAPHIC_DATA]" at bounding box center [738, 357] width 149 height 36
click at [852, 356] on select "Confirmé Non Confirmé [PERSON_NAME] par le voyageur No Show Request" at bounding box center [911, 357] width 149 height 36
click at [868, 332] on label "Statut" at bounding box center [854, 331] width 34 height 18
click at [868, 339] on select "Confirmé Non Confirmé [PERSON_NAME] par le voyageur No Show Request" at bounding box center [911, 357] width 149 height 36
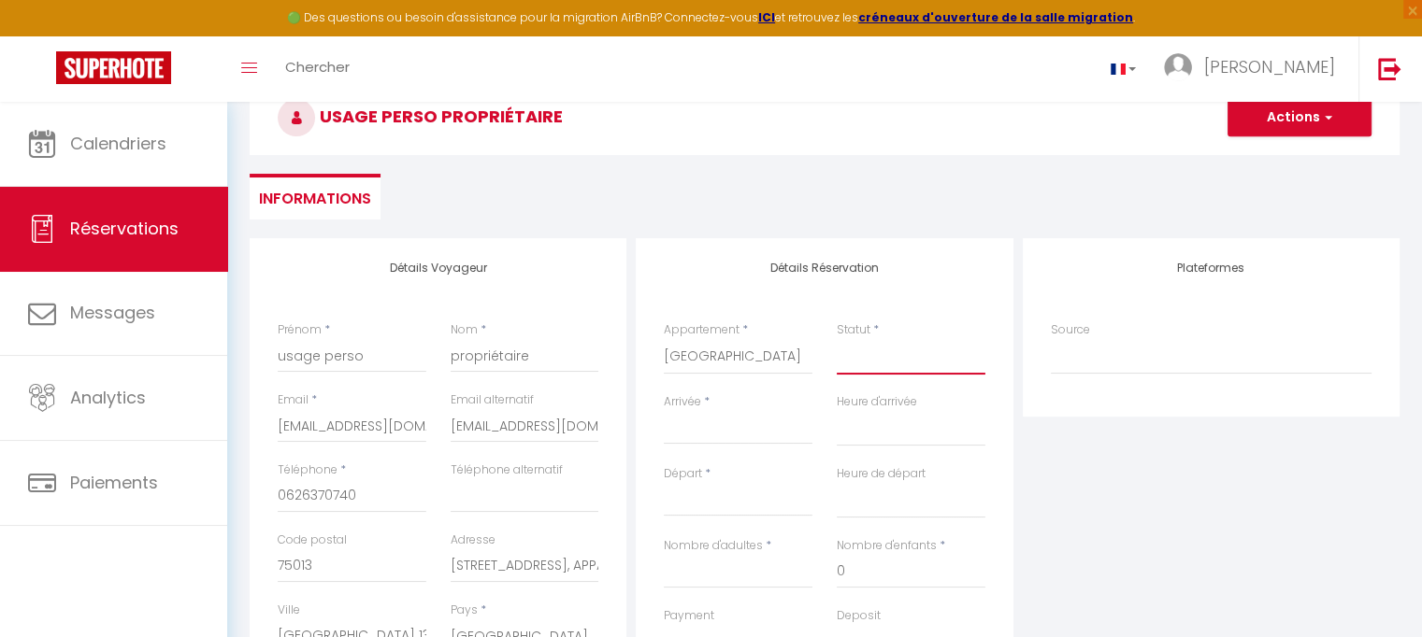
click at [865, 364] on select "Confirmé Non Confirmé [PERSON_NAME] par le voyageur No Show Request" at bounding box center [911, 357] width 149 height 36
click at [837, 339] on select "Confirmé Non Confirmé [PERSON_NAME] par le voyageur No Show Request" at bounding box center [911, 357] width 149 height 36
click at [754, 431] on input "Arrivée" at bounding box center [738, 430] width 149 height 24
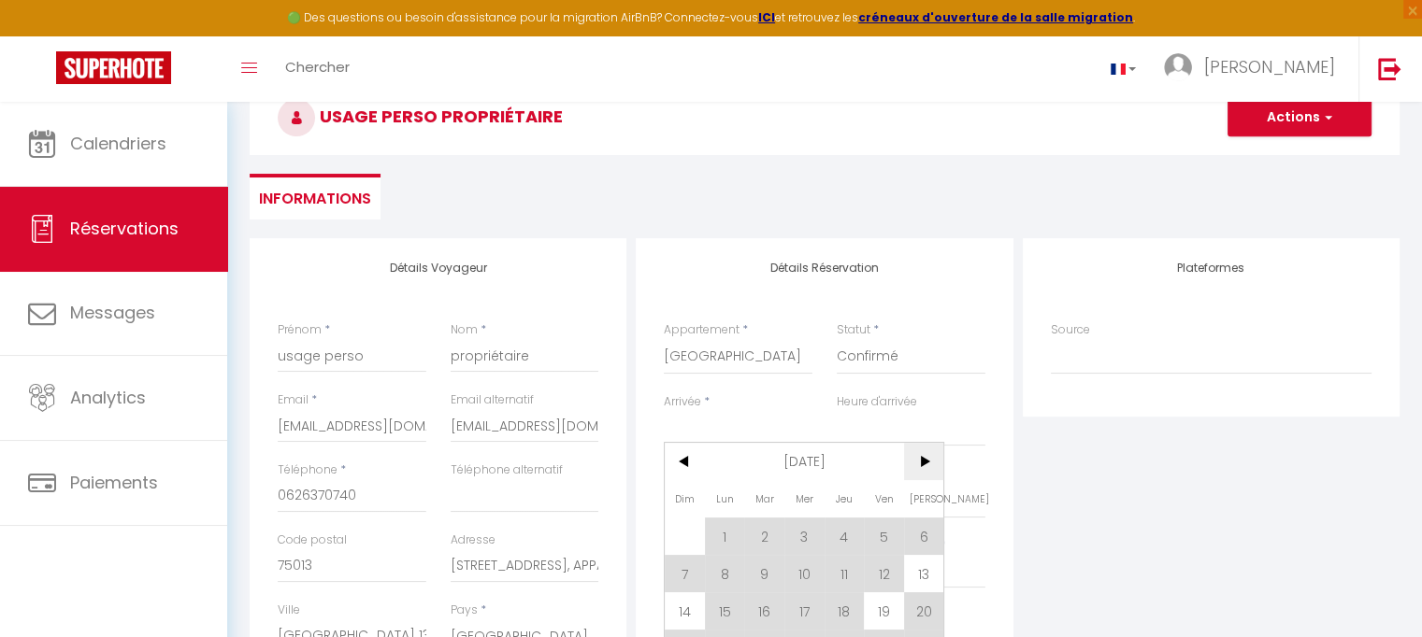
click at [924, 458] on span ">" at bounding box center [924, 461] width 40 height 37
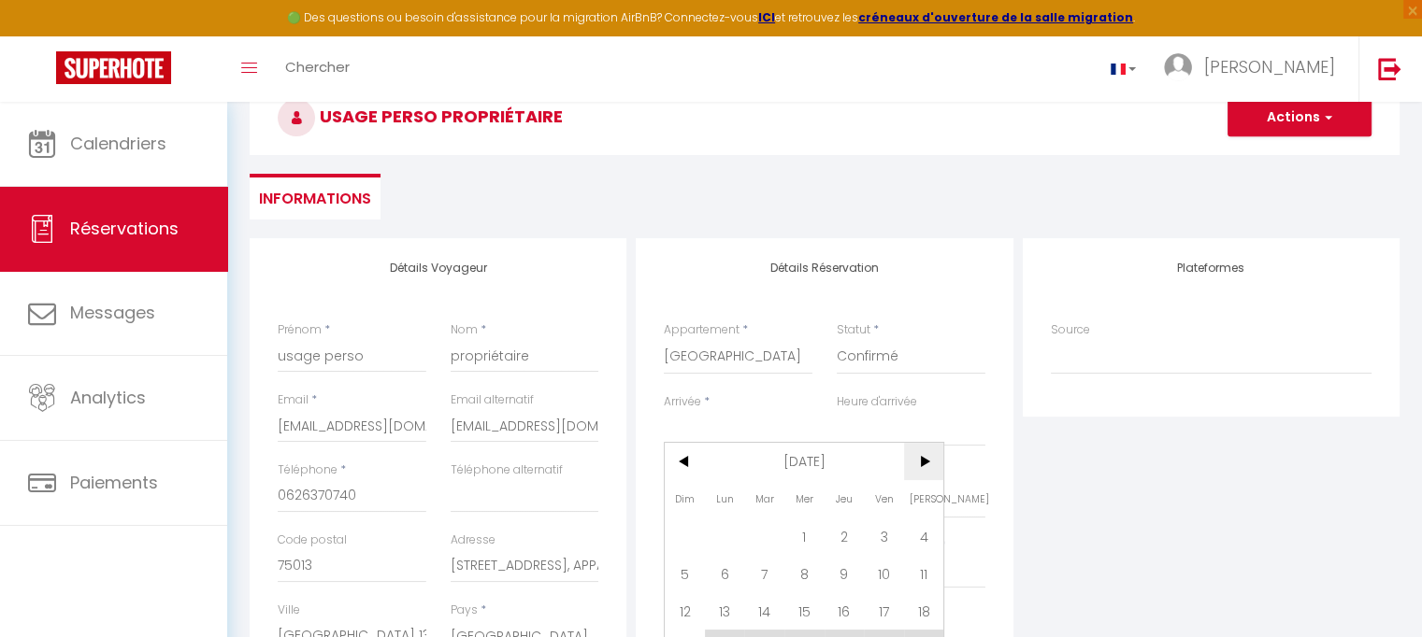
click at [924, 458] on span ">" at bounding box center [924, 461] width 40 height 37
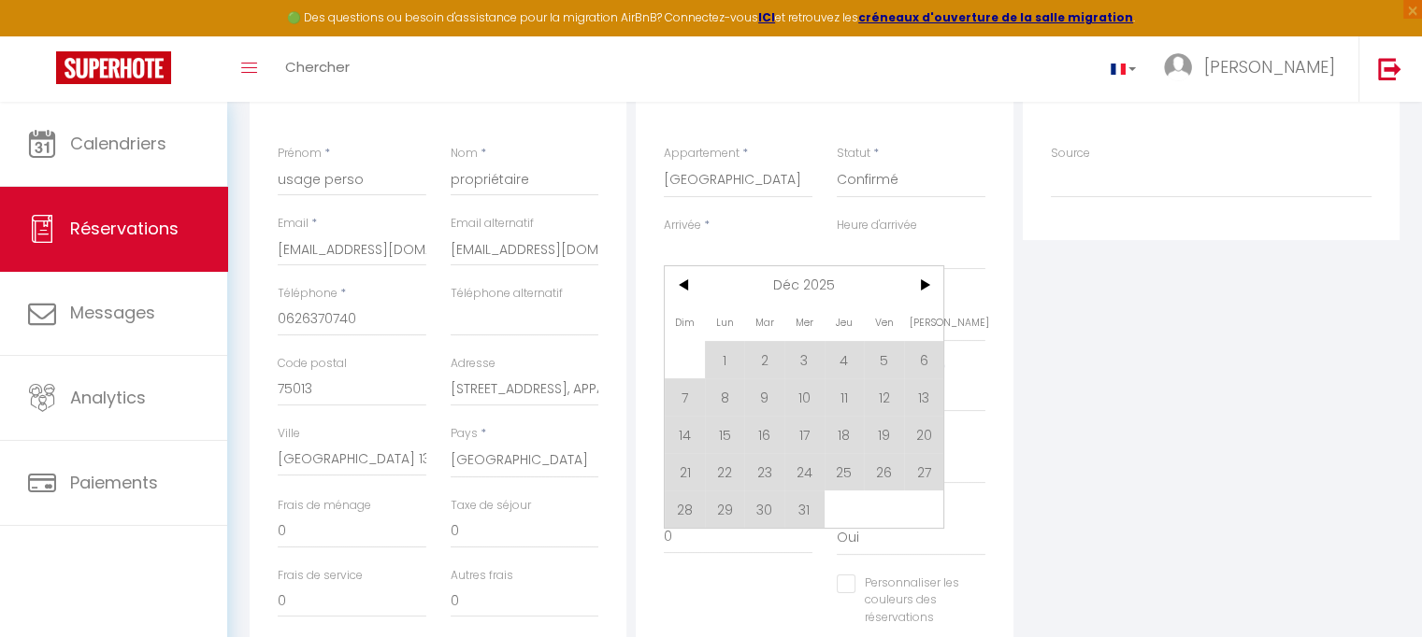
scroll to position [294, 0]
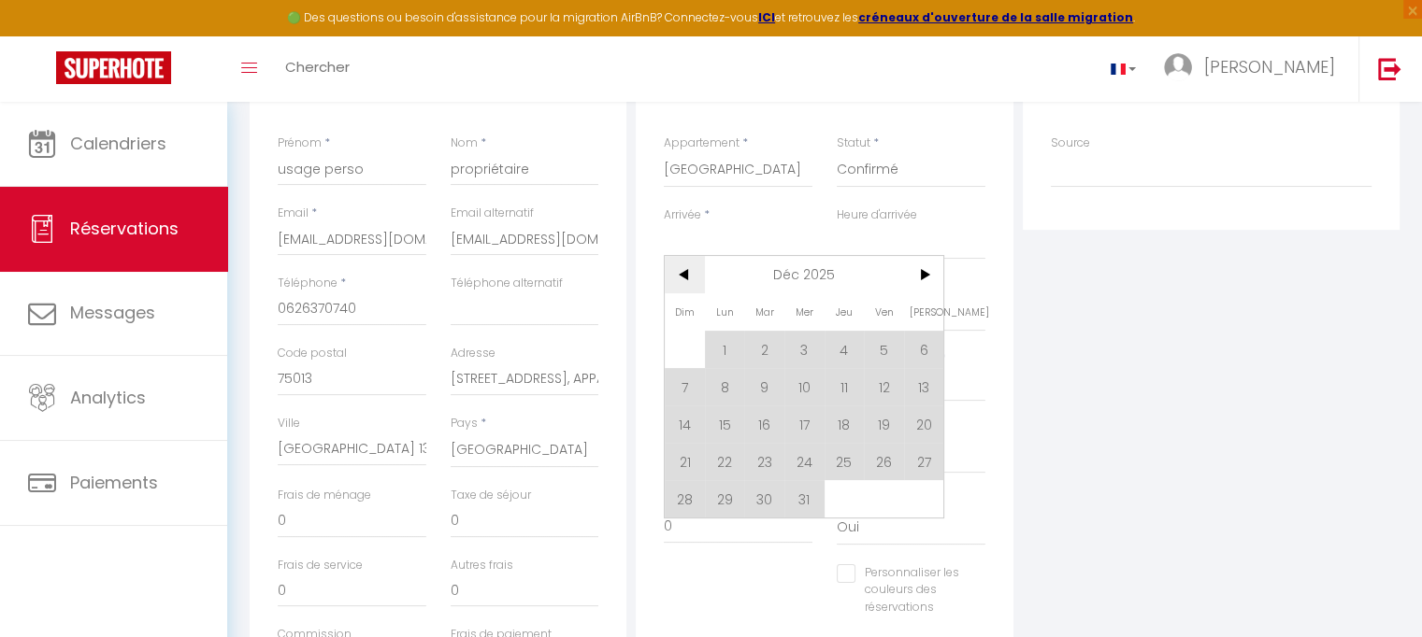
click at [682, 279] on span "<" at bounding box center [685, 274] width 40 height 37
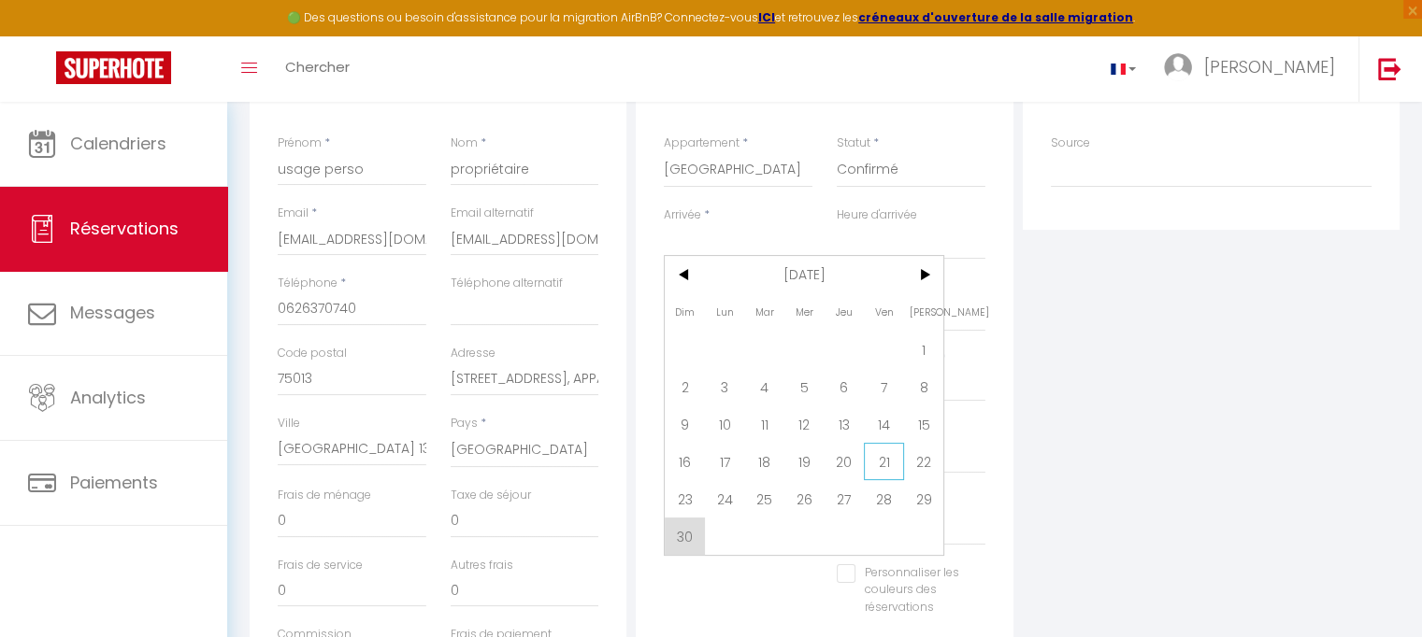
click at [886, 461] on span "21" at bounding box center [884, 461] width 40 height 37
click at [886, 461] on select "OK KO" at bounding box center [911, 456] width 149 height 36
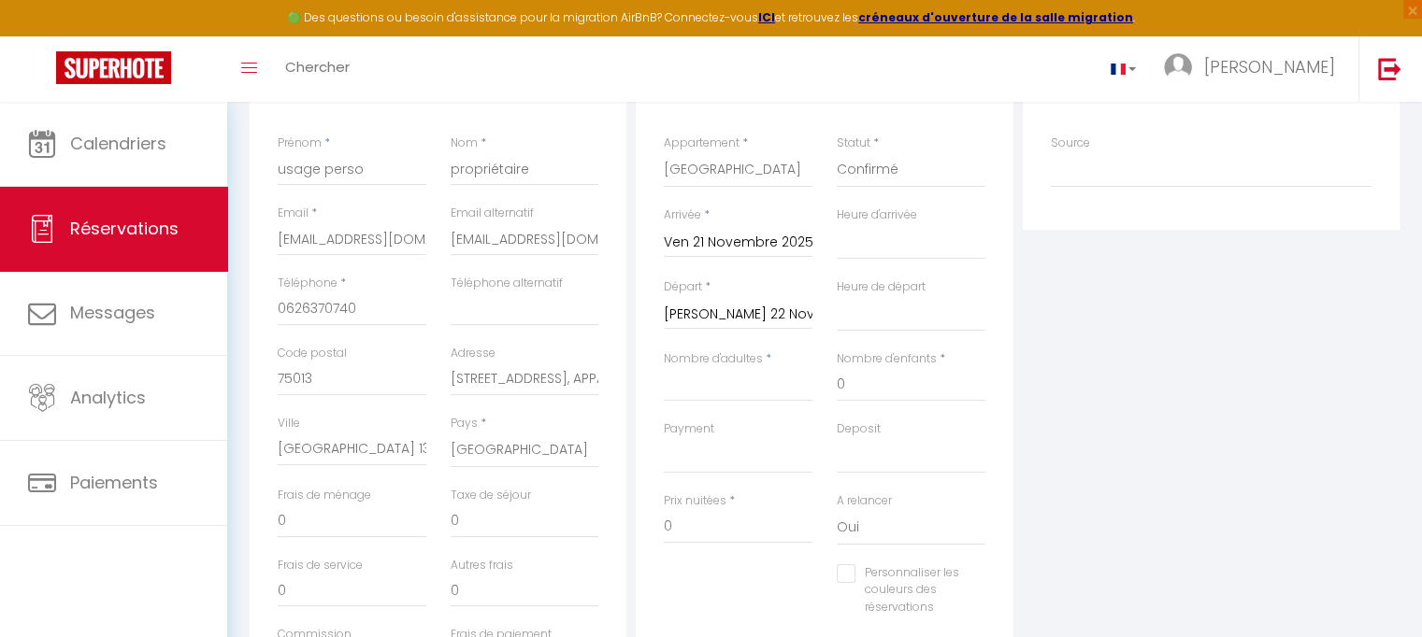
click at [793, 306] on input "[PERSON_NAME] 22 Novembre 2025" at bounding box center [738, 315] width 149 height 24
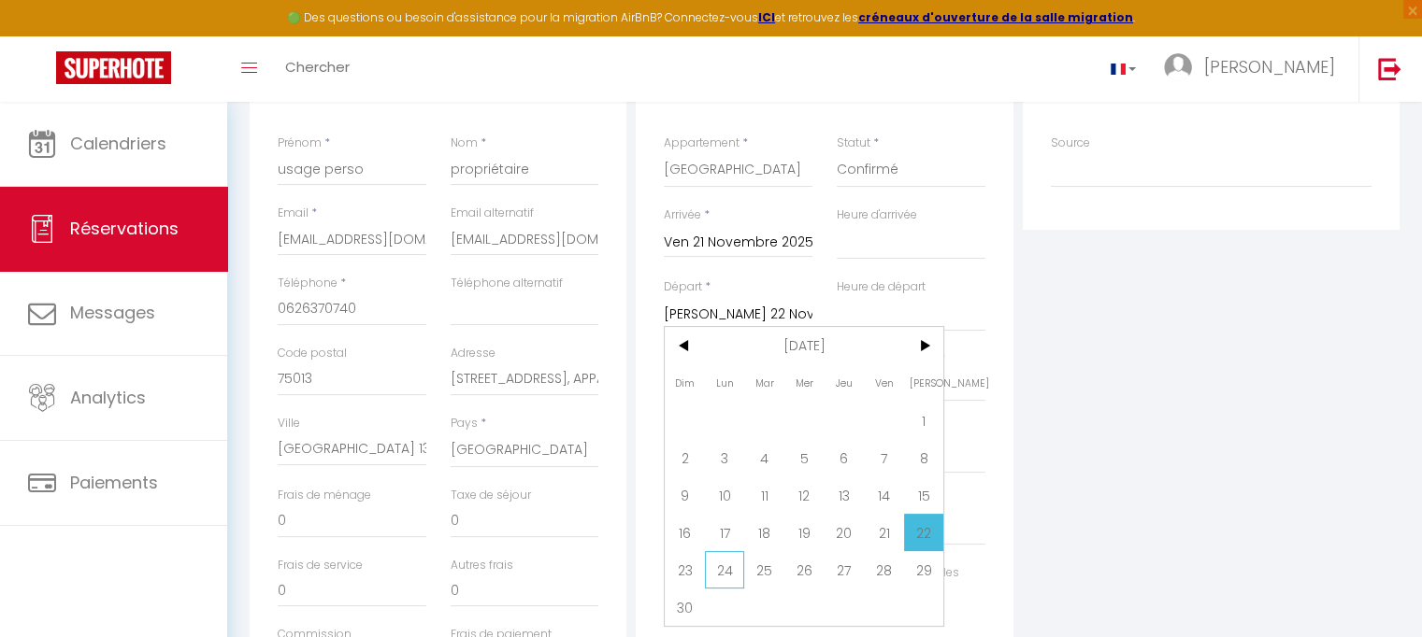
click at [718, 572] on span "24" at bounding box center [725, 570] width 40 height 37
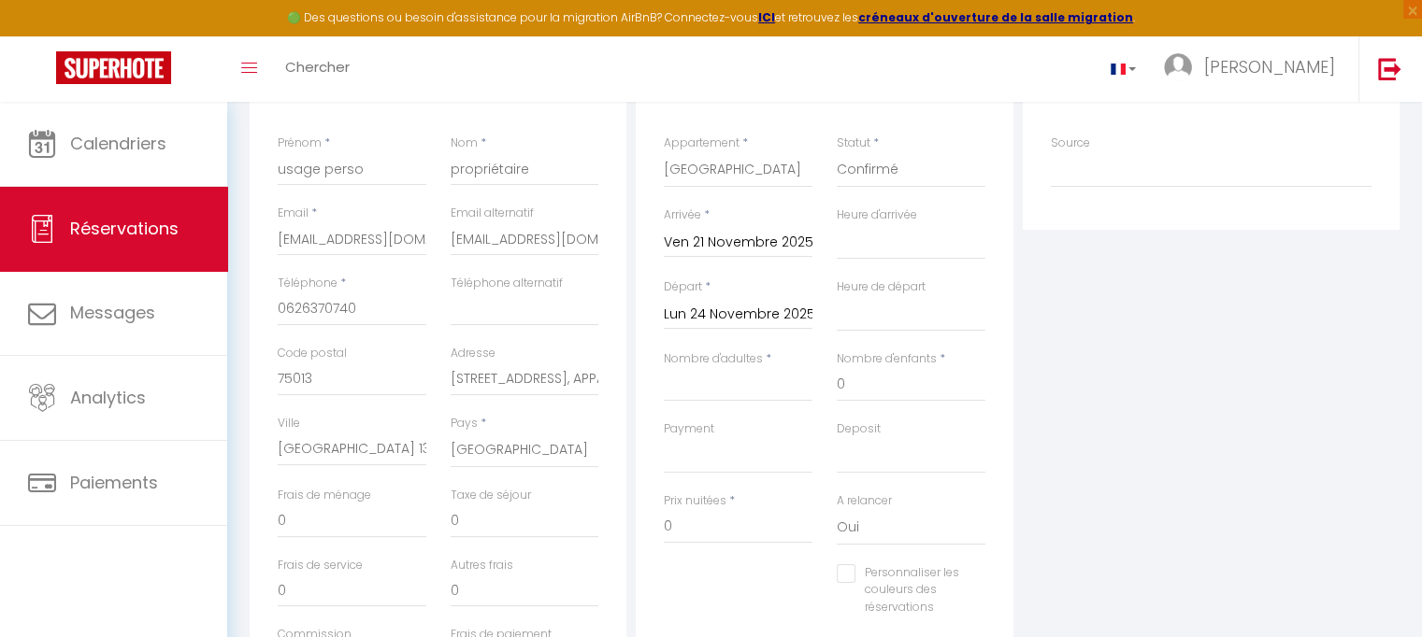
click at [718, 572] on div "Personnaliser les couleurs des réservations #D7092E" at bounding box center [825, 601] width 346 height 72
click at [741, 391] on input "Nombre d'adultes" at bounding box center [738, 385] width 149 height 34
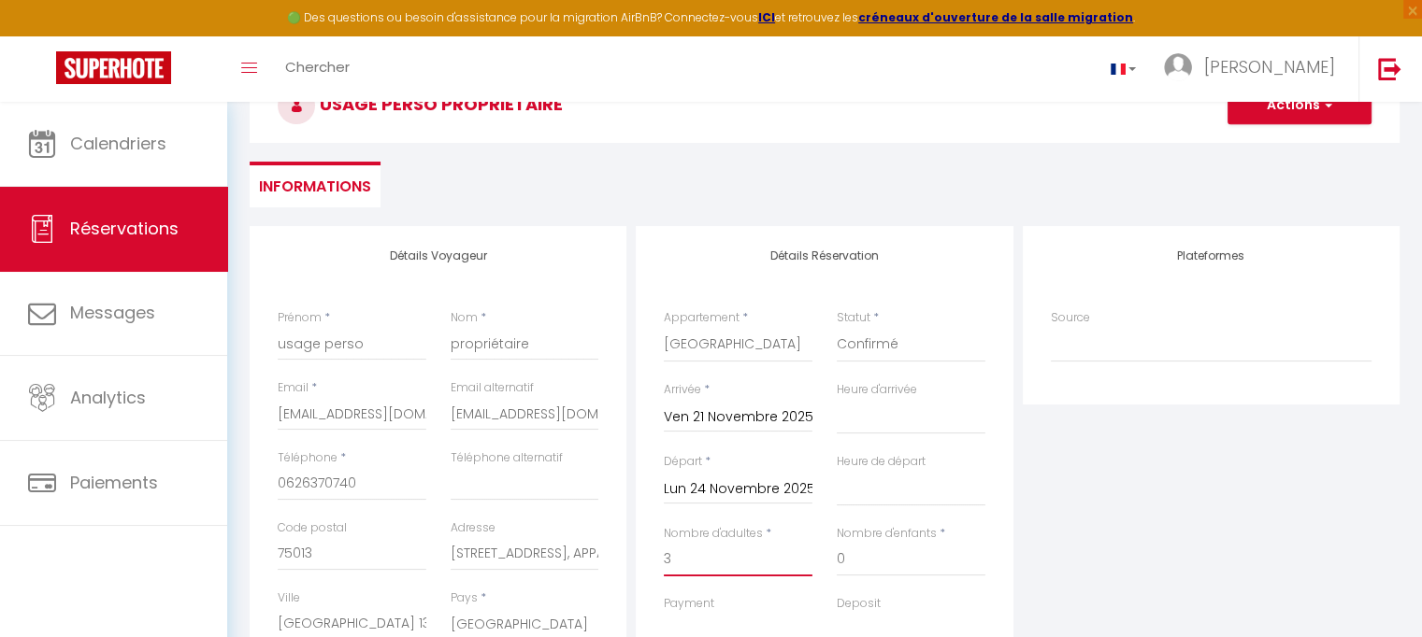
scroll to position [0, 0]
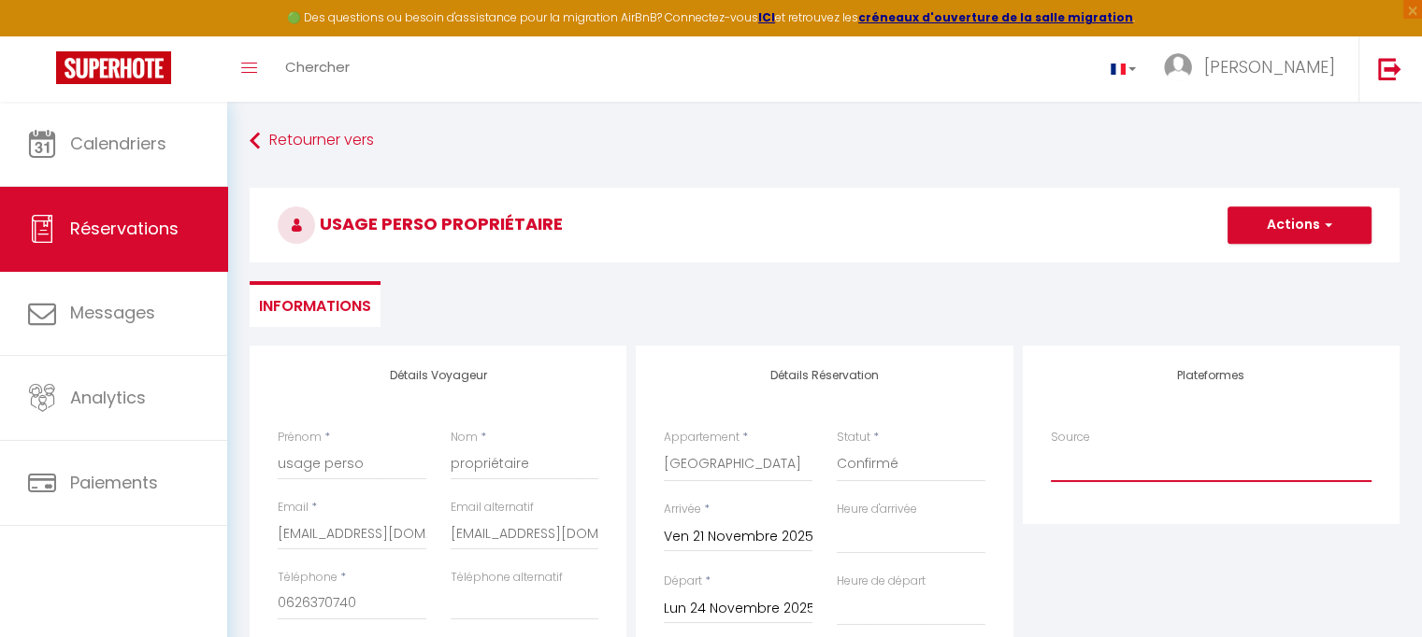
click at [1122, 461] on select "Direct [DOMAIN_NAME] [DOMAIN_NAME] Chalet montagne Expedia Gite de [GEOGRAPHIC_…" at bounding box center [1211, 465] width 321 height 36
click at [1051, 447] on select "Direct [DOMAIN_NAME] [DOMAIN_NAME] Chalet montagne Expedia Gite de [GEOGRAPHIC_…" at bounding box center [1211, 465] width 321 height 36
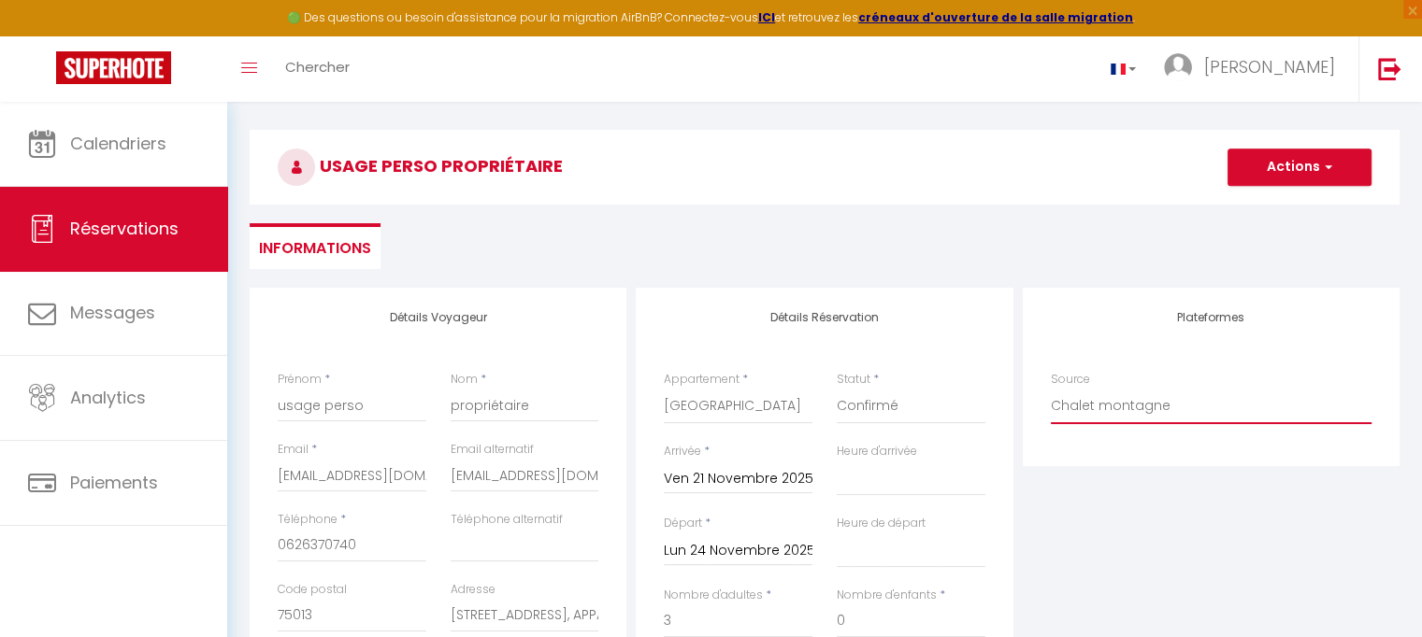
scroll to position [56, 0]
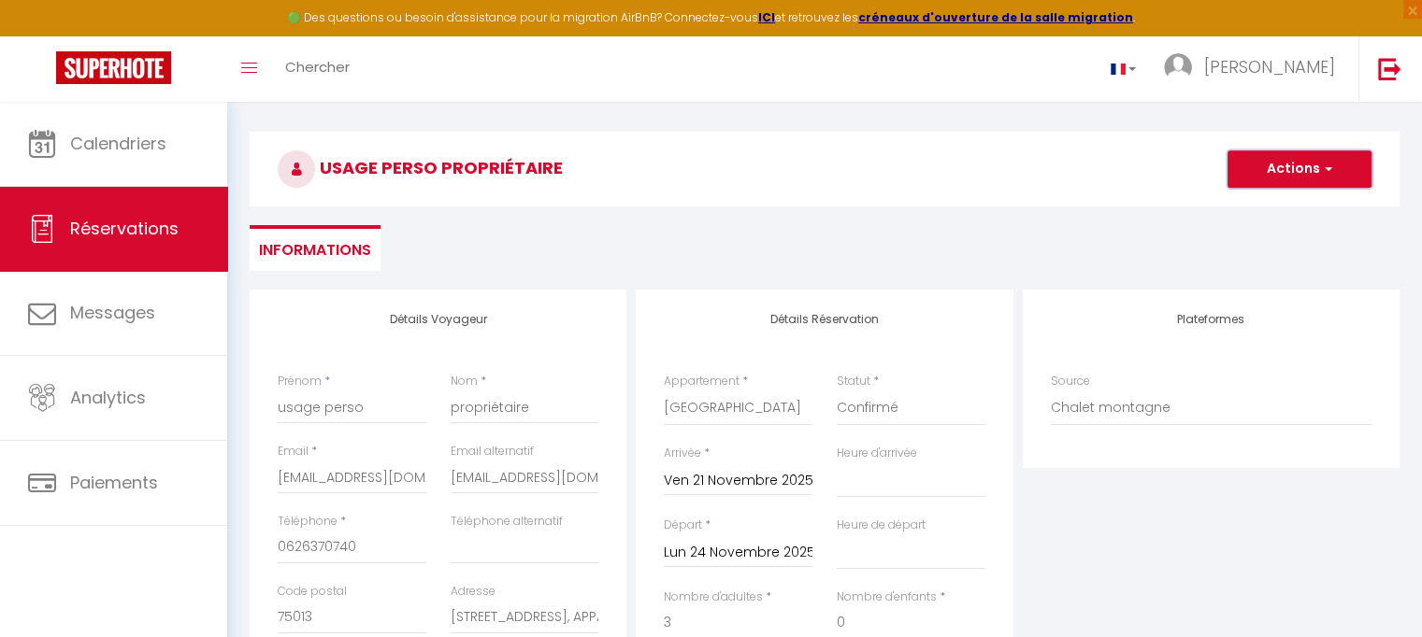
click at [1303, 163] on button "Actions" at bounding box center [1299, 168] width 144 height 37
click at [1278, 207] on link "Enregistrer" at bounding box center [1281, 210] width 148 height 24
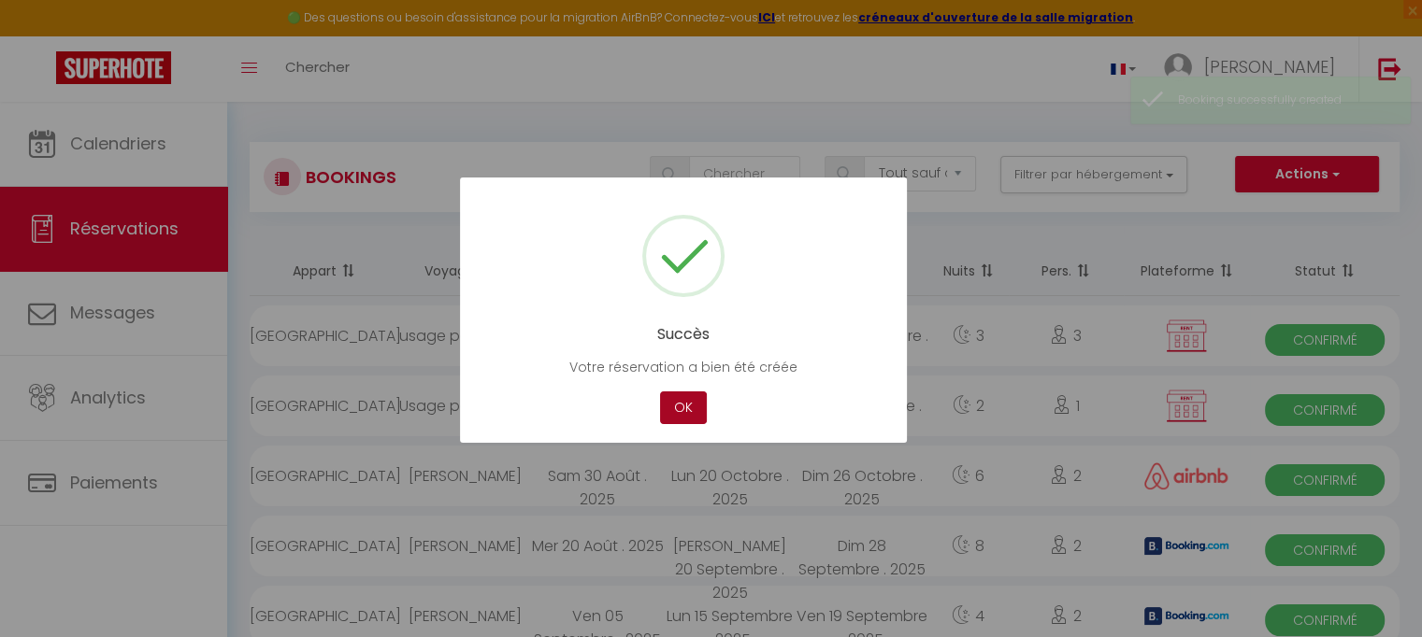
click at [693, 402] on button "OK" at bounding box center [683, 408] width 47 height 33
